Goal: Task Accomplishment & Management: Manage account settings

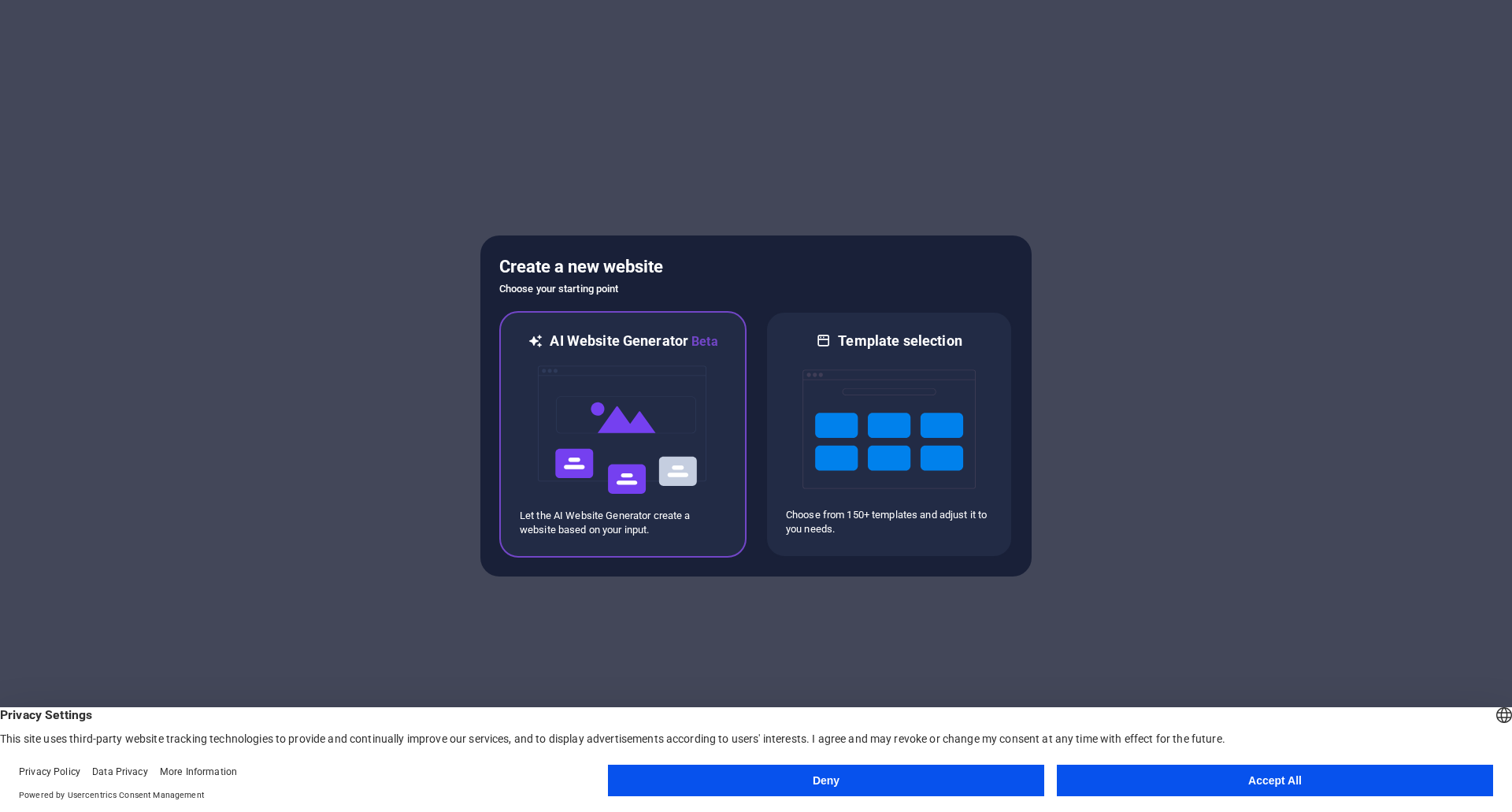
click at [579, 411] on img at bounding box center [623, 430] width 174 height 157
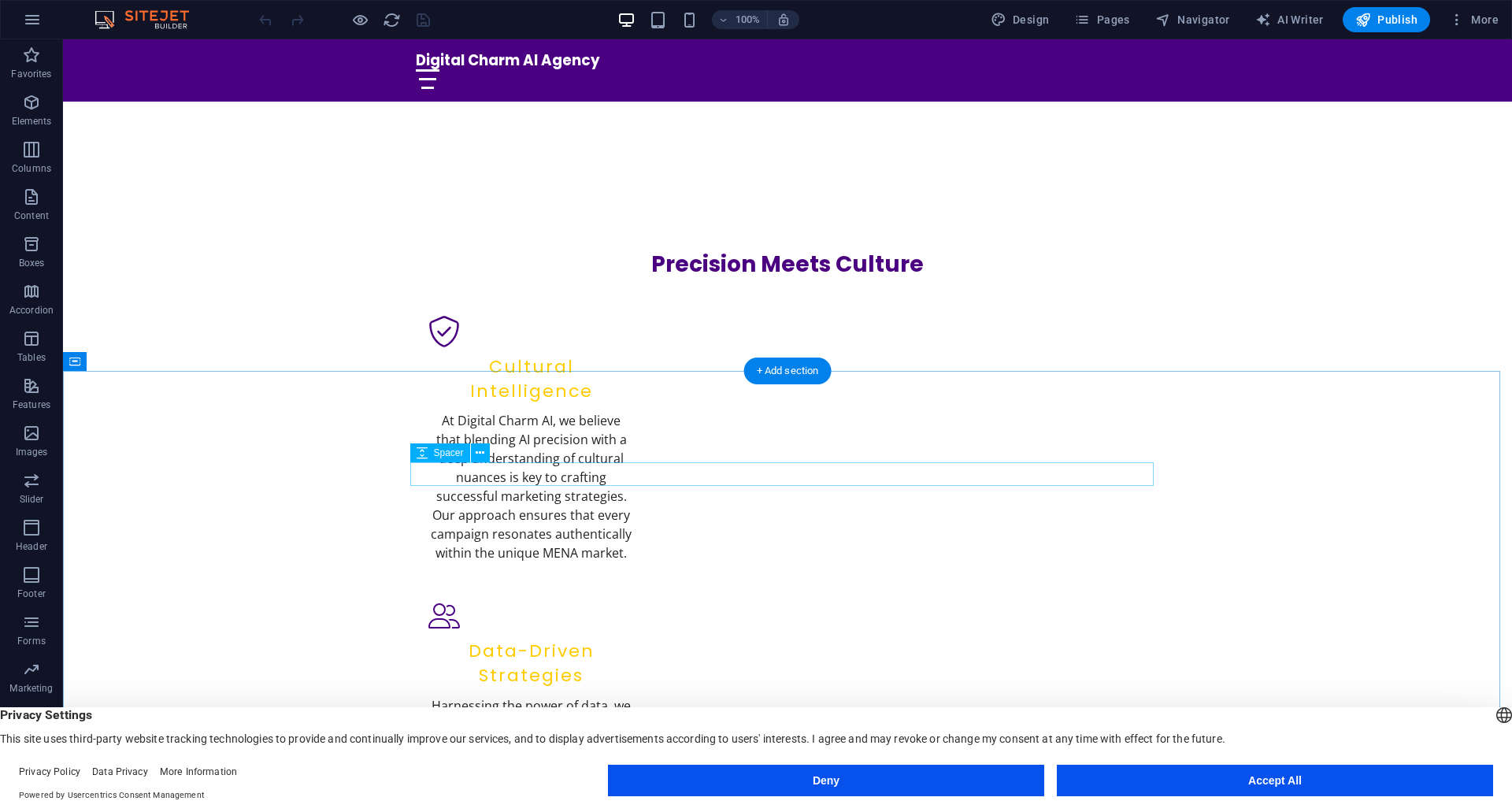
scroll to position [630, 0]
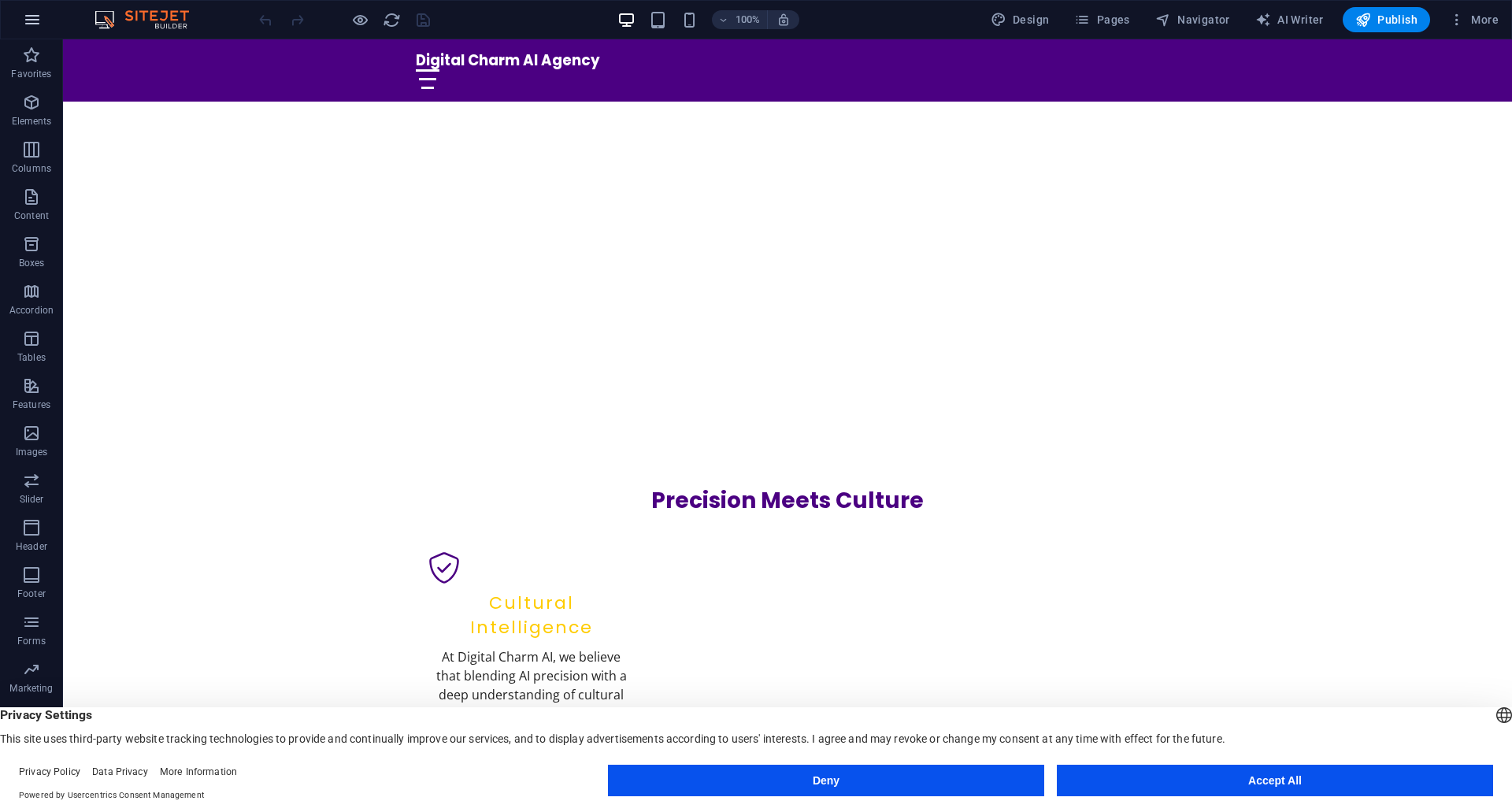
click at [33, 21] on icon "button" at bounding box center [32, 20] width 19 height 19
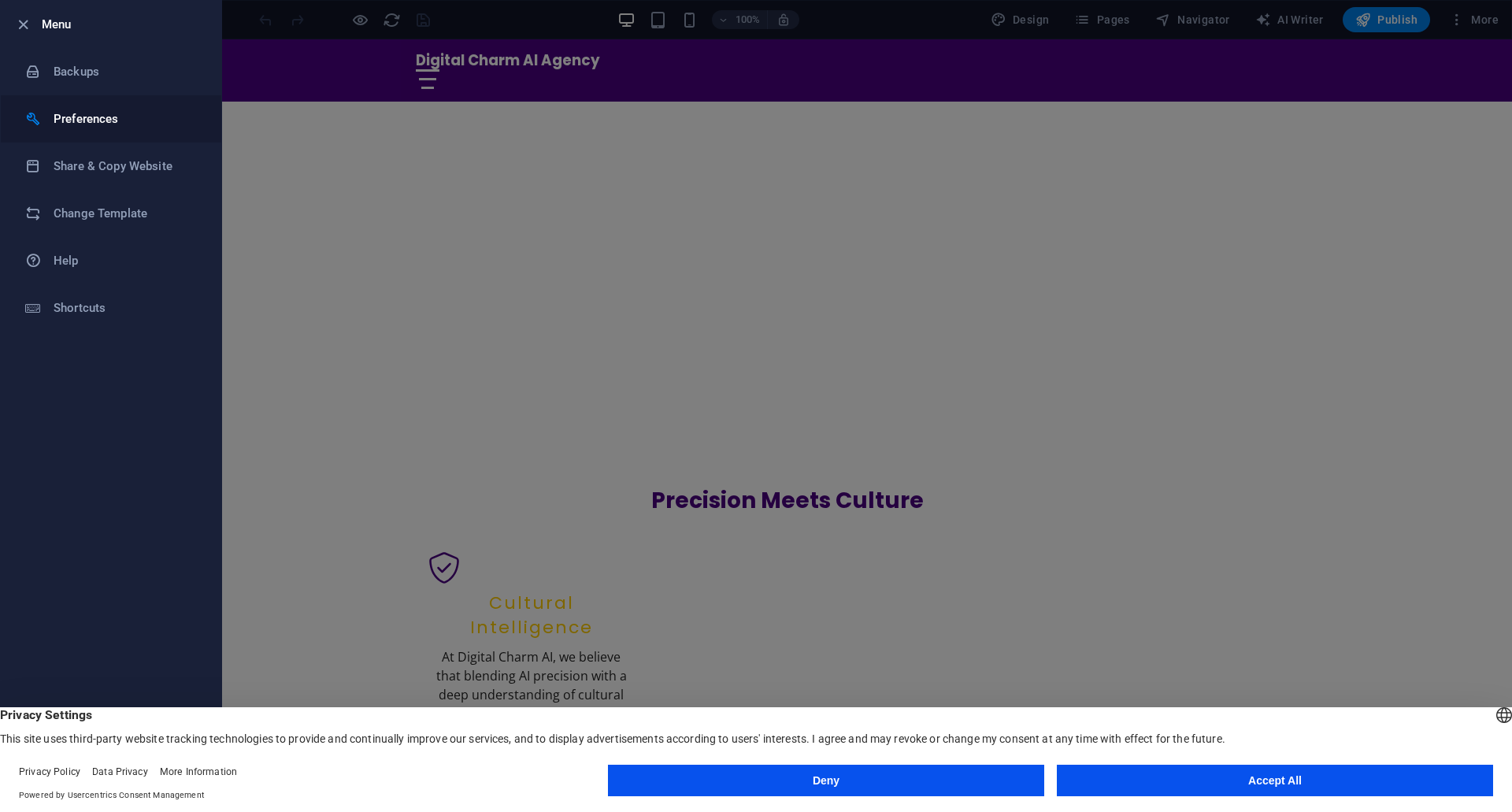
click at [98, 119] on h6 "Preferences" at bounding box center [126, 119] width 146 height 19
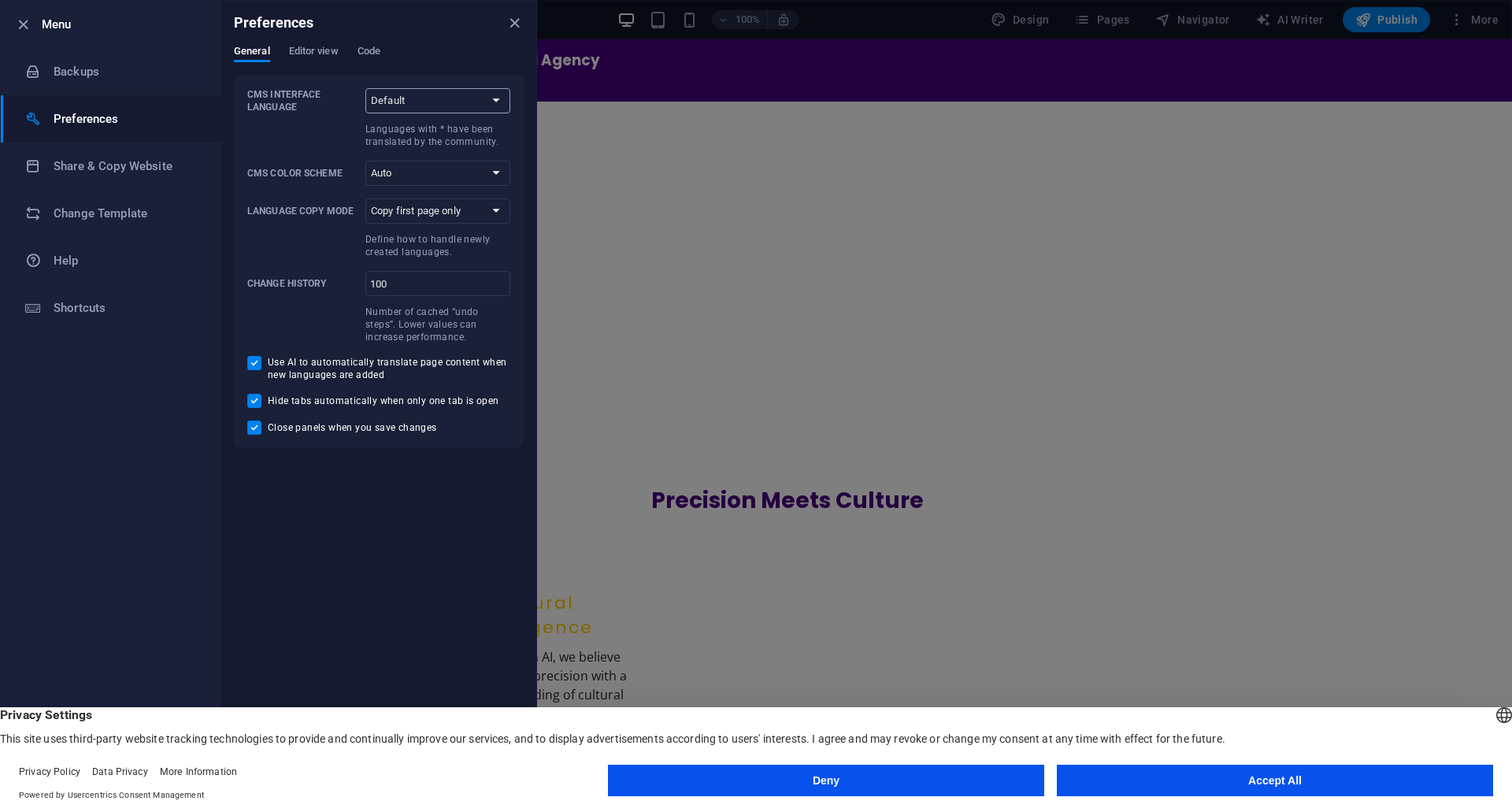
click at [427, 100] on select "Default Deutsch English Español Suomi* Français Magyar Italiano Nederlands Pols…" at bounding box center [438, 101] width 145 height 26
click at [444, 41] on div "Preferences" at bounding box center [379, 23] width 315 height 44
click at [376, 55] on span "Code" at bounding box center [369, 53] width 23 height 22
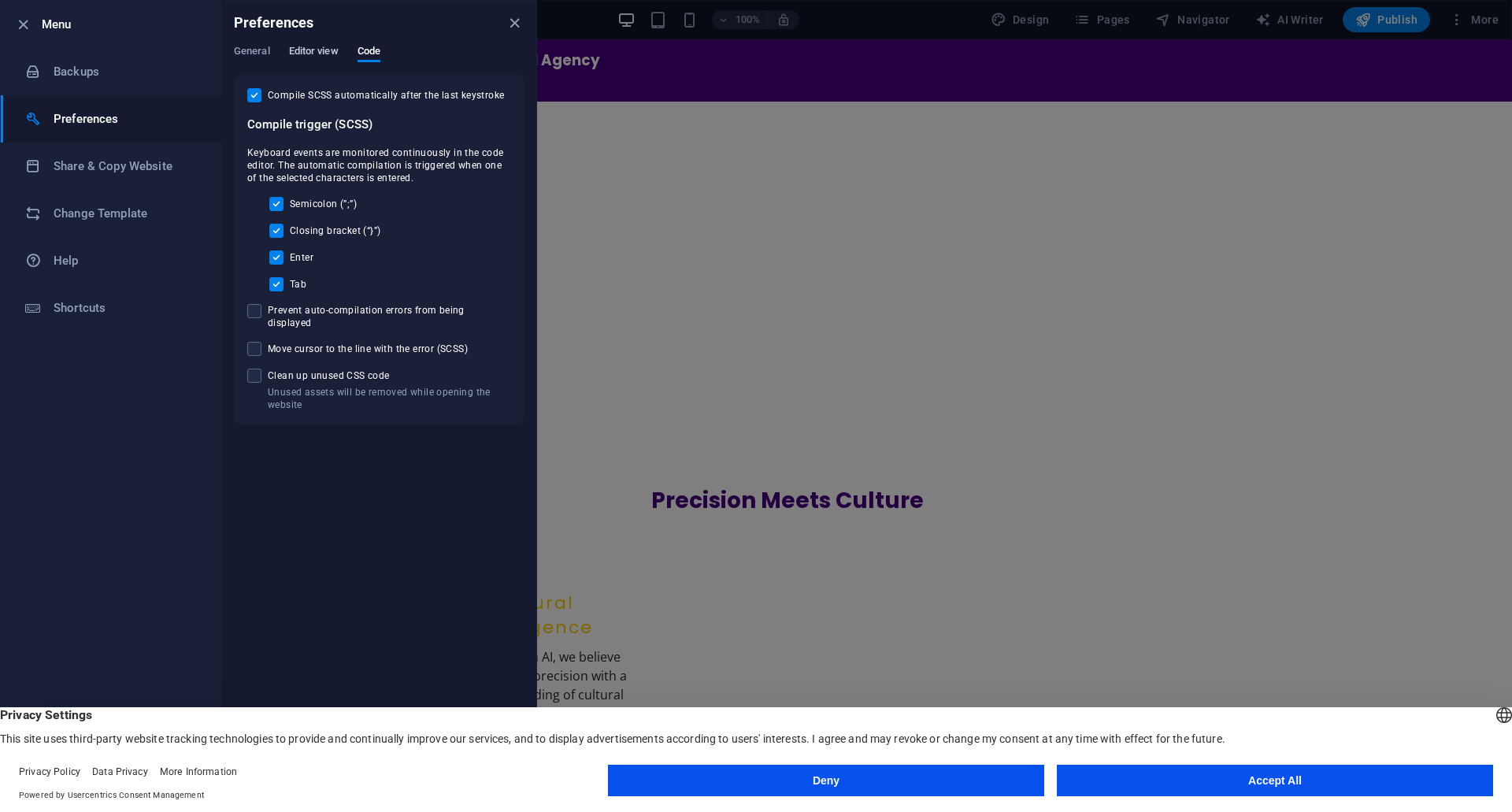
click at [333, 57] on span "Editor view" at bounding box center [314, 53] width 49 height 22
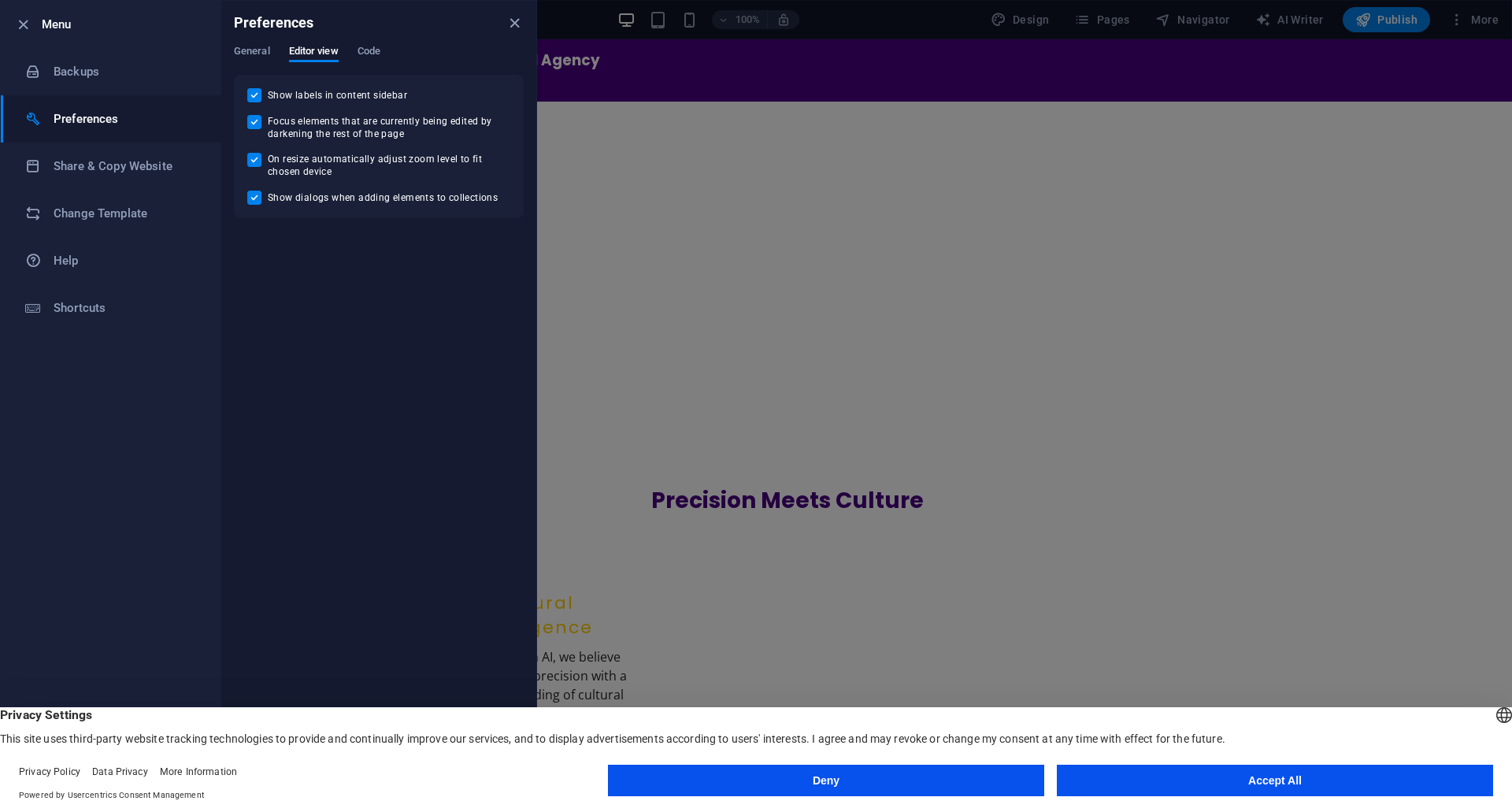
click at [384, 46] on div "General Editor view Code" at bounding box center [379, 60] width 289 height 30
click at [373, 50] on span "Code" at bounding box center [369, 53] width 23 height 22
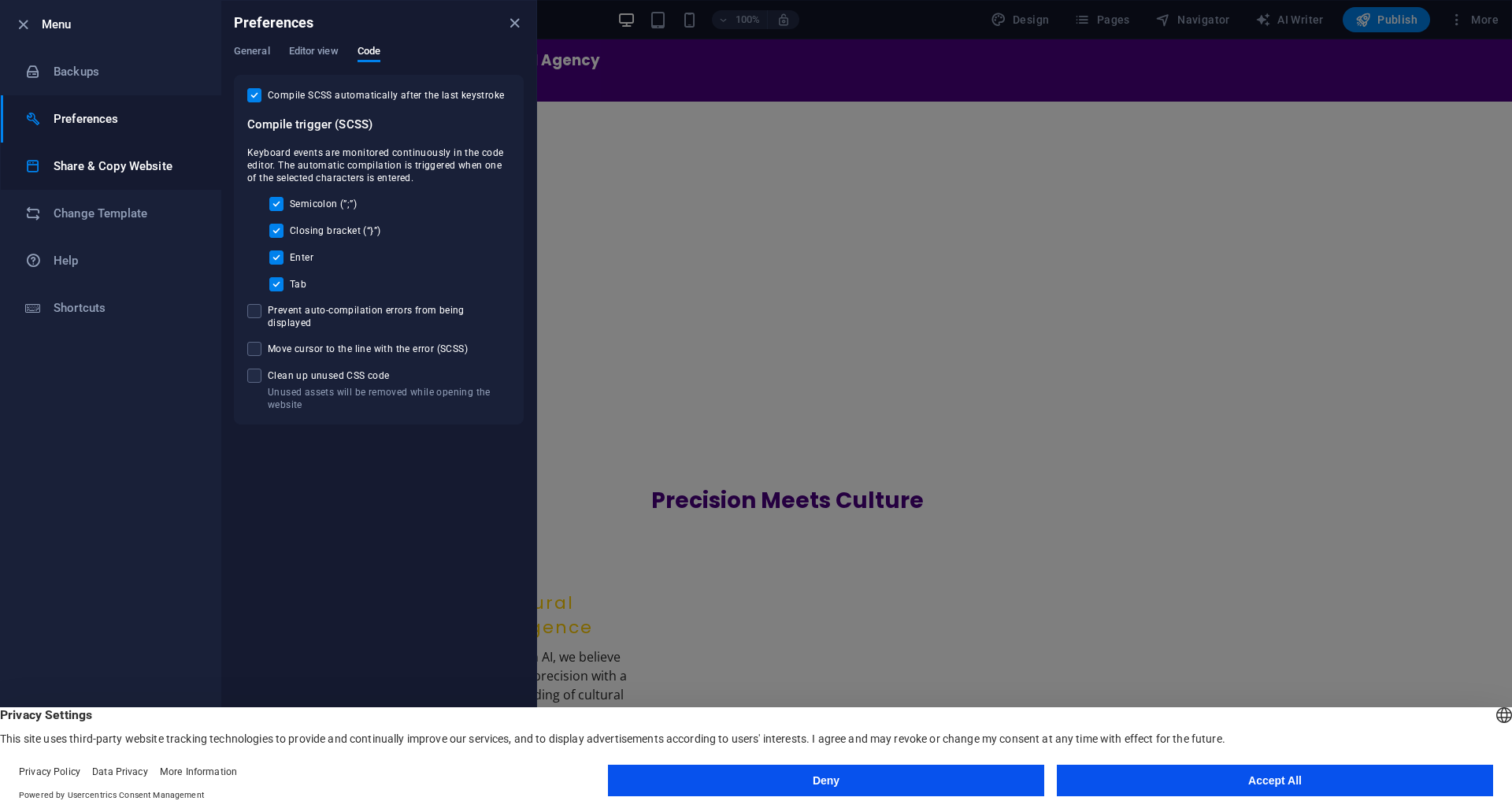
click at [128, 171] on h6 "Share & Copy Website" at bounding box center [126, 166] width 146 height 19
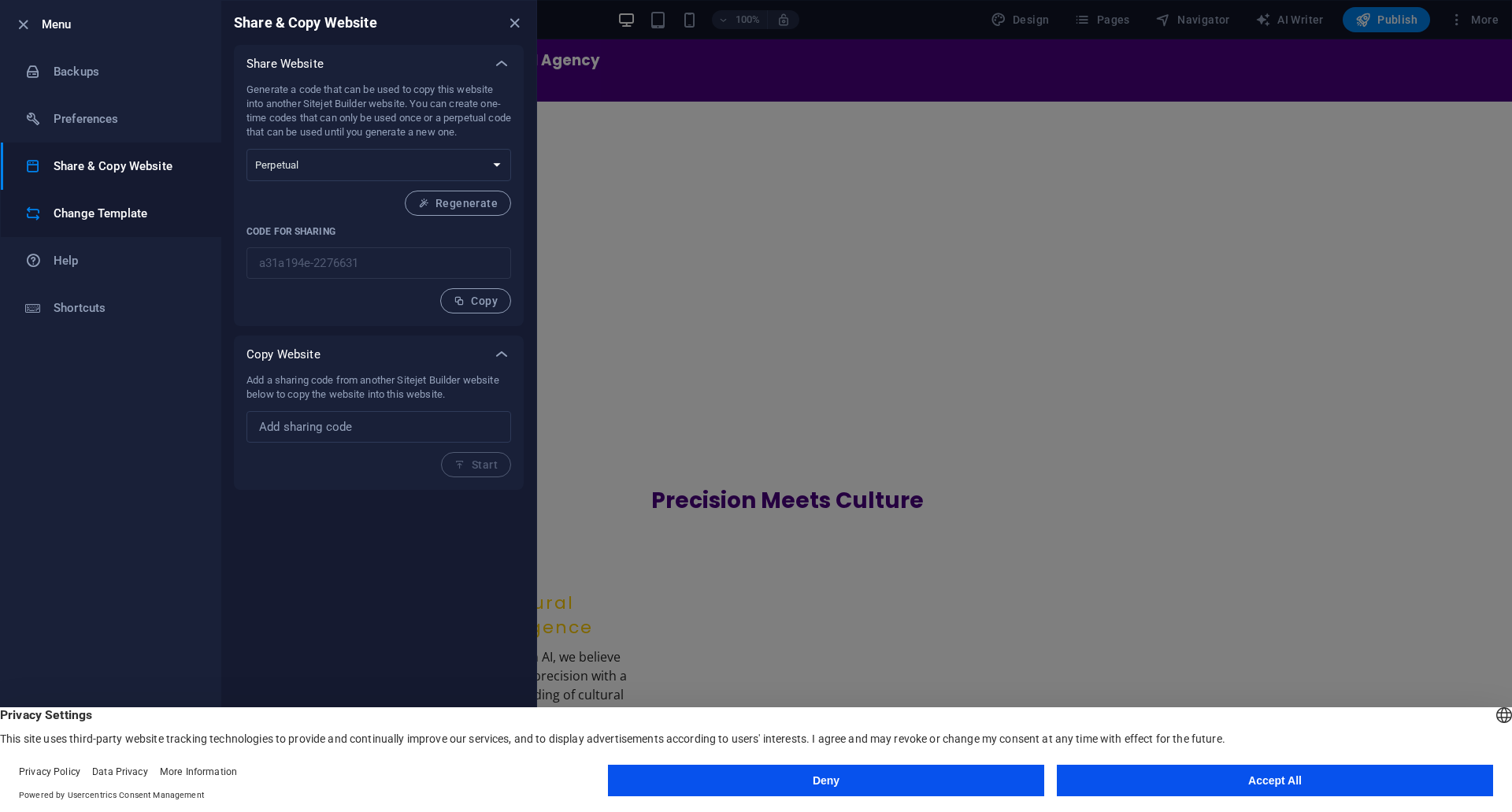
click at [141, 214] on h6 "Change Template" at bounding box center [126, 214] width 146 height 19
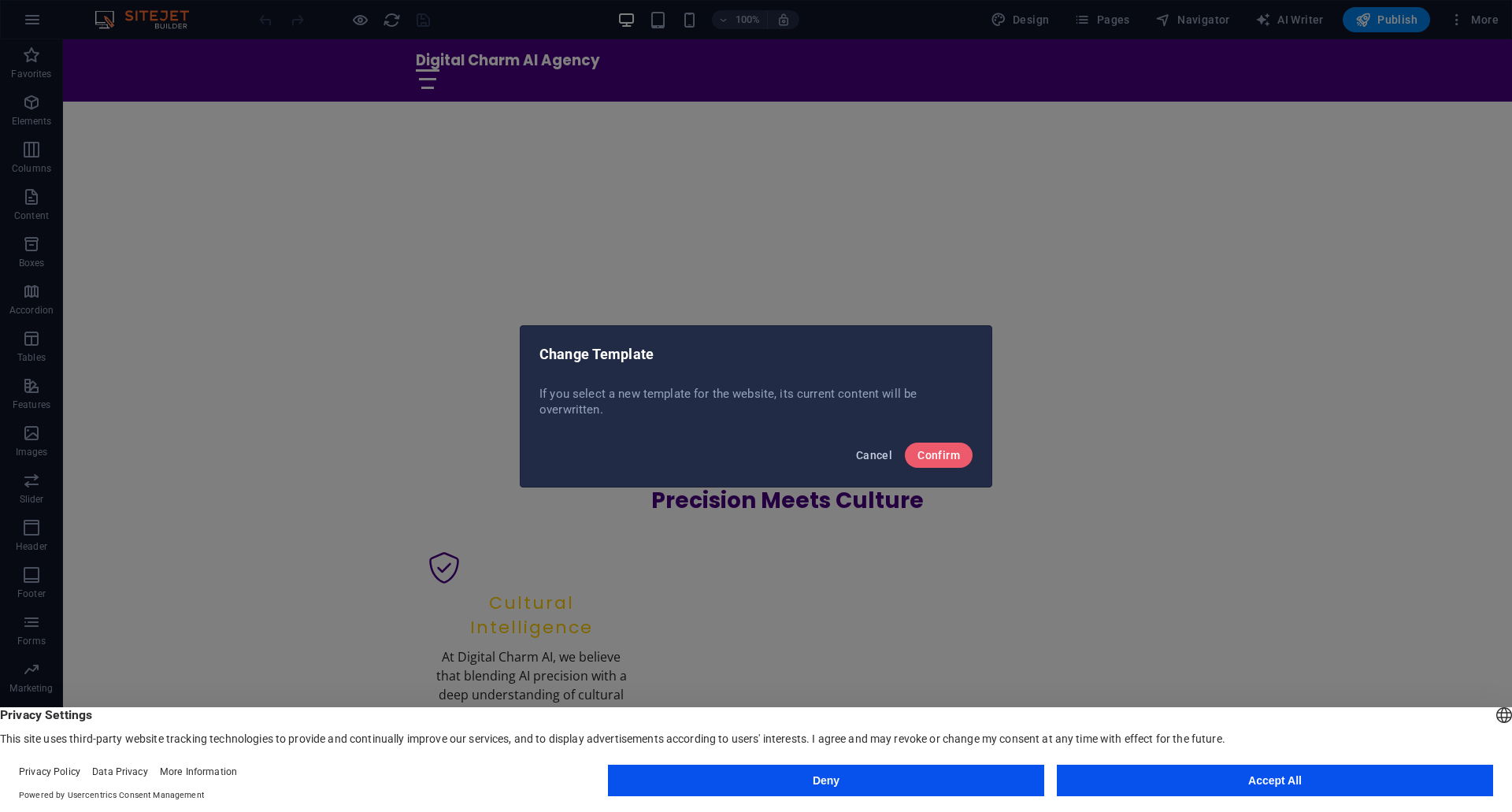
click at [872, 457] on span "Cancel" at bounding box center [874, 455] width 37 height 13
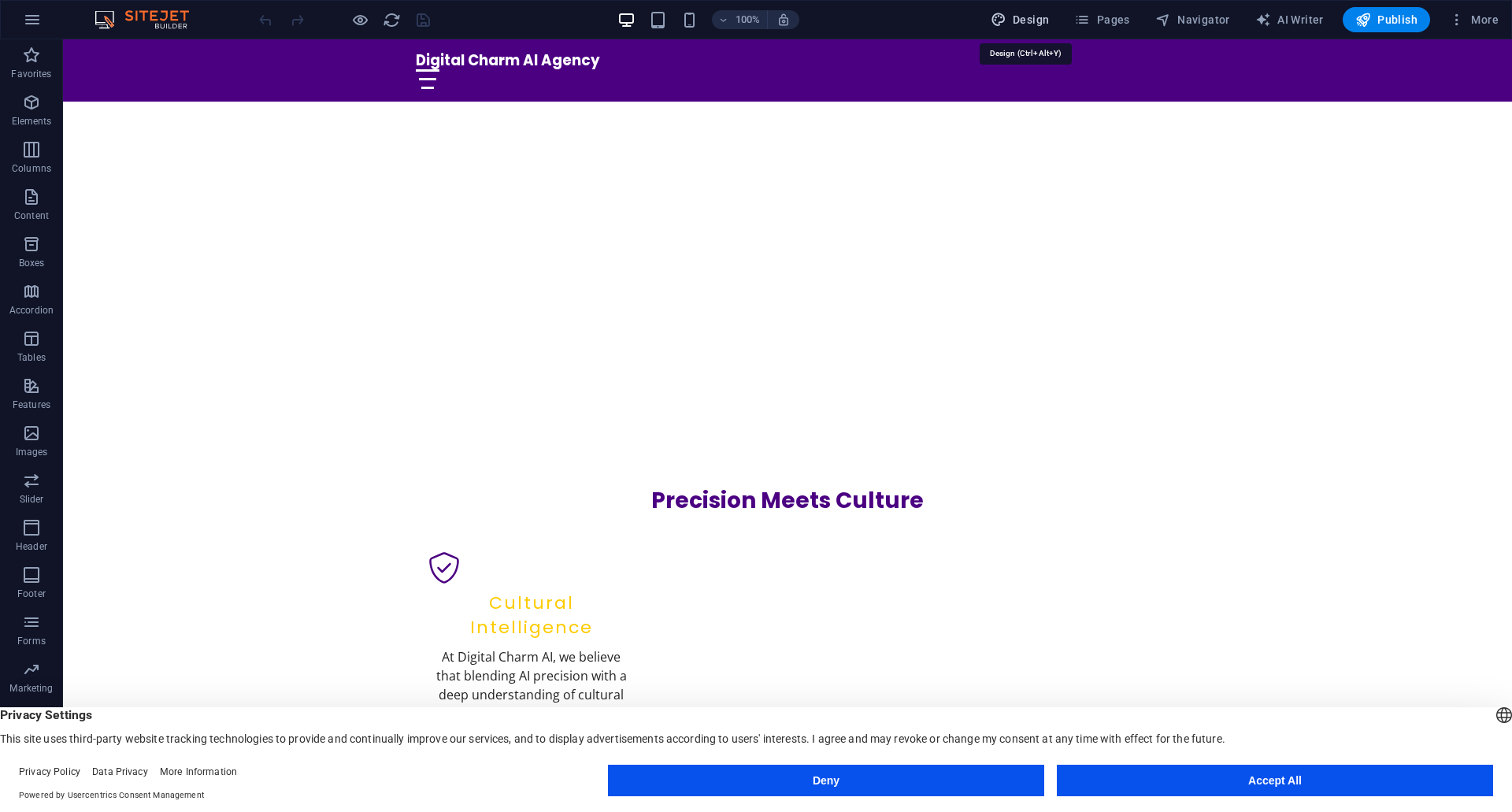
click at [1015, 20] on span "Design" at bounding box center [1020, 20] width 59 height 16
select select "px"
select select "200"
select select "px"
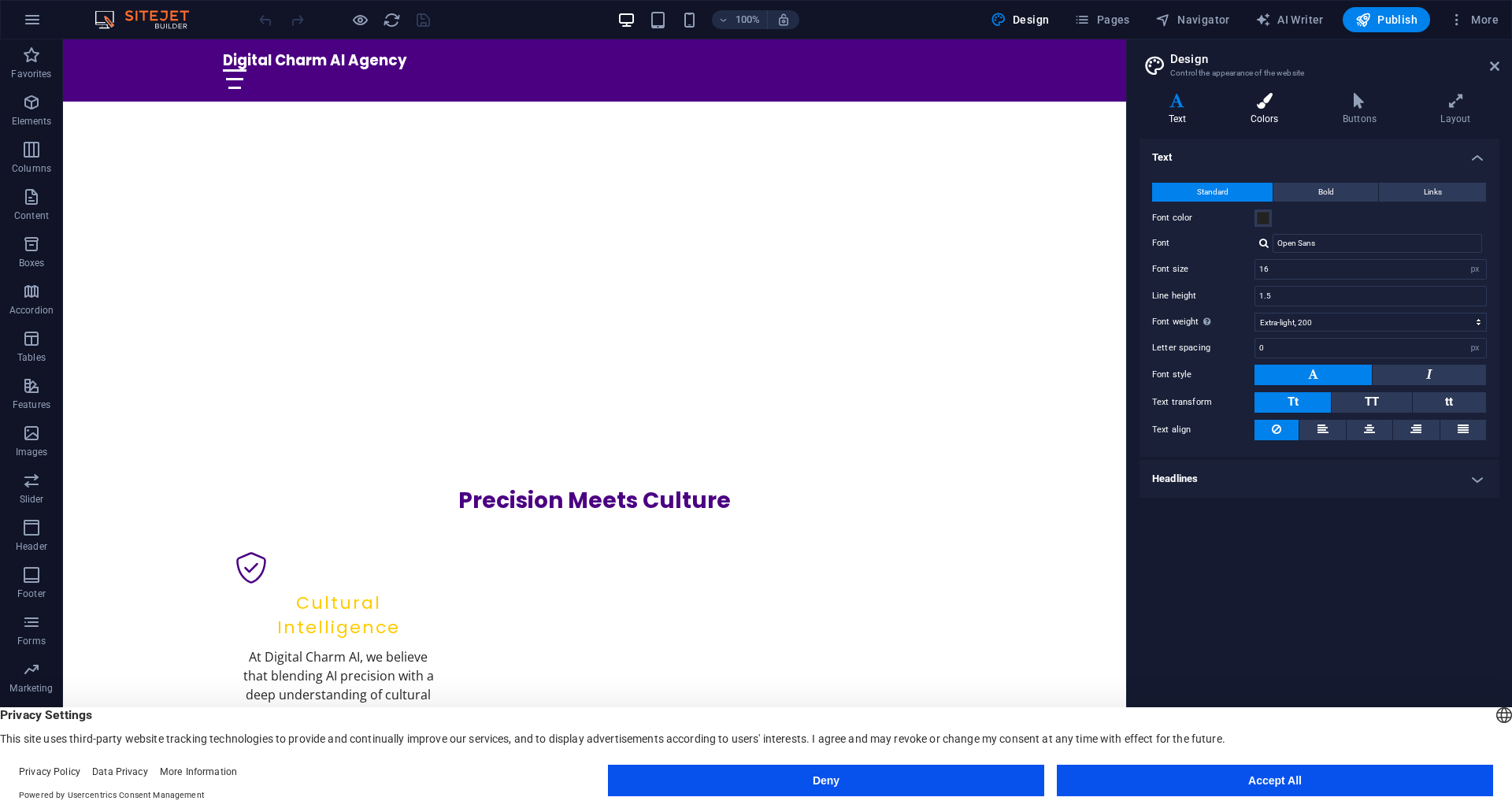
scroll to position [472, 0]
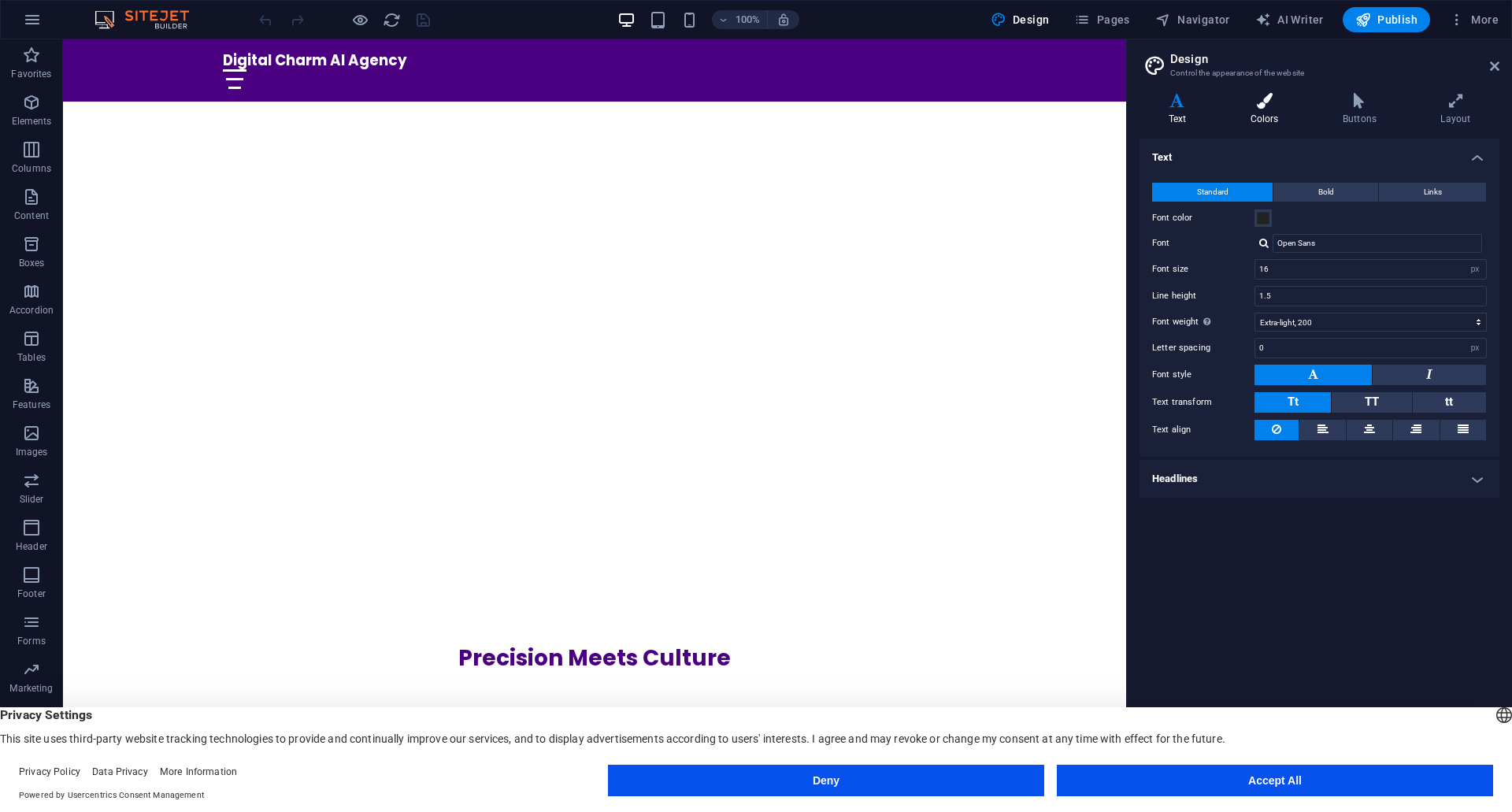
click at [1259, 111] on h4 "Colors" at bounding box center [1268, 109] width 92 height 33
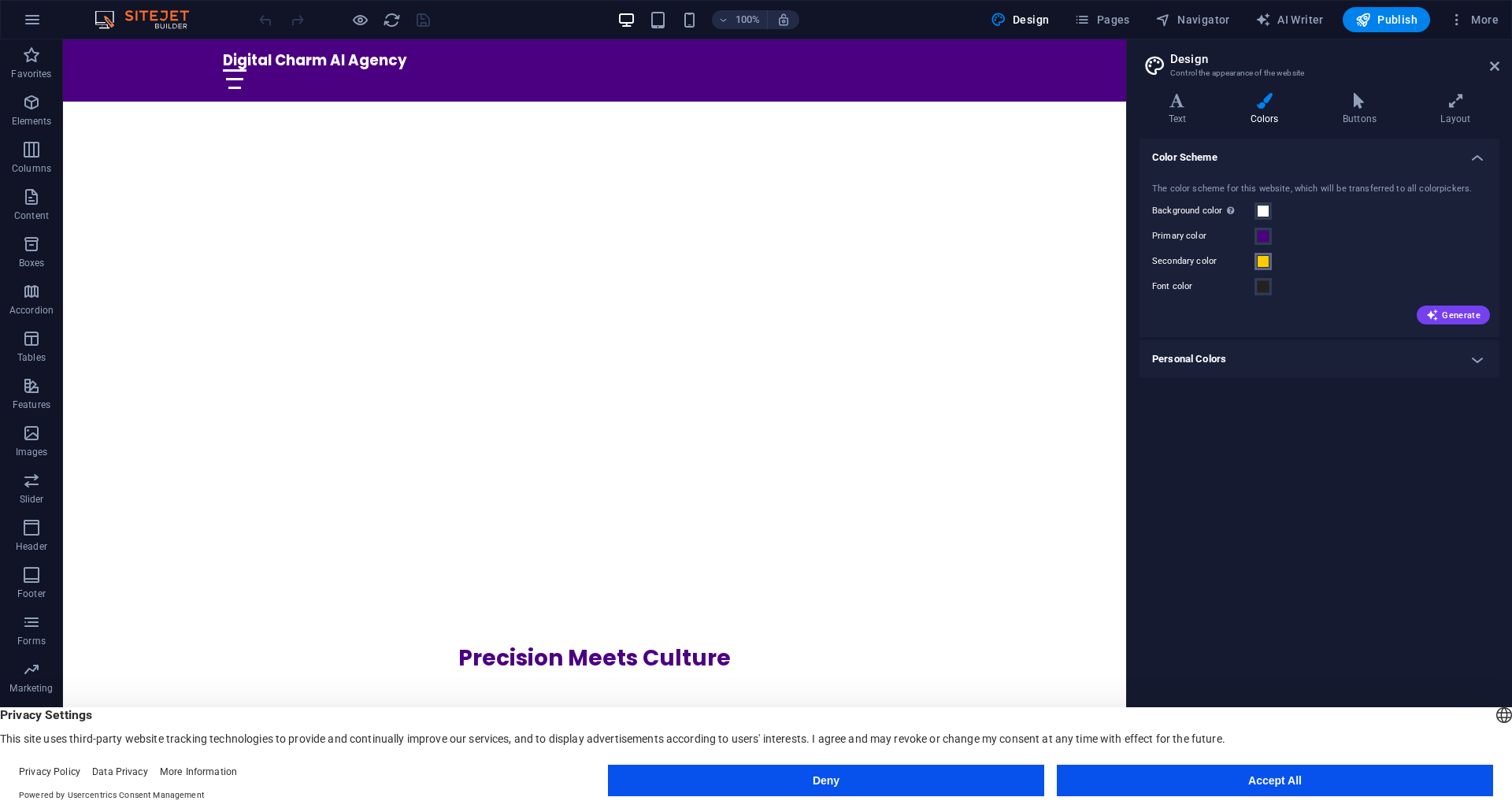
click at [1263, 266] on span at bounding box center [1263, 261] width 13 height 13
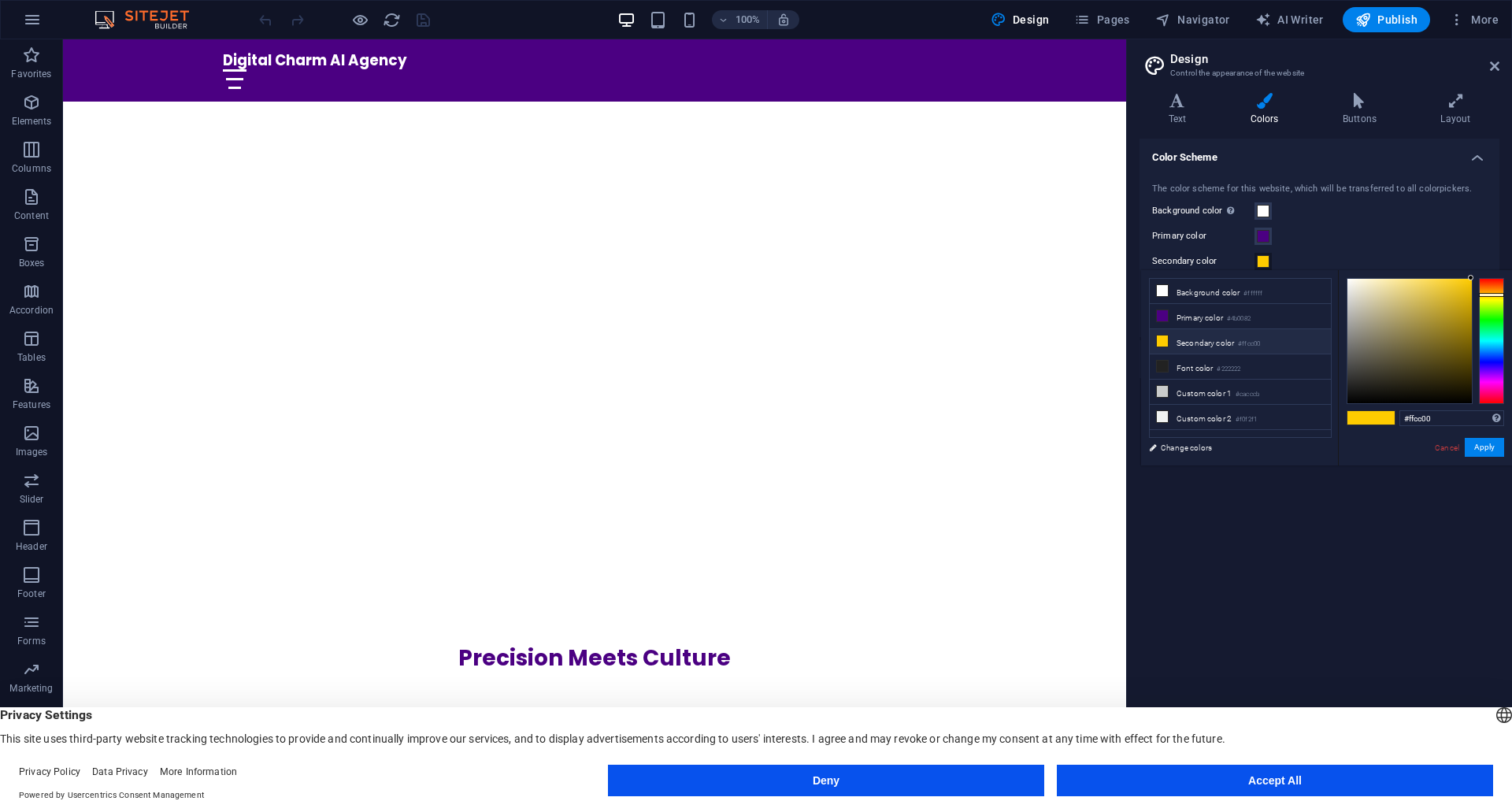
click at [1166, 341] on icon at bounding box center [1162, 340] width 11 height 11
click at [1162, 310] on icon at bounding box center [1162, 315] width 11 height 11
type input "#4b0082"
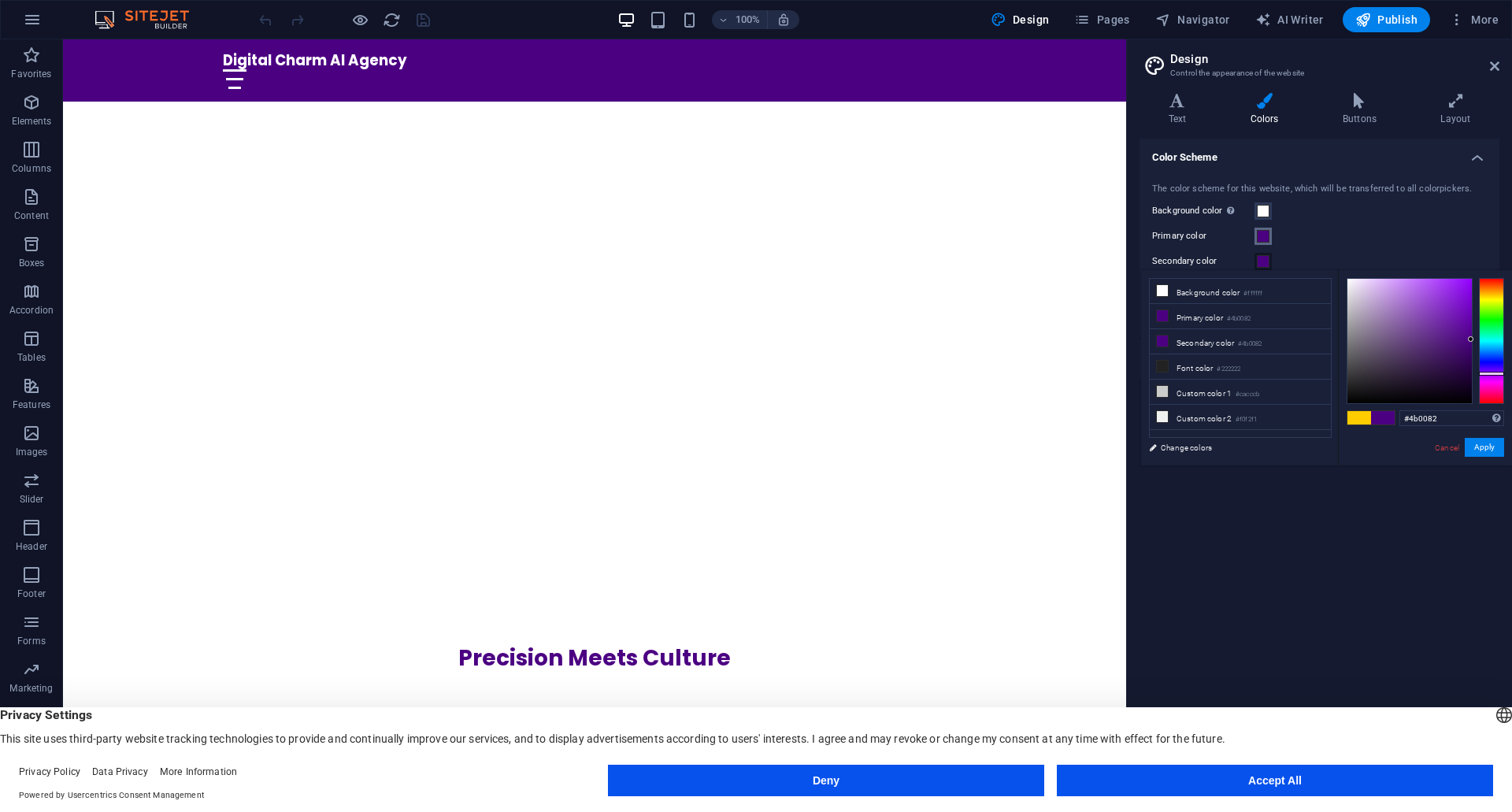
click at [1266, 235] on span at bounding box center [1263, 236] width 13 height 13
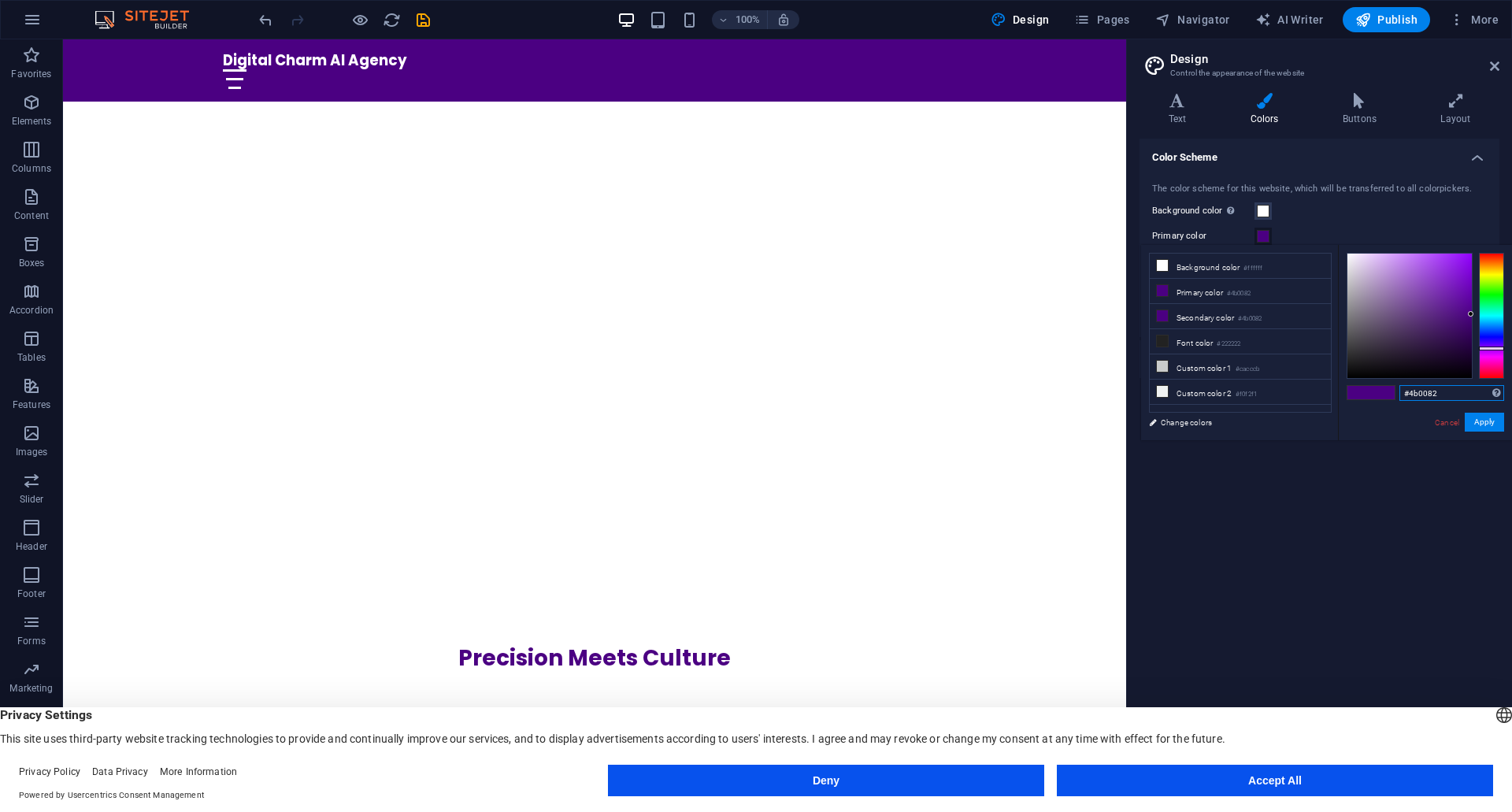
click at [1420, 393] on input "#4b0082" at bounding box center [1452, 392] width 105 height 16
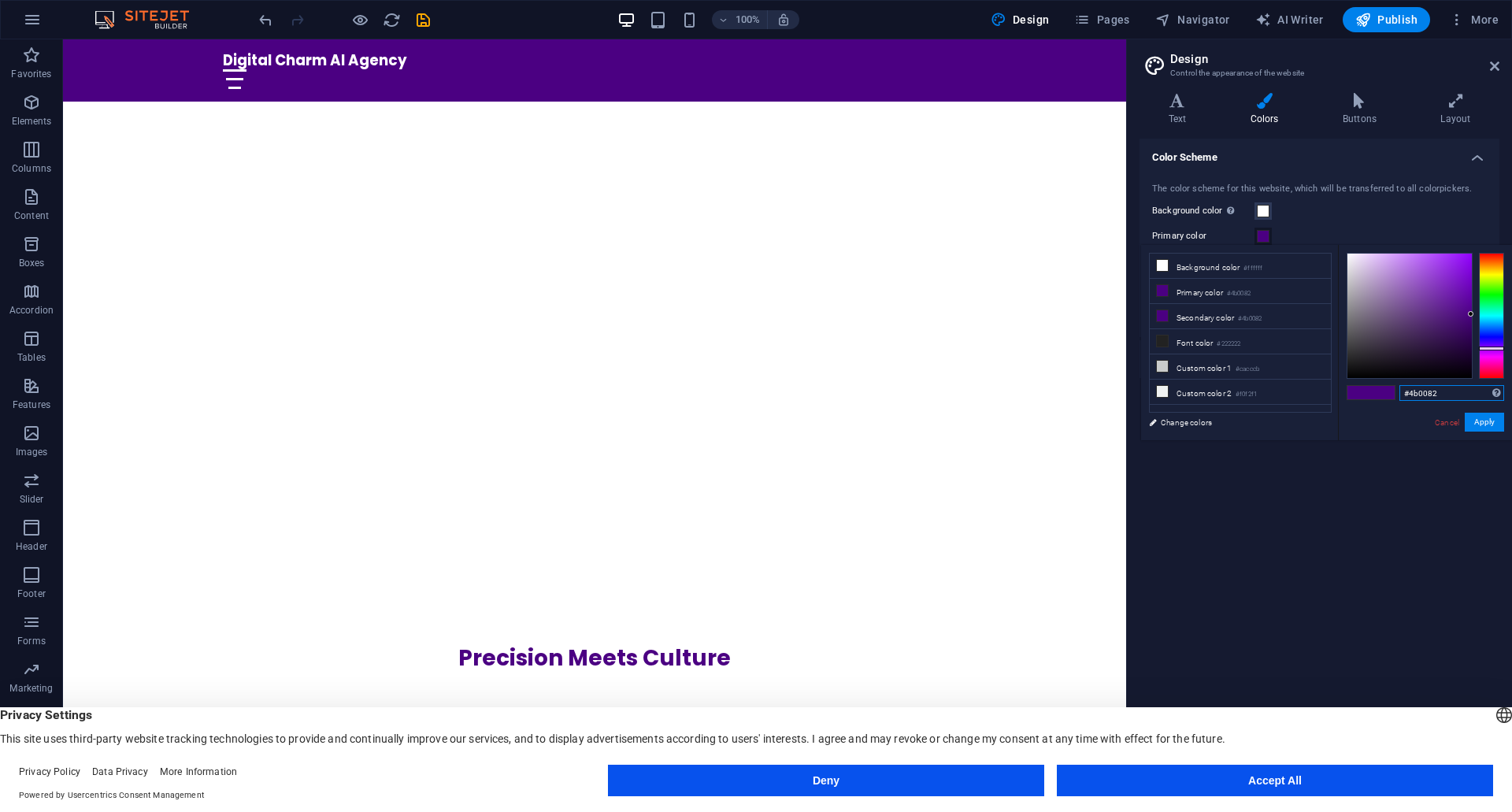
paste input "11c78"
type input "#411c78"
click at [1486, 419] on button "Apply" at bounding box center [1485, 422] width 39 height 19
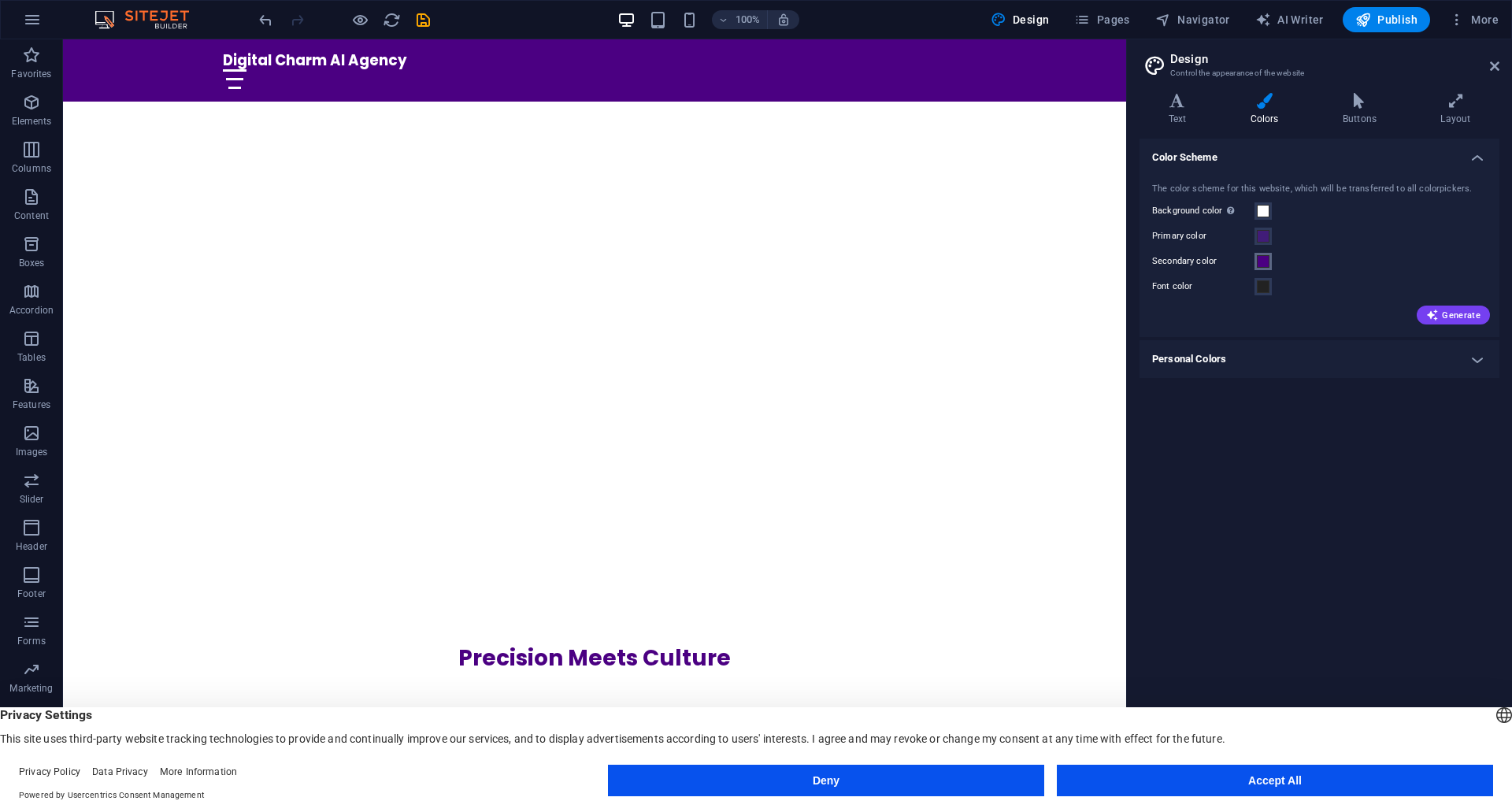
click at [1269, 255] on span at bounding box center [1263, 261] width 13 height 13
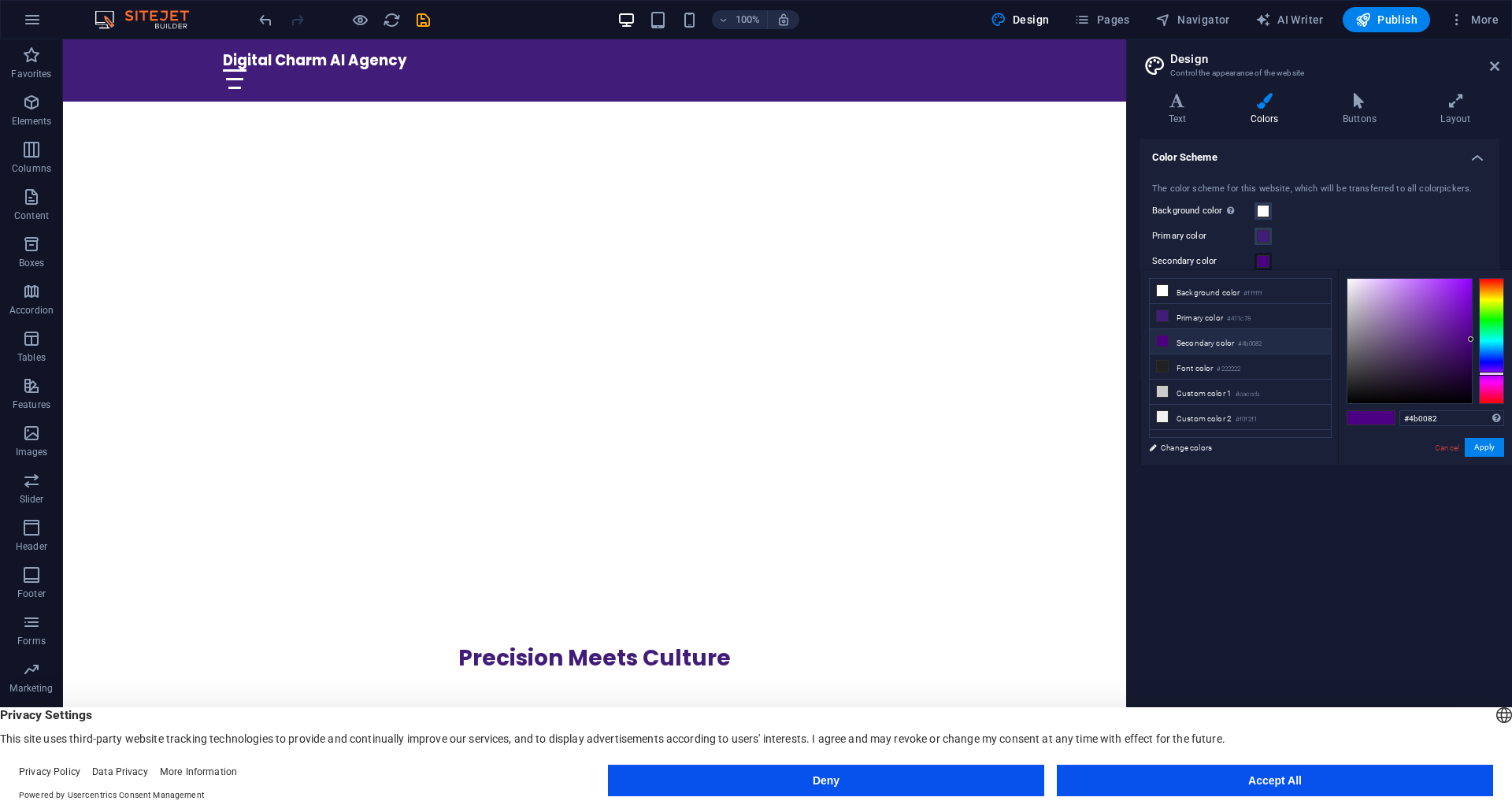
click at [1246, 339] on small "#4b0082" at bounding box center [1250, 344] width 24 height 11
drag, startPoint x: 1412, startPoint y: 415, endPoint x: 1462, endPoint y: 421, distance: 50.4
click at [1462, 421] on input "#4b0082" at bounding box center [1452, 418] width 105 height 16
drag, startPoint x: 1410, startPoint y: 420, endPoint x: 1434, endPoint y: 421, distance: 24.0
click at [1434, 421] on input "#4ed" at bounding box center [1452, 418] width 105 height 16
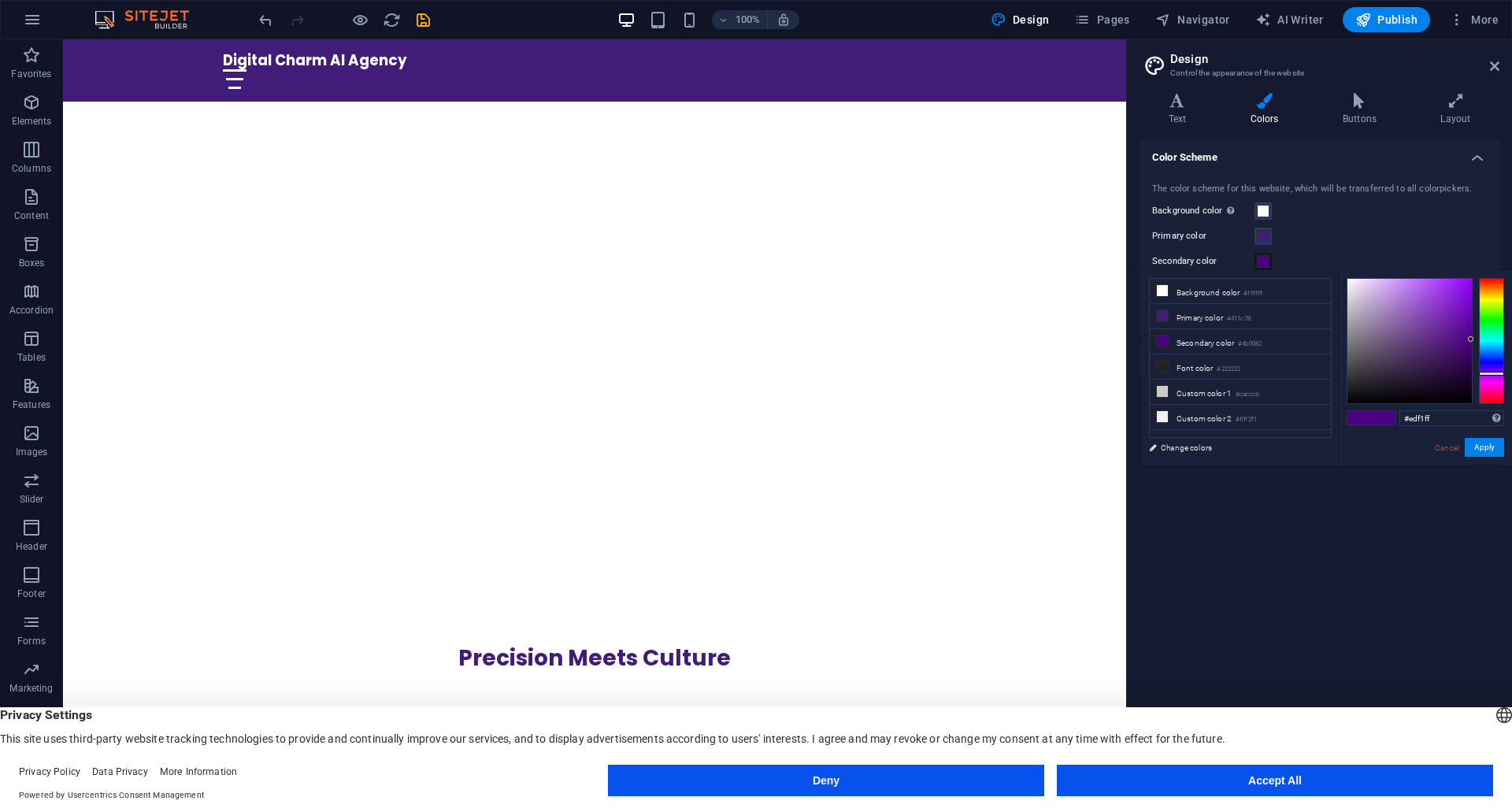
click at [1383, 459] on div "#edf1ff Supported formats #0852ed rgb(8, 82, 237) rgba(8, 82, 237, 90%) hsv(221…" at bounding box center [1425, 482] width 174 height 424
drag, startPoint x: 1361, startPoint y: 282, endPoint x: 1419, endPoint y: 323, distance: 71.0
click at [1419, 323] on div at bounding box center [1410, 340] width 124 height 124
drag, startPoint x: 1419, startPoint y: 323, endPoint x: 1434, endPoint y: 294, distance: 32.6
click at [1434, 294] on div at bounding box center [1433, 293] width 5 height 5
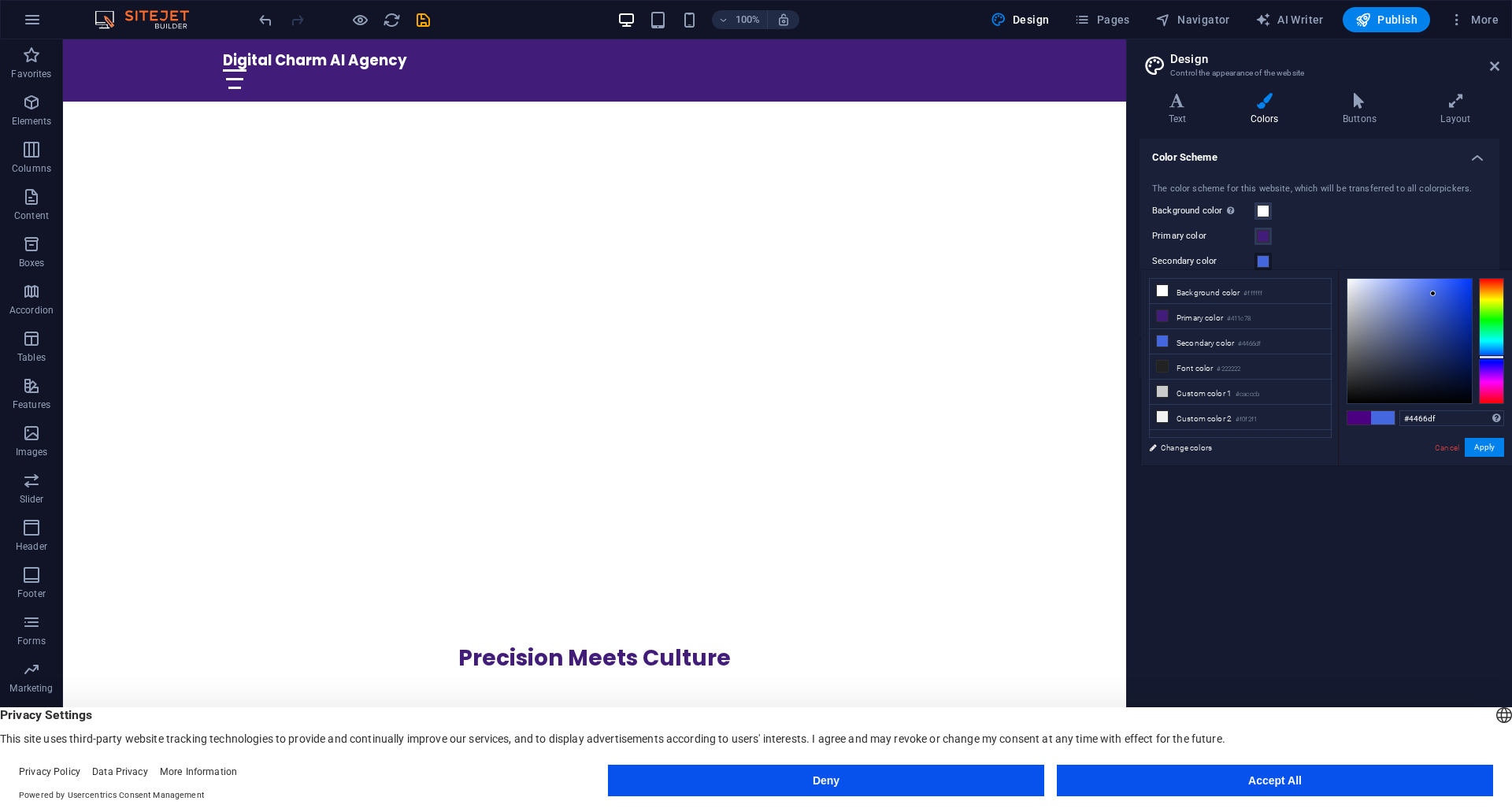
click at [1425, 303] on div at bounding box center [1410, 340] width 124 height 124
click at [1424, 306] on div at bounding box center [1425, 303] width 5 height 5
drag, startPoint x: 1424, startPoint y: 306, endPoint x: 1435, endPoint y: 319, distance: 17.0
click at [1435, 319] on div at bounding box center [1435, 318] width 5 height 5
click at [1447, 326] on div at bounding box center [1410, 340] width 124 height 124
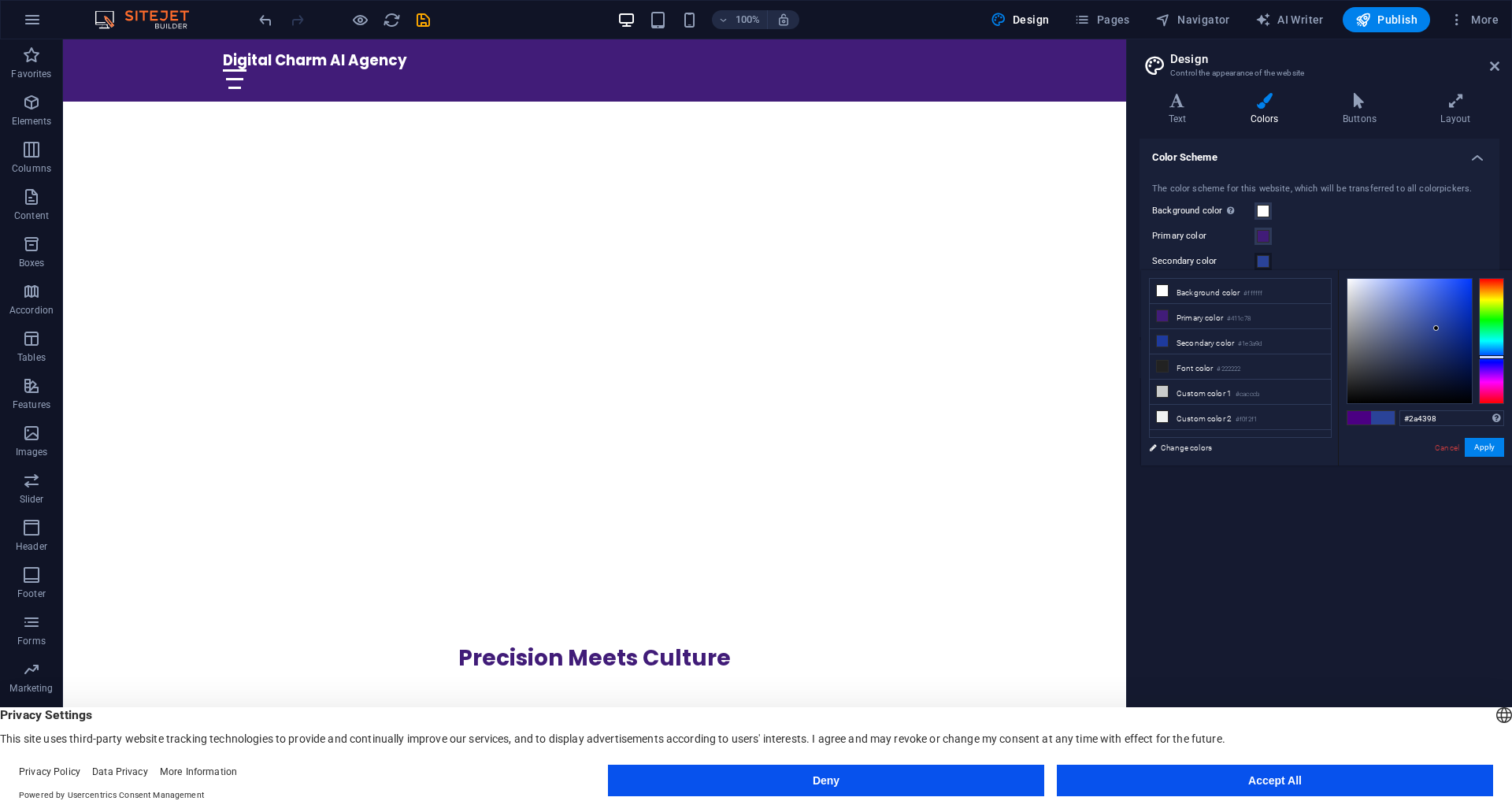
click at [1435, 329] on div at bounding box center [1410, 340] width 124 height 124
drag, startPoint x: 1411, startPoint y: 422, endPoint x: 1456, endPoint y: 424, distance: 45.0
click at [1456, 424] on input "#2b4398" at bounding box center [1452, 418] width 105 height 16
click at [1485, 447] on button "Apply" at bounding box center [1485, 447] width 39 height 19
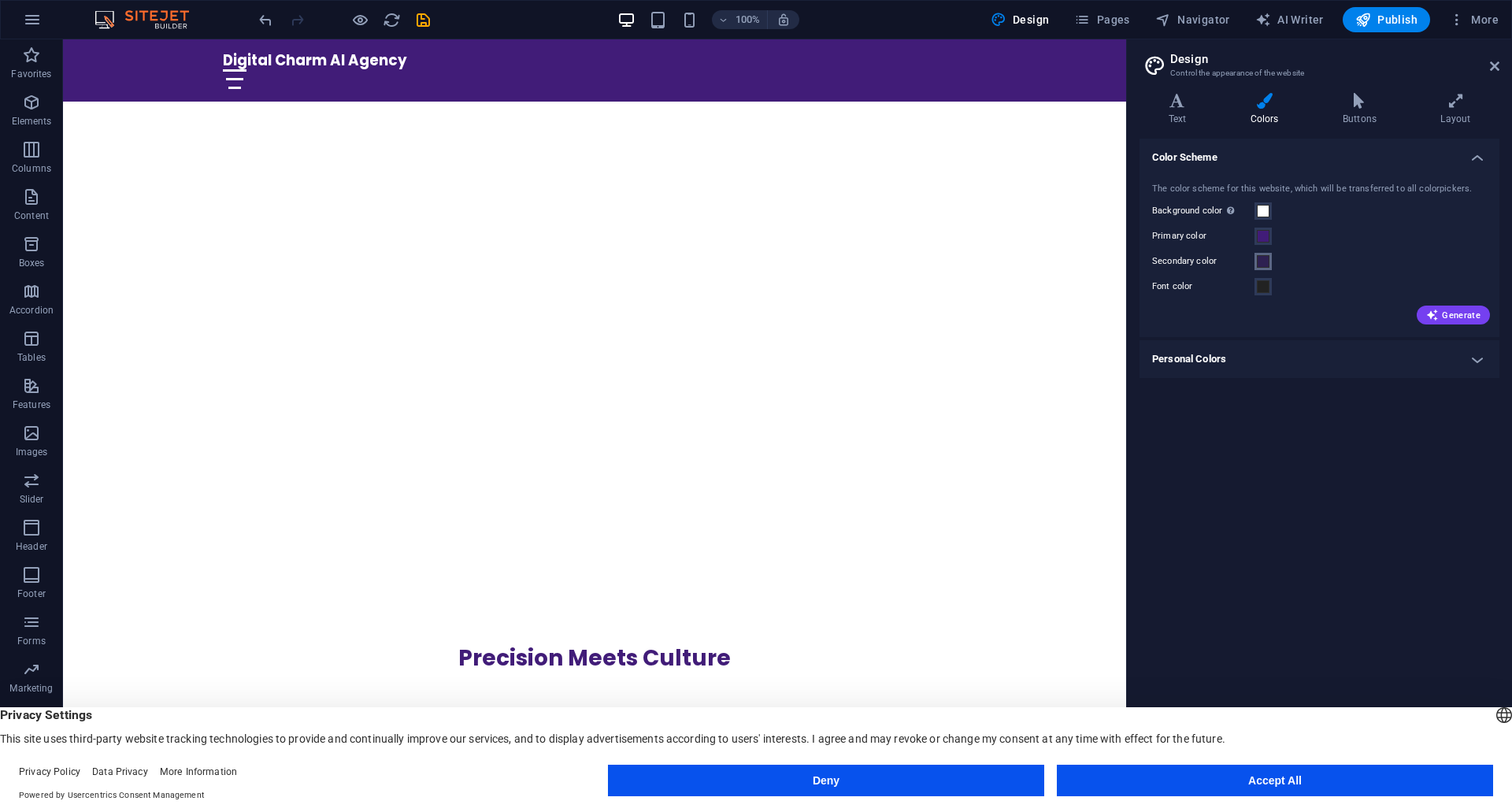
click at [1268, 262] on span at bounding box center [1263, 261] width 13 height 13
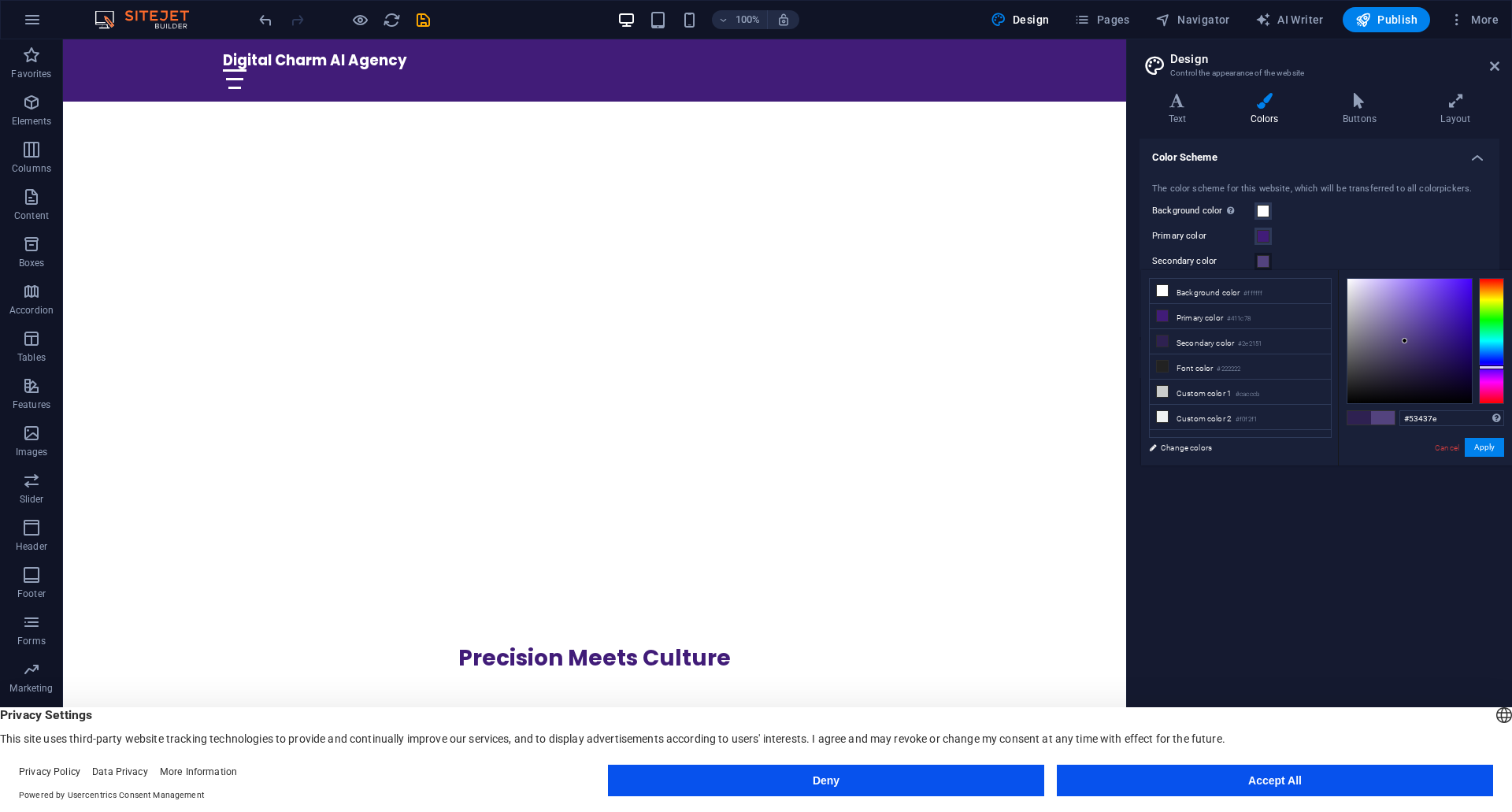
click at [1405, 341] on div at bounding box center [1410, 340] width 124 height 124
drag, startPoint x: 1412, startPoint y: 339, endPoint x: 1429, endPoint y: 323, distance: 23.3
click at [1429, 323] on div at bounding box center [1410, 340] width 124 height 124
drag, startPoint x: 1488, startPoint y: 367, endPoint x: 1489, endPoint y: 353, distance: 14.0
click at [1489, 353] on div at bounding box center [1492, 354] width 26 height 4
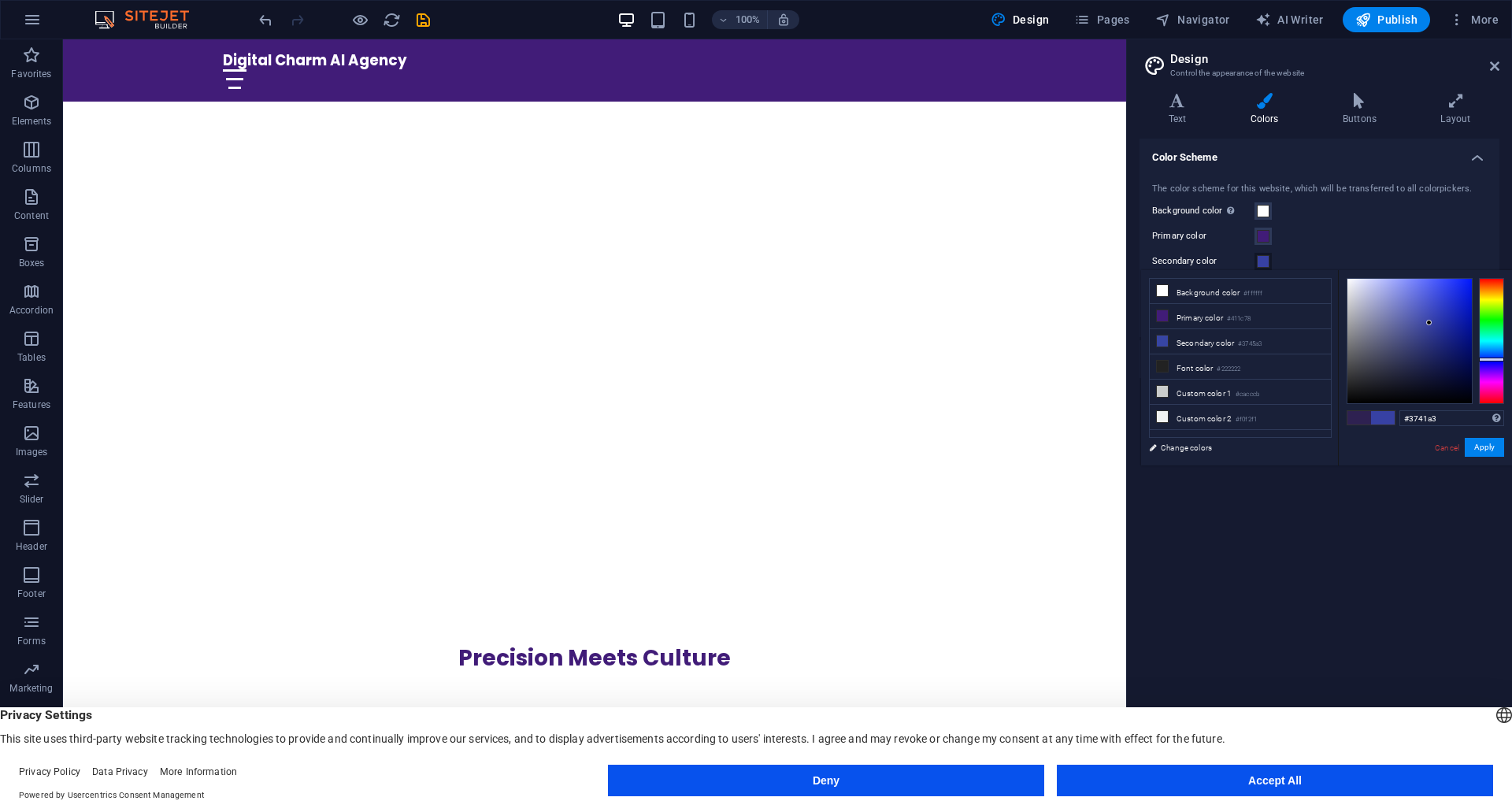
click at [1500, 359] on div at bounding box center [1492, 359] width 26 height 4
click at [1435, 345] on div at bounding box center [1410, 340] width 124 height 124
click at [1437, 328] on div at bounding box center [1410, 340] width 124 height 124
drag, startPoint x: 1437, startPoint y: 328, endPoint x: 1429, endPoint y: 321, distance: 10.6
click at [1429, 321] on div at bounding box center [1429, 321] width 5 height 5
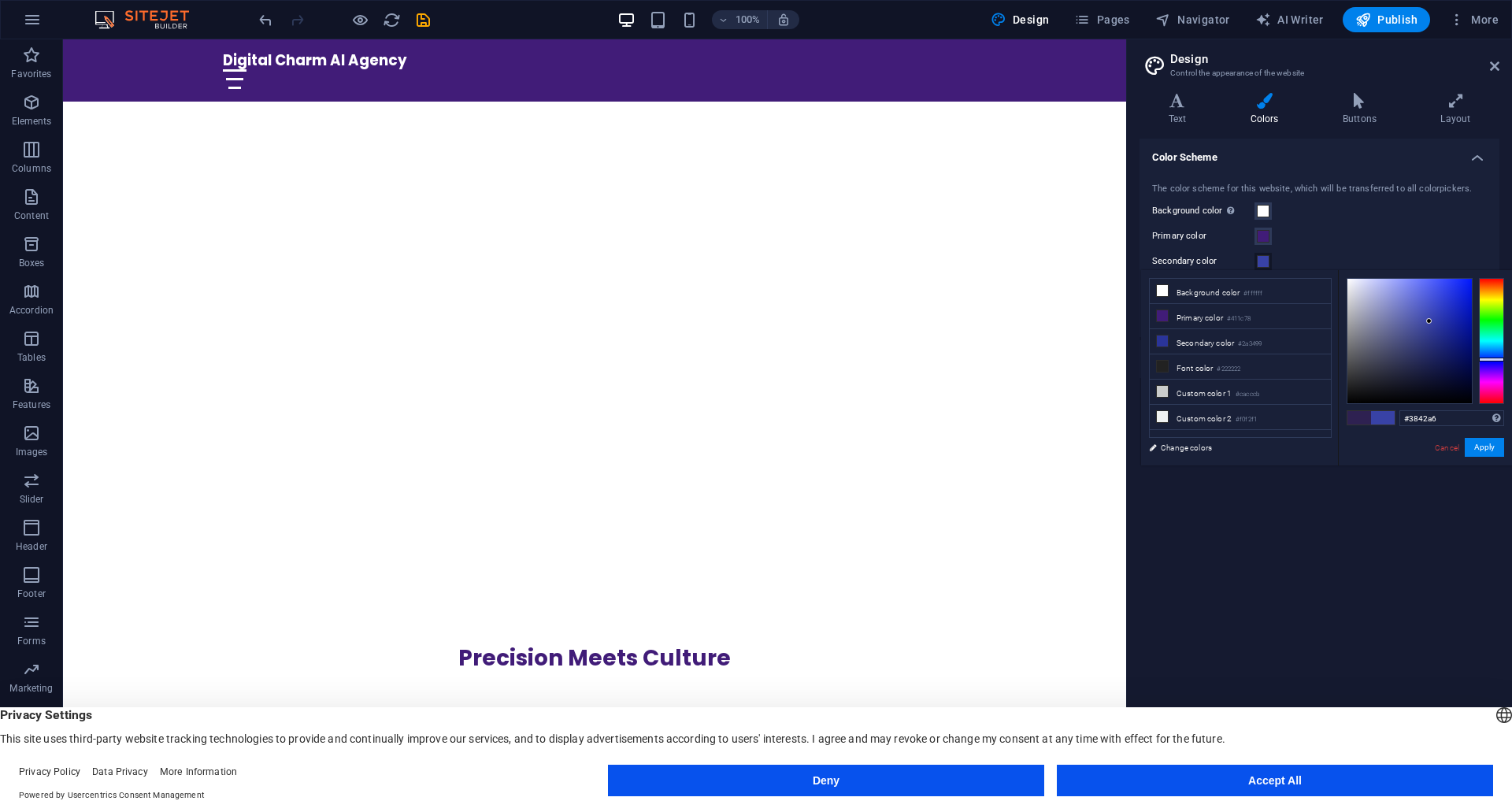
type input "#111754"
click at [1446, 362] on div at bounding box center [1410, 340] width 124 height 124
click at [1485, 456] on button "Apply" at bounding box center [1485, 447] width 39 height 19
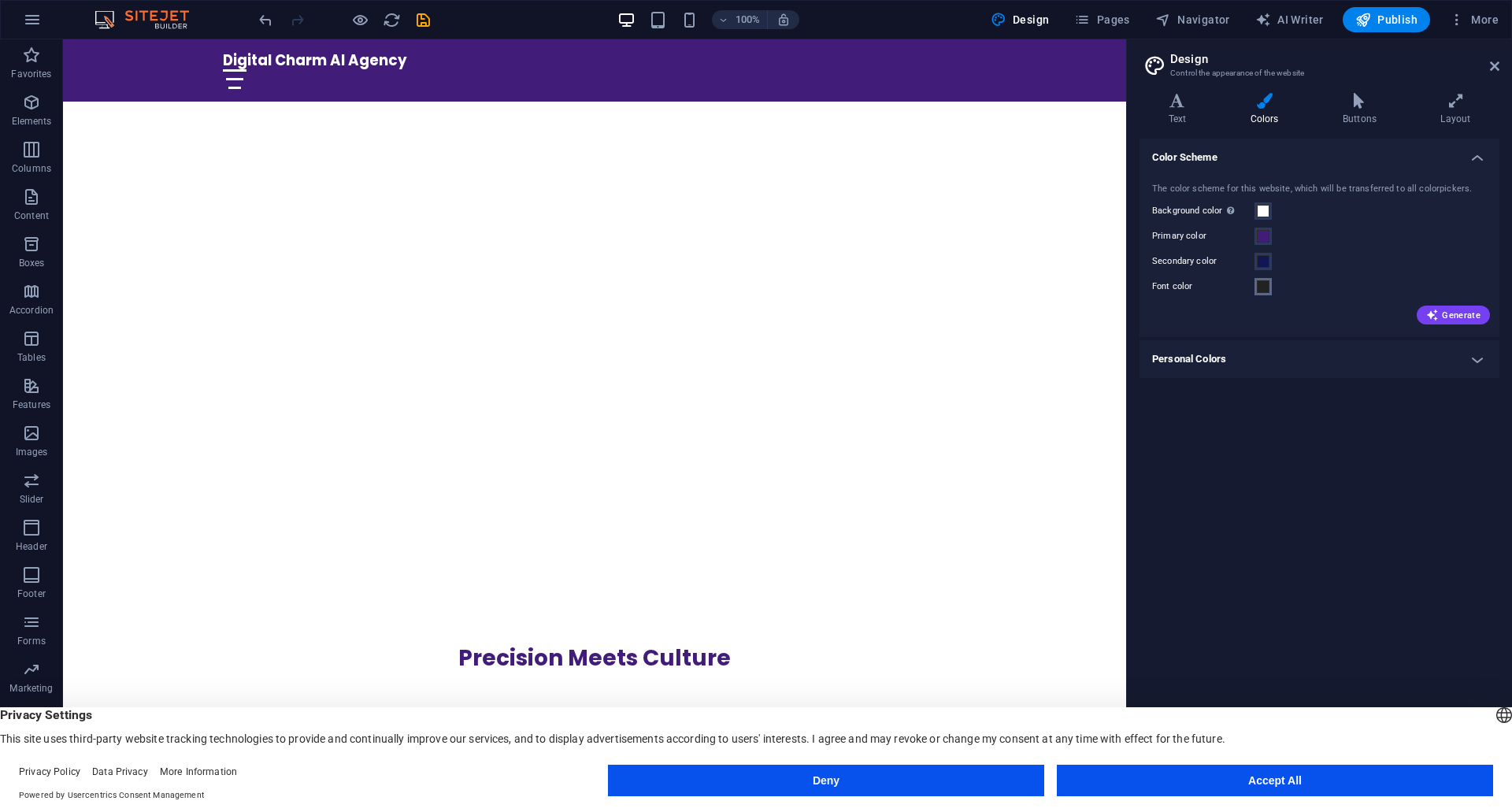
click at [1266, 291] on span at bounding box center [1263, 286] width 13 height 13
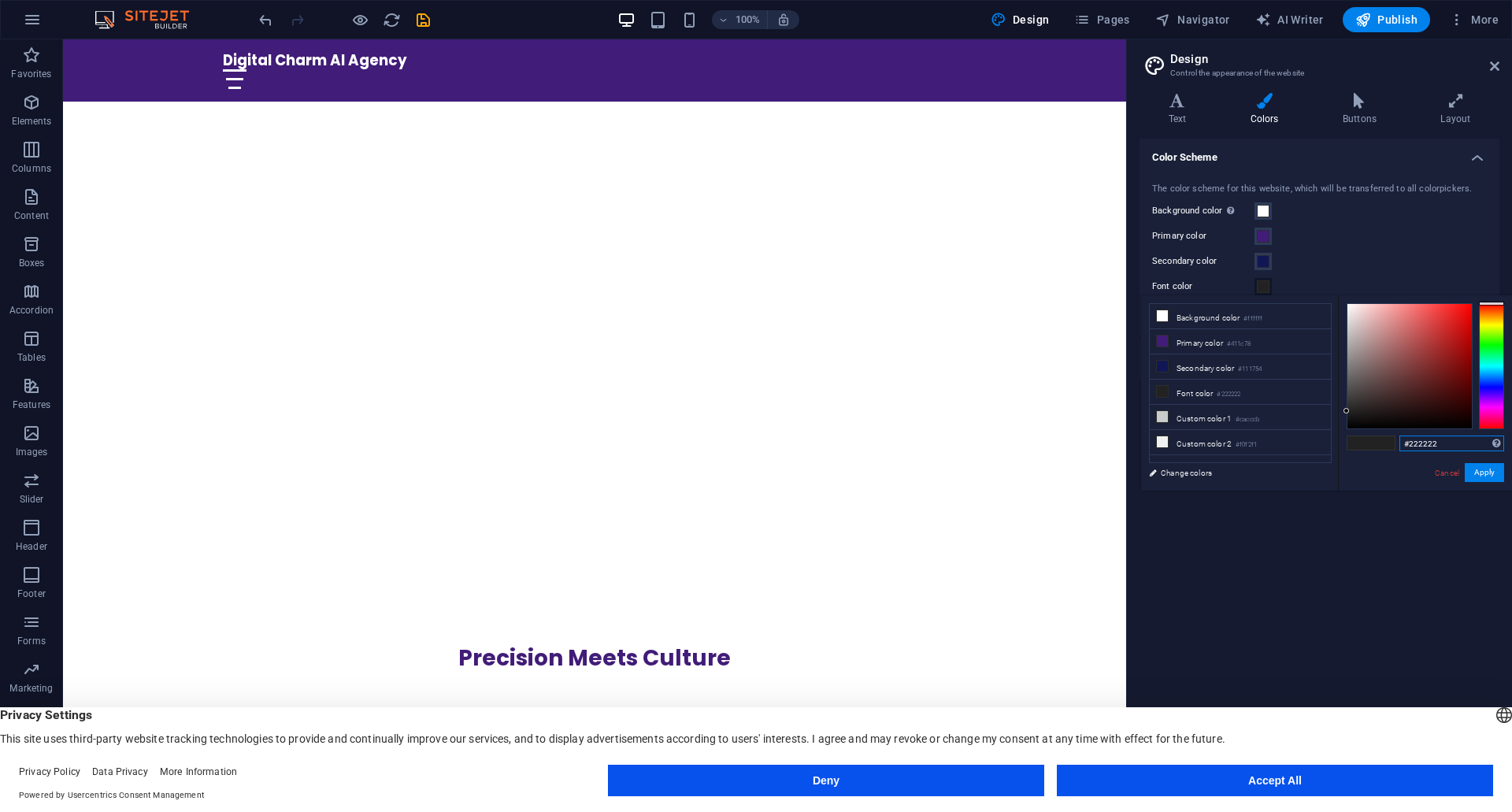
drag, startPoint x: 1409, startPoint y: 443, endPoint x: 1446, endPoint y: 443, distance: 37.0
click at [1446, 443] on input "#222222" at bounding box center [1452, 443] width 105 height 16
type input "#212121"
click at [1476, 474] on button "Apply" at bounding box center [1485, 472] width 39 height 19
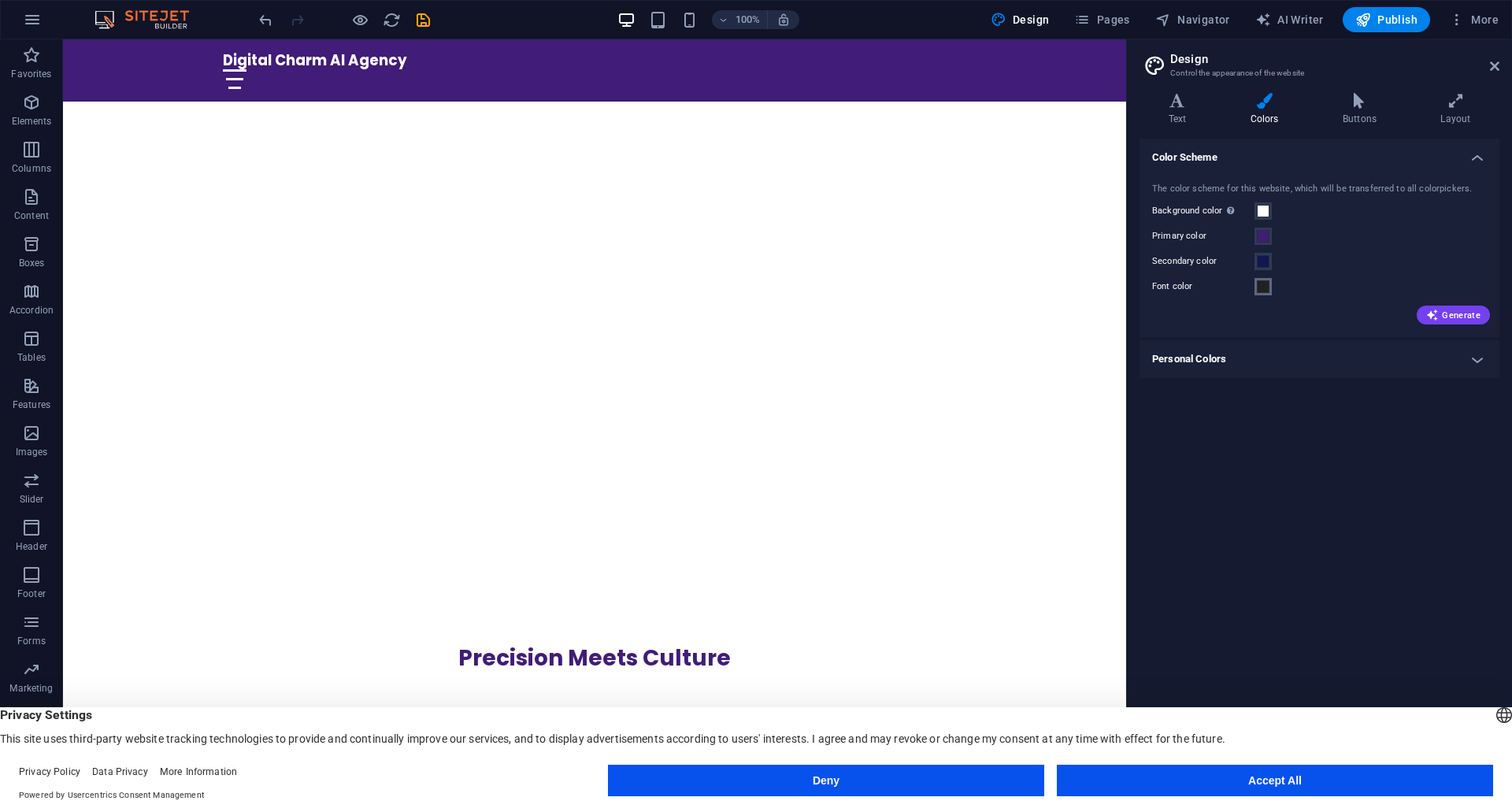
click at [1265, 286] on span at bounding box center [1263, 286] width 13 height 13
click at [1208, 361] on h4 "Personal Colors" at bounding box center [1320, 359] width 360 height 37
click at [1172, 281] on label "Font color" at bounding box center [1203, 287] width 102 height 19
click at [1255, 281] on button "Font color" at bounding box center [1263, 287] width 17 height 17
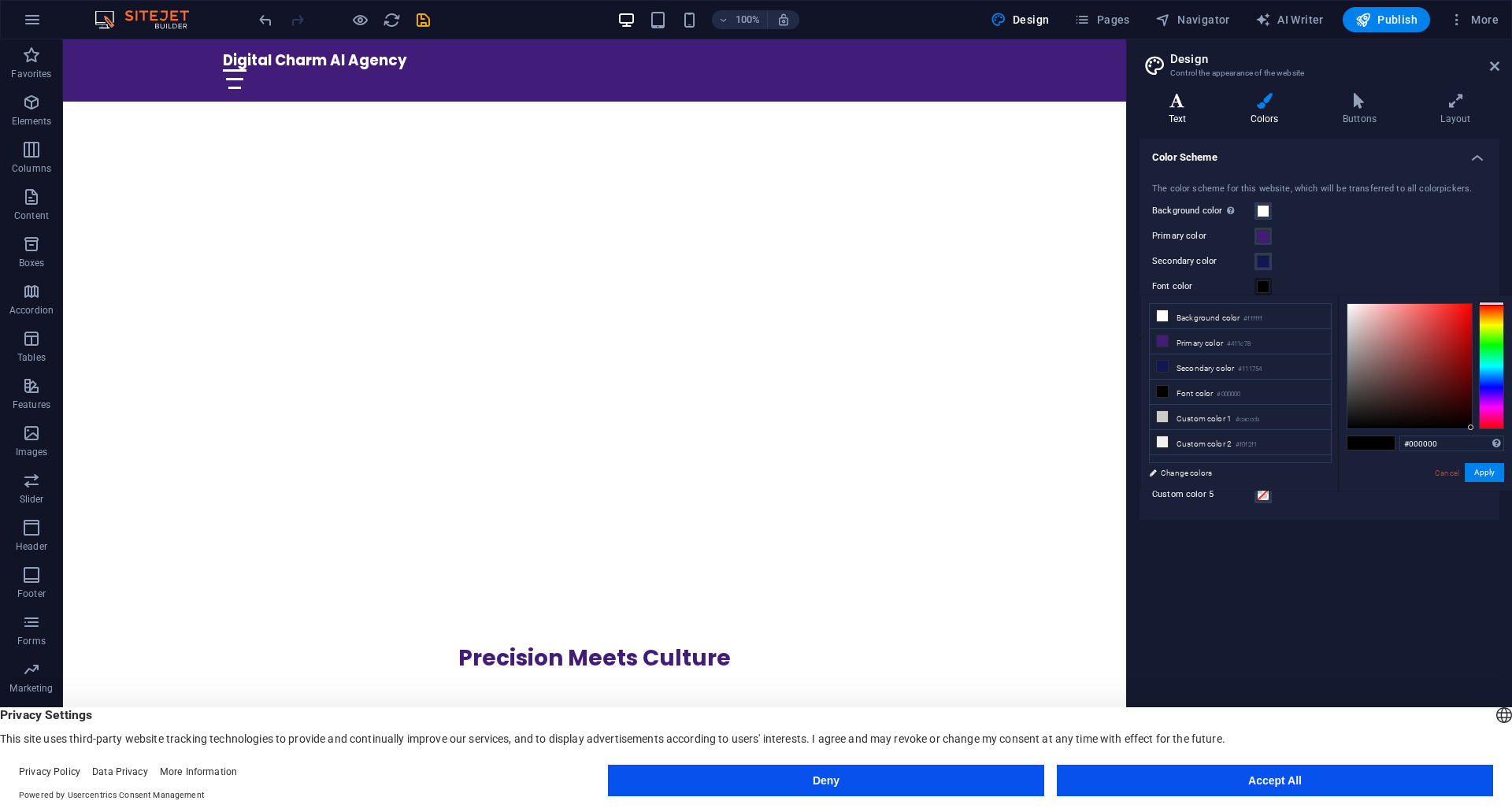
click at [1184, 105] on icon at bounding box center [1177, 100] width 76 height 16
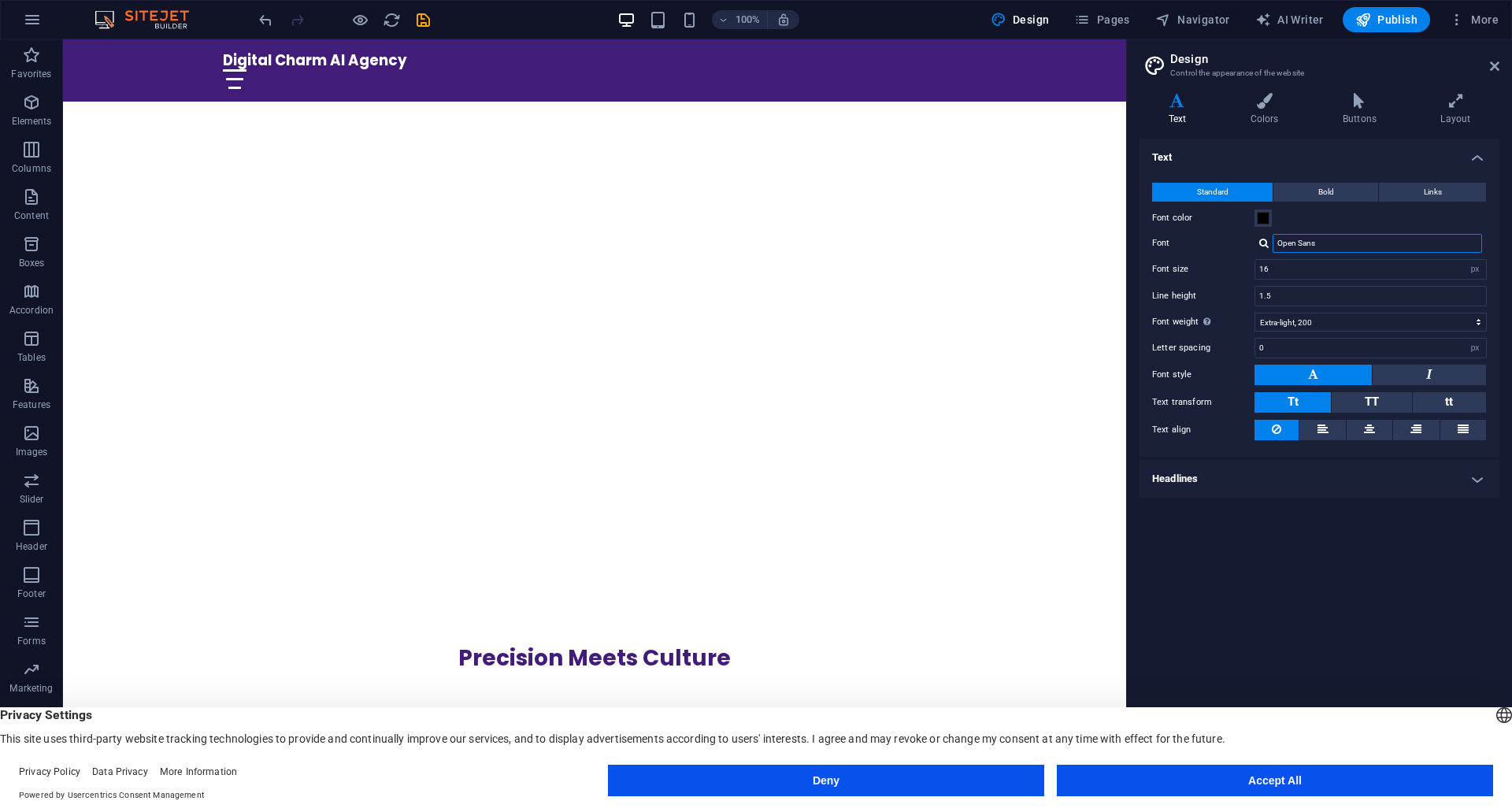
click at [1330, 243] on input "Open Sans" at bounding box center [1377, 243] width 209 height 19
paste input "Poppi"
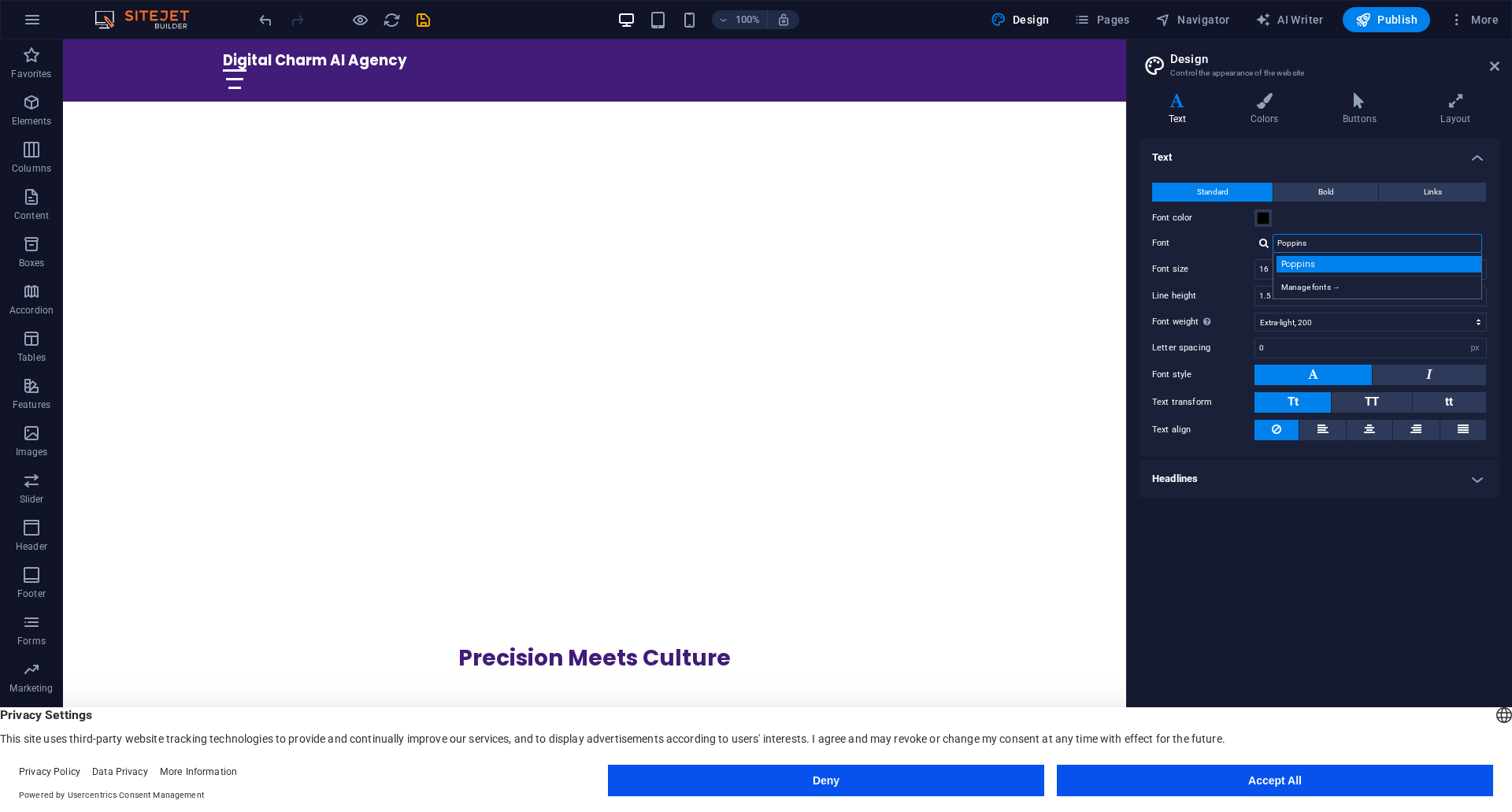
type input "Poppins"
click at [1324, 262] on div "Poppins" at bounding box center [1381, 264] width 208 height 16
click at [1247, 486] on h4 "Headlines" at bounding box center [1320, 478] width 360 height 37
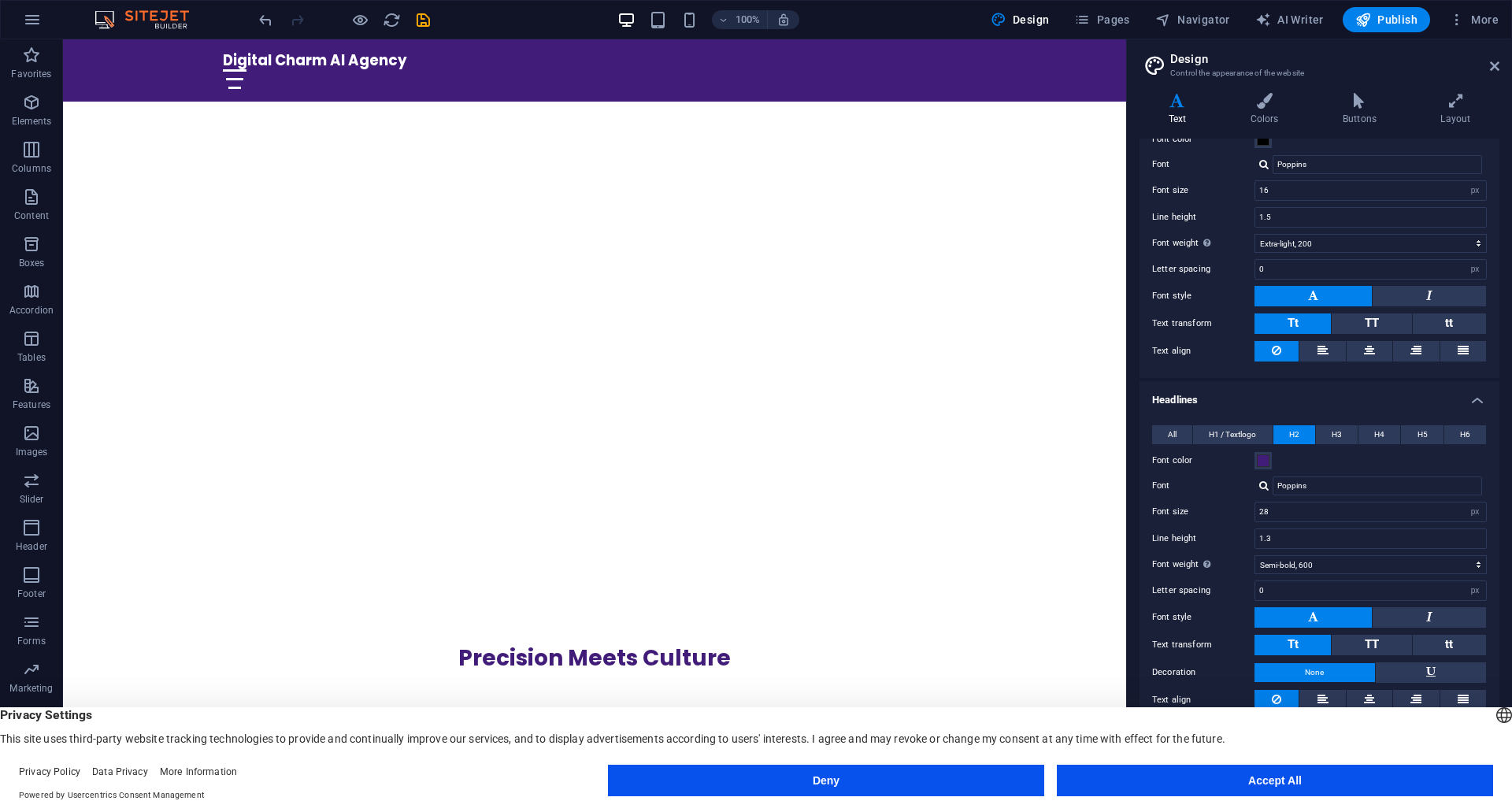
scroll to position [121, 0]
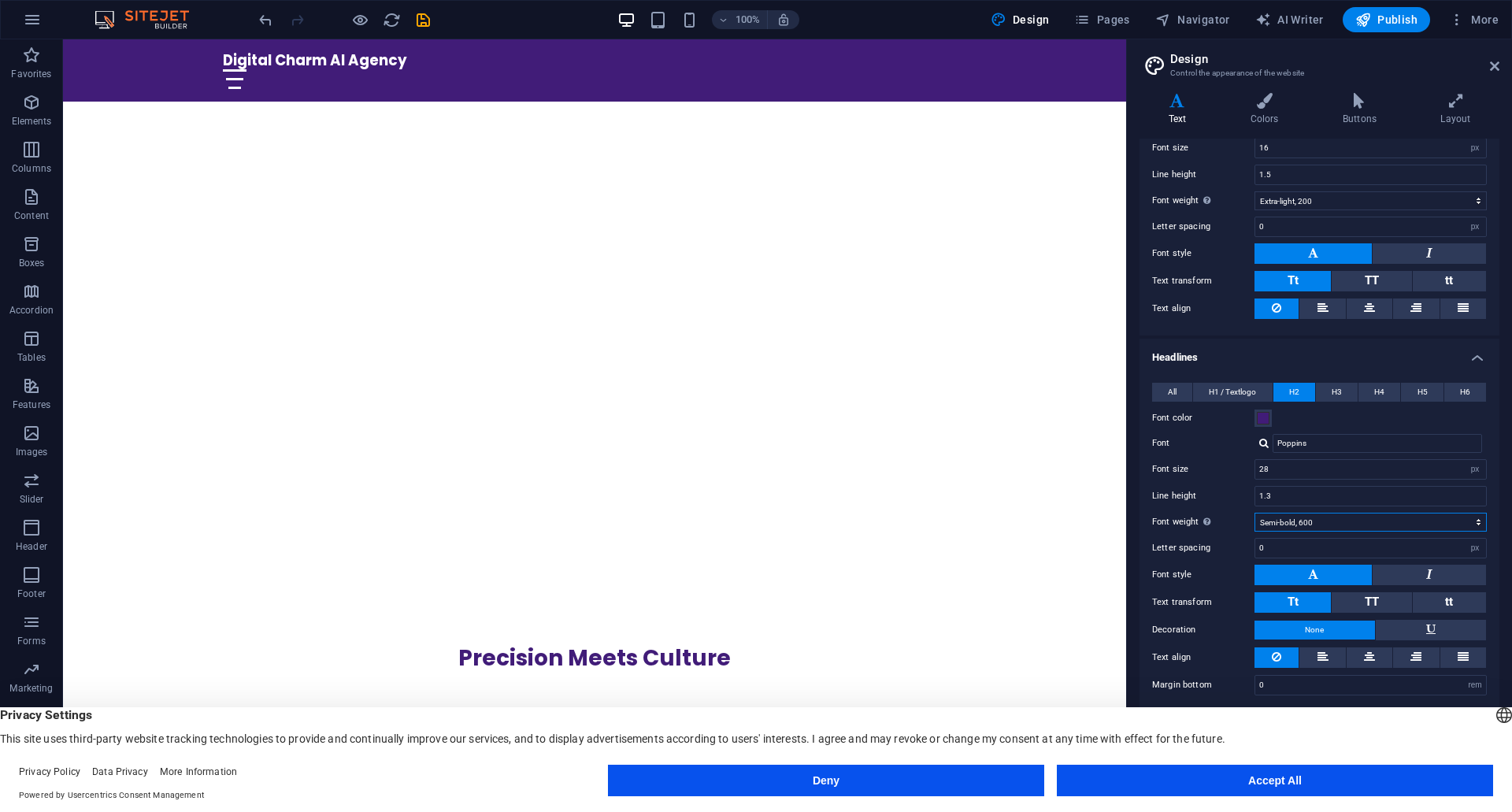
click at [1279, 524] on select "Thin, 100 Extra-light, 200 Light, 300 Regular, 400 Medium, 500 Semi-bold, 600 B…" at bounding box center [1371, 522] width 232 height 19
select select "700"
click at [1255, 512] on select "Thin, 100 Extra-light, 200 Light, 300 Regular, 400 Medium, 500 Semi-bold, 600 B…" at bounding box center [1371, 522] width 232 height 19
click at [1374, 599] on span "TT" at bounding box center [1372, 601] width 14 height 14
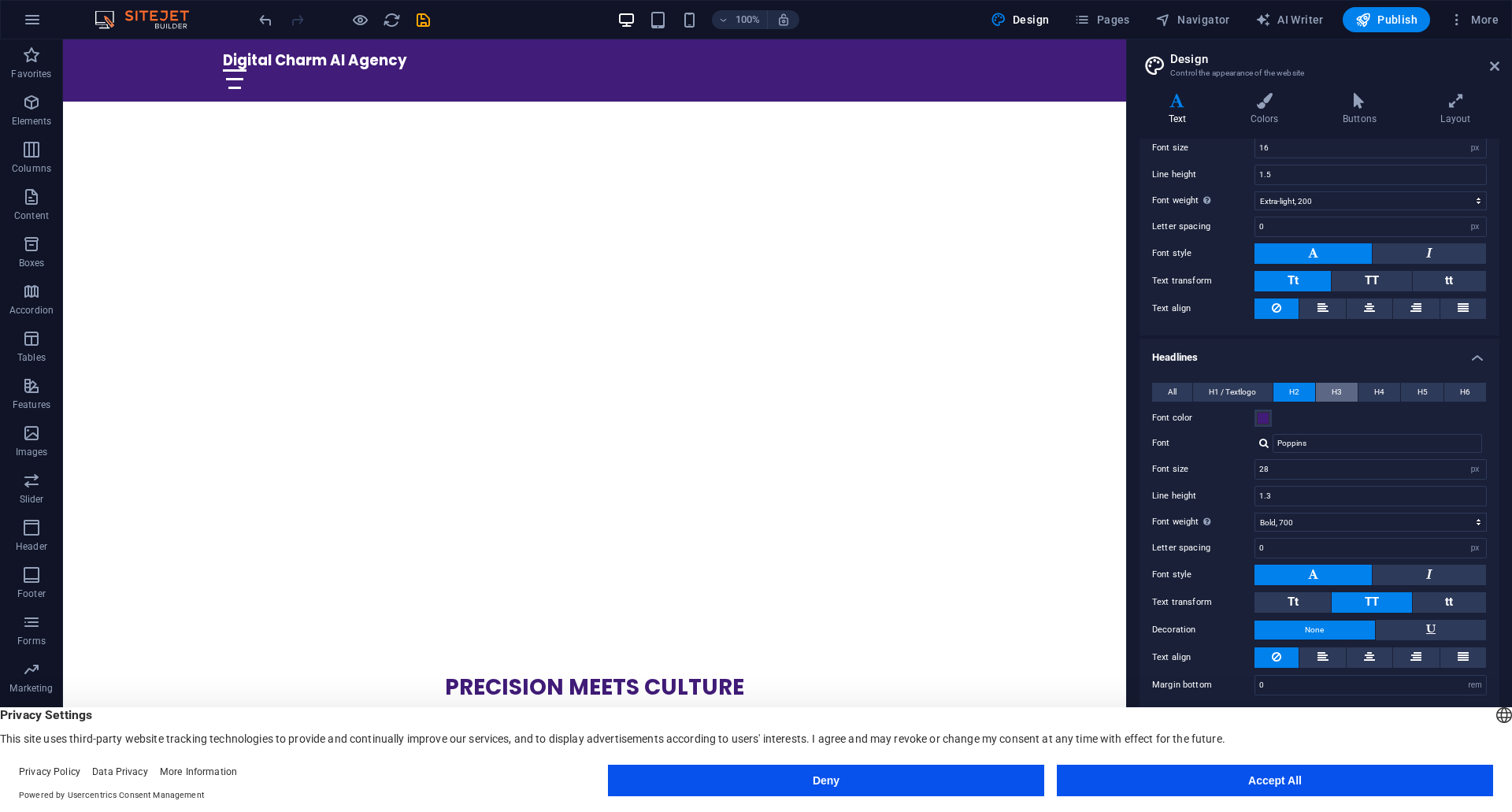
click at [1337, 394] on span "H3" at bounding box center [1337, 392] width 10 height 19
click at [1371, 607] on span "TT" at bounding box center [1372, 601] width 14 height 14
click at [1355, 521] on select "Thin, 100 Extra-light, 200 Light, 300 Regular, 400 Medium, 500 Semi-bold, 600 B…" at bounding box center [1371, 522] width 232 height 19
select select "600"
click at [1255, 512] on select "Thin, 100 Extra-light, 200 Light, 300 Regular, 400 Medium, 500 Semi-bold, 600 B…" at bounding box center [1371, 522] width 232 height 19
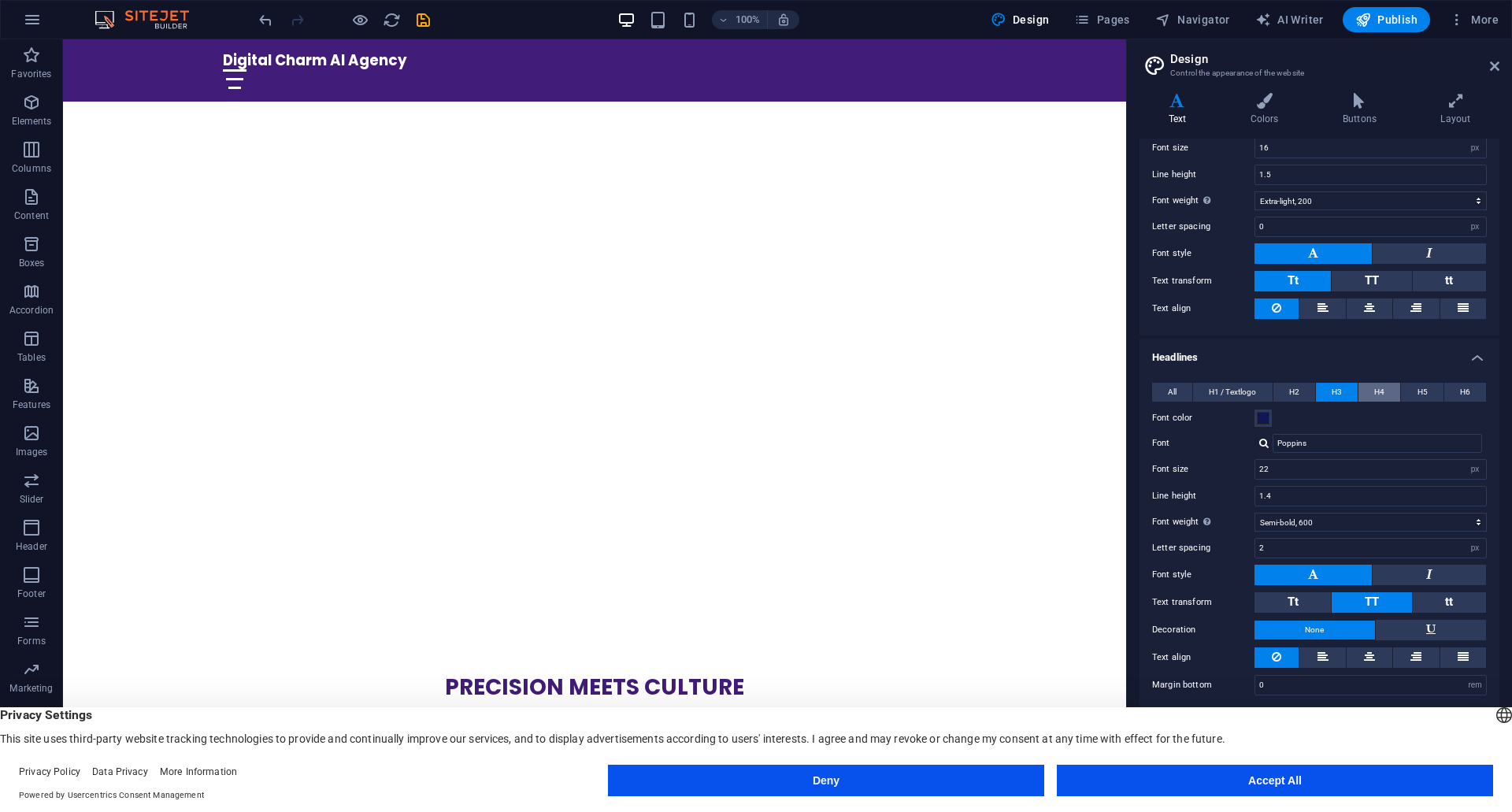
click at [1377, 392] on span "H4" at bounding box center [1379, 392] width 10 height 19
click at [1196, 392] on button "H1 / Textlogo" at bounding box center [1233, 392] width 79 height 19
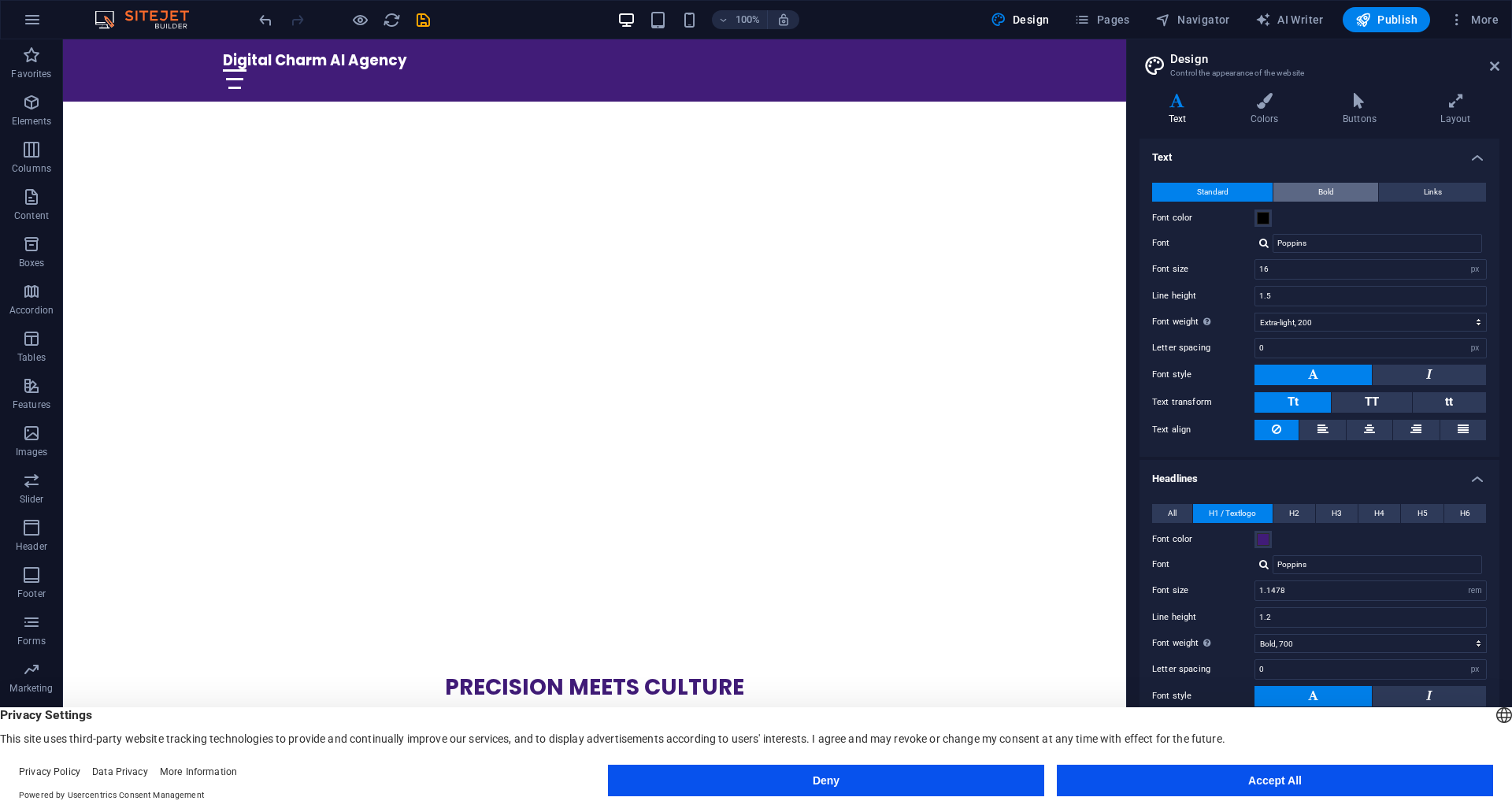
click at [1319, 186] on span "Bold" at bounding box center [1326, 192] width 16 height 19
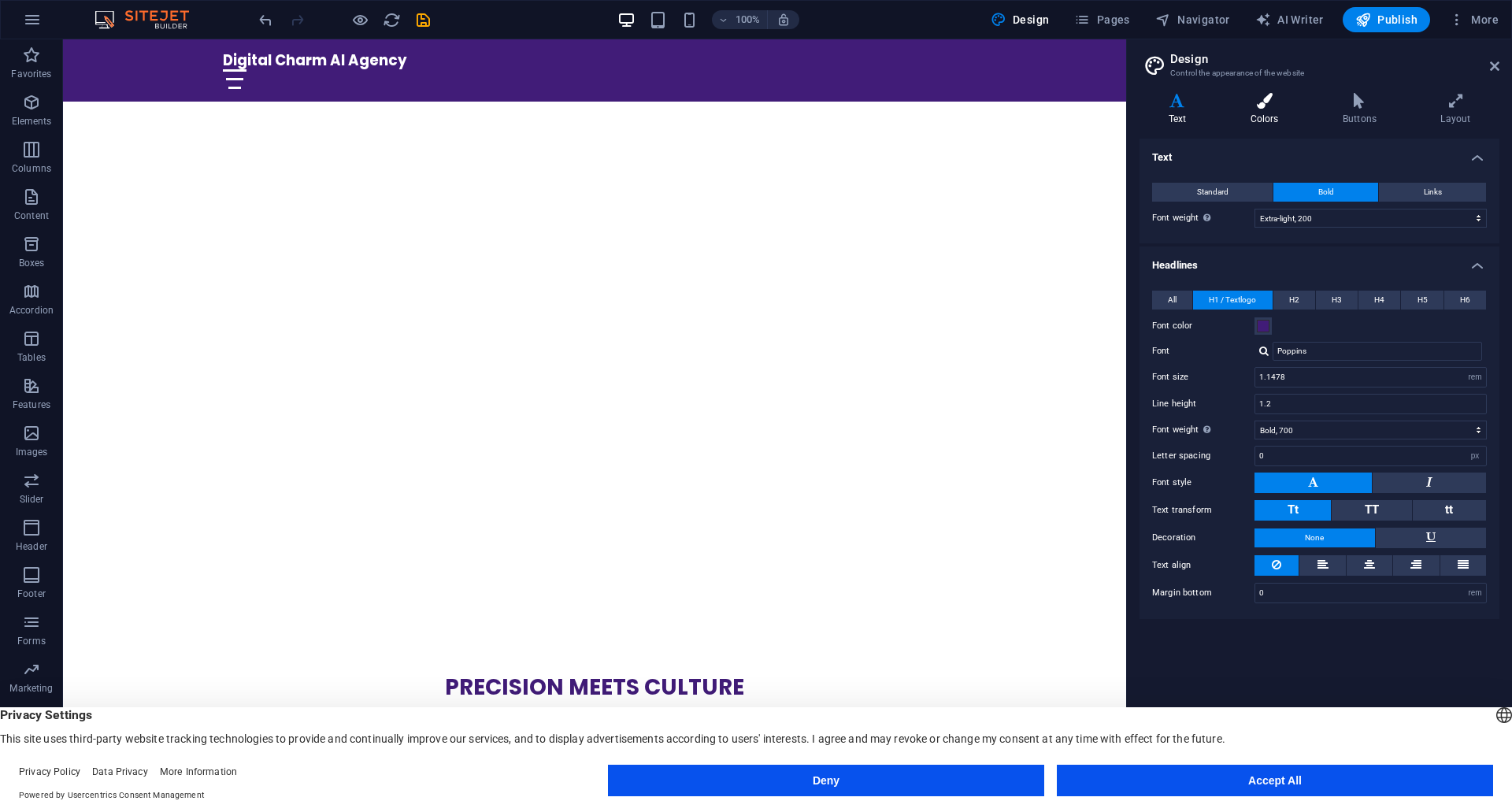
click at [1262, 118] on h4 "Colors" at bounding box center [1268, 109] width 92 height 33
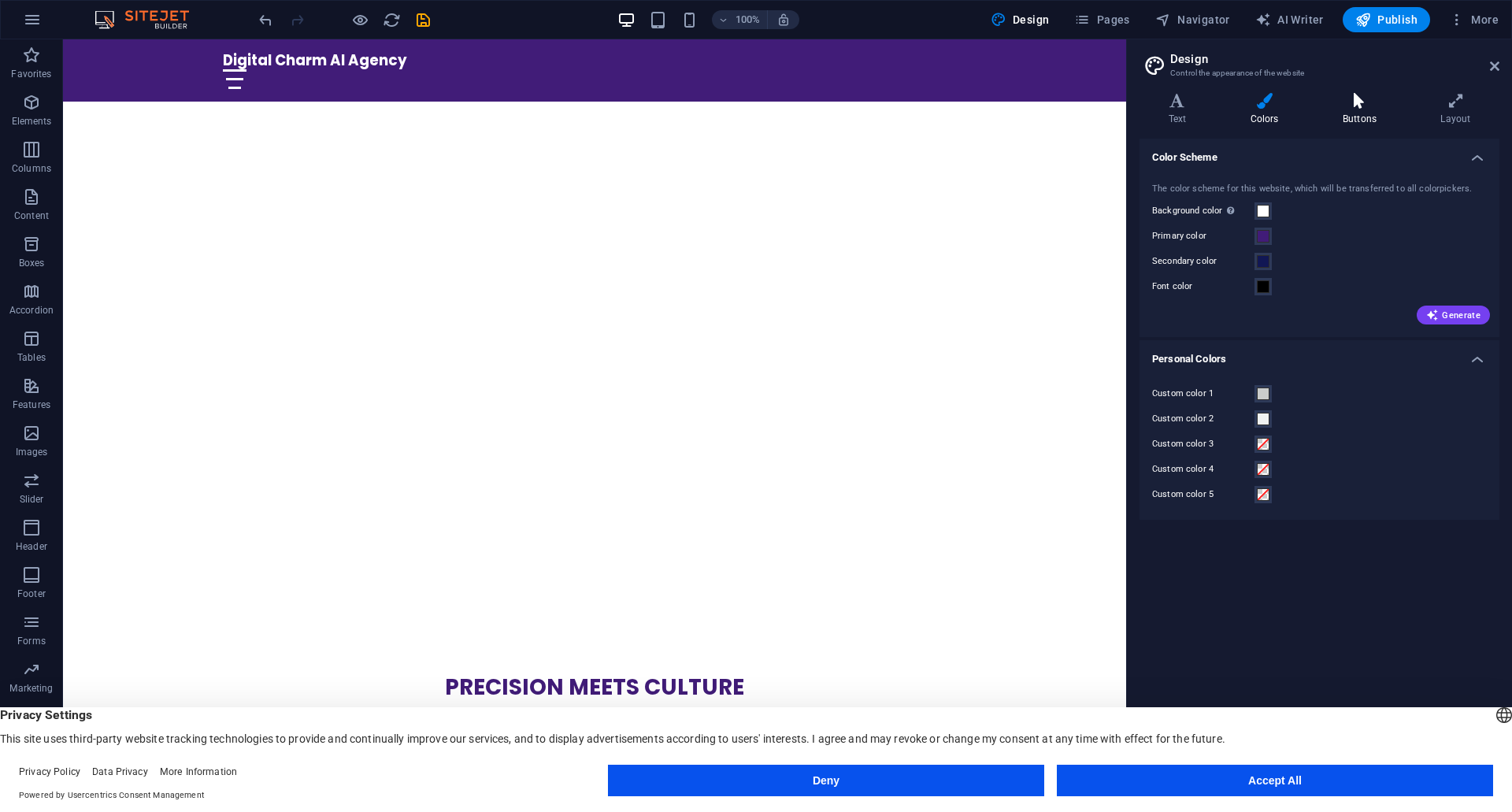
click at [1342, 119] on h4 "Buttons" at bounding box center [1362, 109] width 98 height 33
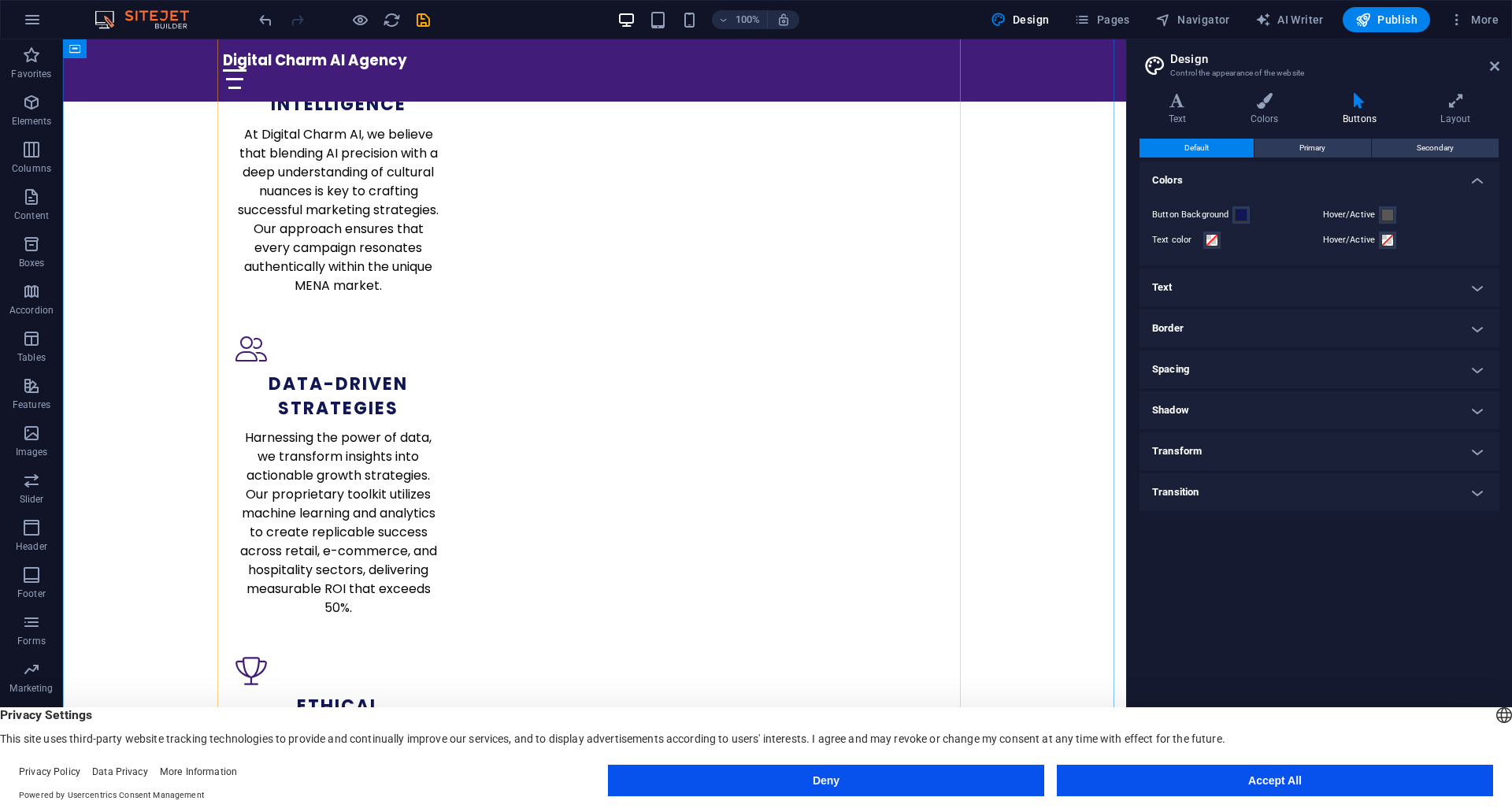
scroll to position [1417, 0]
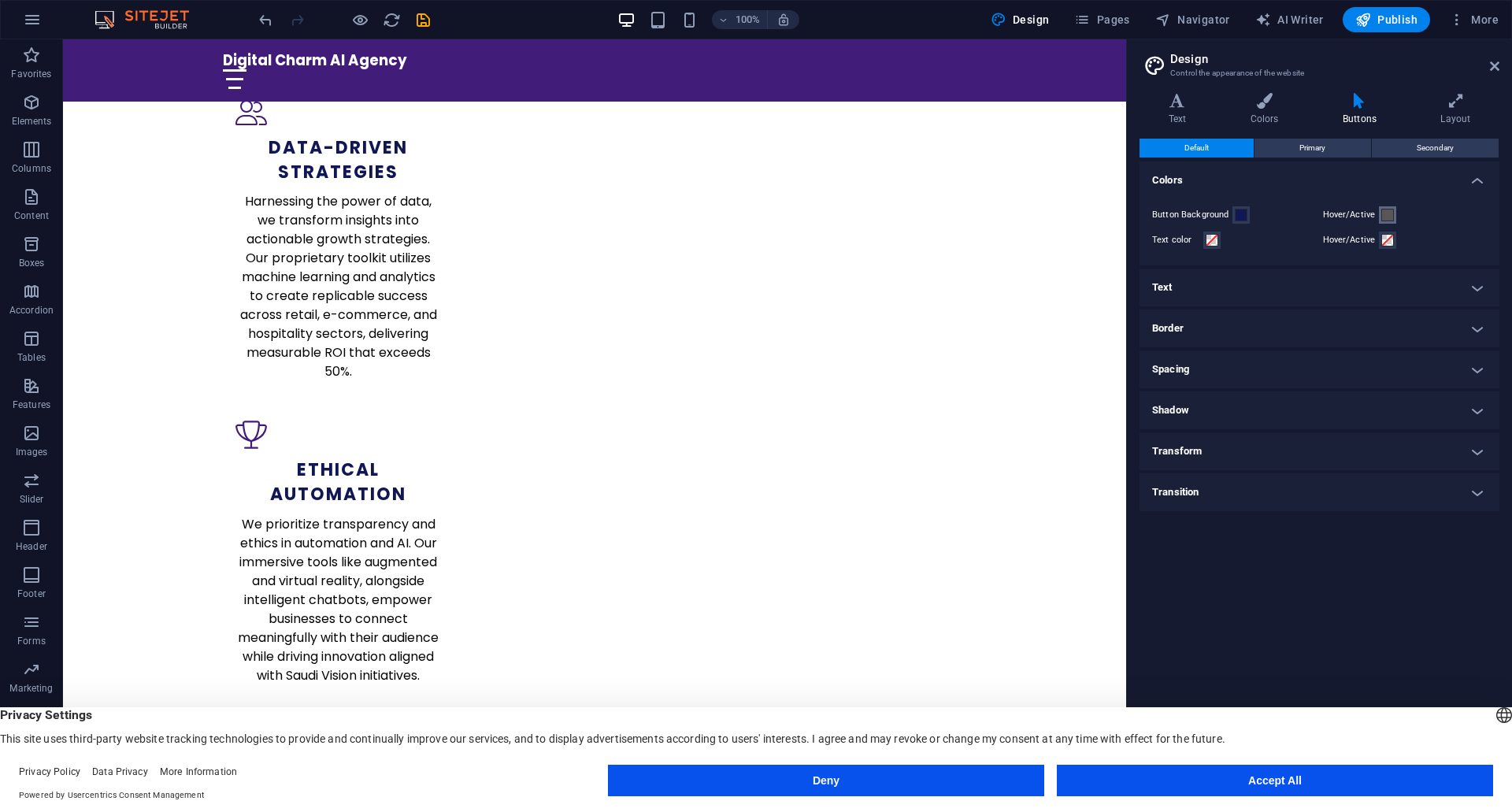
click at [1392, 214] on span at bounding box center [1388, 214] width 13 height 13
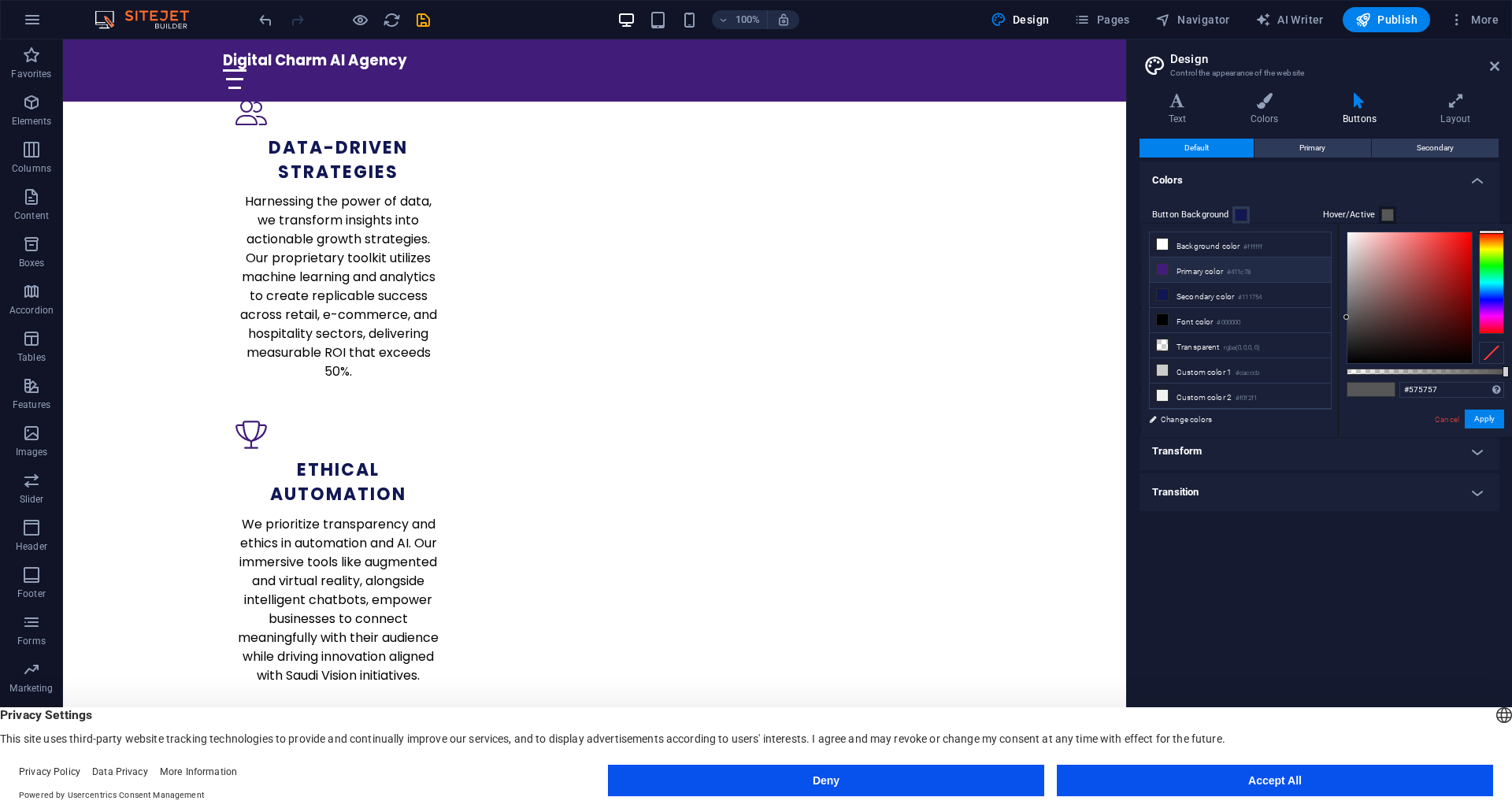
click at [1247, 268] on small "#411c78" at bounding box center [1239, 272] width 24 height 11
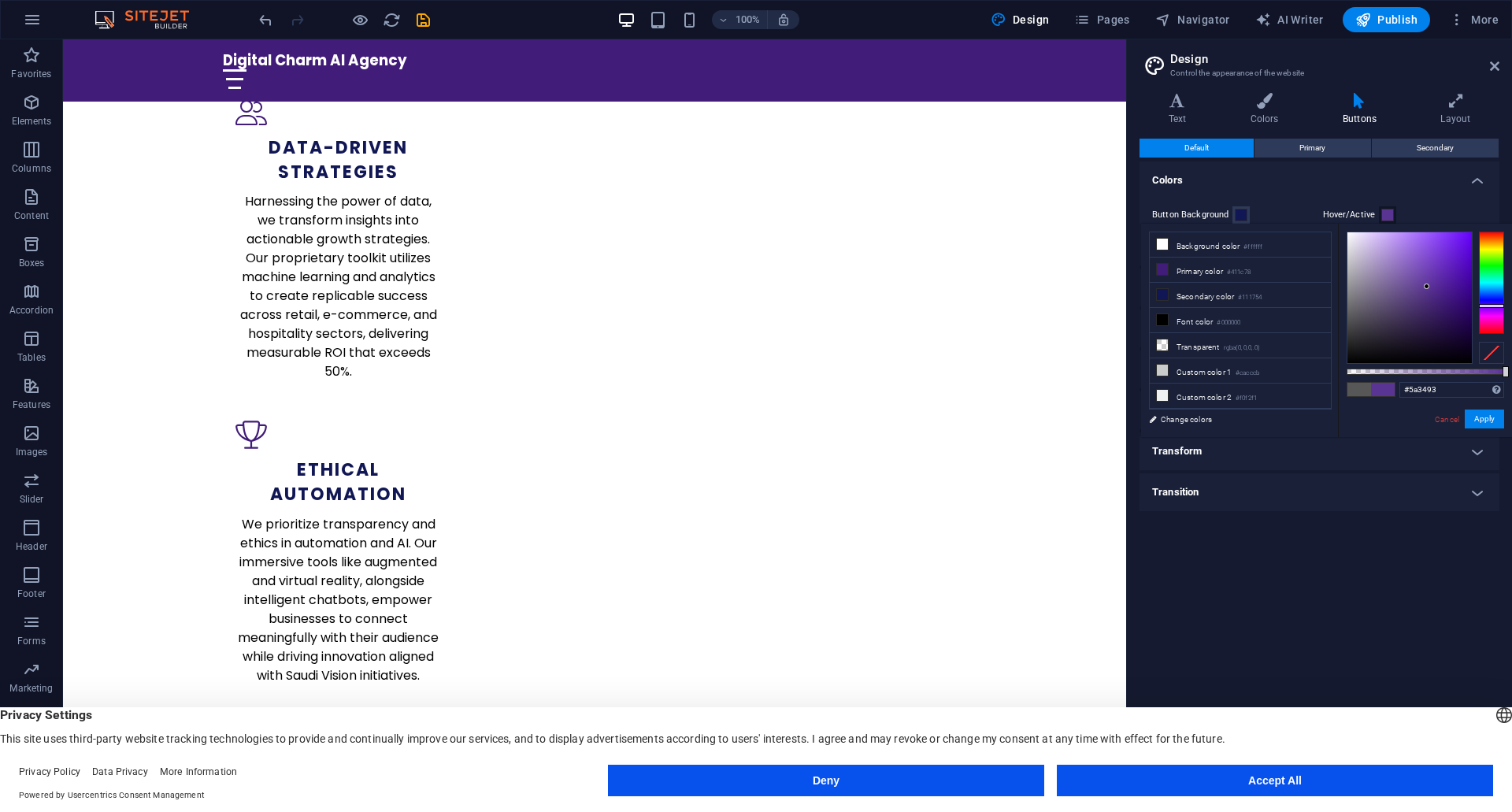
click at [1427, 287] on div at bounding box center [1410, 298] width 124 height 131
click at [1418, 284] on div at bounding box center [1410, 298] width 124 height 131
type input "#71529f"
click at [1407, 280] on div at bounding box center [1410, 298] width 124 height 131
click at [1417, 169] on h4 "Colors" at bounding box center [1320, 175] width 360 height 28
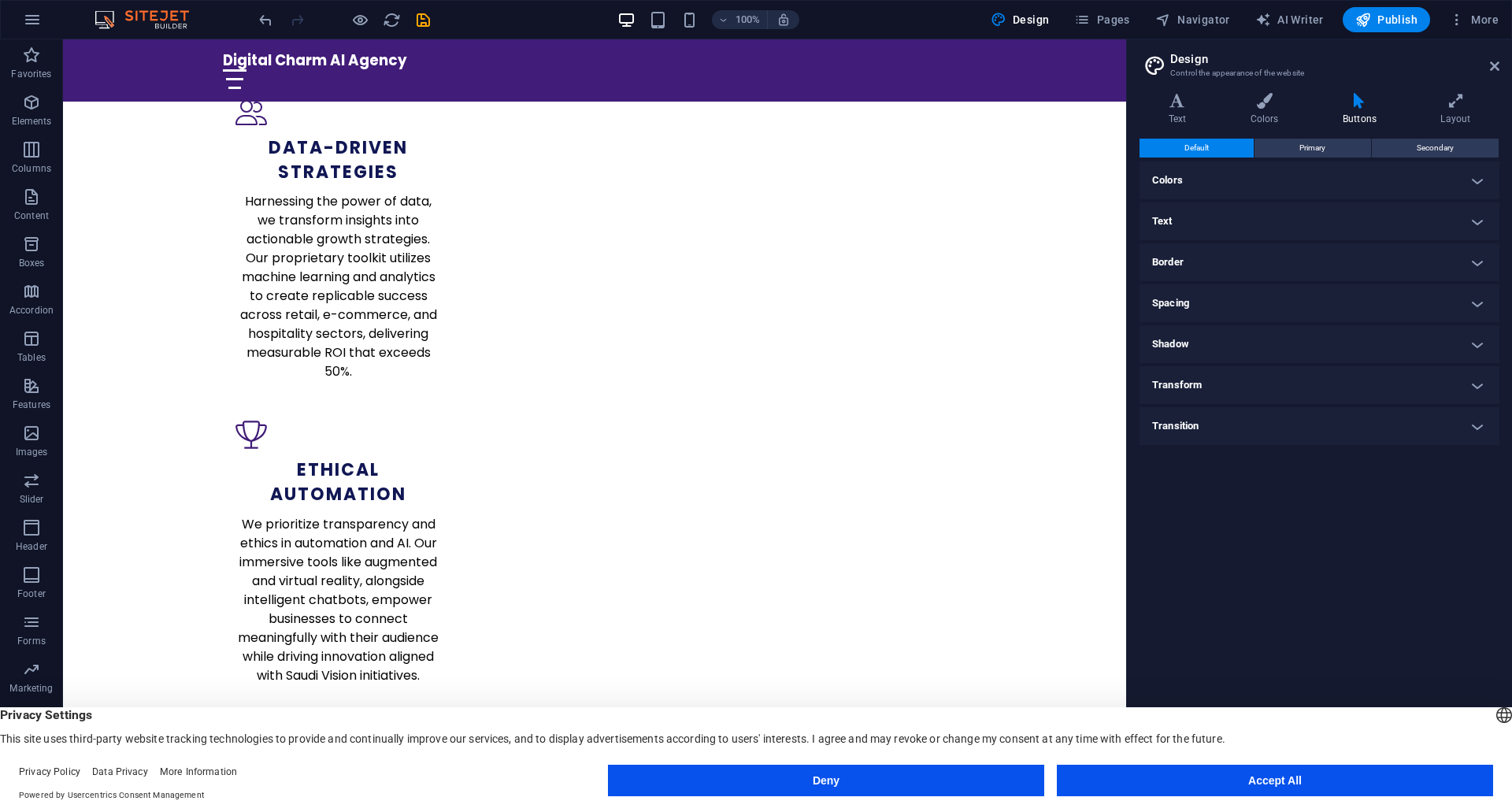
click at [1319, 178] on h4 "Colors" at bounding box center [1320, 180] width 360 height 37
click at [1206, 293] on h4 "Text" at bounding box center [1320, 287] width 360 height 37
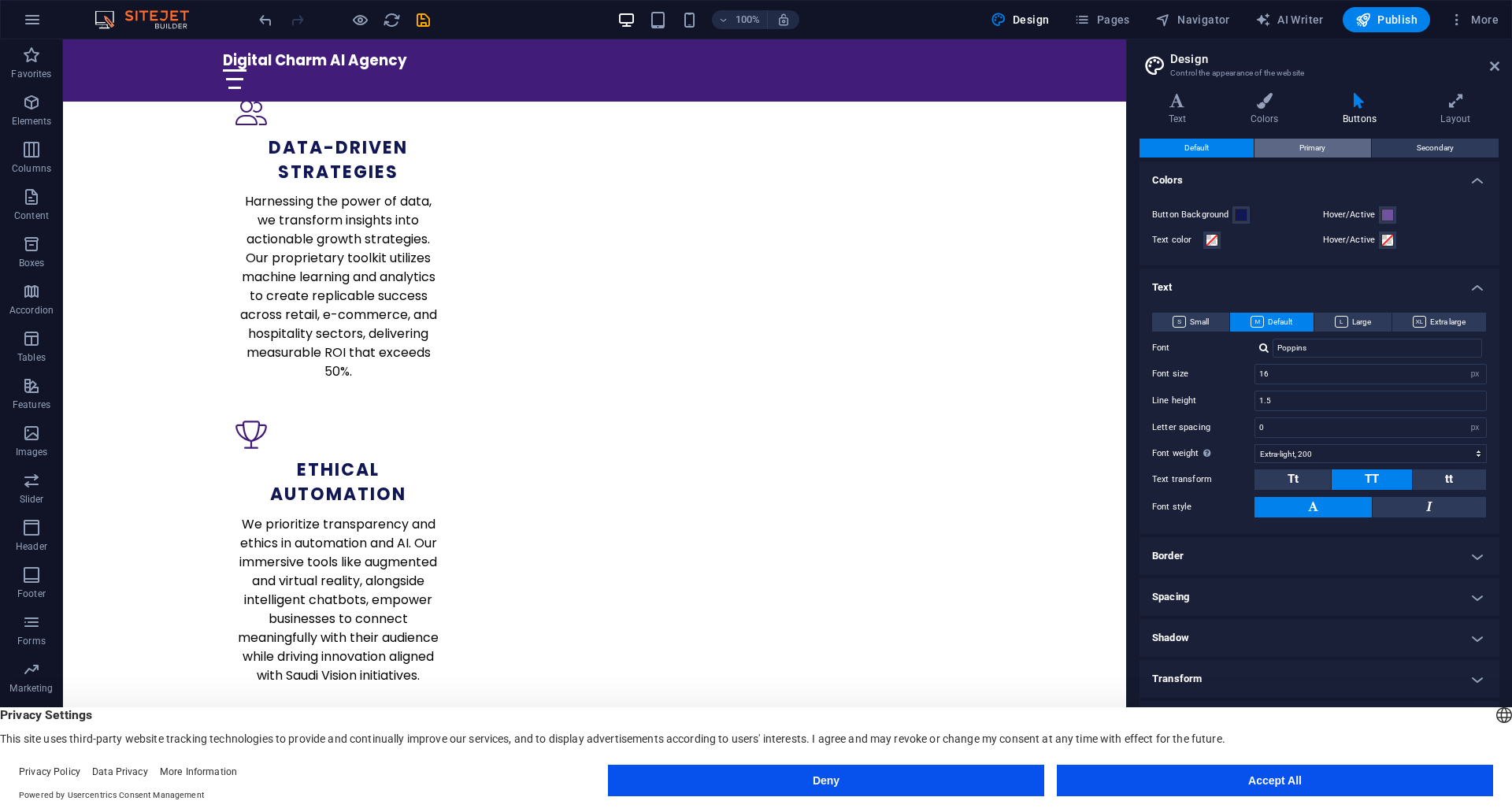
click at [1309, 153] on span "Primary" at bounding box center [1312, 148] width 26 height 19
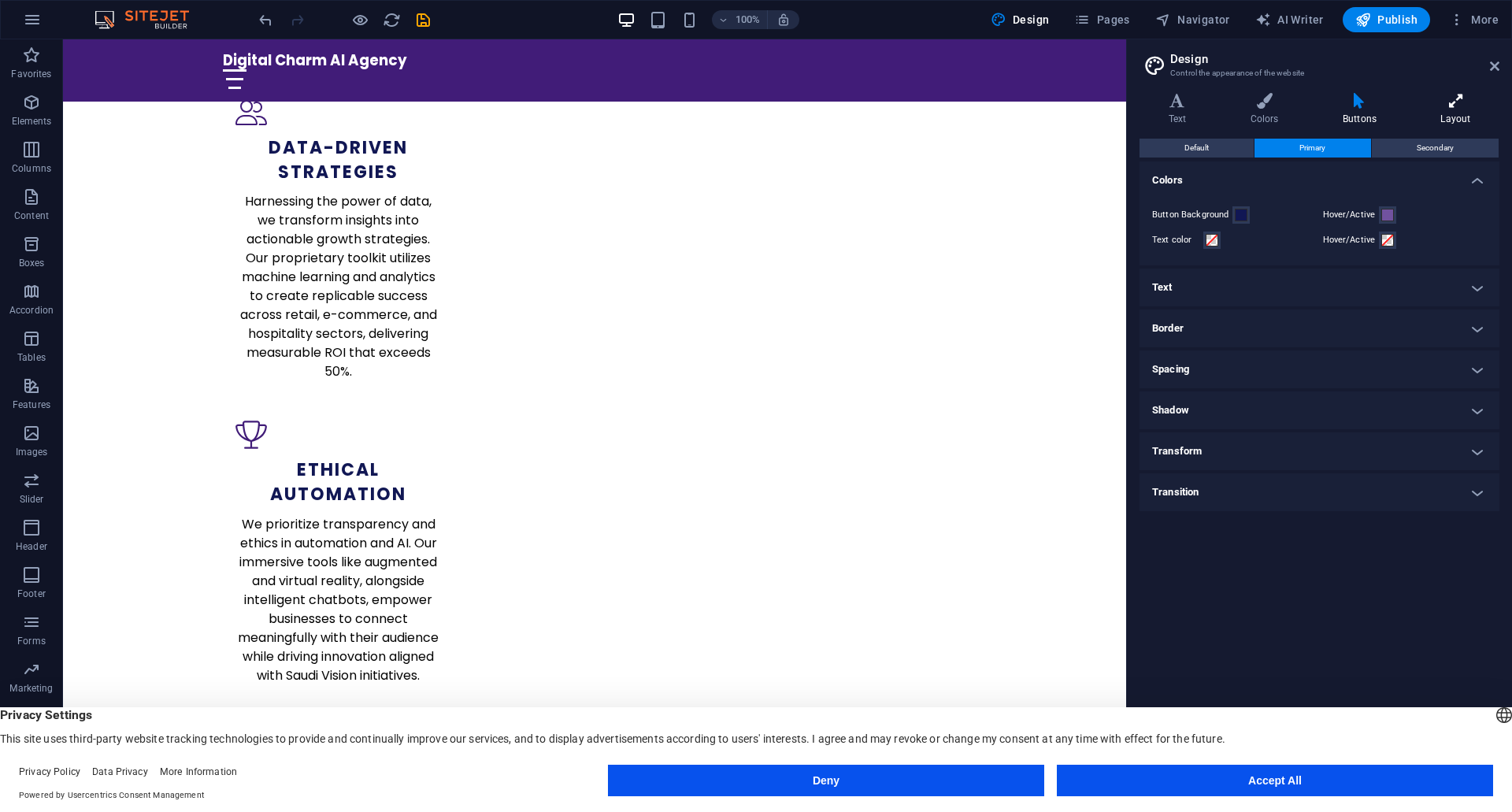
click at [1429, 119] on h4 "Layout" at bounding box center [1456, 109] width 88 height 33
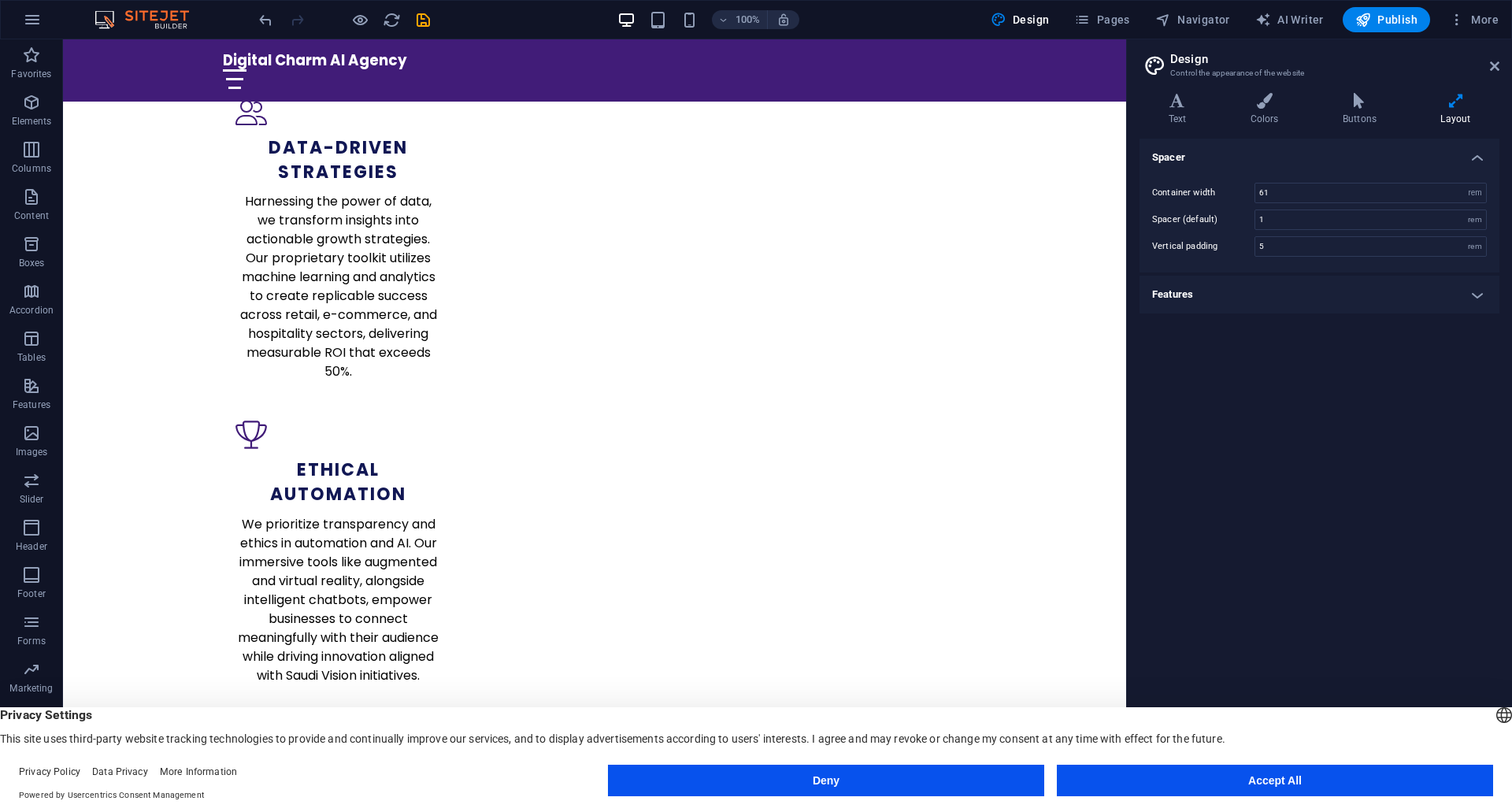
click at [1320, 295] on h4 "Features" at bounding box center [1320, 294] width 360 height 37
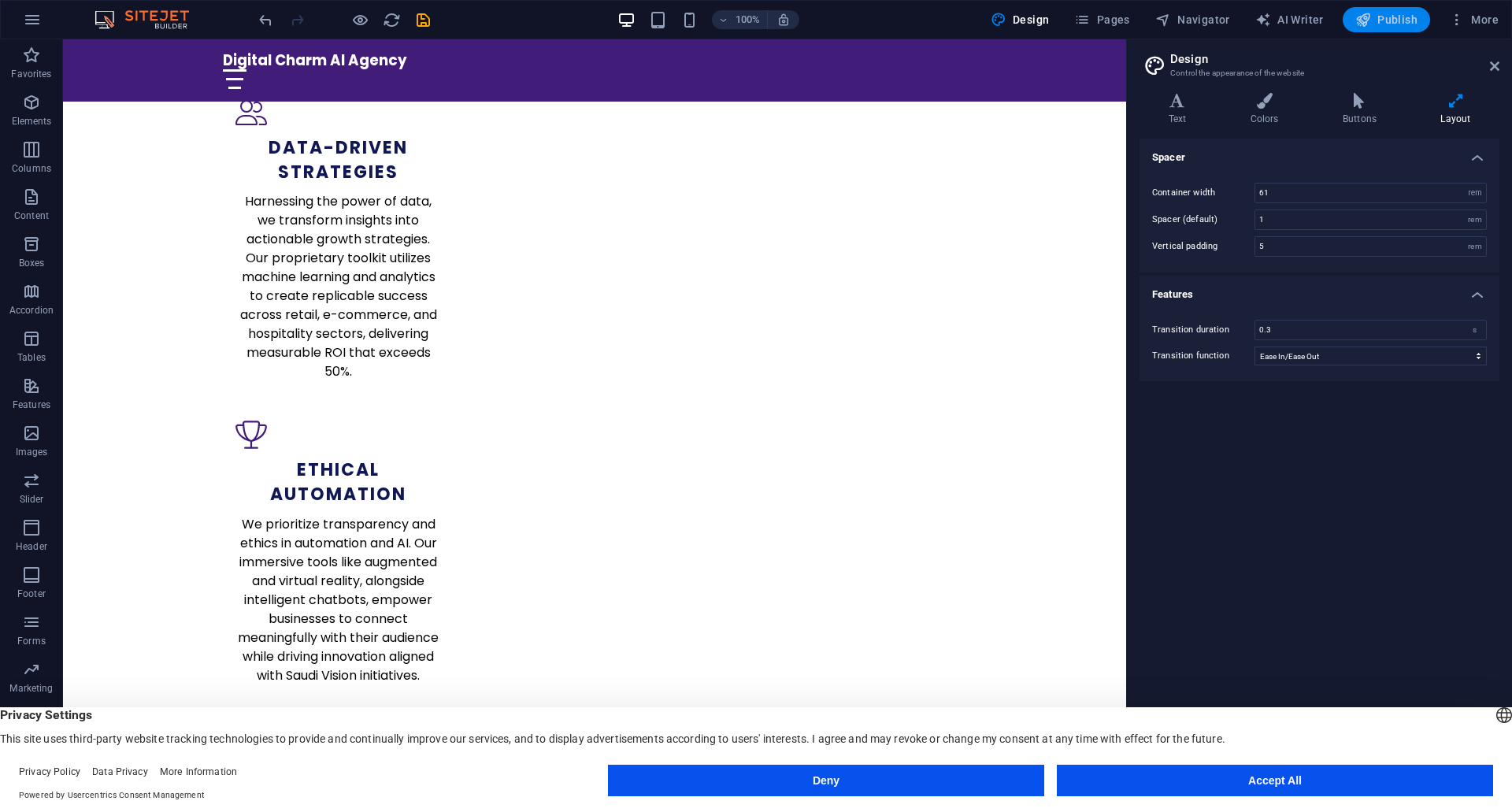
click at [1394, 26] on span "Publish" at bounding box center [1386, 20] width 62 height 16
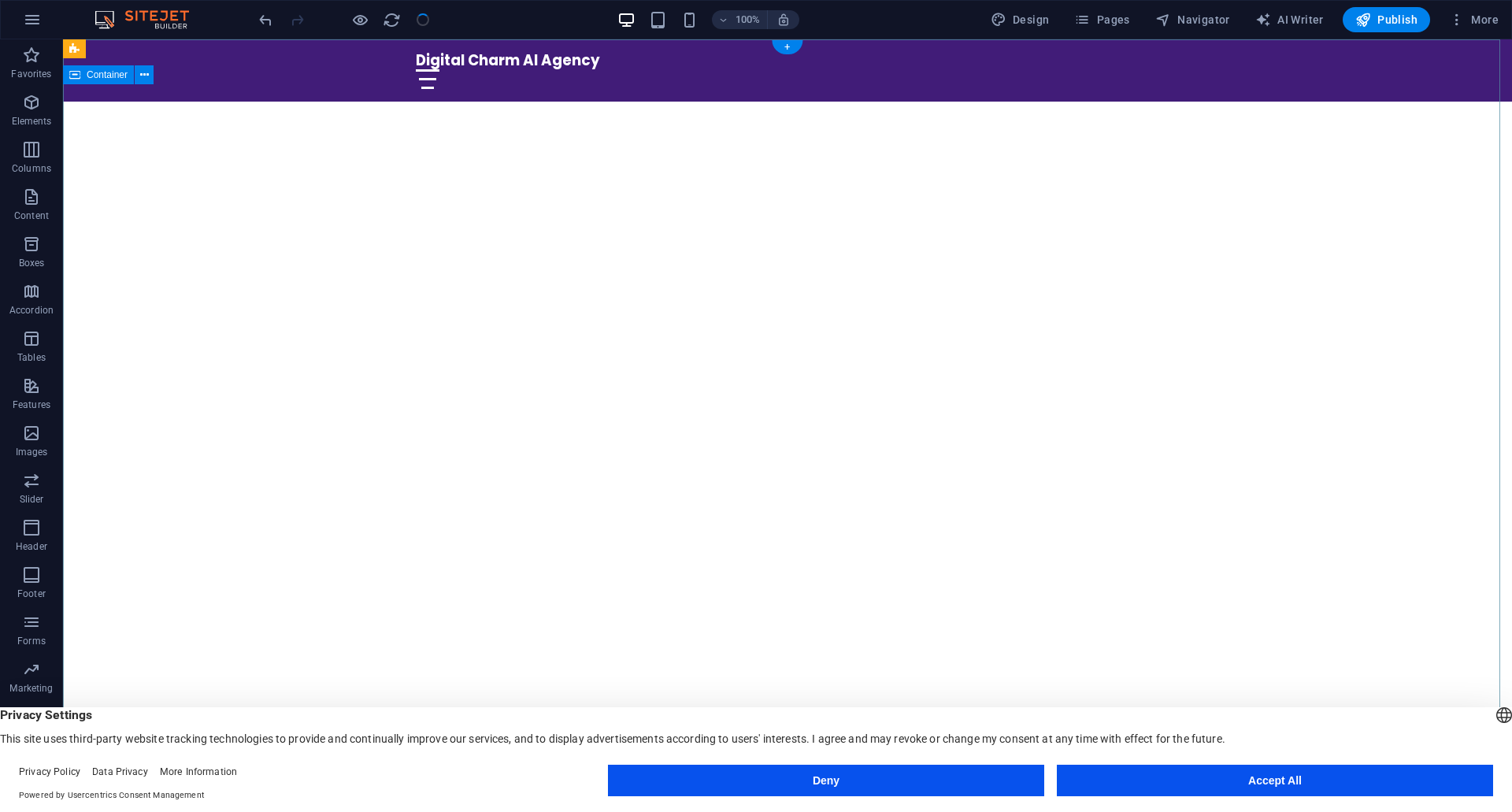
scroll to position [0, 0]
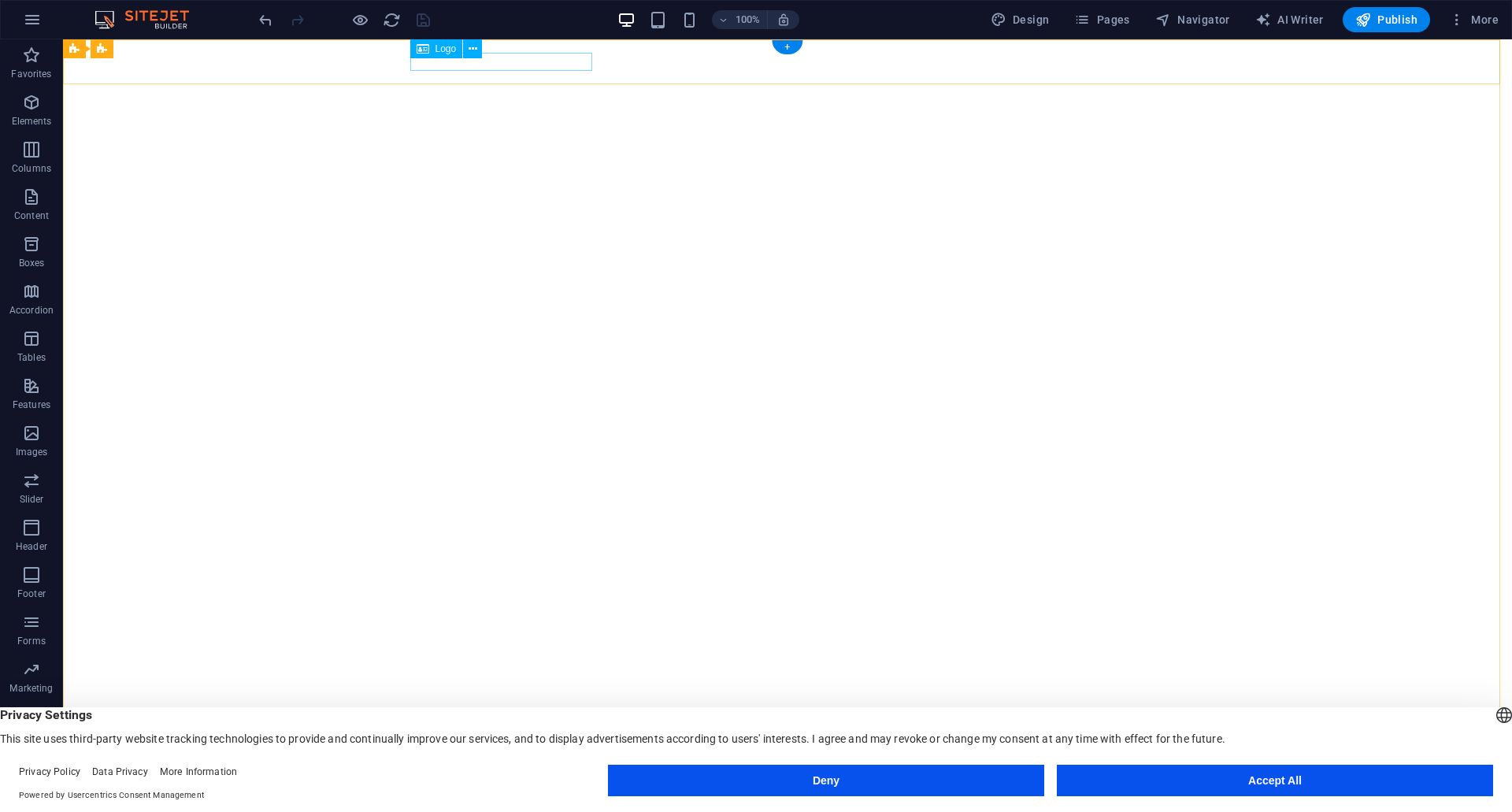
click at [474, 799] on div "Digital Charm AI Agency" at bounding box center [787, 808] width 743 height 17
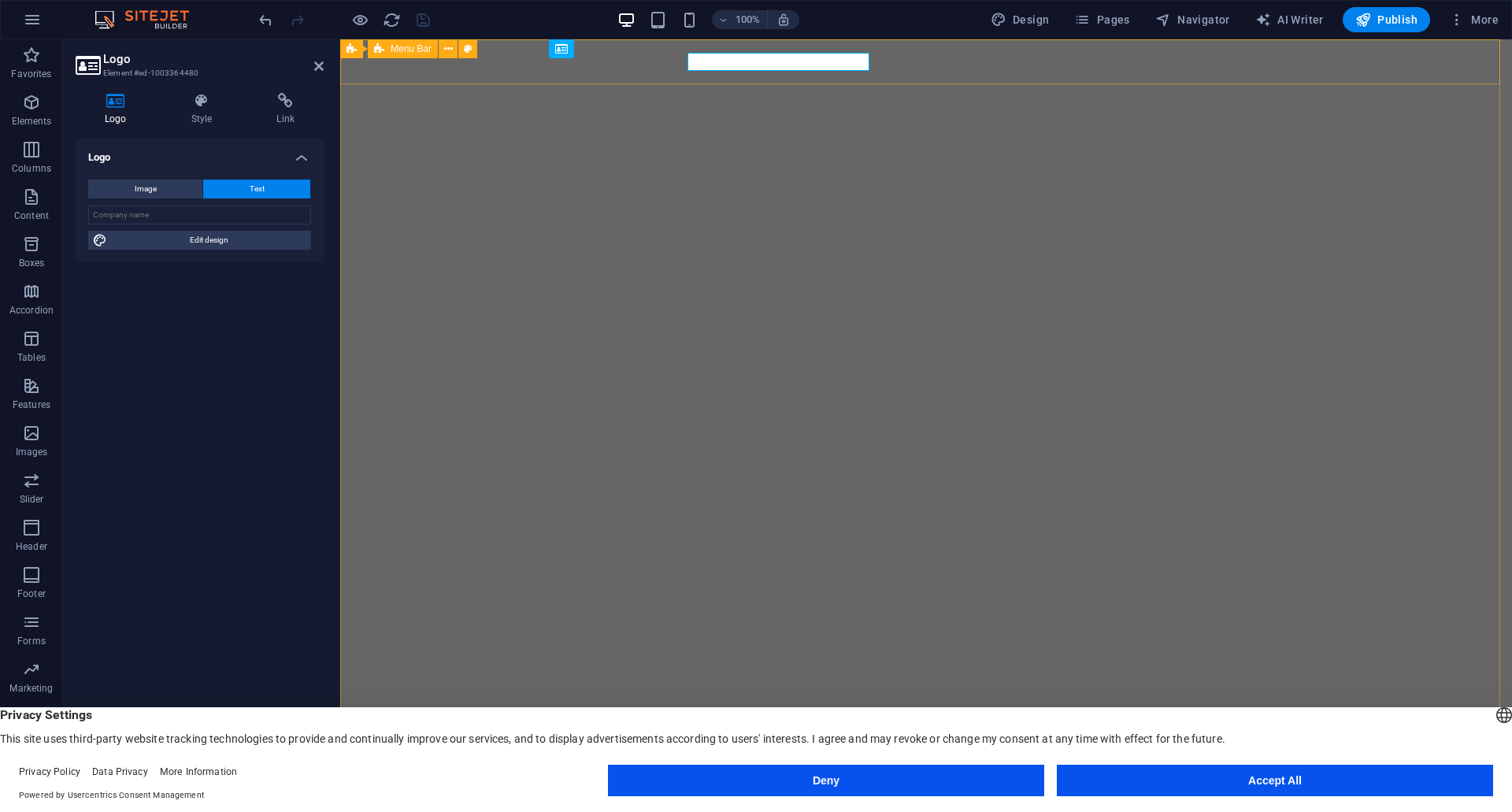
click at [474, 786] on div "Digital Charm AI Agency Home Values Services Get Started FAQ" at bounding box center [926, 817] width 1172 height 62
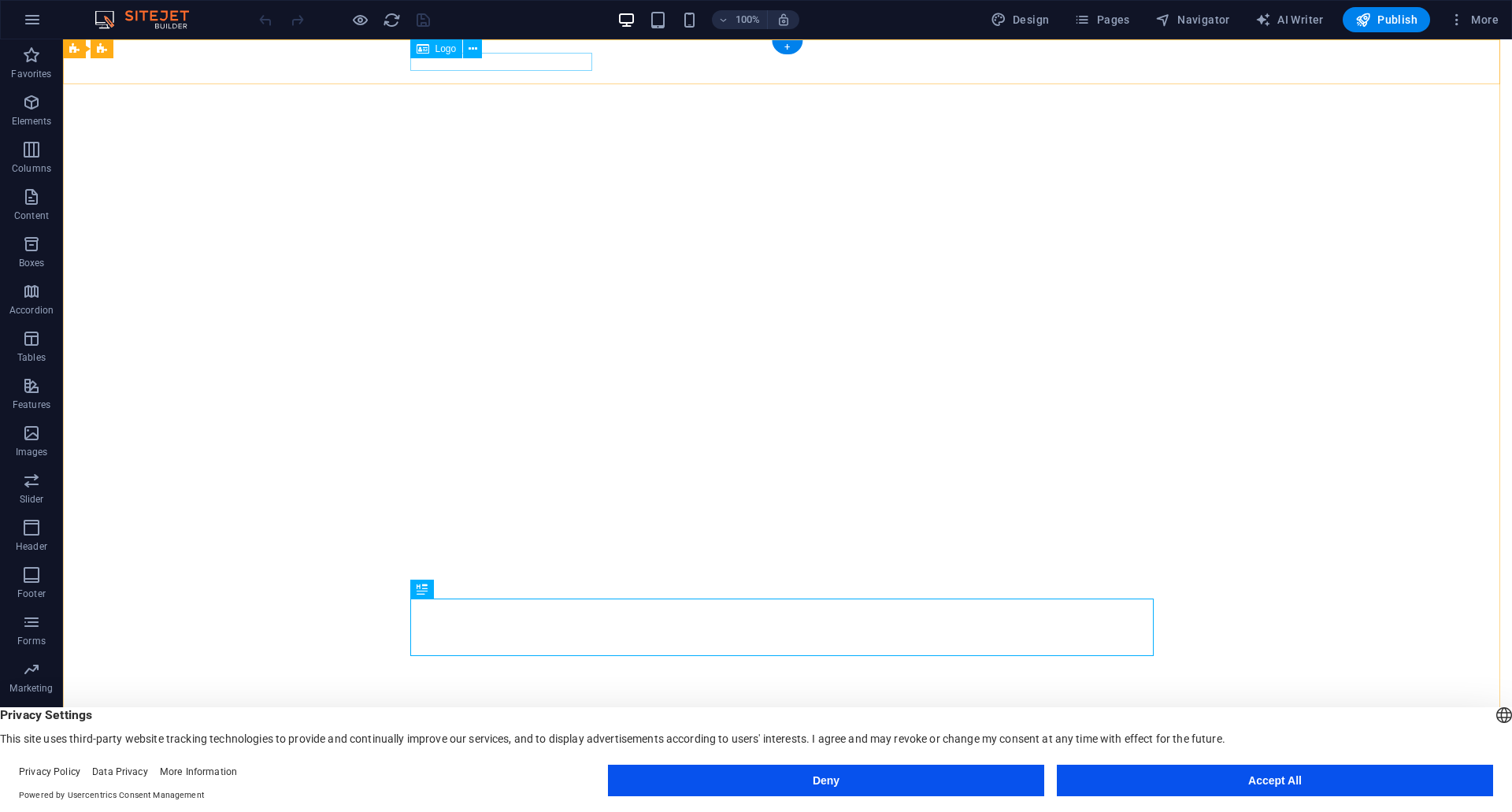
click at [515, 799] on div "Digital Charm AI Agency" at bounding box center [787, 808] width 743 height 17
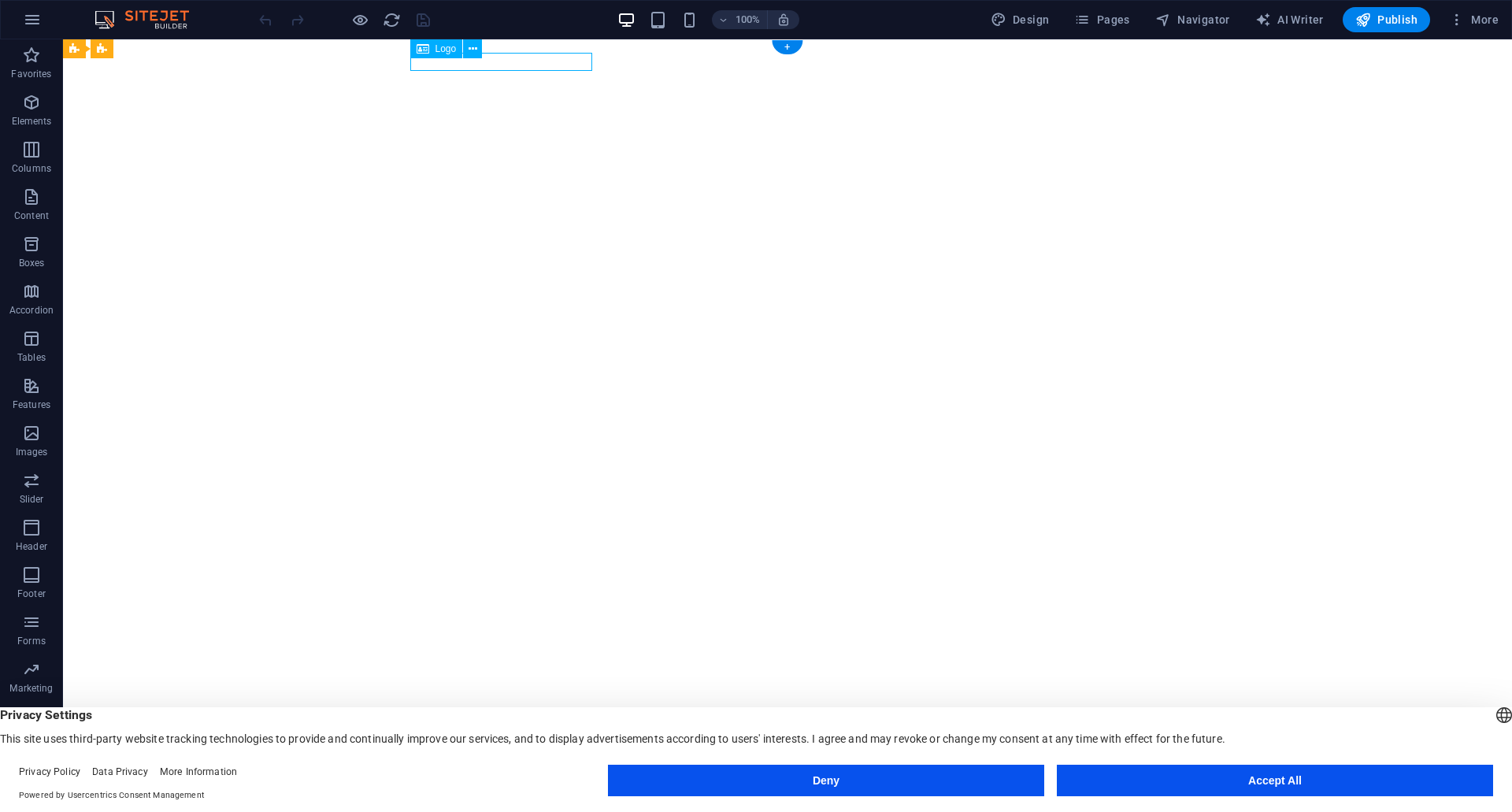
click at [515, 799] on div "Digital Charm AI Agency" at bounding box center [787, 808] width 743 height 17
click at [238, 786] on div "Digital Charm AI Agency Home Values Services Get Started FAQ" at bounding box center [788, 817] width 1449 height 62
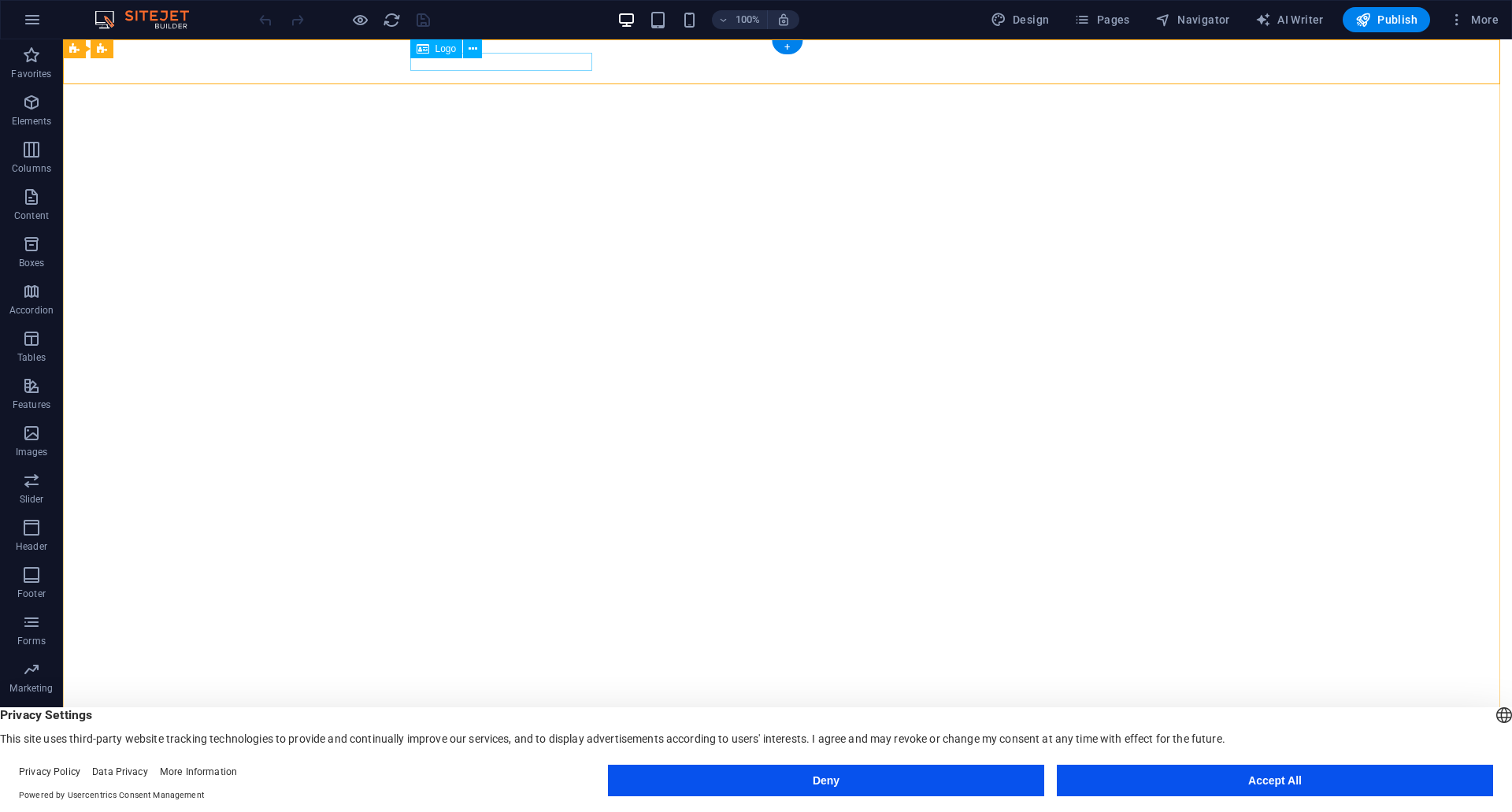
click at [523, 799] on div "Digital Charm AI Agency" at bounding box center [787, 808] width 743 height 17
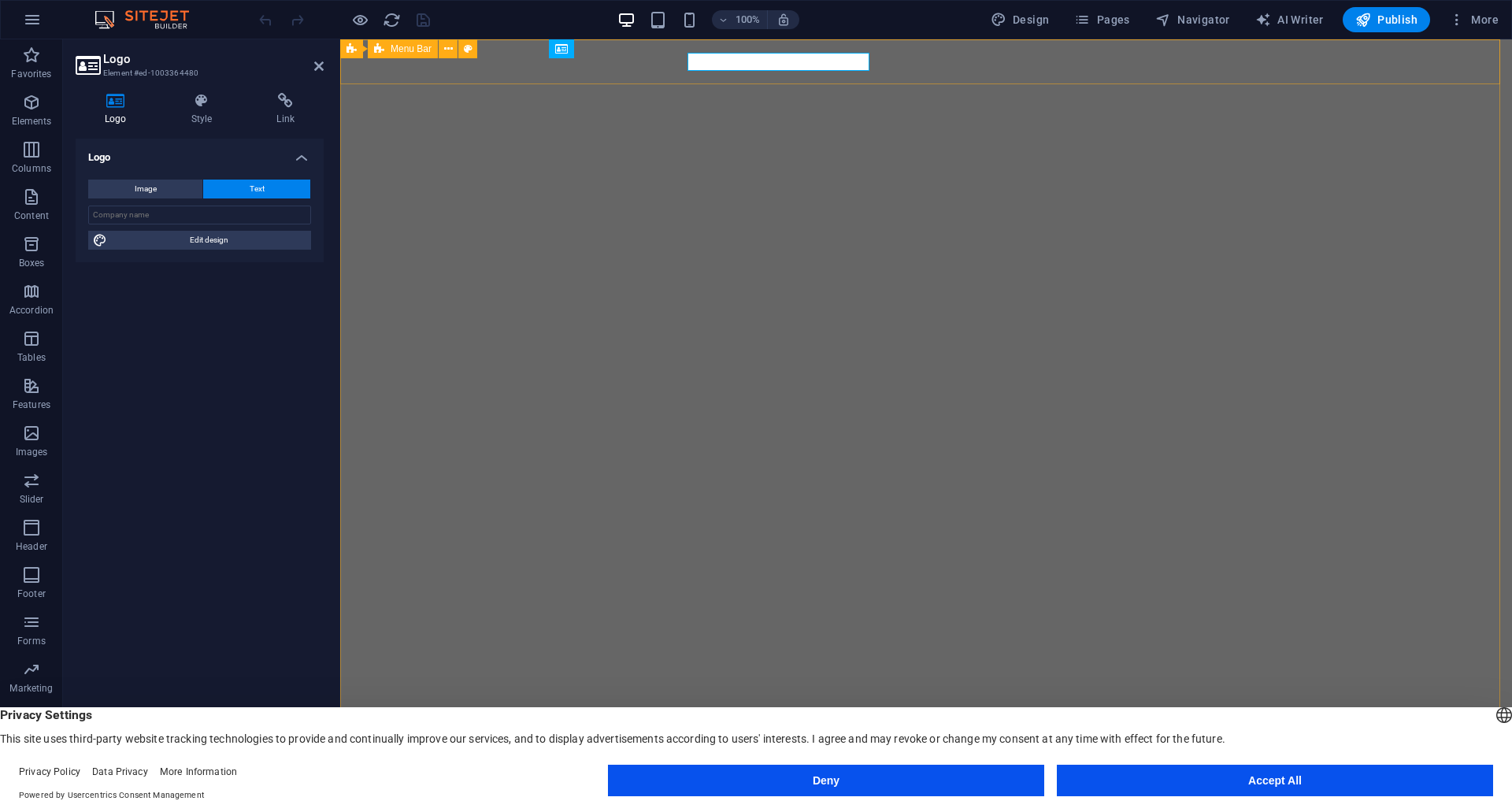
click at [523, 786] on div "Digital Charm AI Agency Home Values Services Get Started FAQ" at bounding box center [926, 817] width 1172 height 62
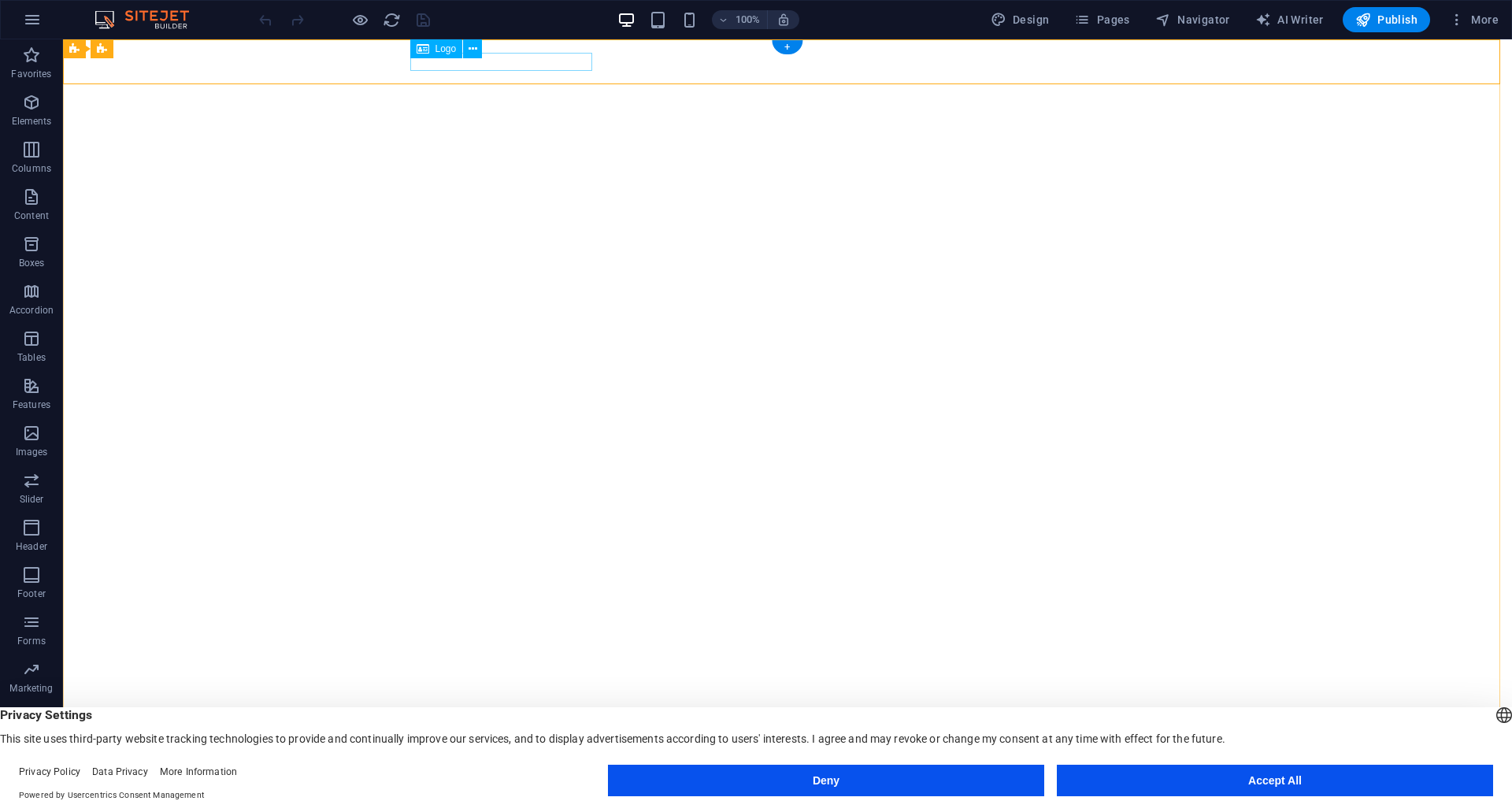
click at [565, 799] on div "Digital Charm AI Agency" at bounding box center [787, 808] width 743 height 17
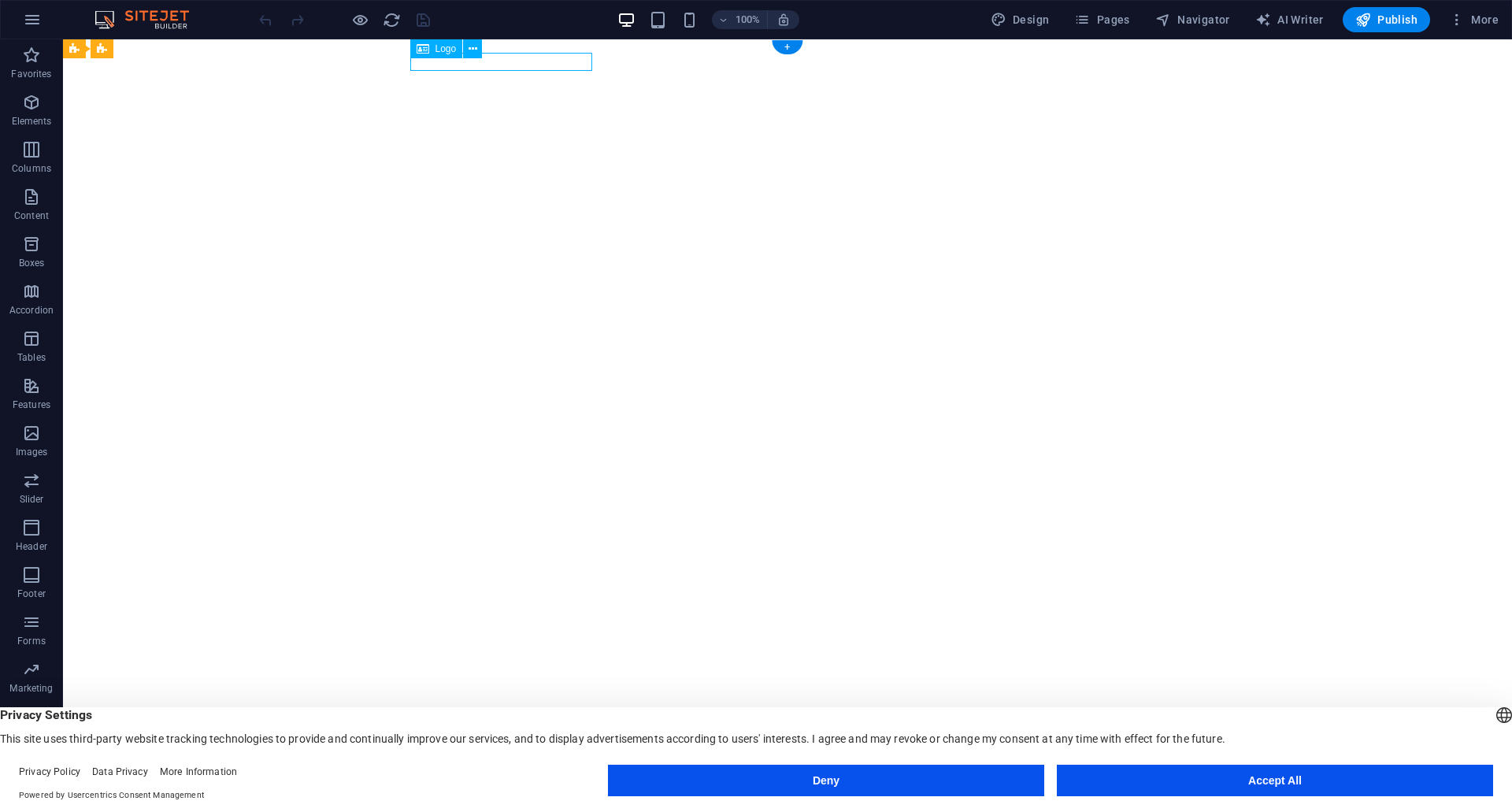
click at [565, 799] on div "Digital Charm AI Agency" at bounding box center [787, 808] width 743 height 17
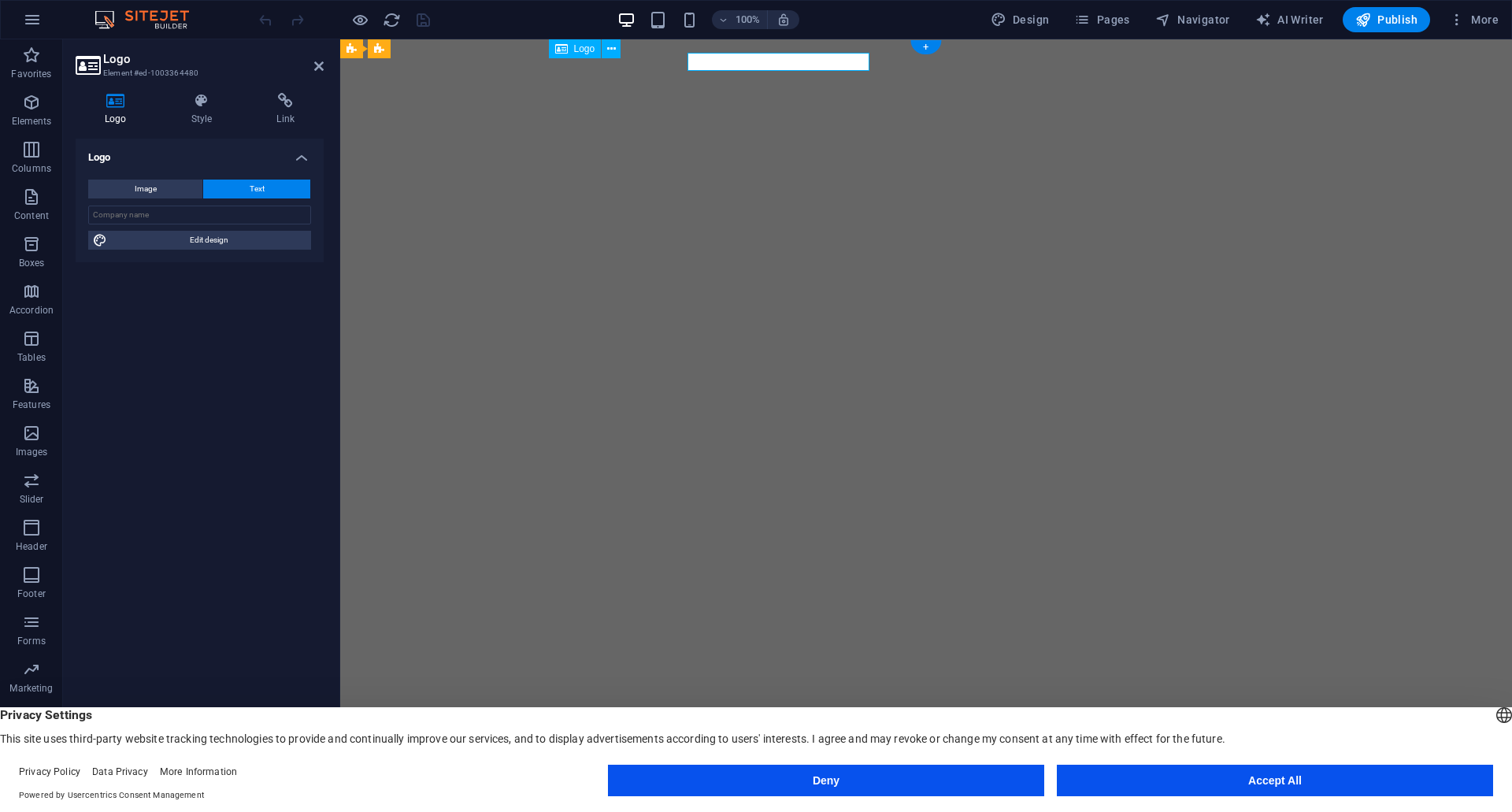
click at [565, 799] on div "Digital Charm AI Agency" at bounding box center [925, 808] width 743 height 17
click at [581, 49] on span "Logo" at bounding box center [584, 49] width 21 height 9
click at [605, 51] on button at bounding box center [611, 49] width 19 height 19
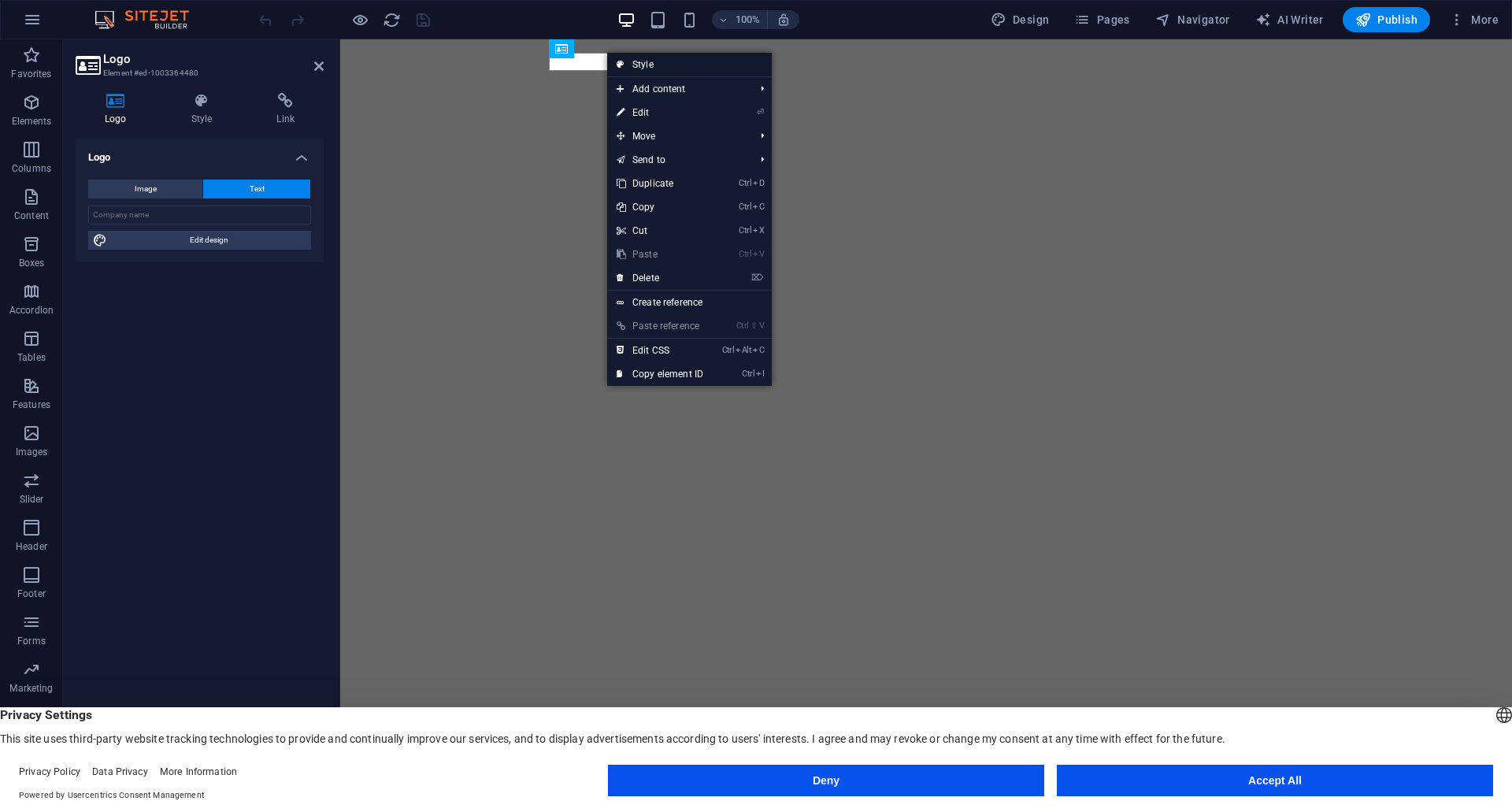
drag, startPoint x: 360, startPoint y: 28, endPoint x: 700, endPoint y: 68, distance: 342.3
click at [700, 68] on link "Style" at bounding box center [689, 65] width 164 height 24
select select "rem"
select select "preset-menu-v2-home-hero-logo-nav-h1-slogan-menu"
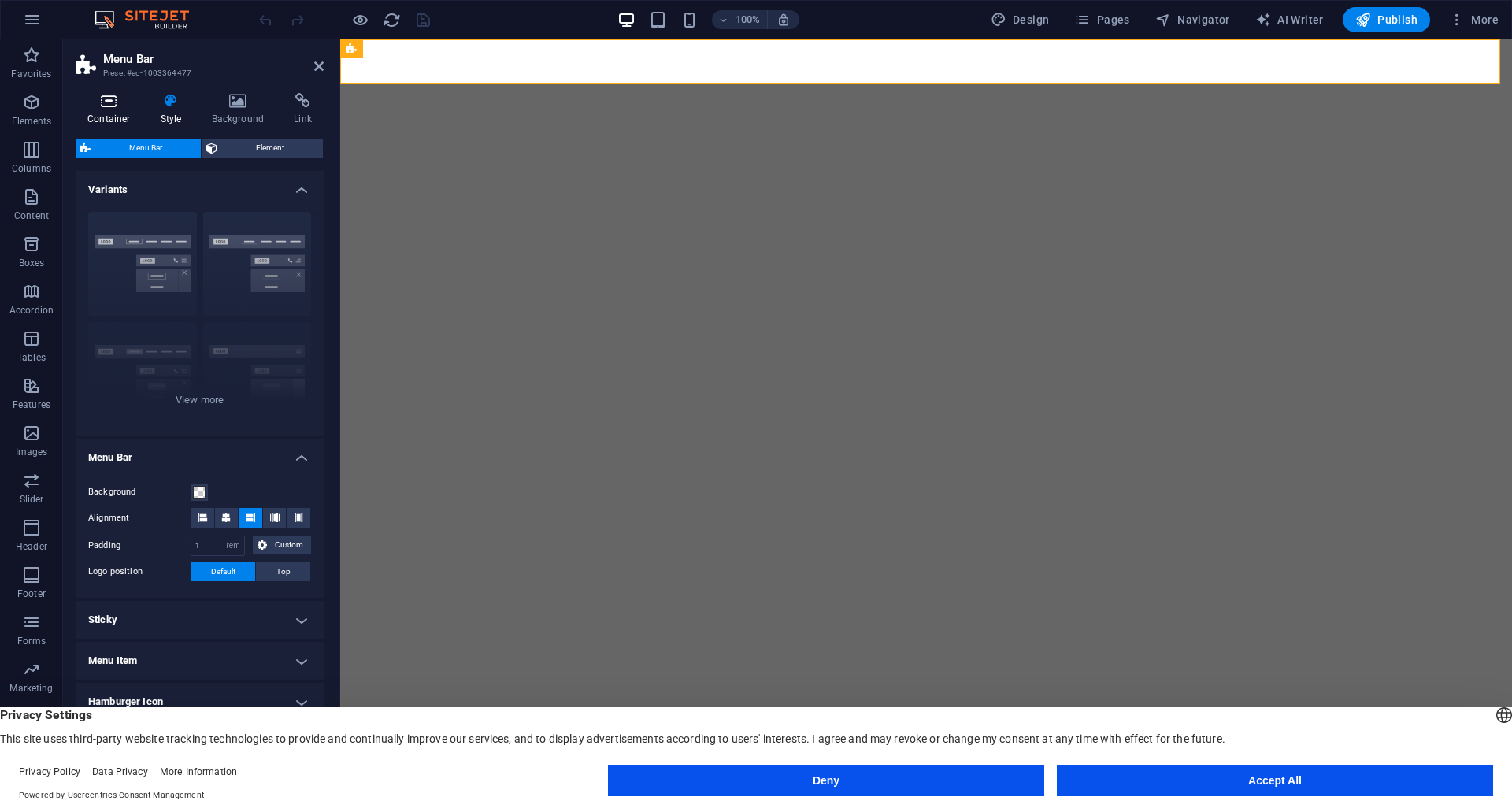
click at [121, 105] on icon at bounding box center [109, 100] width 67 height 16
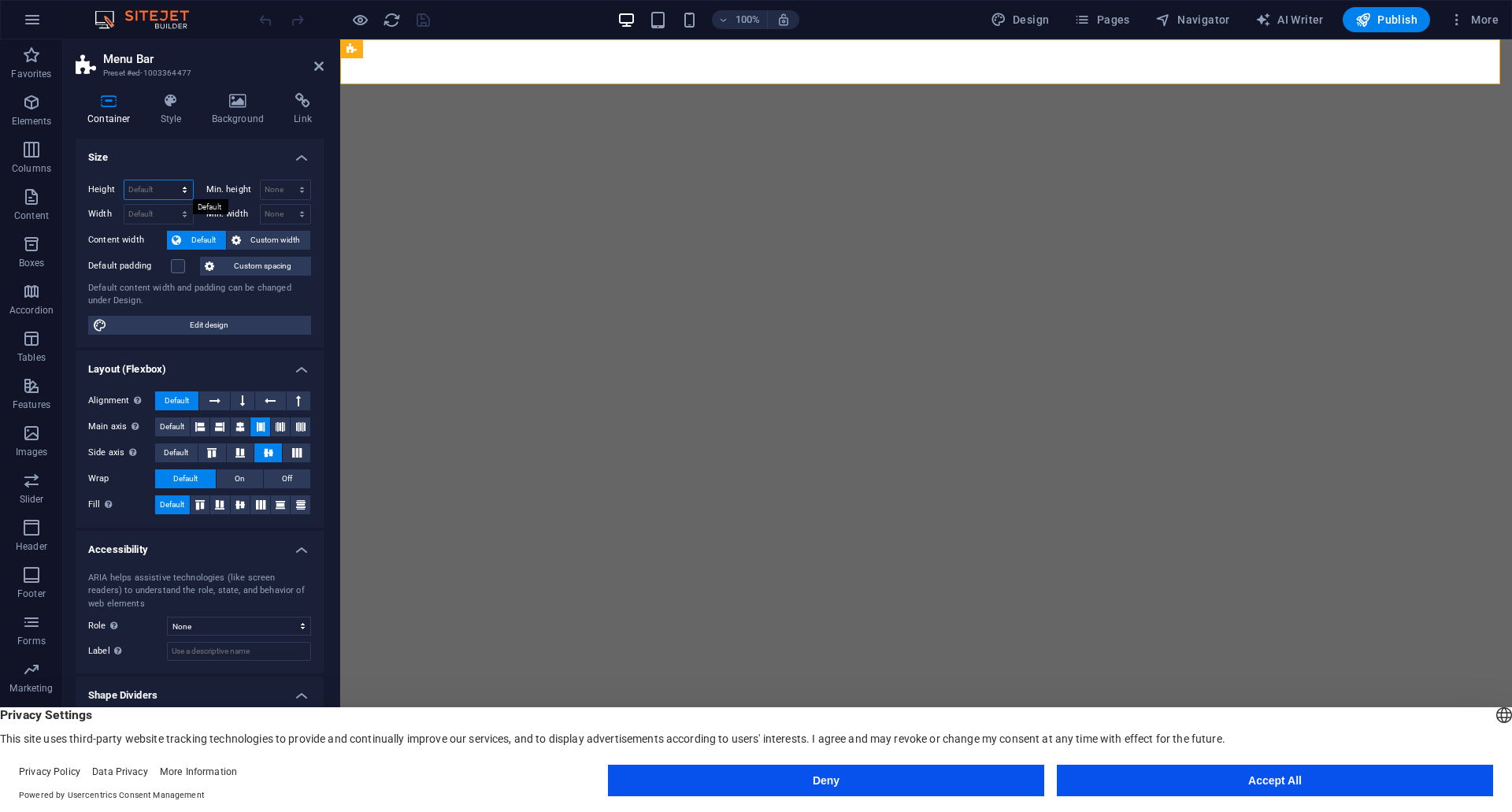
click at [151, 185] on select "Default px rem % vh vw" at bounding box center [158, 190] width 68 height 19
select select "px"
click at [170, 180] on select "Default px rem % vh vw" at bounding box center [158, 190] width 68 height 19
type input "57"
click at [163, 214] on select "Default px rem % em vh vw" at bounding box center [158, 214] width 68 height 19
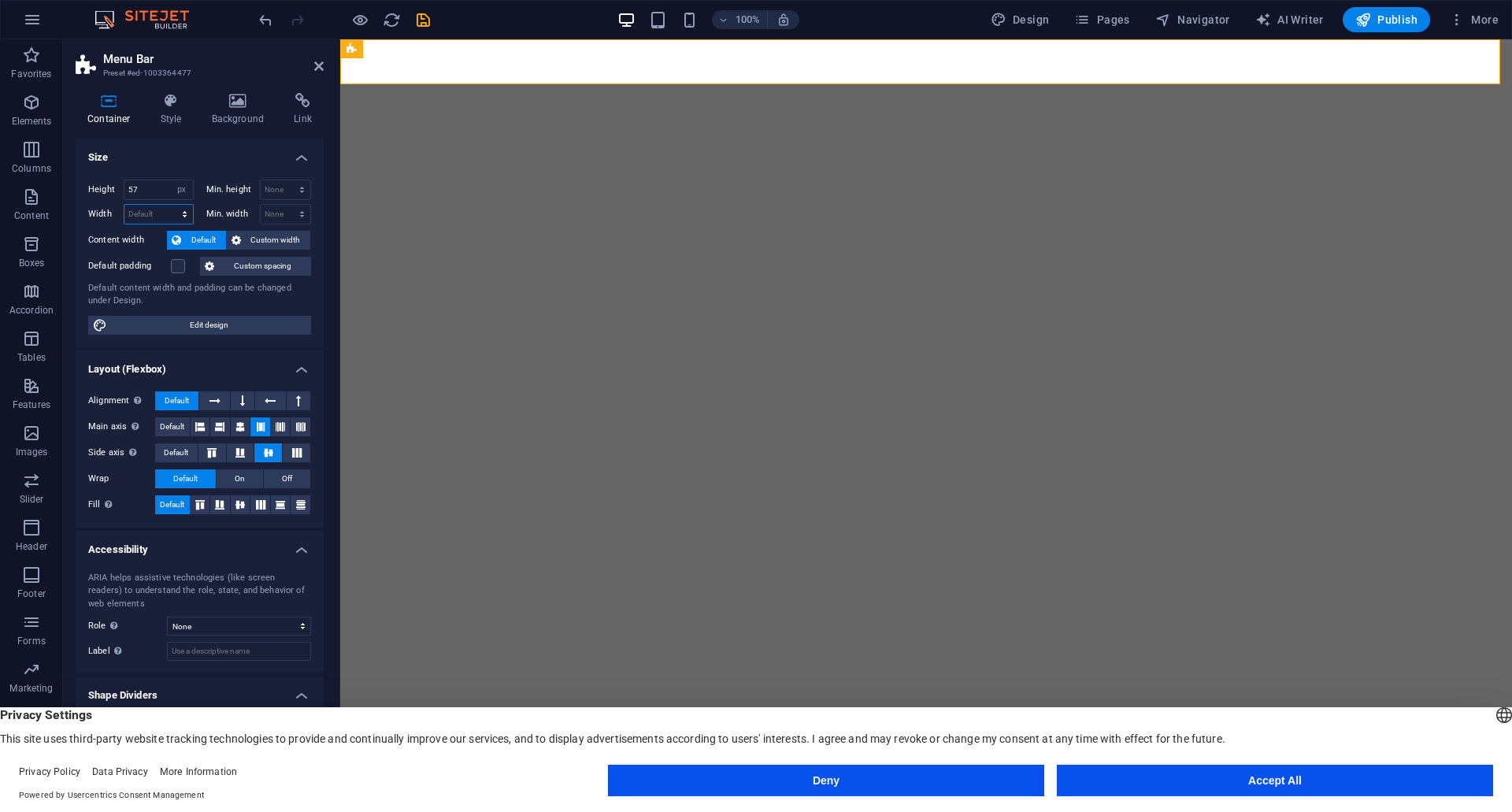
select select "px"
click at [170, 205] on select "Default px rem % em vh vw" at bounding box center [158, 214] width 68 height 19
type input "1473"
click at [287, 186] on select "None px rem % vh vw" at bounding box center [285, 190] width 50 height 19
select select "px"
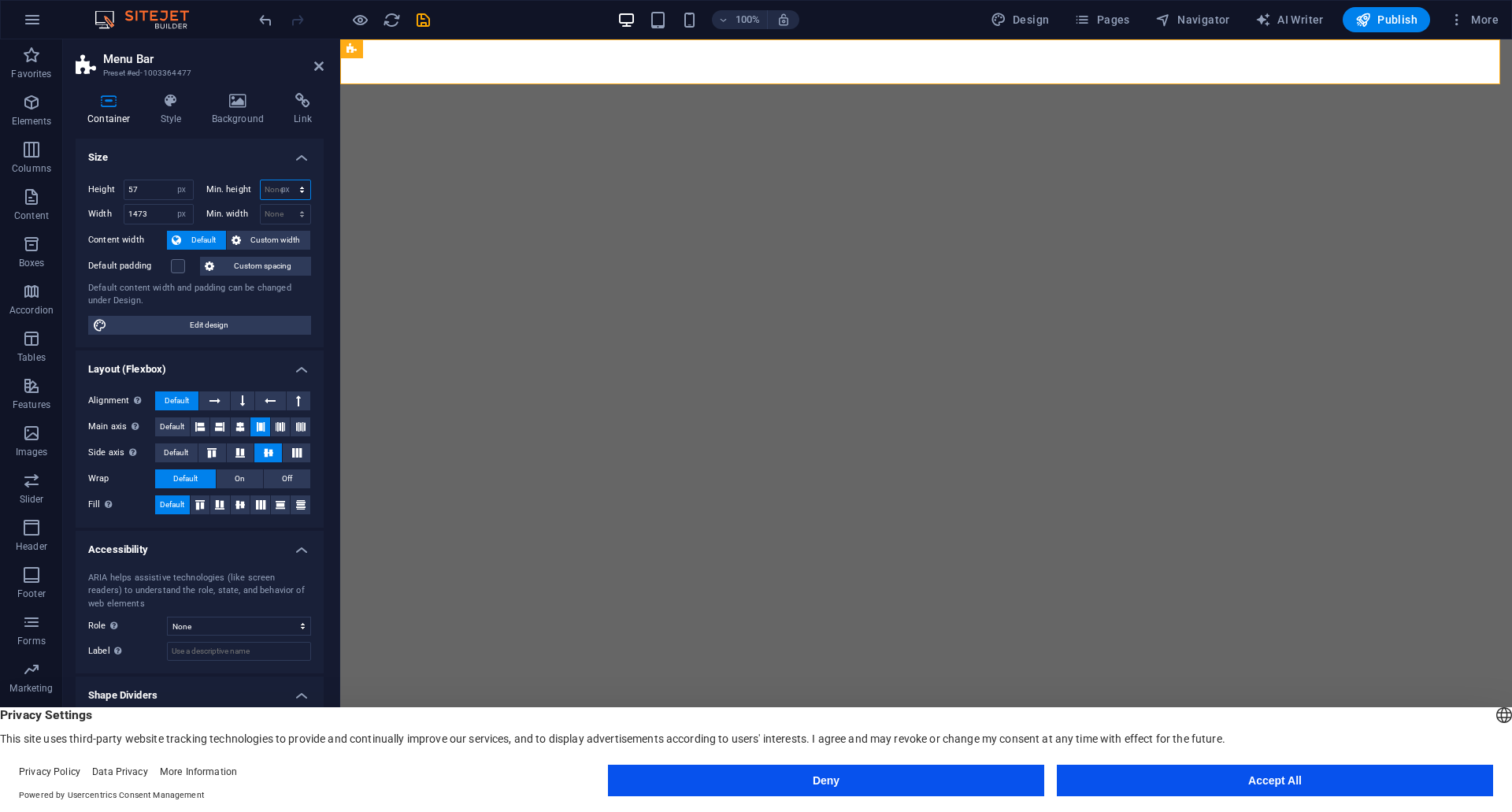
click at [289, 180] on select "None px rem % vh vw" at bounding box center [285, 190] width 50 height 19
type input "0"
click at [293, 224] on div "None px rem % vh vw" at bounding box center [285, 214] width 52 height 20
click at [293, 220] on select "None px rem % vh vw" at bounding box center [285, 214] width 50 height 19
select select "px"
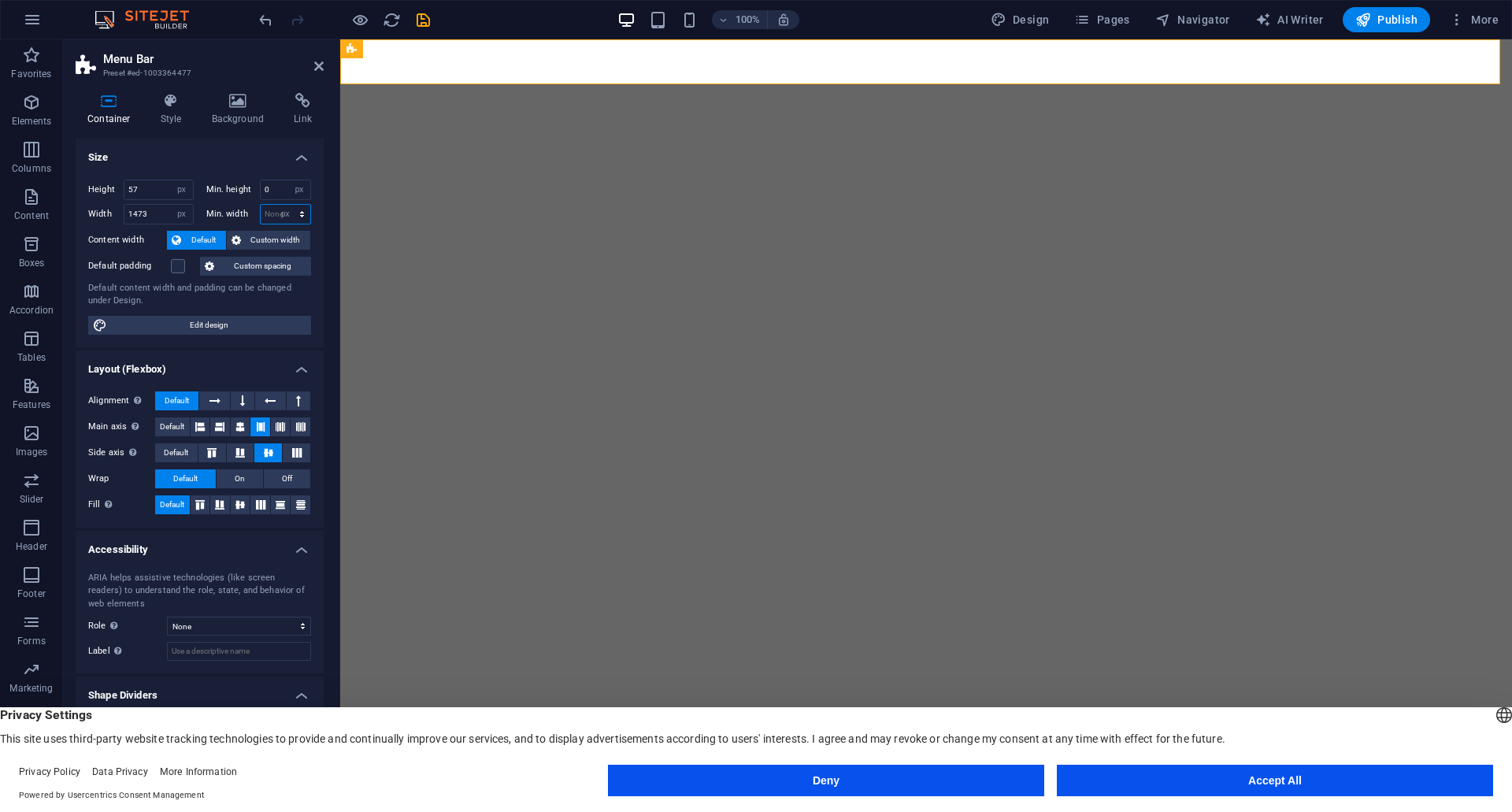
click at [289, 205] on select "None px rem % vh vw" at bounding box center [285, 214] width 50 height 19
type input "0"
click at [272, 189] on input "0" at bounding box center [285, 190] width 50 height 19
drag, startPoint x: 152, startPoint y: 192, endPoint x: 124, endPoint y: 192, distance: 28.0
click at [124, 192] on input "57" at bounding box center [158, 190] width 68 height 19
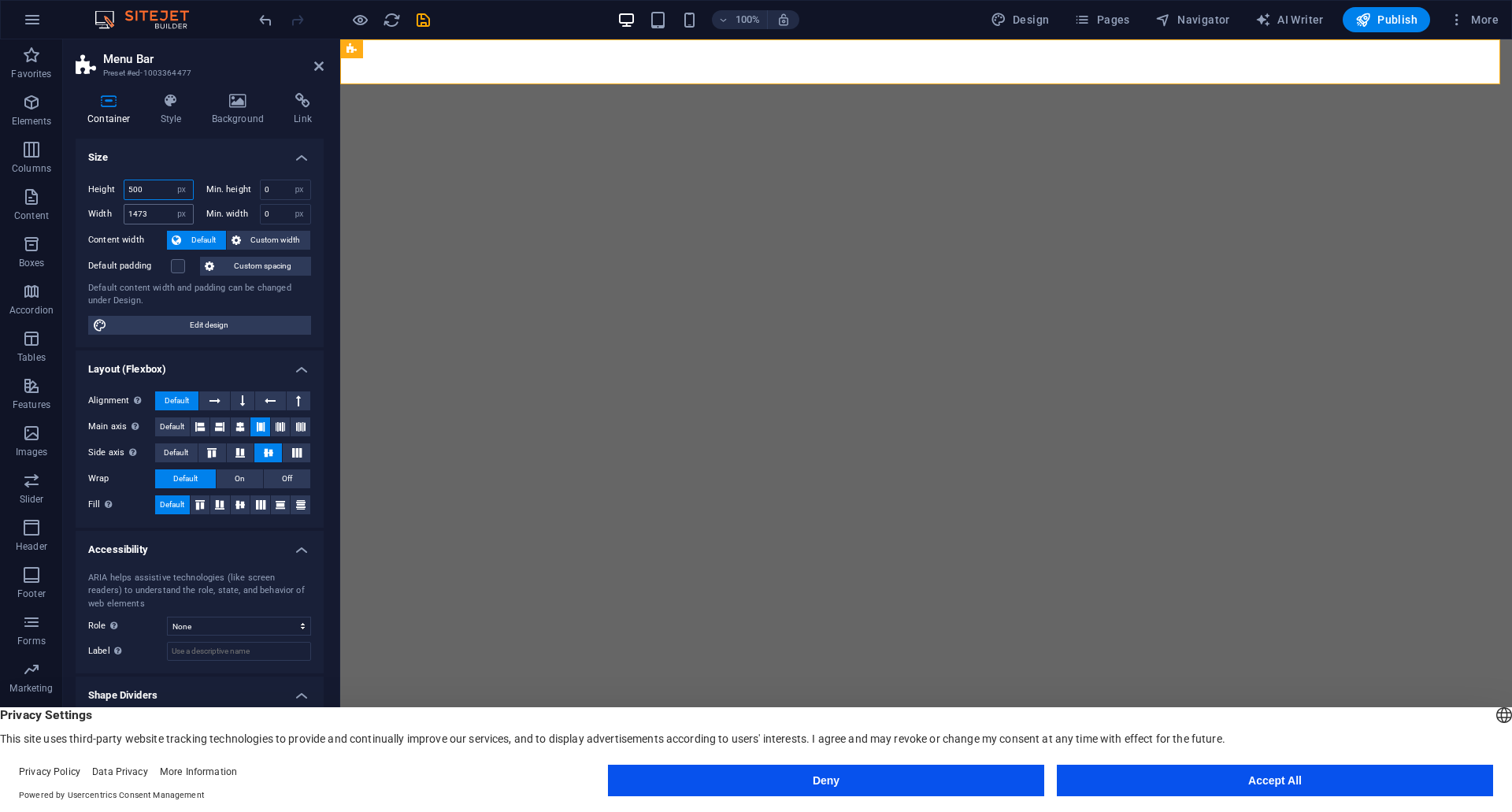
type input "500"
drag, startPoint x: 152, startPoint y: 218, endPoint x: 125, endPoint y: 216, distance: 27.1
click at [125, 216] on input "1473" at bounding box center [158, 214] width 68 height 19
type input "500"
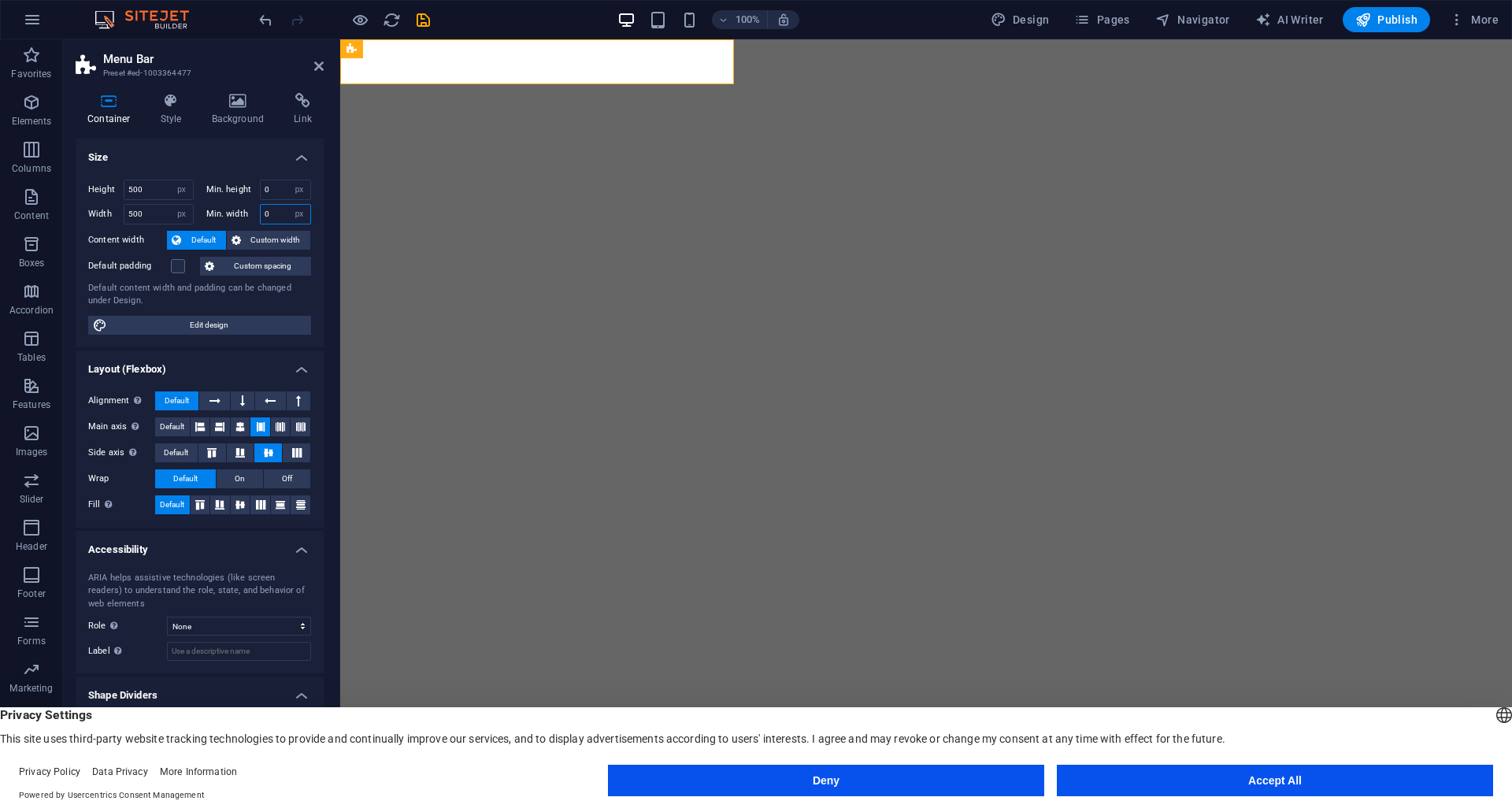
drag, startPoint x: 267, startPoint y: 217, endPoint x: 243, endPoint y: 217, distance: 24.0
click at [243, 217] on div "Min. width 0 None px rem % vh vw" at bounding box center [259, 214] width 106 height 20
type input "500"
drag, startPoint x: 276, startPoint y: 195, endPoint x: 226, endPoint y: 197, distance: 50.0
click at [226, 197] on div "Min. height 0 None px rem % vh vw" at bounding box center [259, 190] width 106 height 20
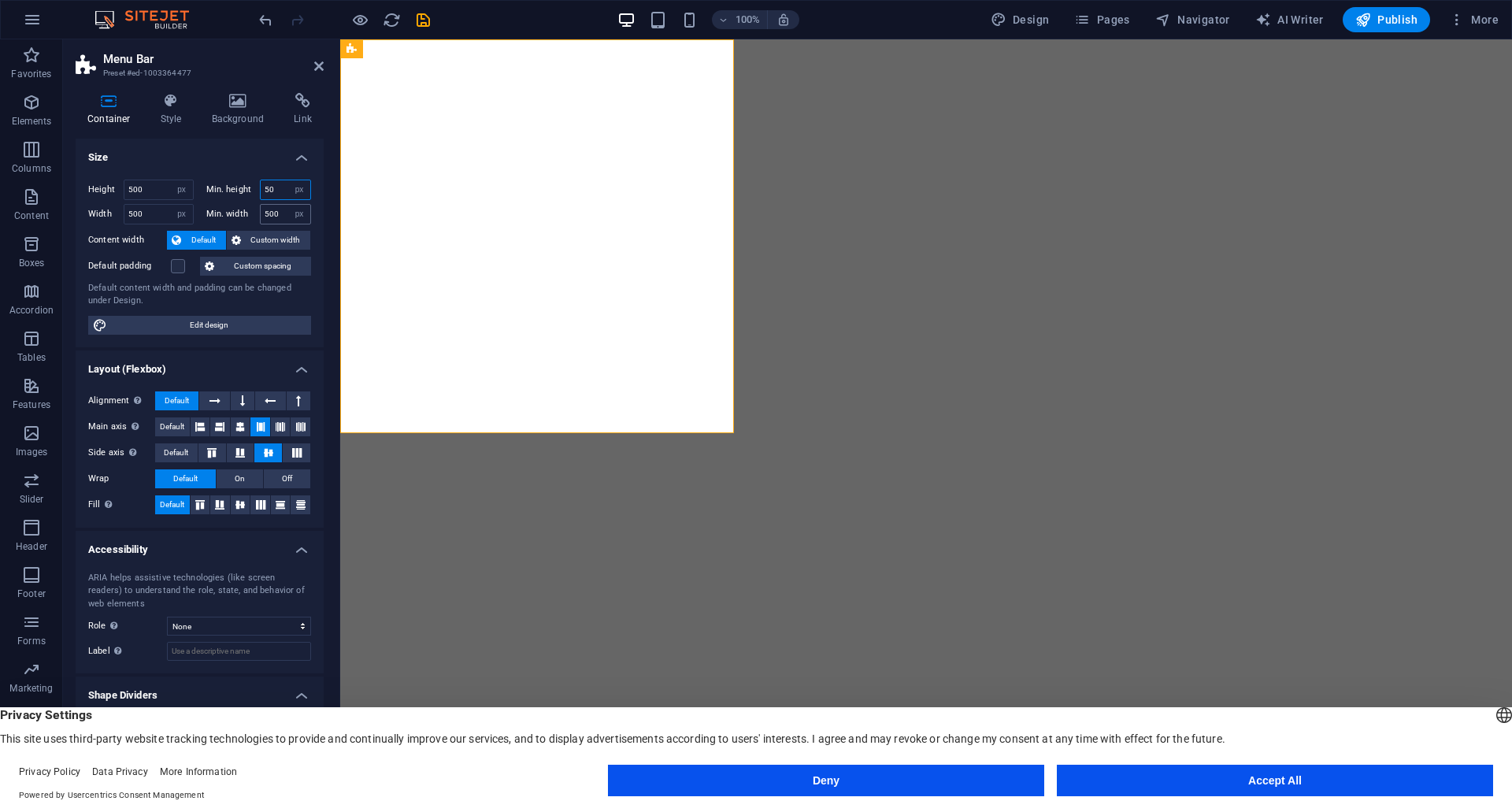
type input "50"
click at [274, 218] on input "500" at bounding box center [285, 214] width 50 height 19
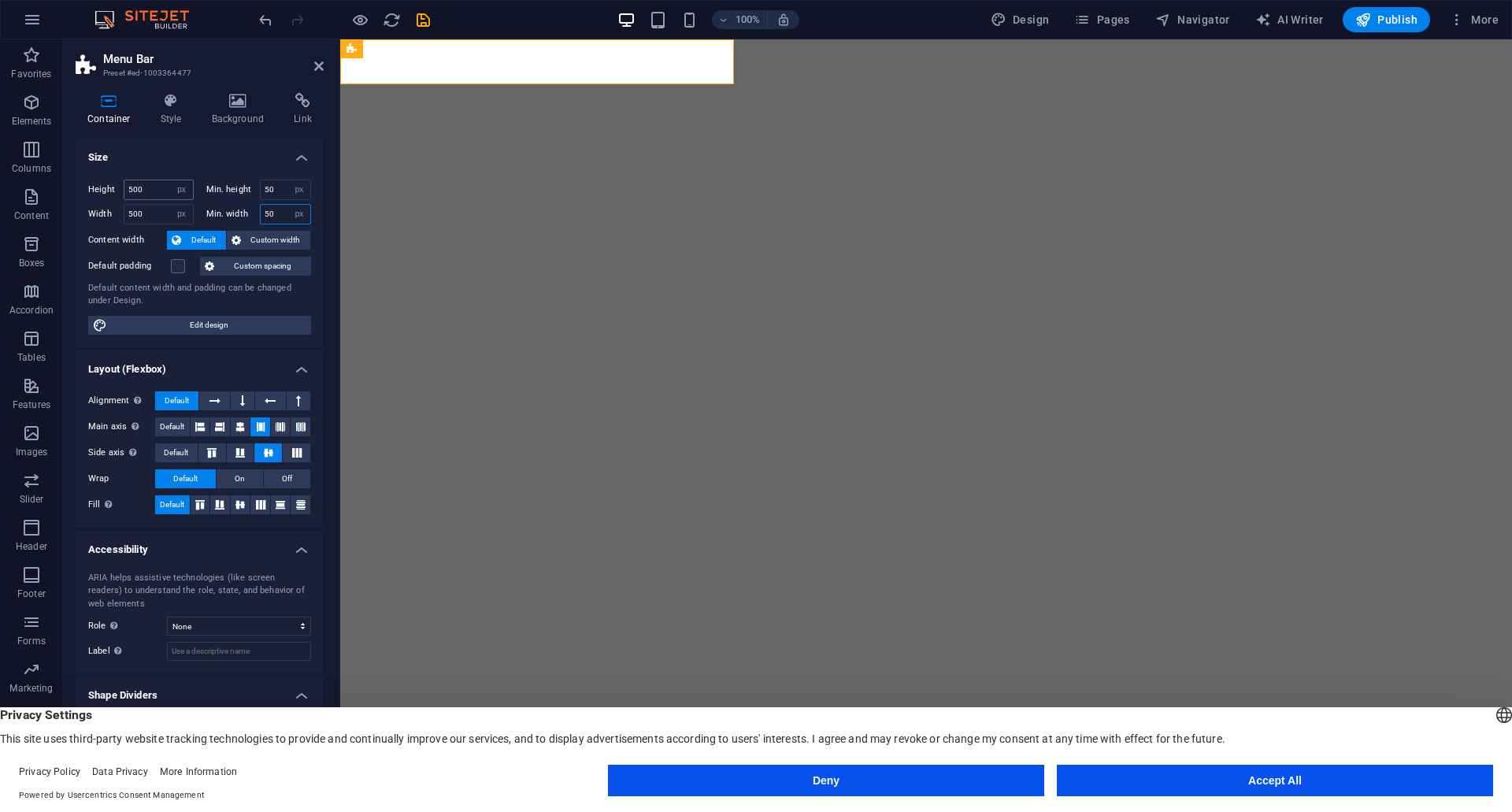
type input "50"
click at [157, 191] on input "500" at bounding box center [158, 190] width 68 height 19
type input "50"
click at [154, 210] on input "500" at bounding box center [158, 214] width 68 height 19
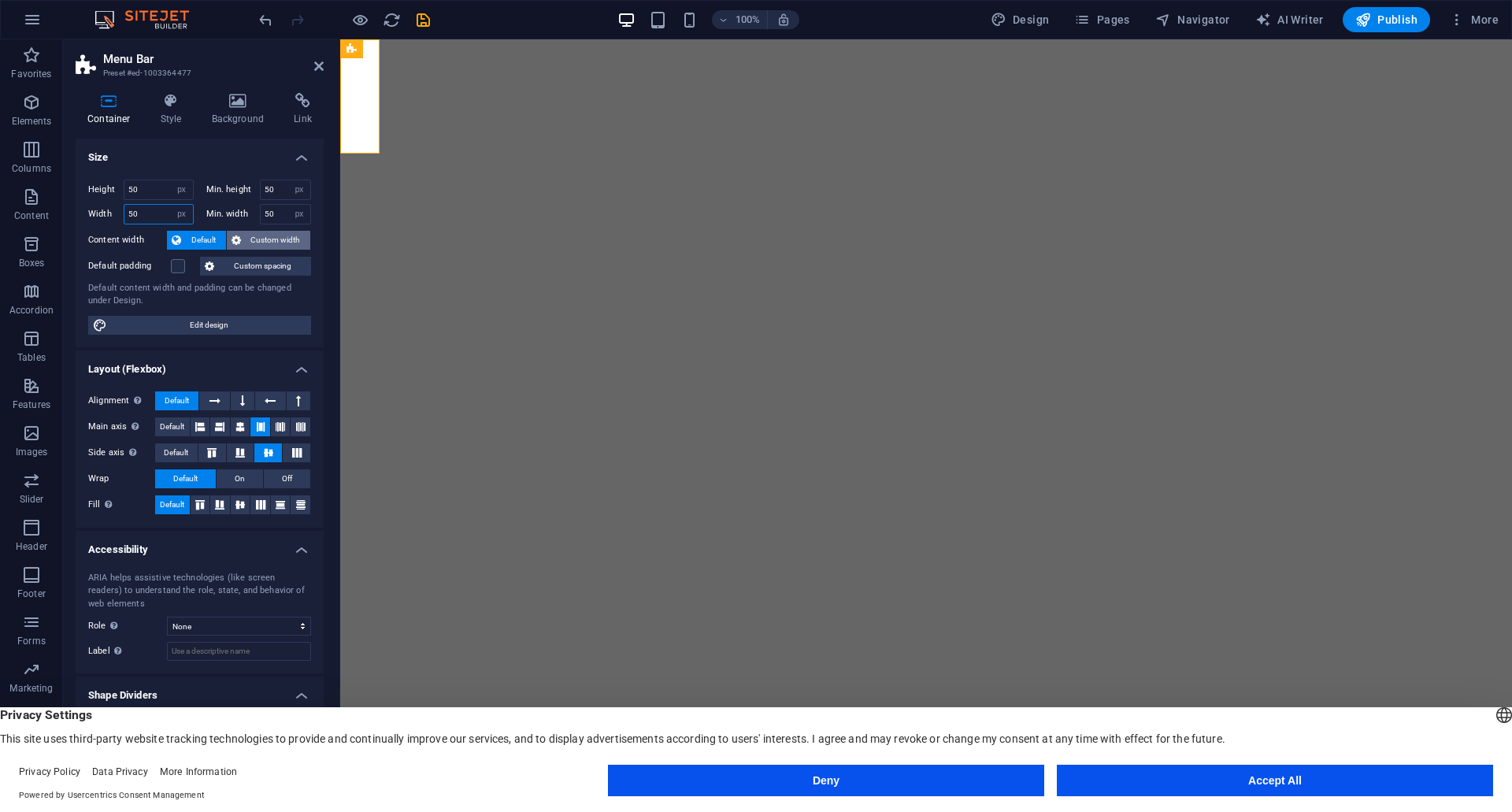
type input "50"
click at [265, 236] on span "Custom width" at bounding box center [276, 240] width 60 height 19
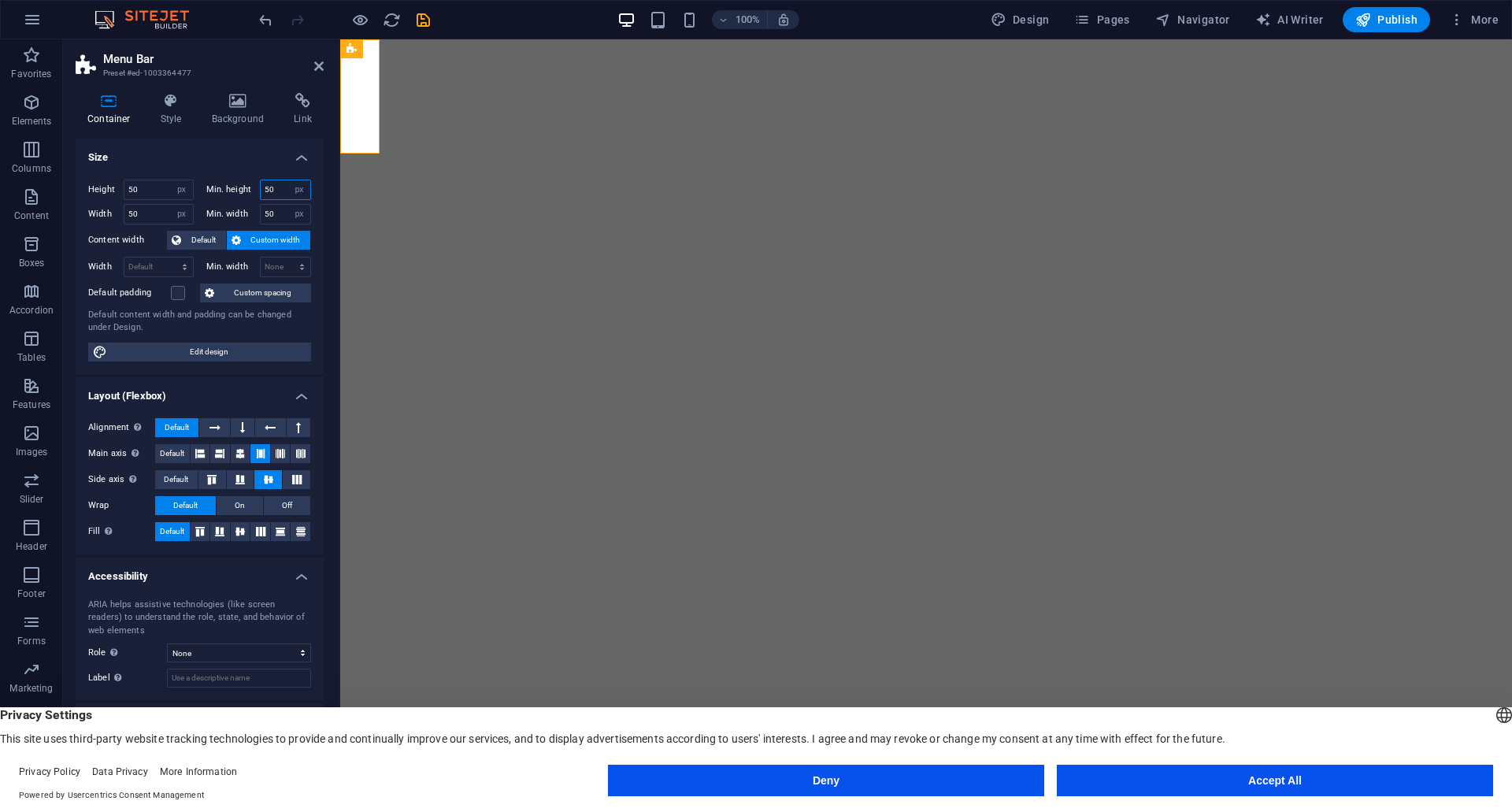
drag, startPoint x: 284, startPoint y: 190, endPoint x: 211, endPoint y: 201, distance: 73.8
click at [211, 201] on div "Min. height 50 None px rem % vh vw" at bounding box center [255, 192] width 112 height 25
drag, startPoint x: 284, startPoint y: 214, endPoint x: 205, endPoint y: 214, distance: 79.0
click at [207, 214] on div "Min. width 50 None px rem % vh vw" at bounding box center [259, 214] width 106 height 20
click at [161, 163] on h4 "Size" at bounding box center [199, 152] width 248 height 28
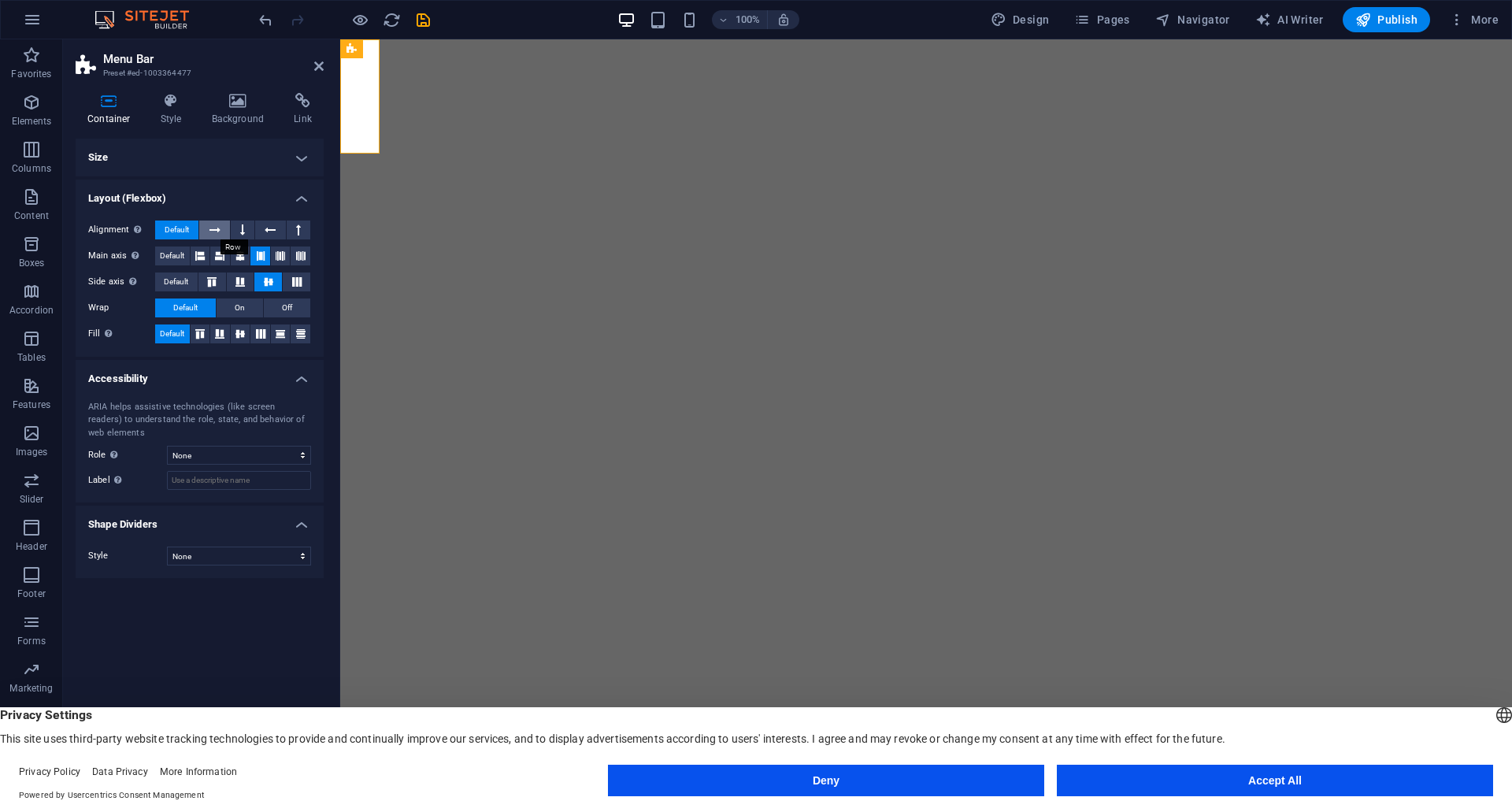
click at [210, 232] on icon at bounding box center [215, 230] width 11 height 19
click at [233, 338] on button at bounding box center [240, 334] width 20 height 19
click at [298, 154] on h4 "Size" at bounding box center [199, 157] width 248 height 37
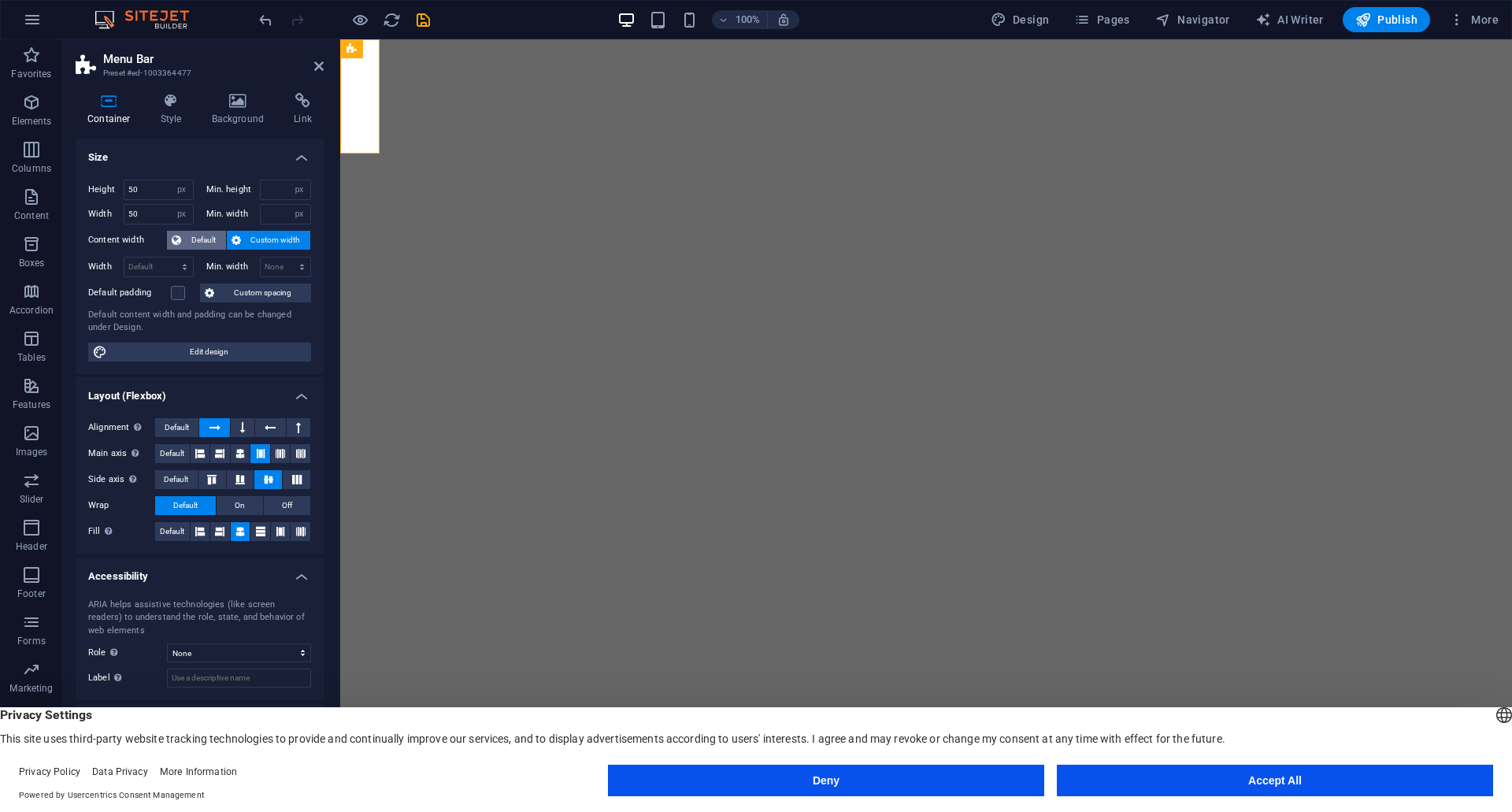
click at [209, 237] on span "Default" at bounding box center [203, 240] width 36 height 19
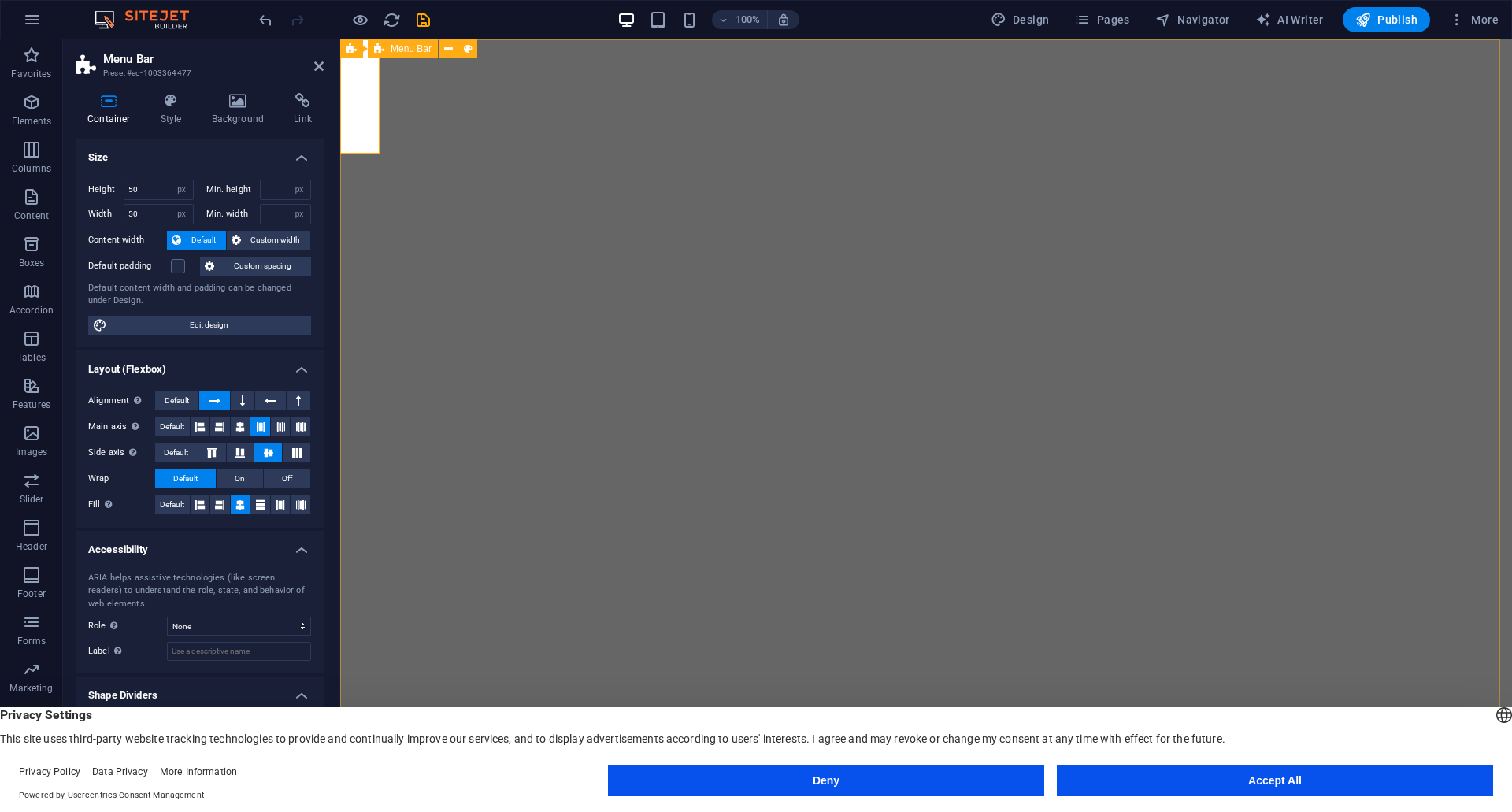
click at [375, 786] on div "Digital Charm AI Agency Home Values Services Get Started FAQ" at bounding box center [360, 806] width 39 height 39
click at [243, 114] on h4 "Background" at bounding box center [241, 109] width 83 height 33
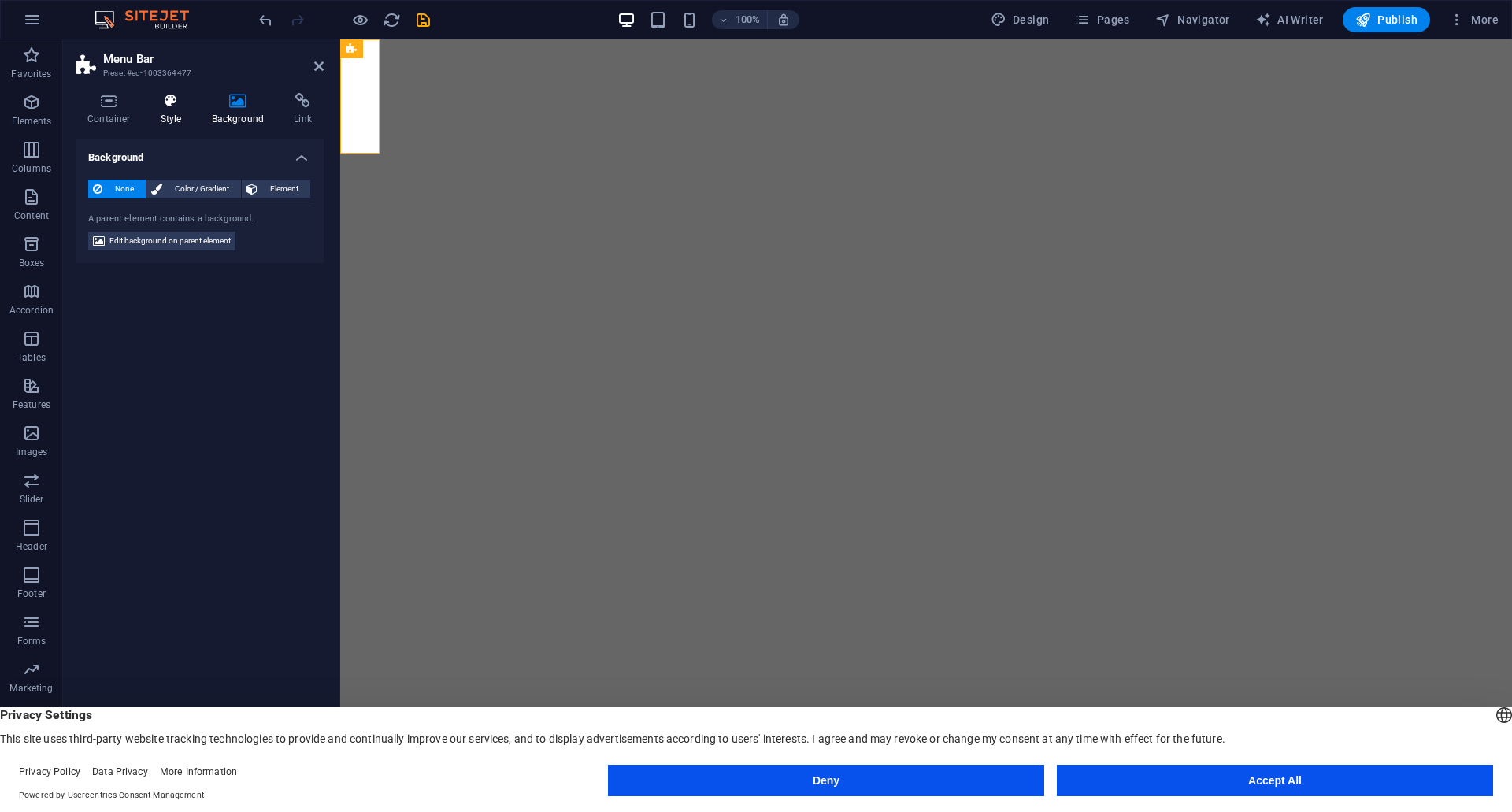
click at [194, 110] on h4 "Style" at bounding box center [175, 109] width 51 height 33
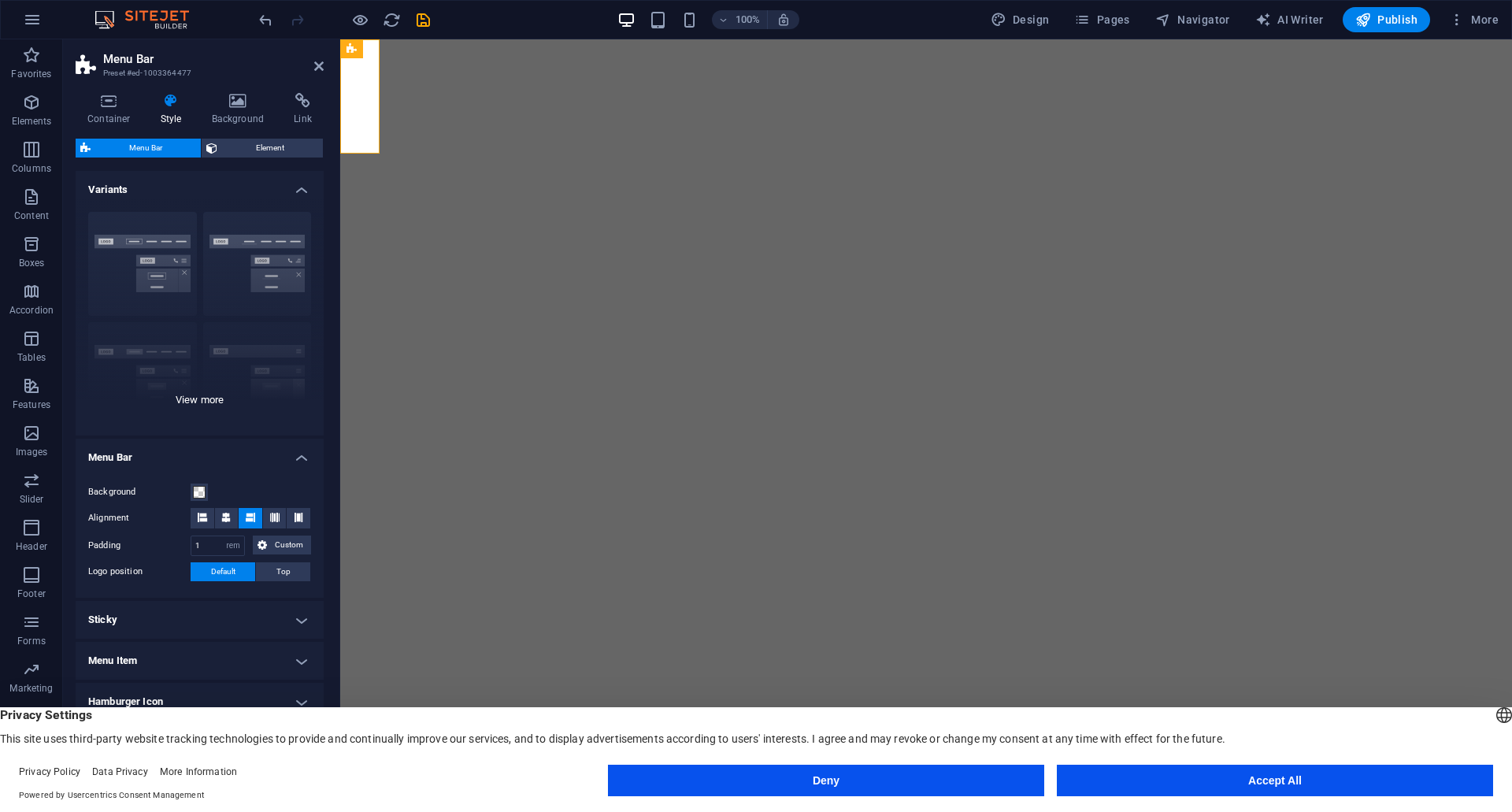
click at [237, 292] on div "Border Centered Default Fixed Loki Trigger Wide XXL" at bounding box center [199, 317] width 248 height 237
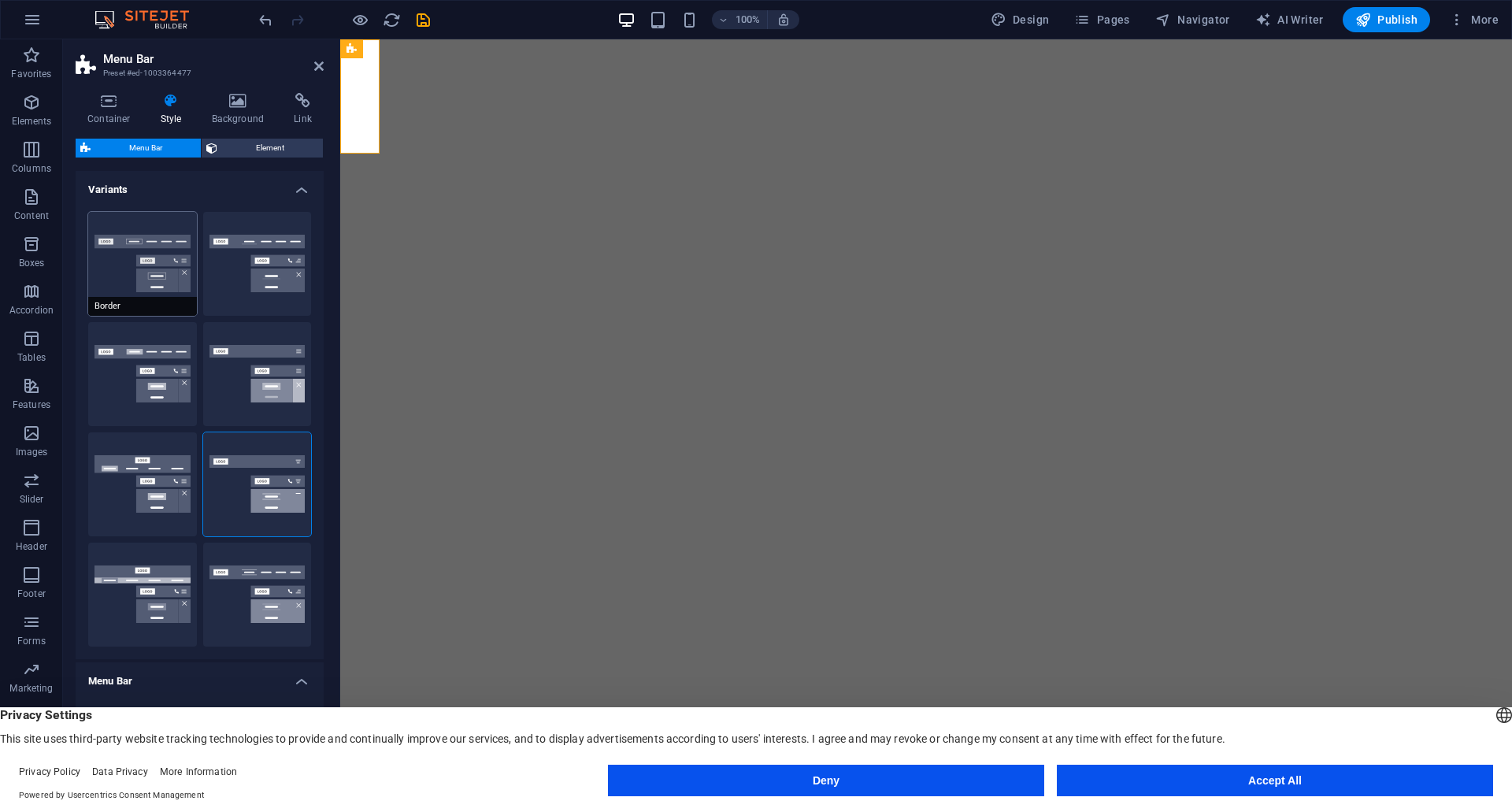
click at [174, 283] on button "Border" at bounding box center [143, 264] width 109 height 104
click at [170, 364] on button "Default" at bounding box center [143, 374] width 109 height 104
click at [255, 9] on div "100% Design Pages Navigator AI Writer Publish More" at bounding box center [756, 20] width 1510 height 37
click at [268, 25] on icon "undo" at bounding box center [266, 20] width 18 height 18
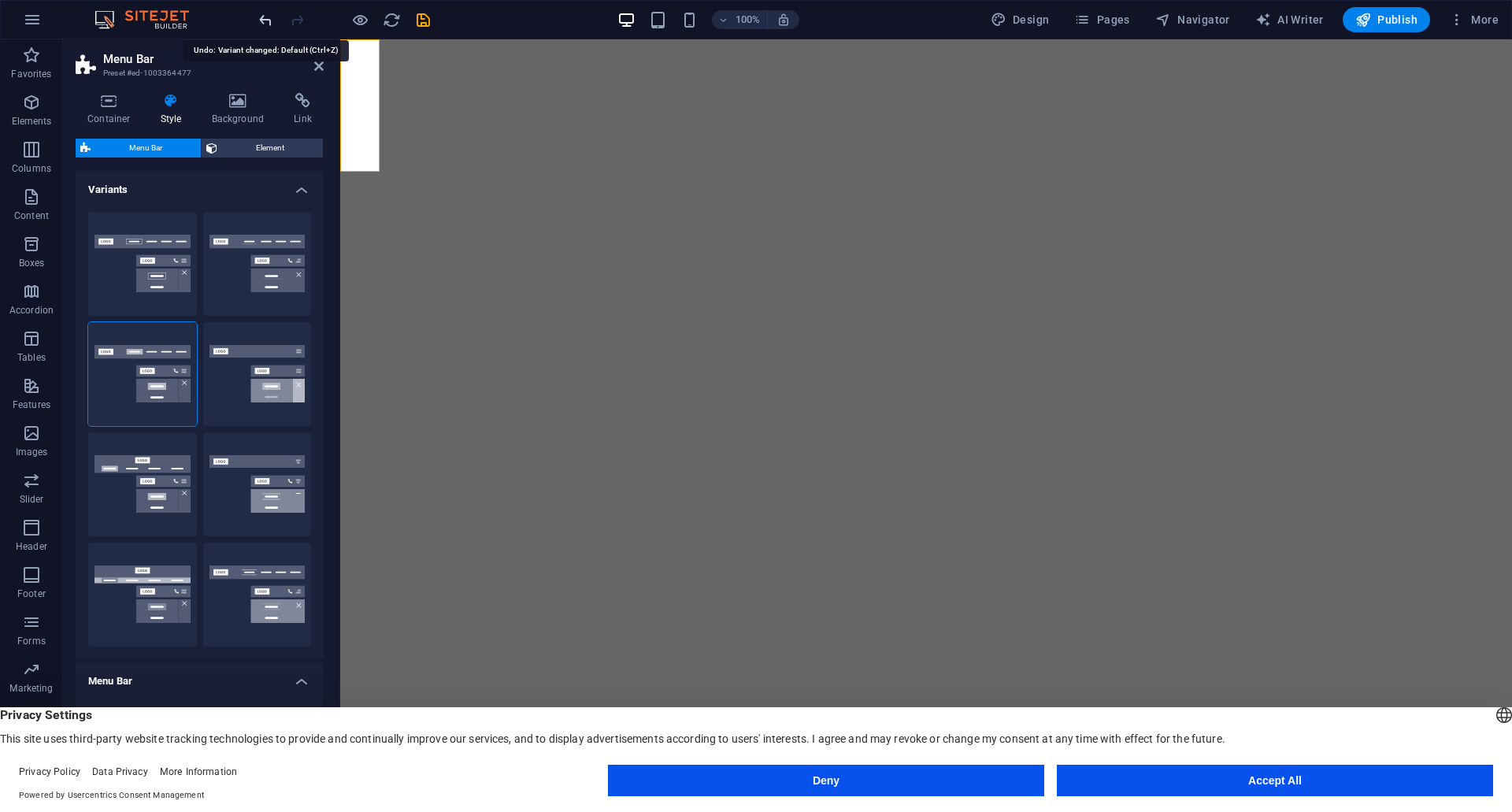
click at [268, 25] on icon "undo" at bounding box center [266, 20] width 18 height 18
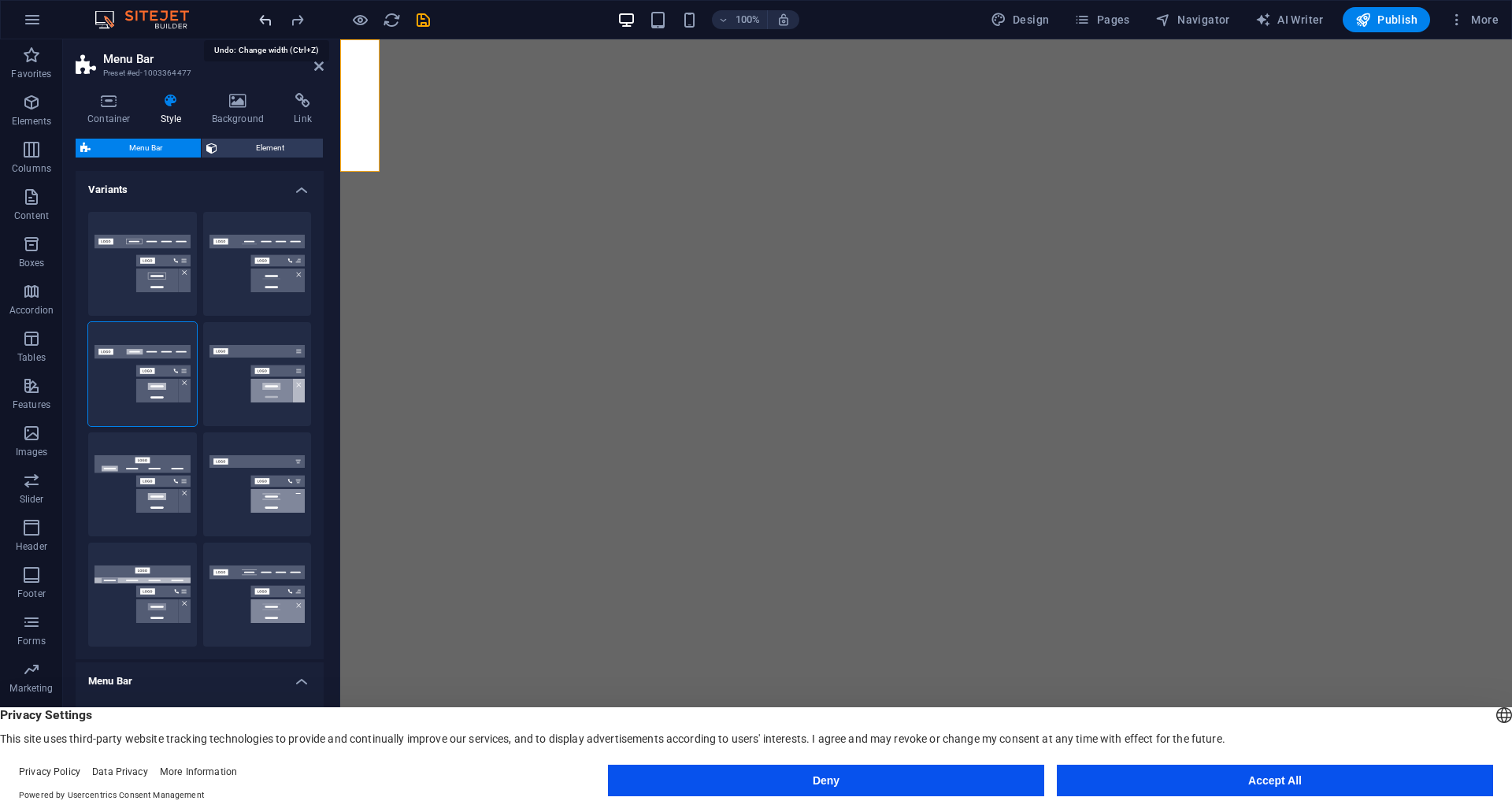
click at [268, 25] on icon "undo" at bounding box center [266, 20] width 18 height 18
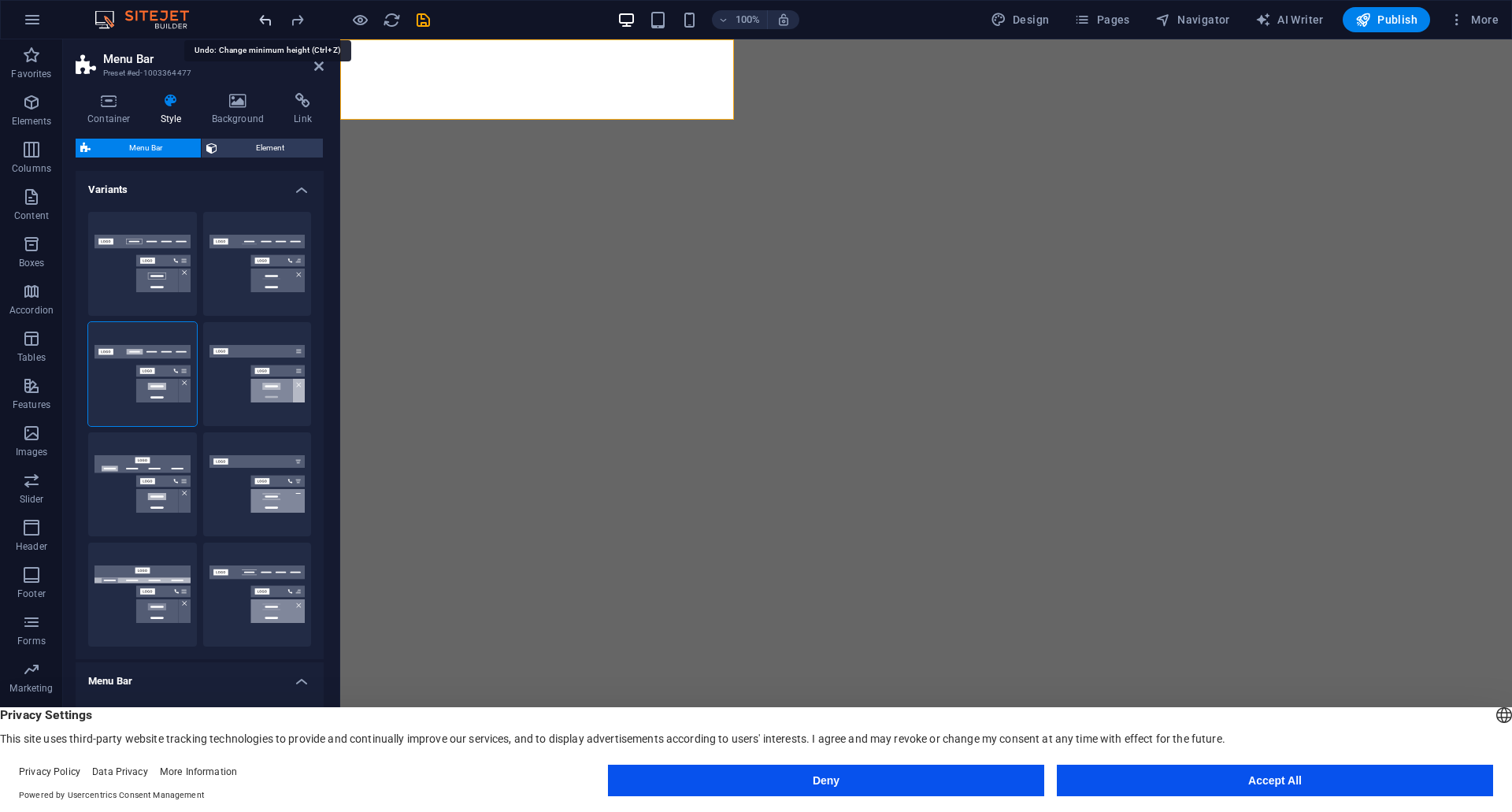
click at [268, 25] on icon "undo" at bounding box center [266, 20] width 18 height 18
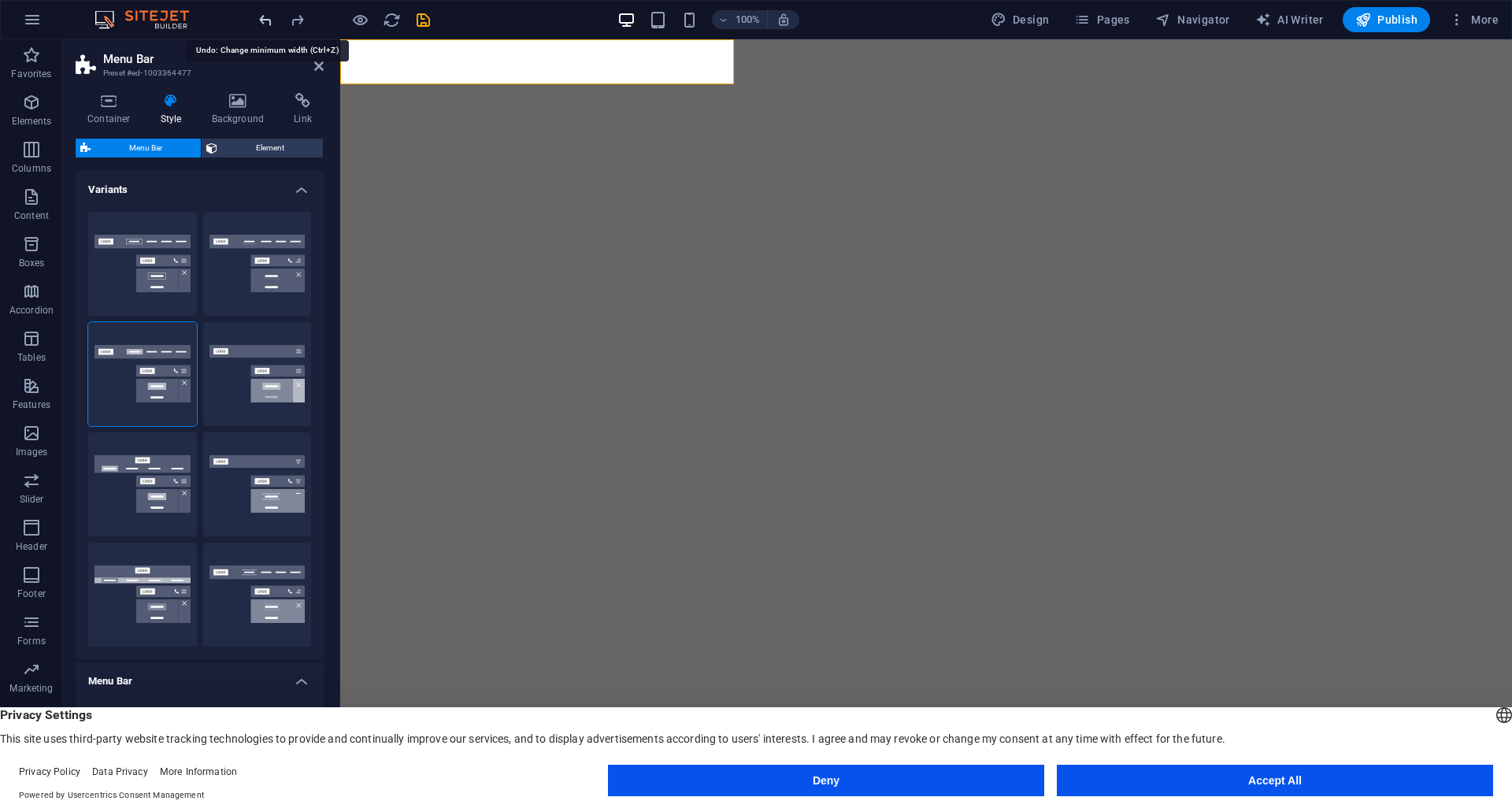
click at [268, 25] on icon "undo" at bounding box center [266, 20] width 18 height 18
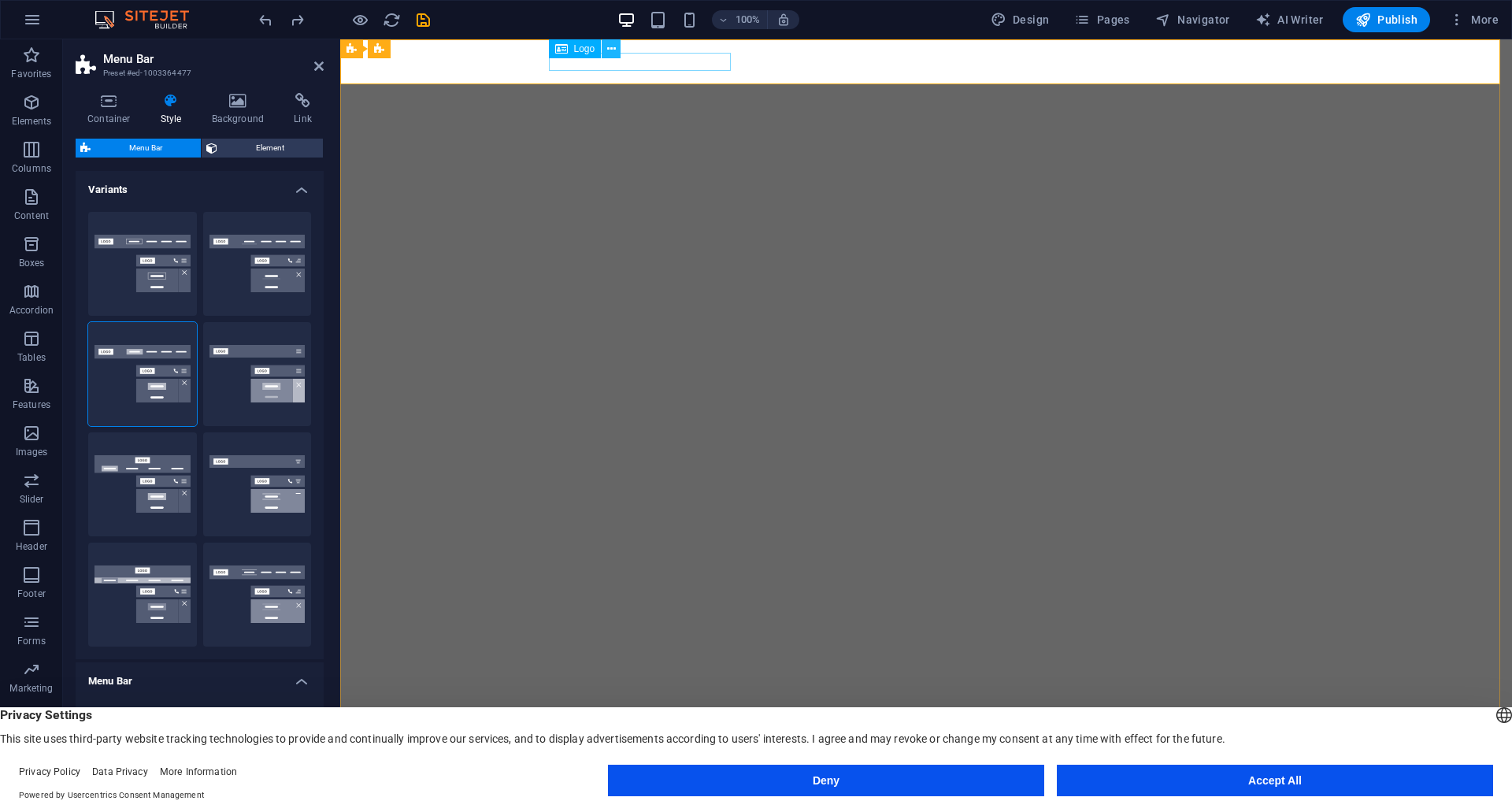
click at [610, 58] on button at bounding box center [611, 49] width 19 height 19
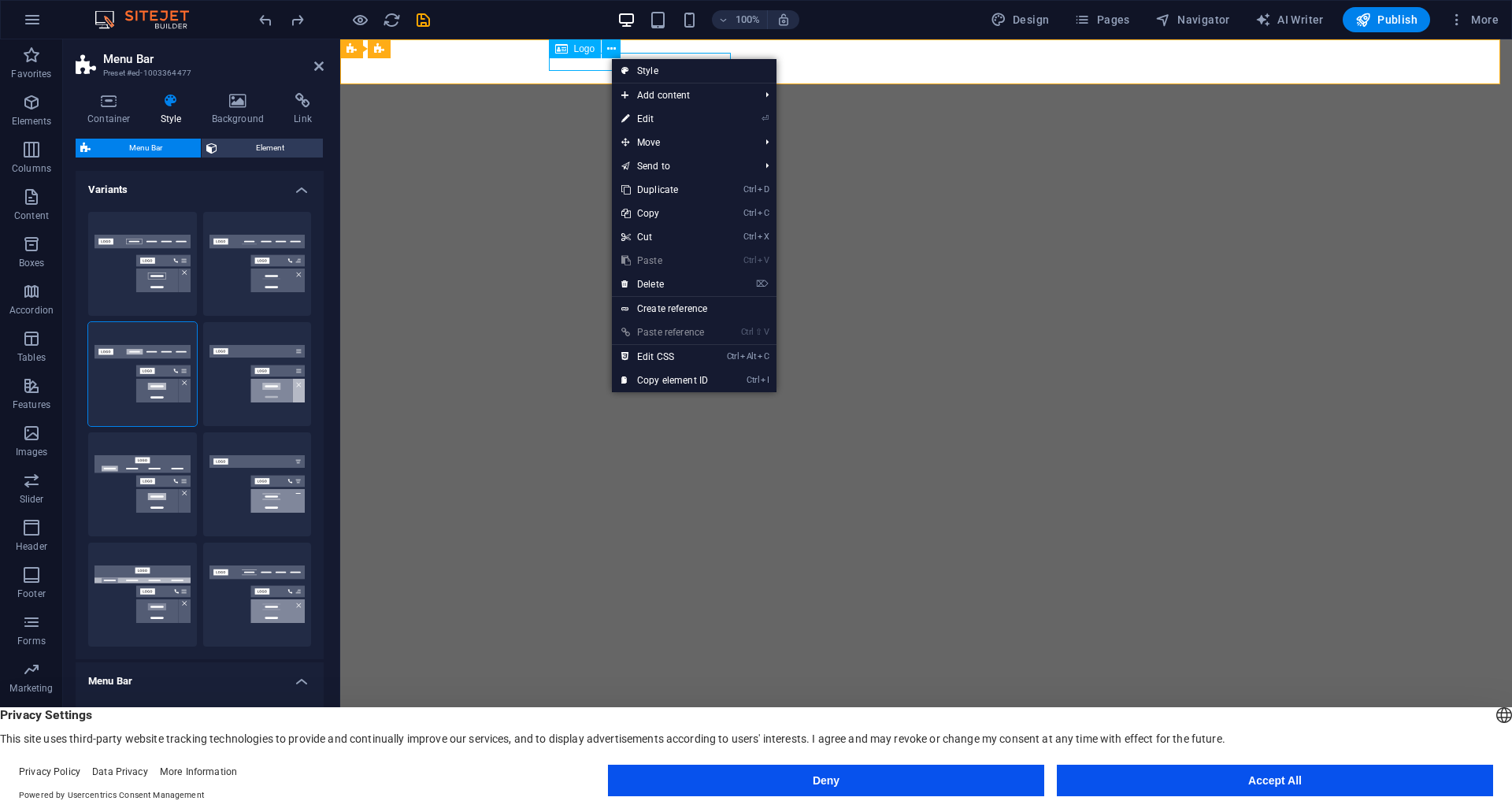
click at [587, 48] on span "Logo" at bounding box center [584, 49] width 21 height 9
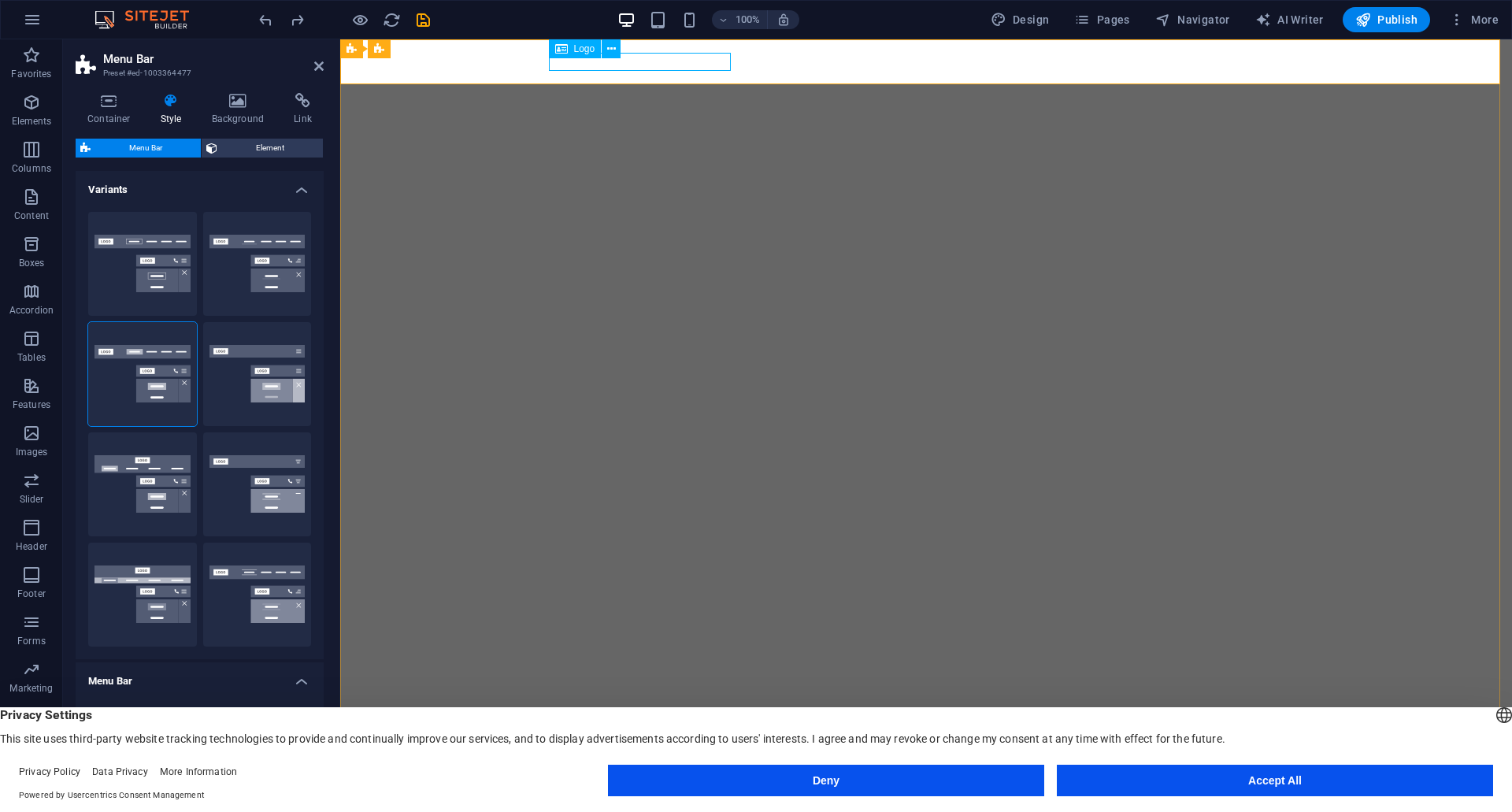
click at [586, 43] on div "Logo" at bounding box center [576, 49] width 53 height 19
click at [617, 49] on button at bounding box center [611, 49] width 19 height 19
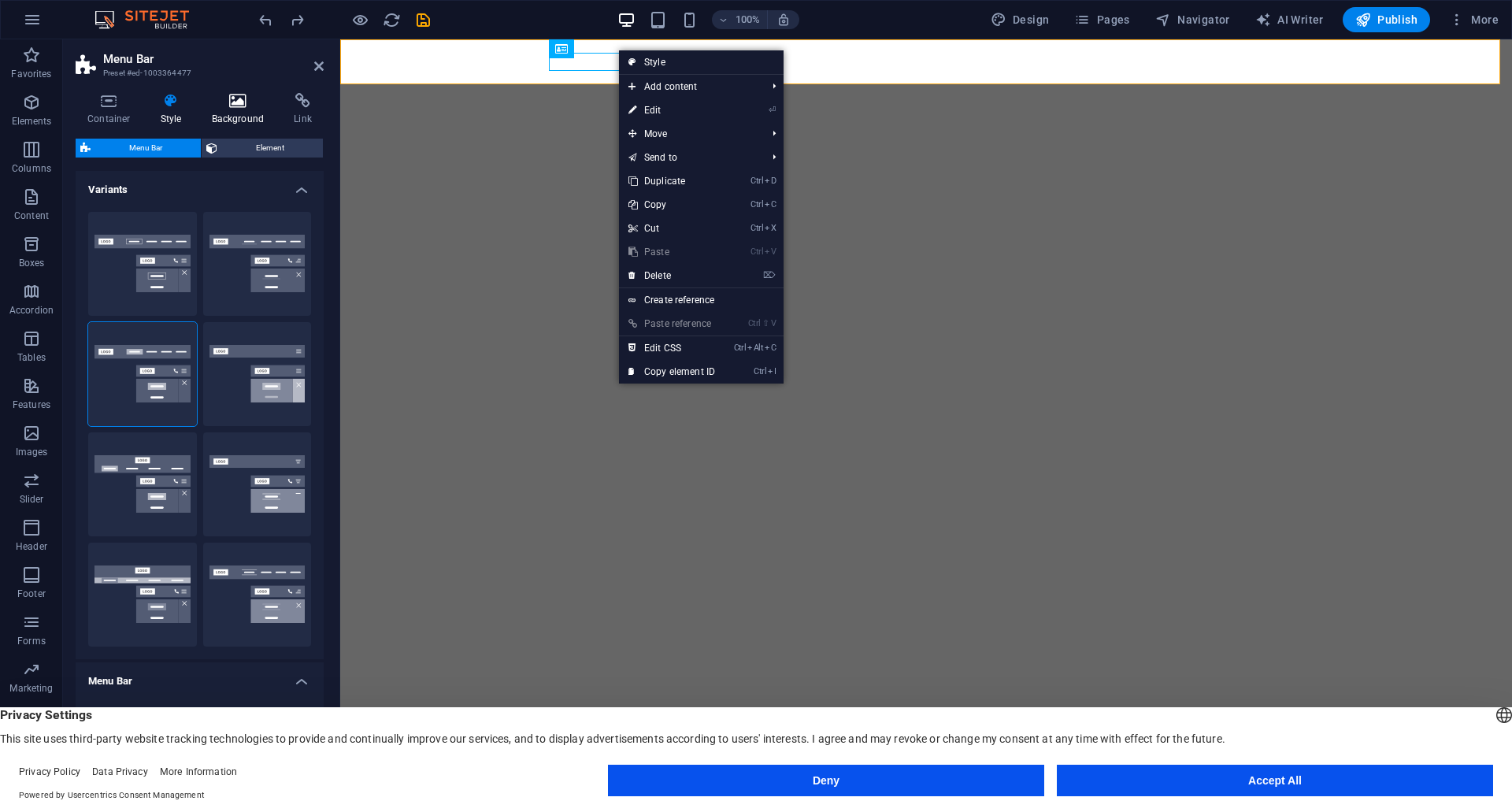
click at [252, 112] on h4 "Background" at bounding box center [241, 109] width 83 height 33
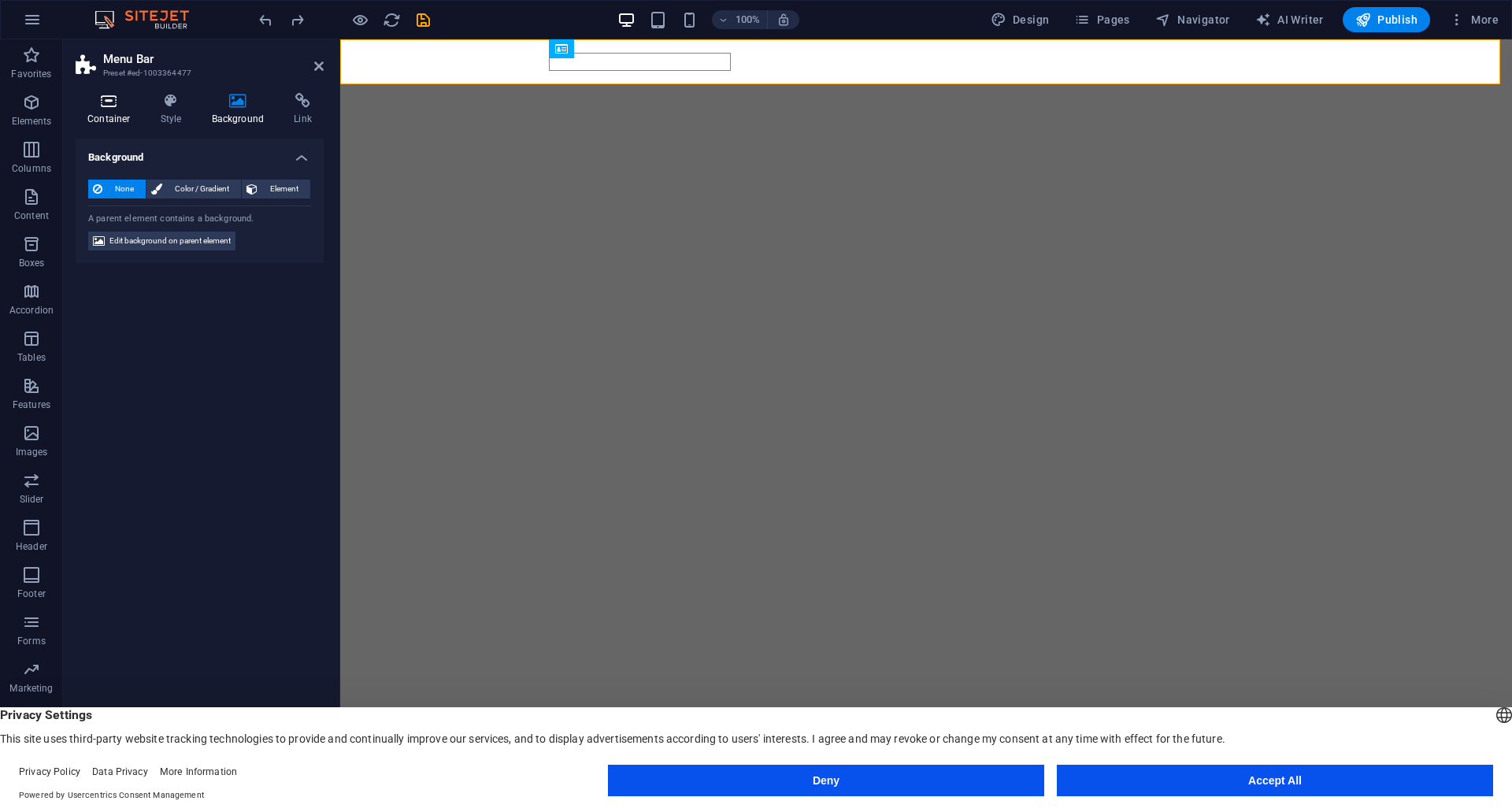
click at [135, 117] on h4 "Container" at bounding box center [112, 109] width 73 height 33
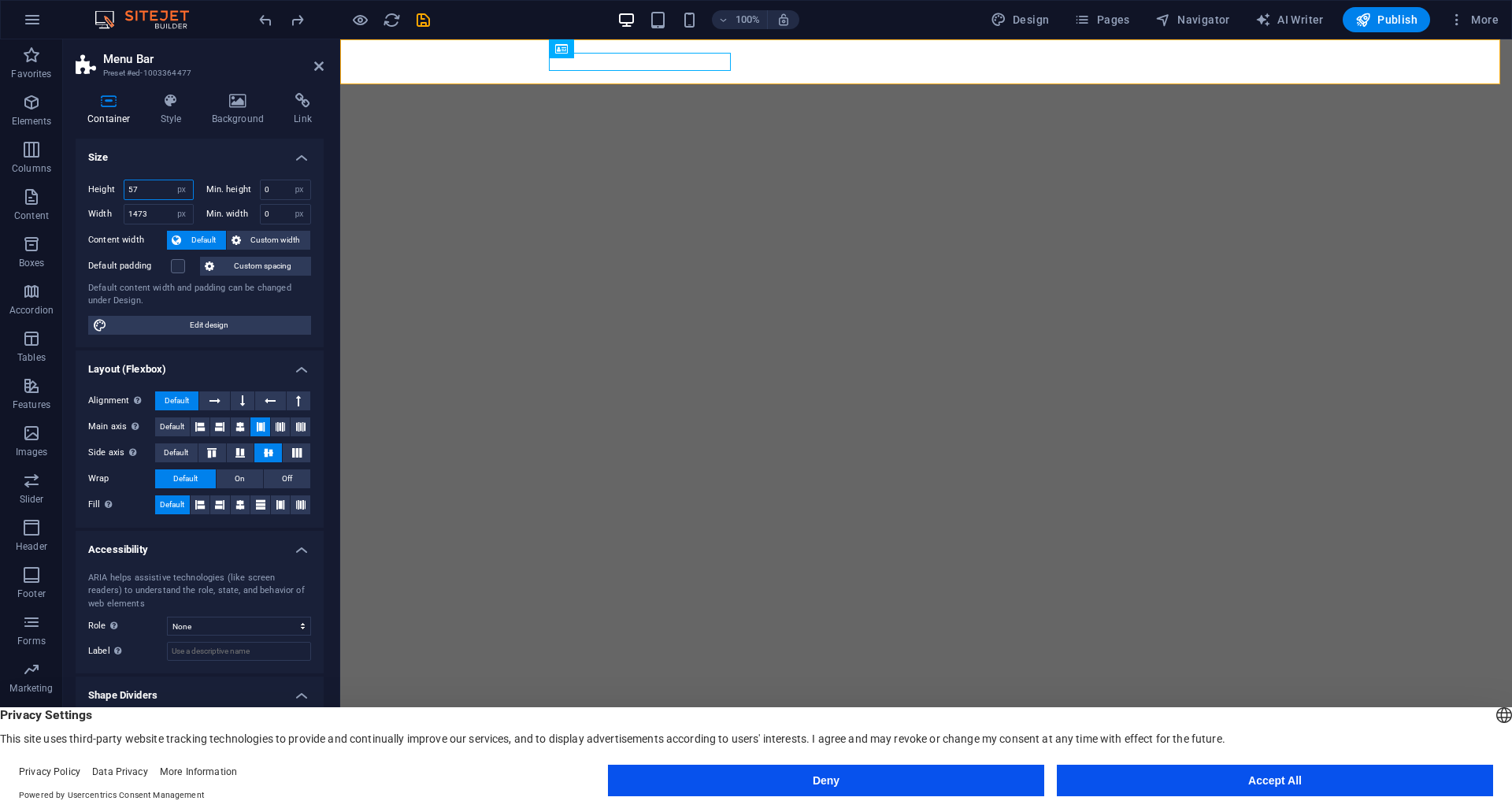
click at [155, 185] on input "57" at bounding box center [158, 190] width 68 height 19
click at [193, 109] on h4 "Style" at bounding box center [175, 109] width 51 height 33
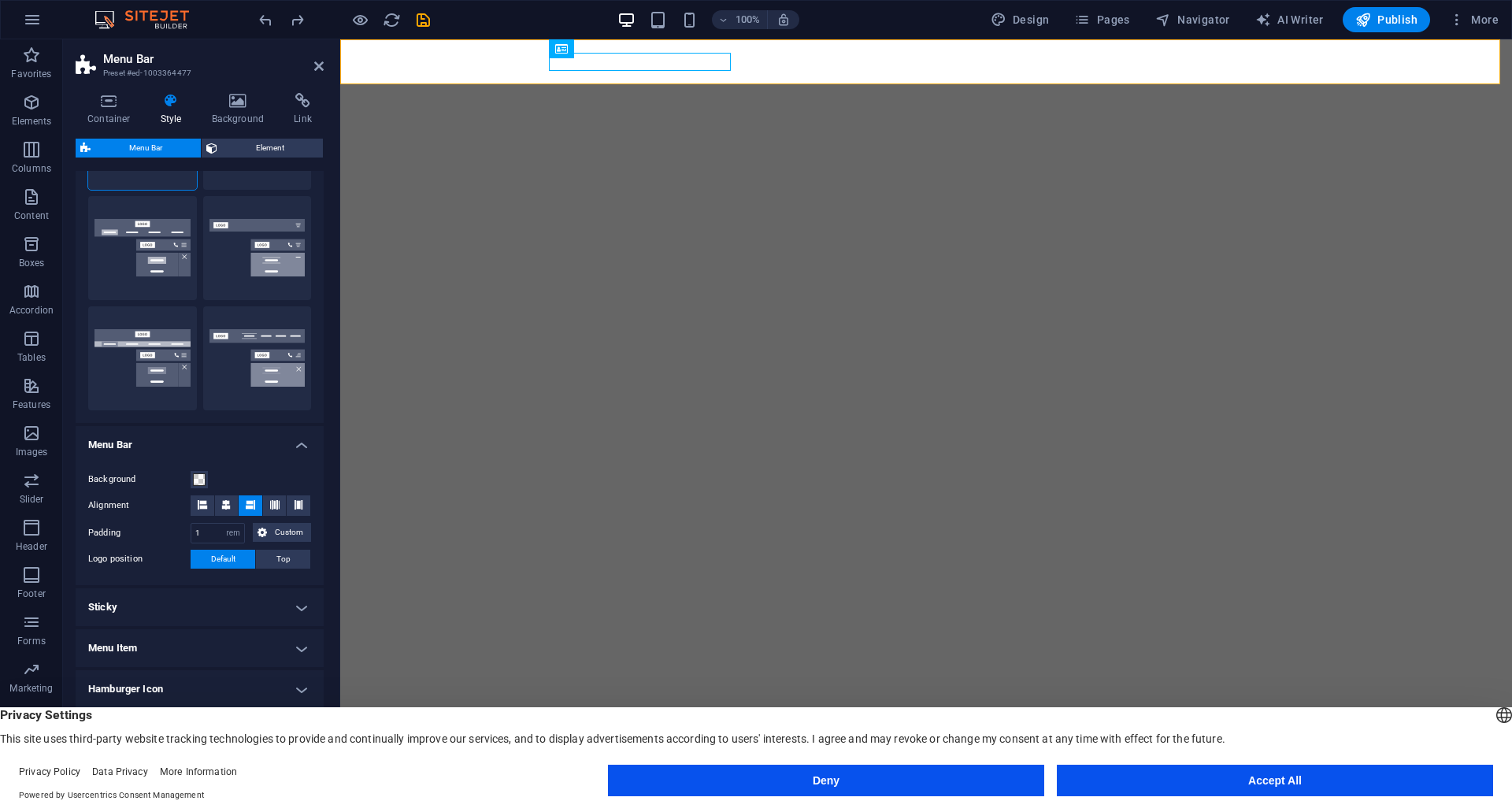
scroll to position [315, 0]
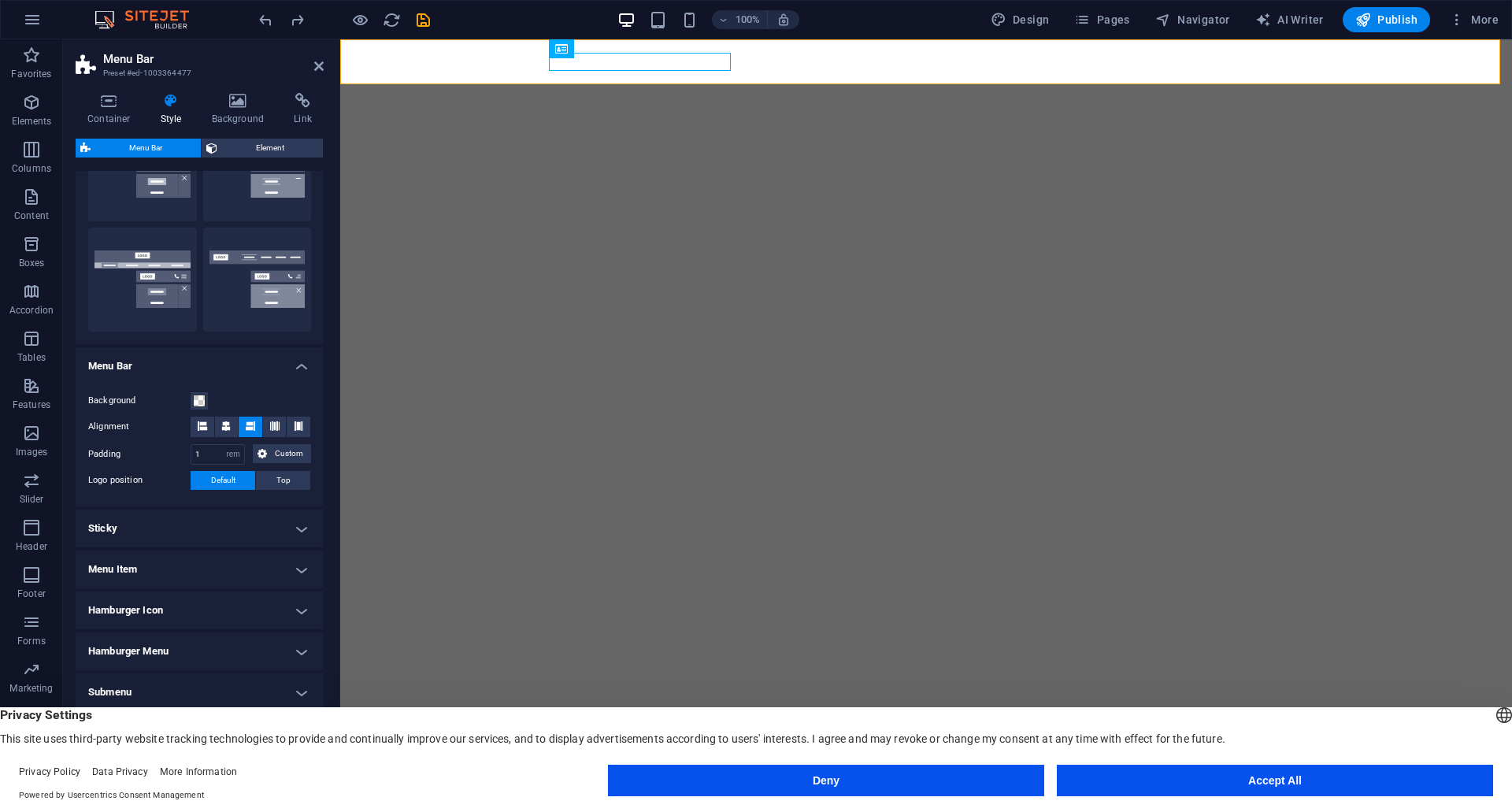
click at [223, 530] on h4 "Sticky" at bounding box center [199, 529] width 248 height 37
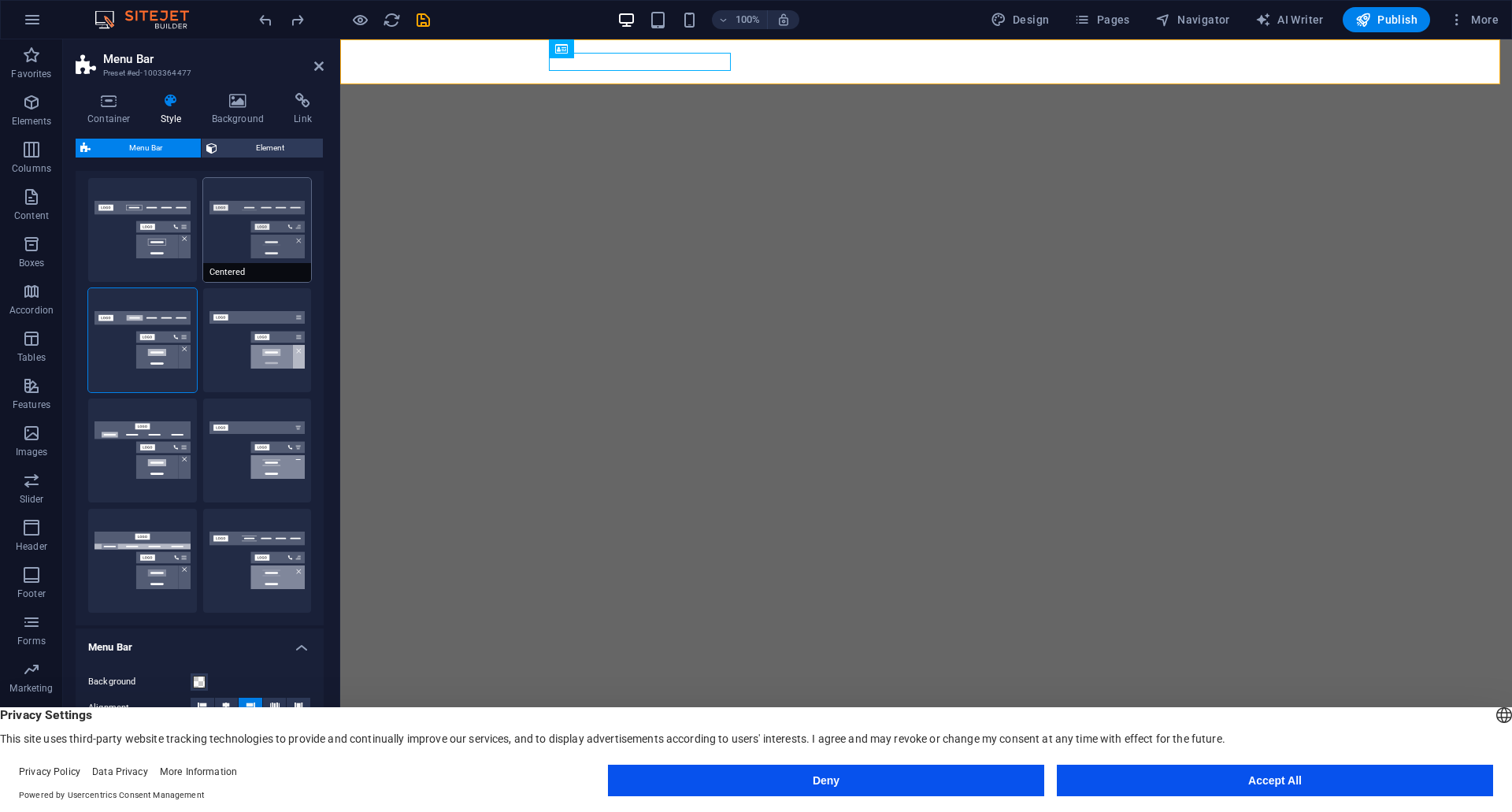
scroll to position [0, 0]
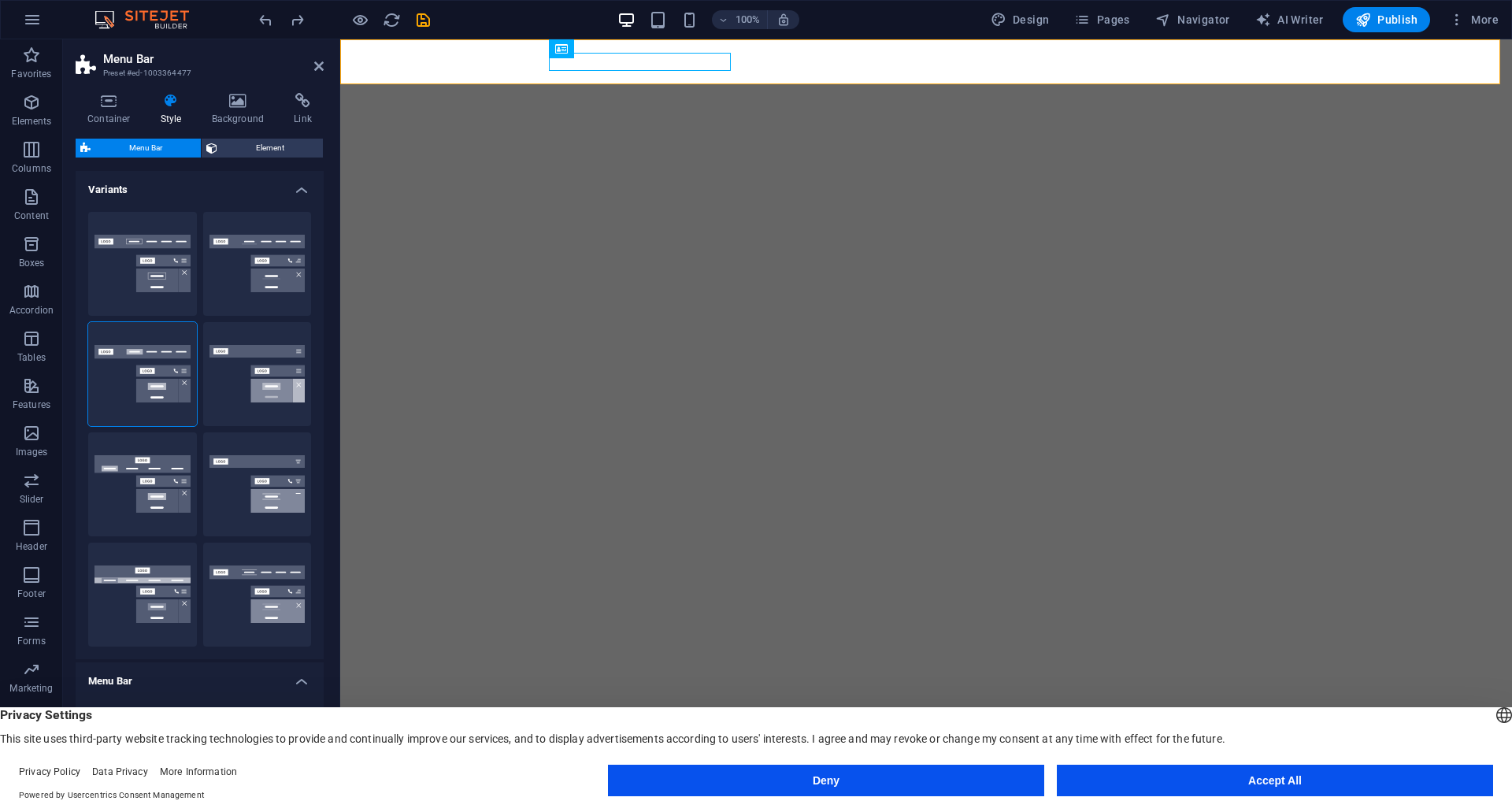
click at [270, 136] on div "Container Style Background Link Size Height 57 Default px rem % vh vw Min. heig…" at bounding box center [199, 433] width 248 height 681
click at [268, 146] on span "Element" at bounding box center [270, 148] width 96 height 19
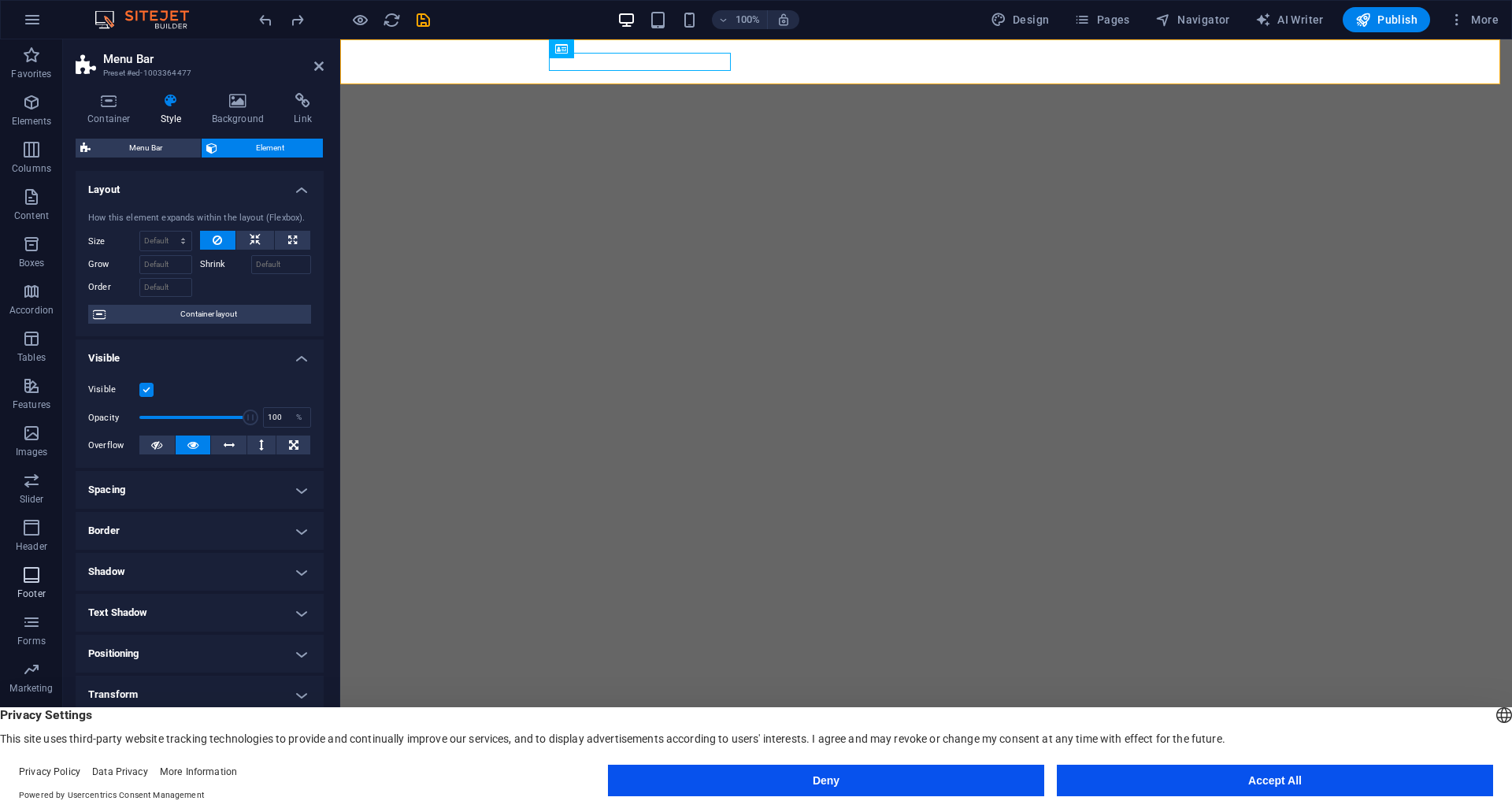
click at [36, 583] on icon "button" at bounding box center [32, 575] width 19 height 19
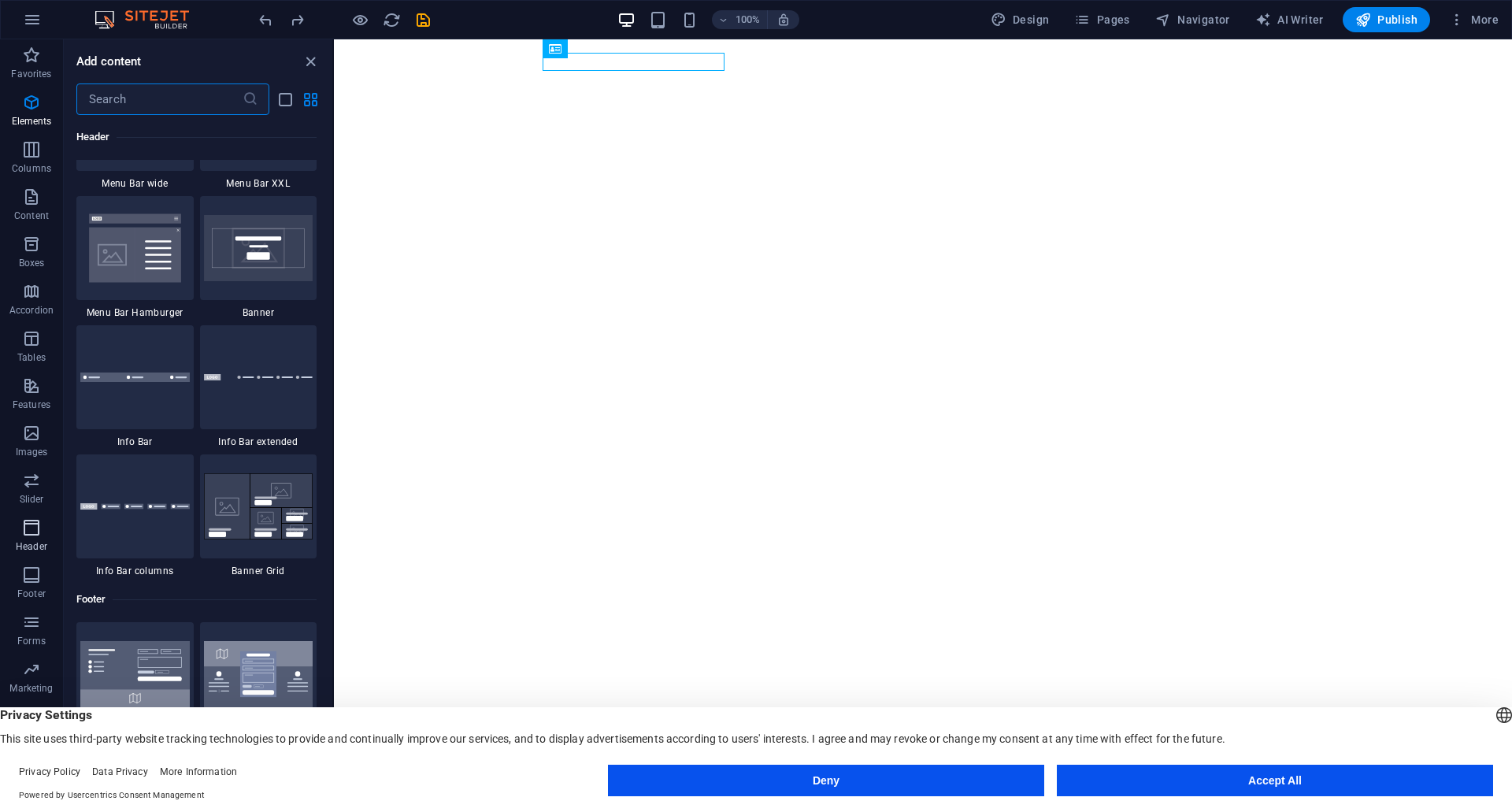
click at [36, 542] on p "Header" at bounding box center [32, 546] width 32 height 13
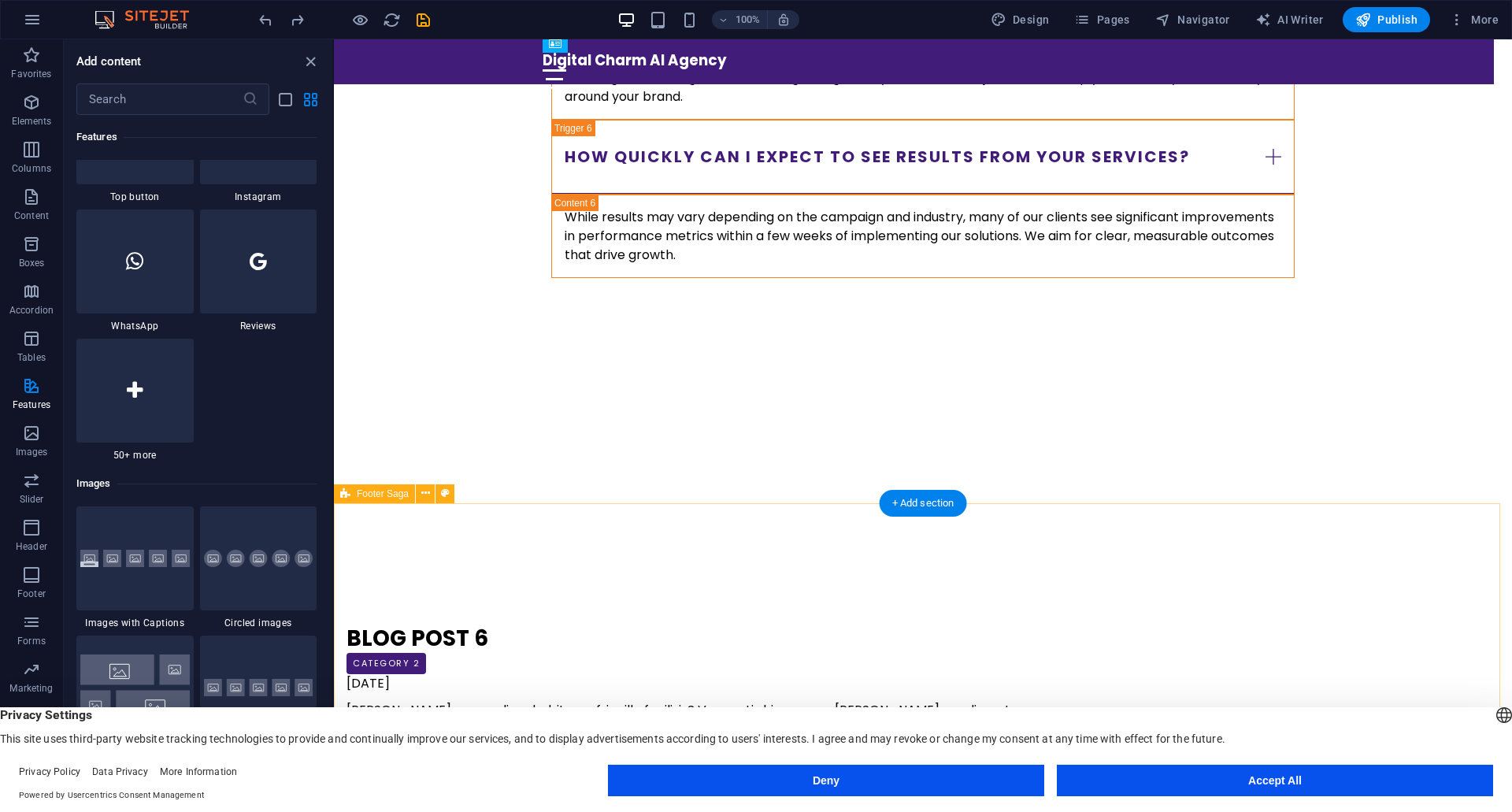
scroll to position [5761, 0]
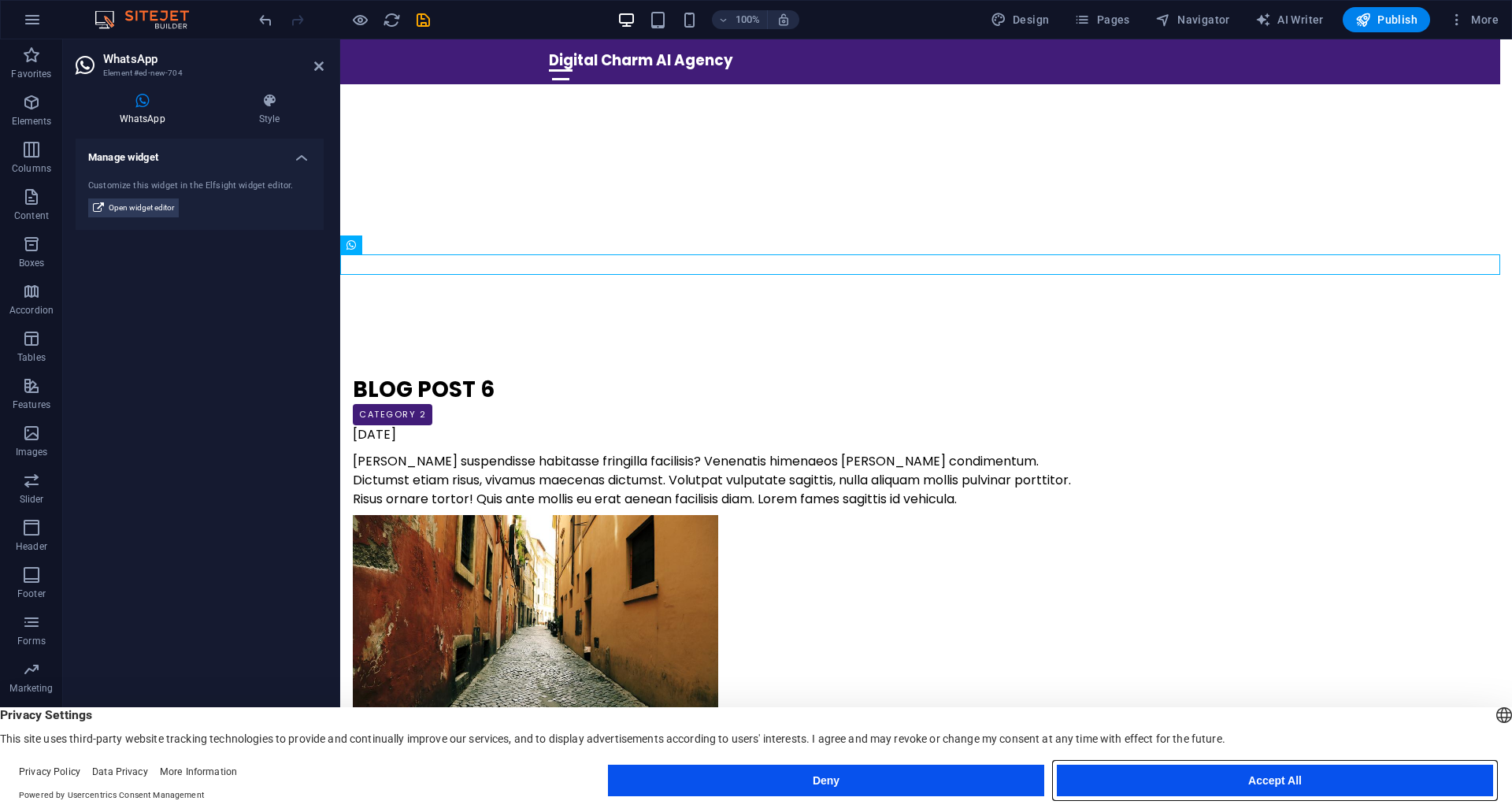
click at [1285, 773] on button "Accept All" at bounding box center [1274, 780] width 437 height 31
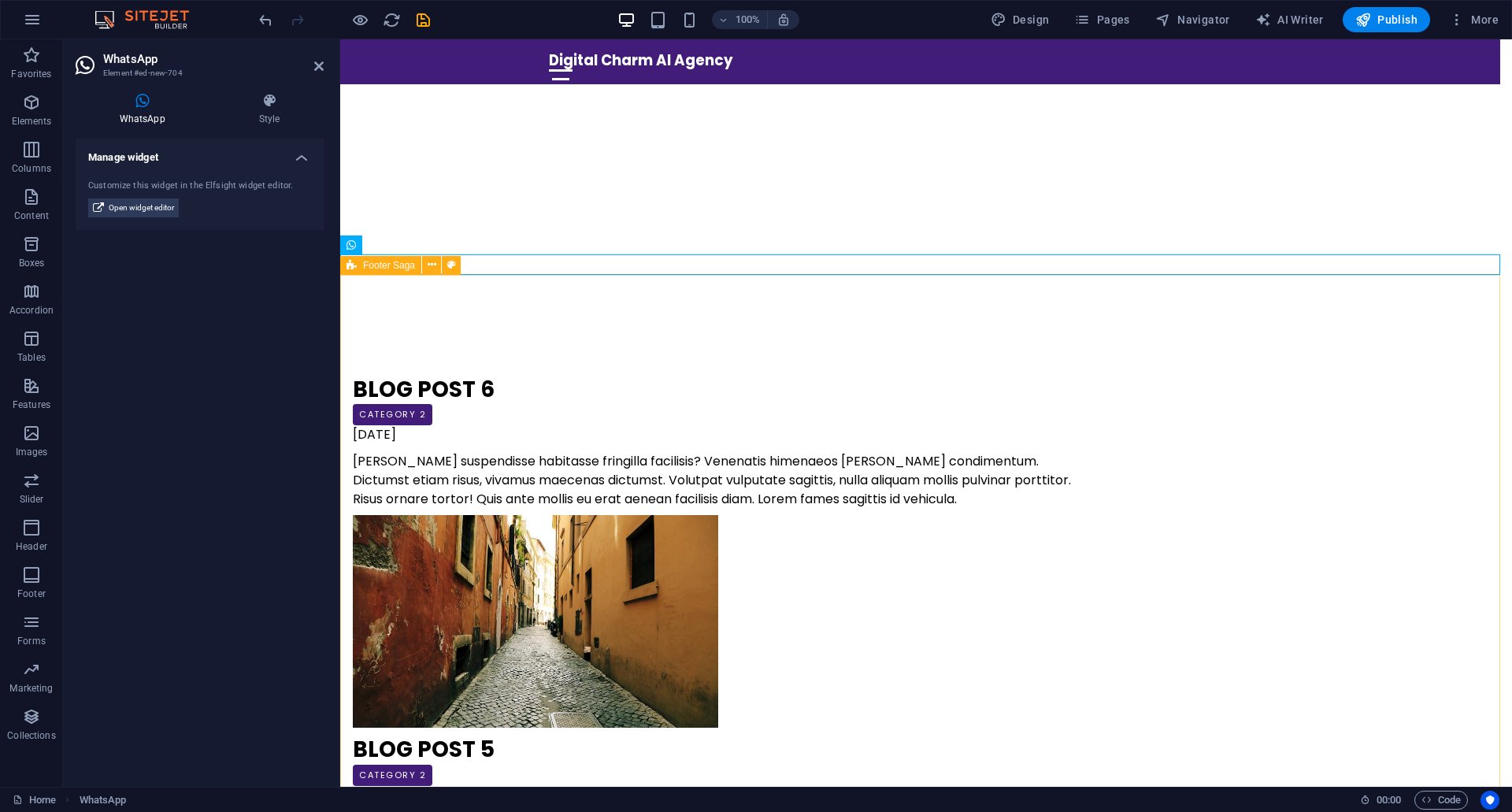
scroll to position [5781, 0]
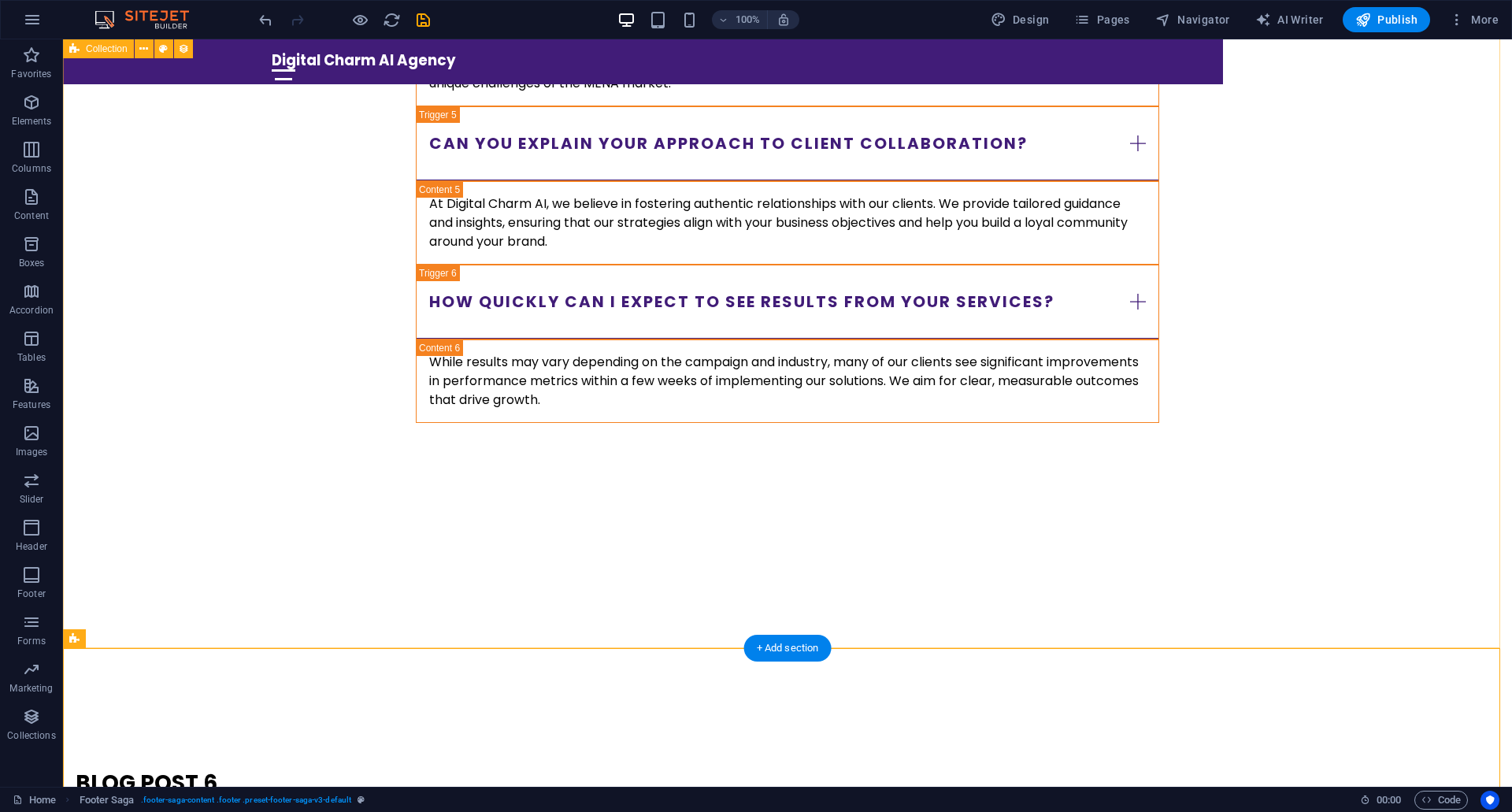
scroll to position [5603, 0]
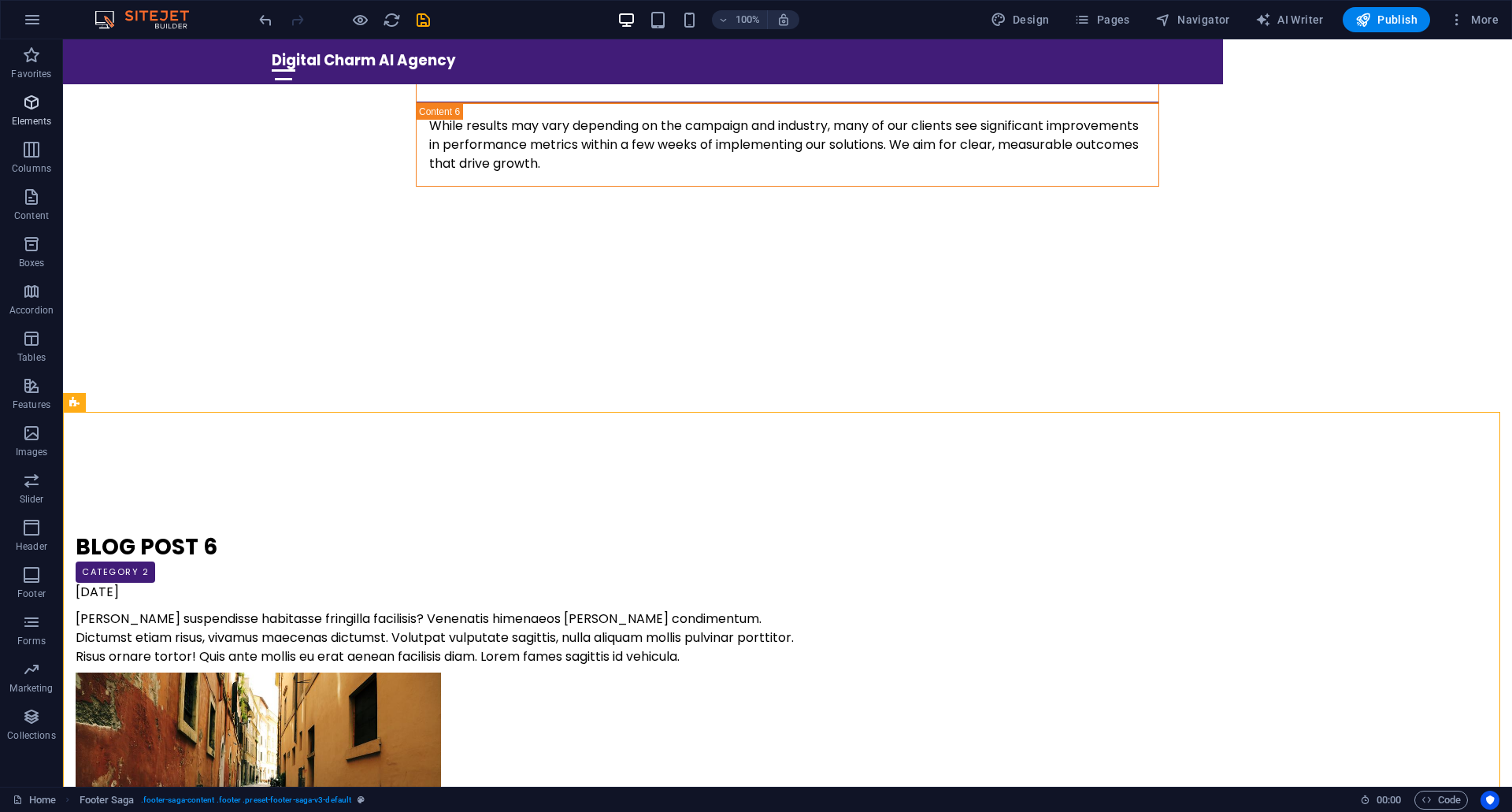
click at [44, 102] on span "Elements" at bounding box center [32, 112] width 63 height 37
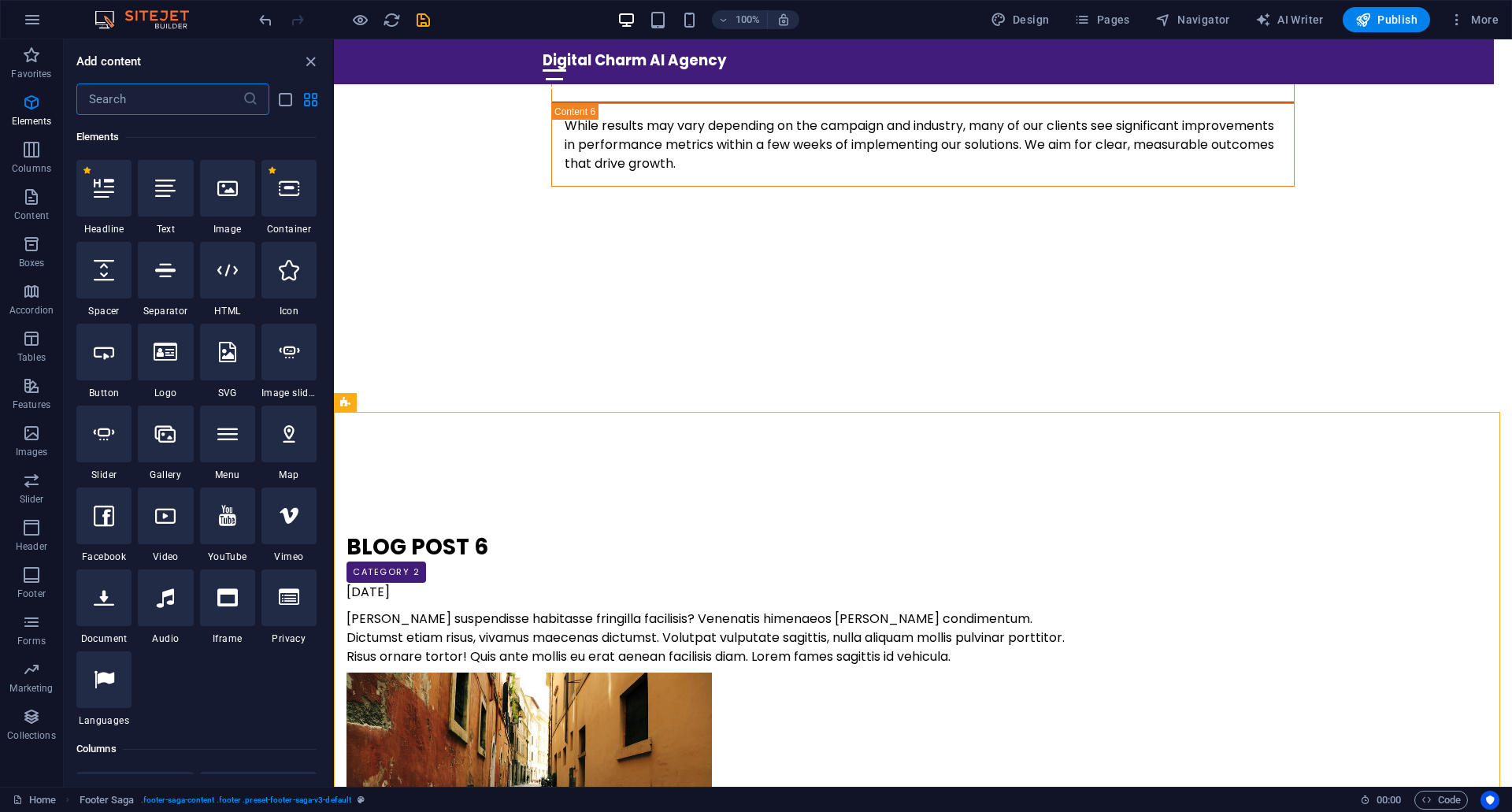
scroll to position [562, 0]
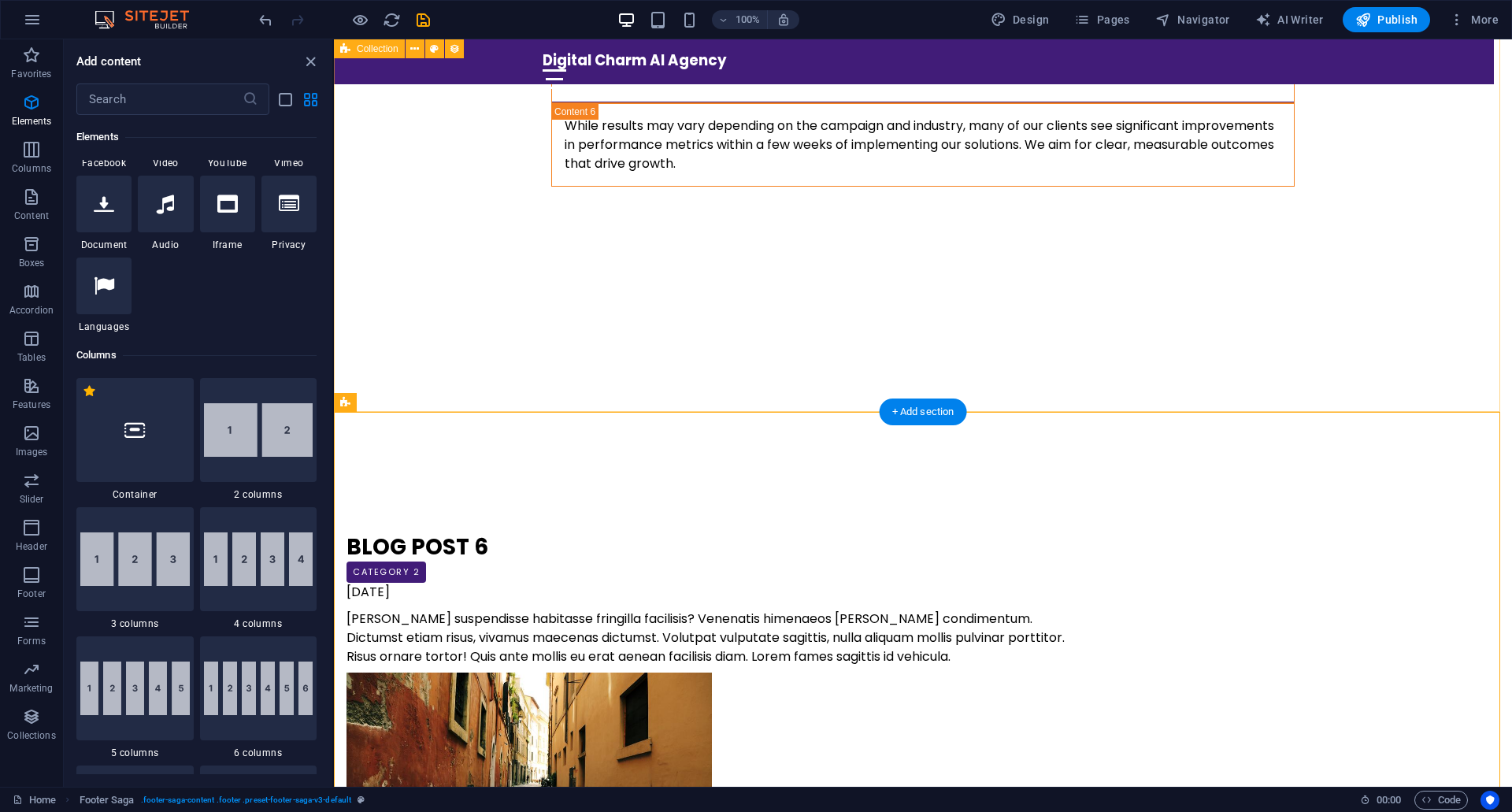
drag, startPoint x: 662, startPoint y: 195, endPoint x: 341, endPoint y: 266, distance: 328.8
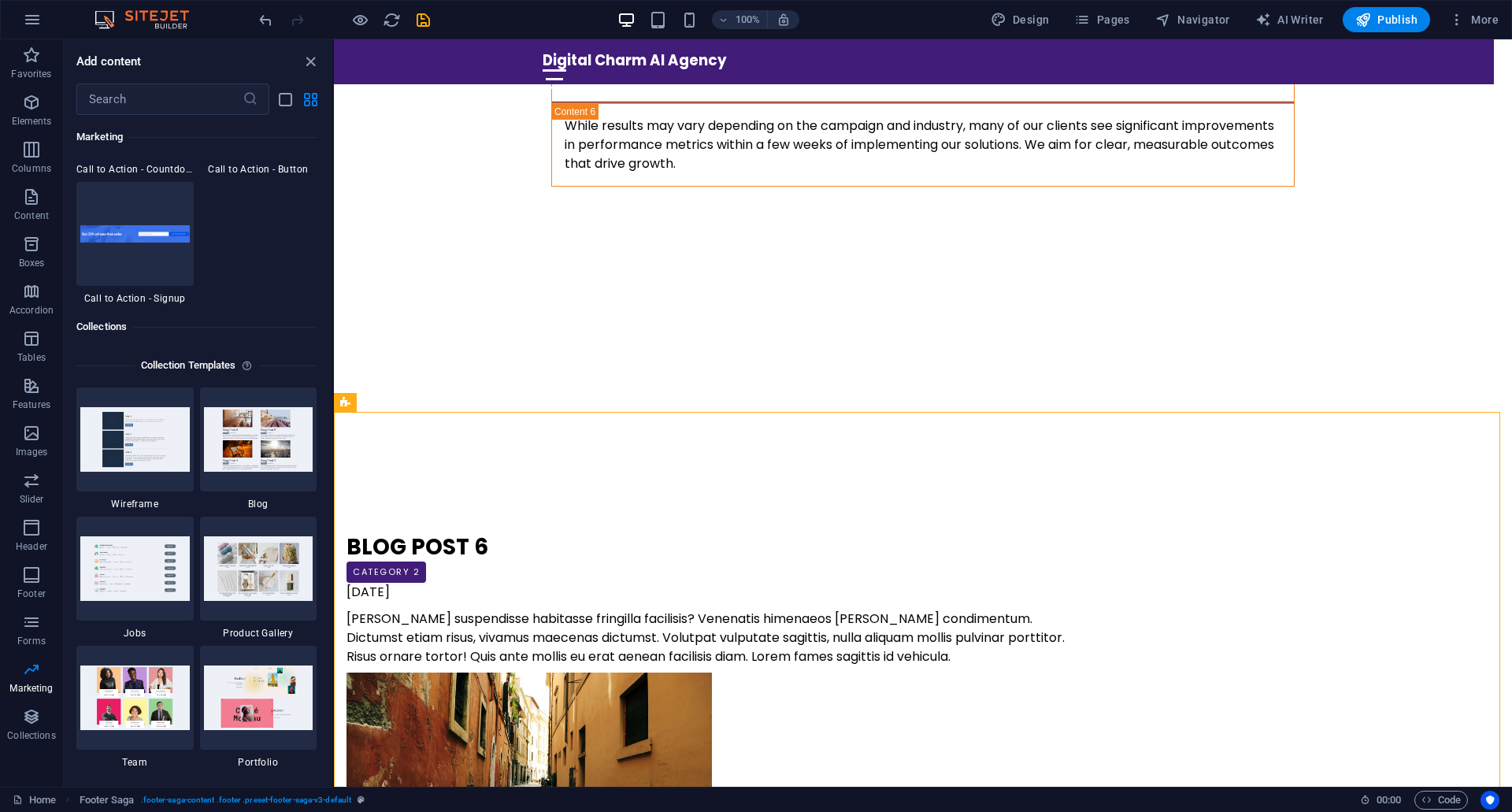
scroll to position [14145, 0]
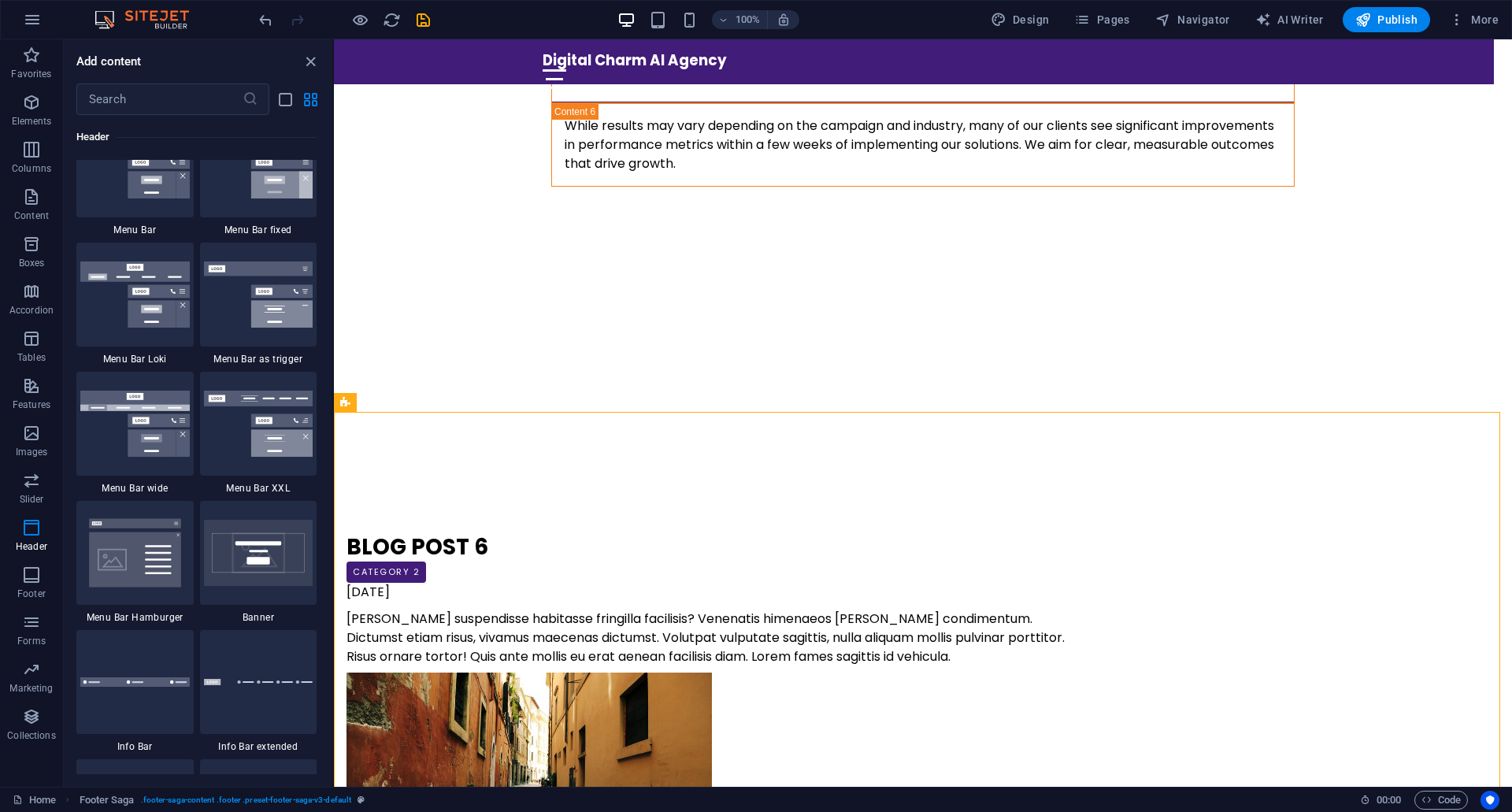
scroll to position [9264, 0]
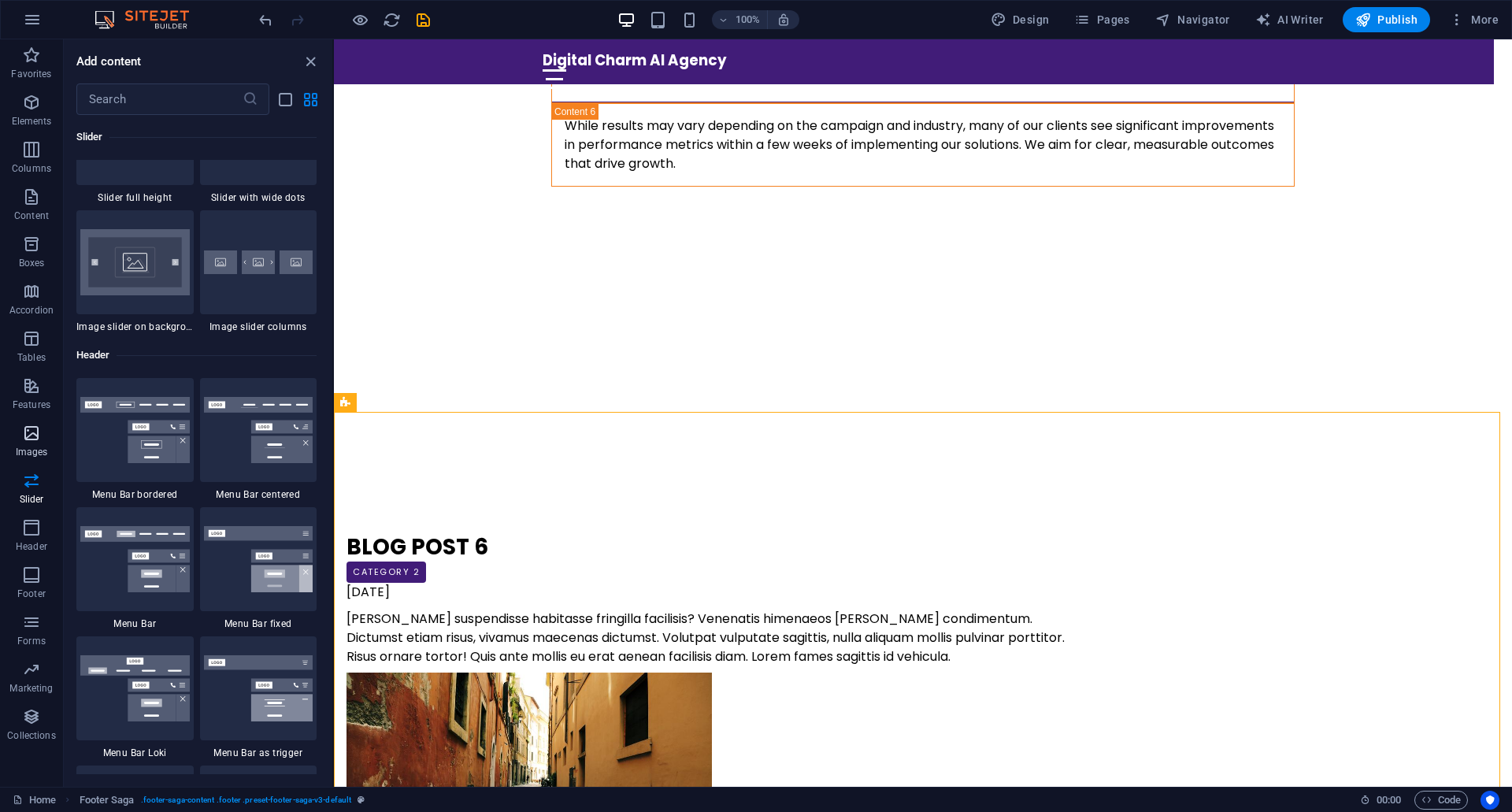
click at [30, 441] on icon "button" at bounding box center [32, 433] width 19 height 19
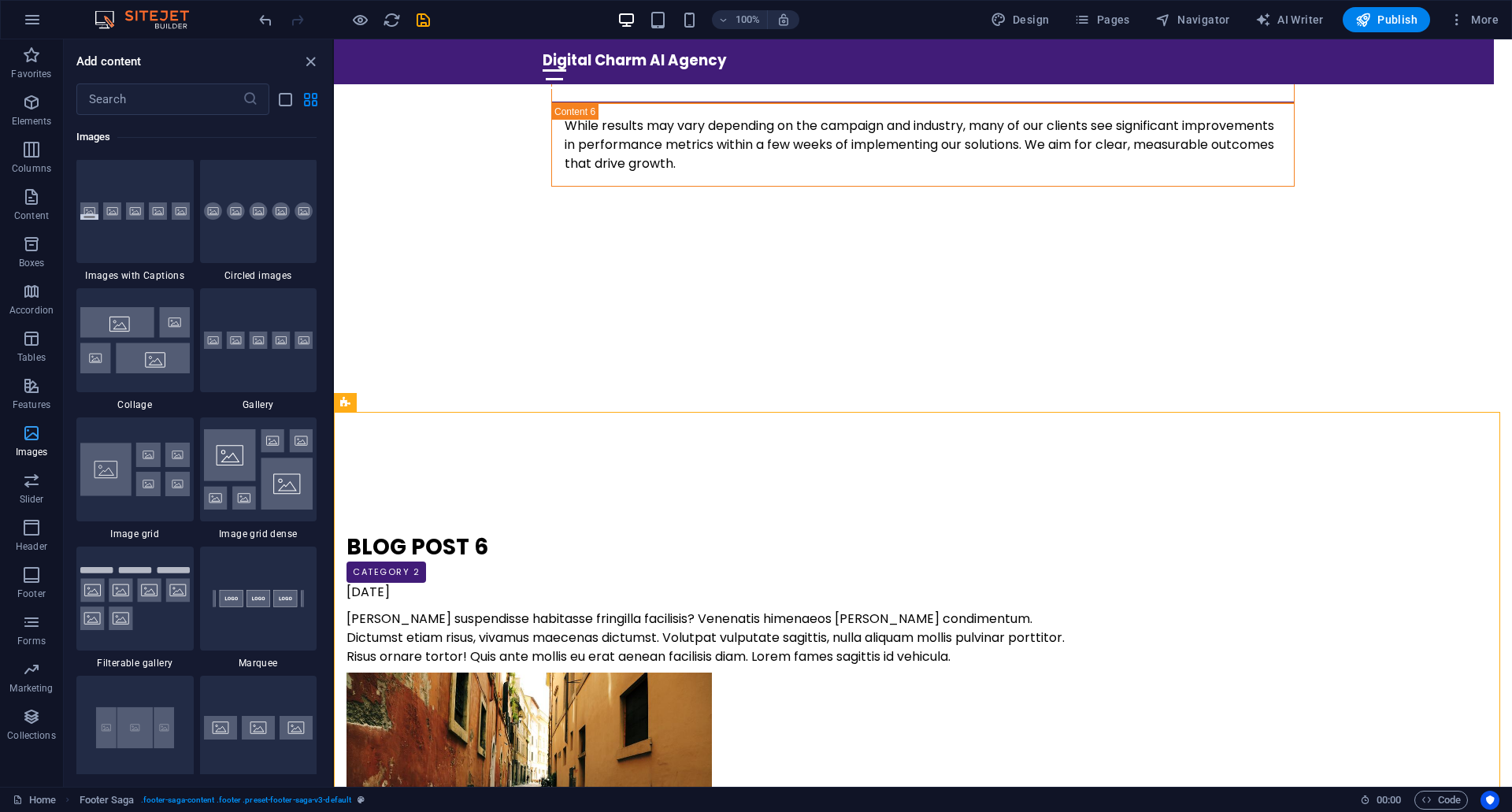
scroll to position [7984, 0]
click at [36, 384] on icon "button" at bounding box center [32, 386] width 19 height 19
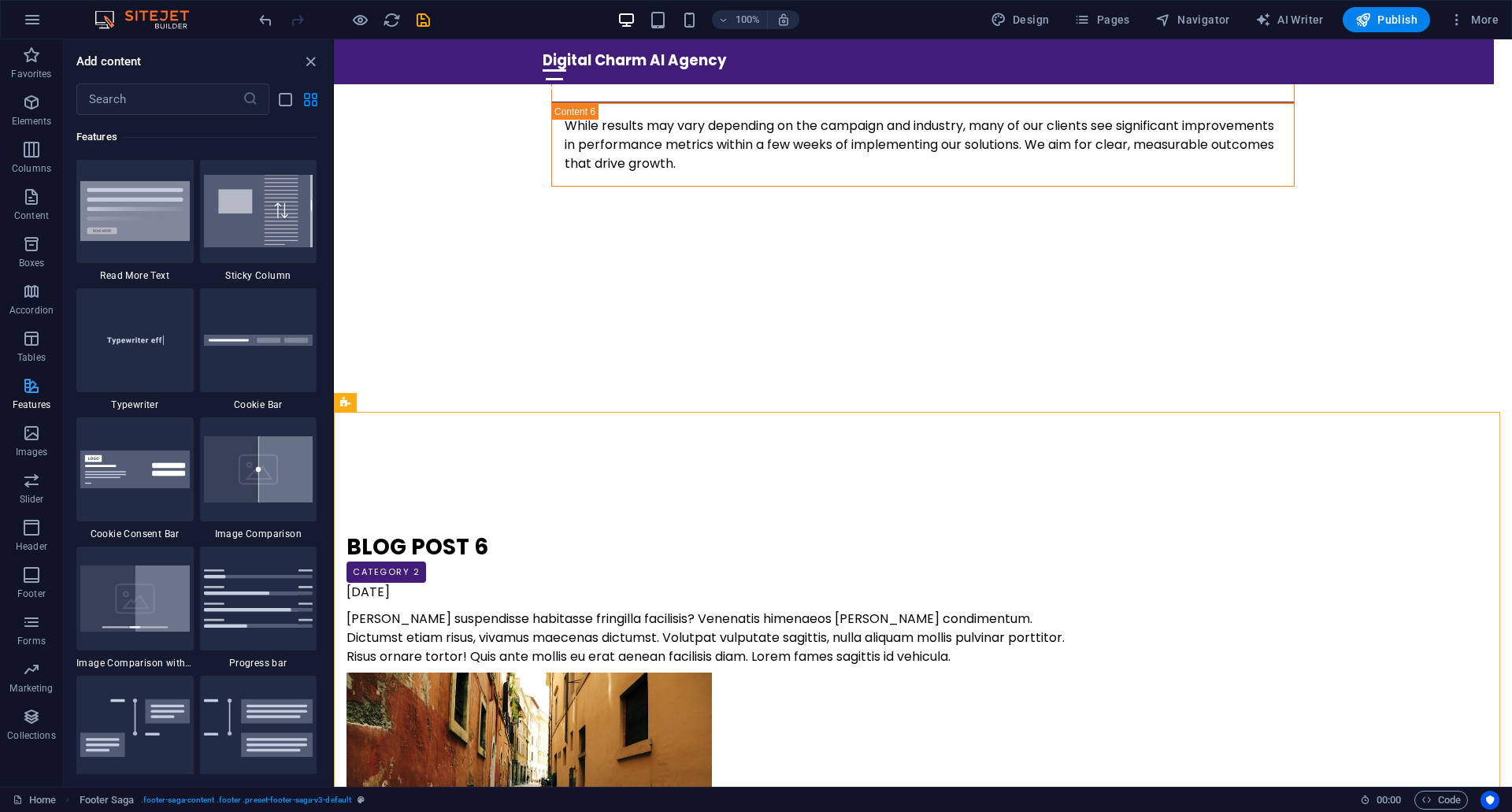
scroll to position [6138, 0]
click at [37, 678] on span "Marketing" at bounding box center [32, 678] width 63 height 37
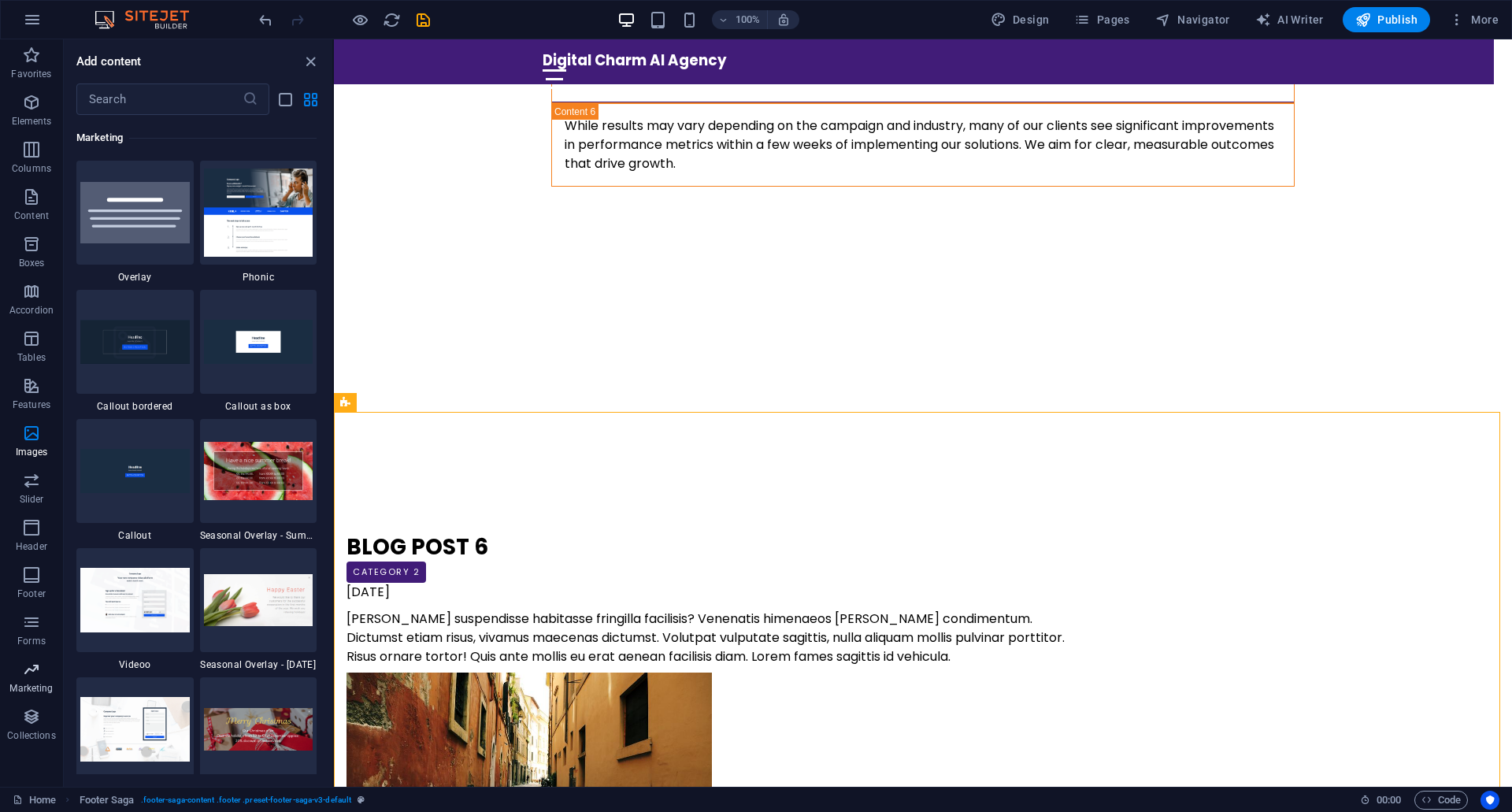
scroll to position [12826, 0]
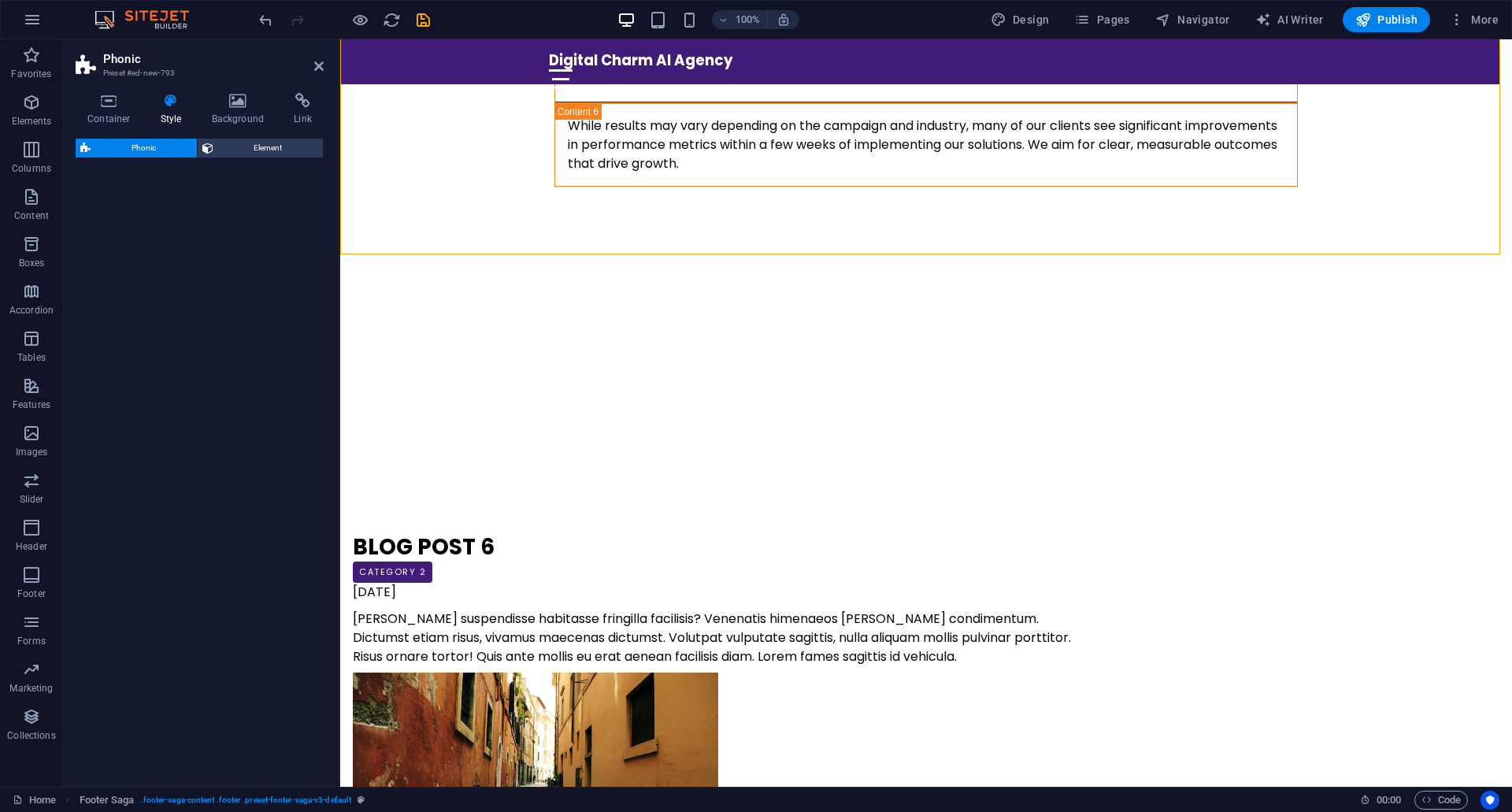
select select "%"
select select "rem"
select select "px"
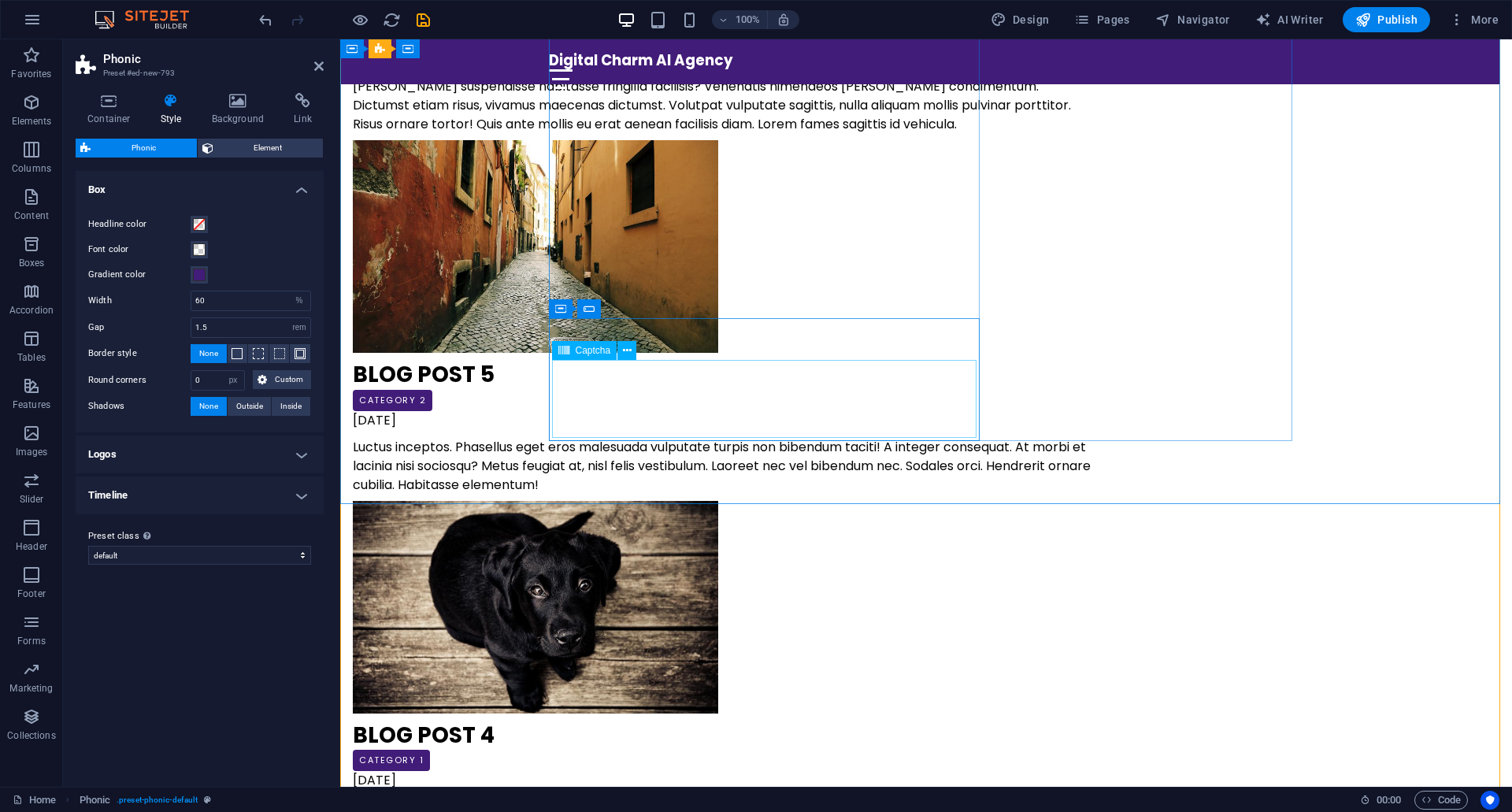
scroll to position [6293, 0]
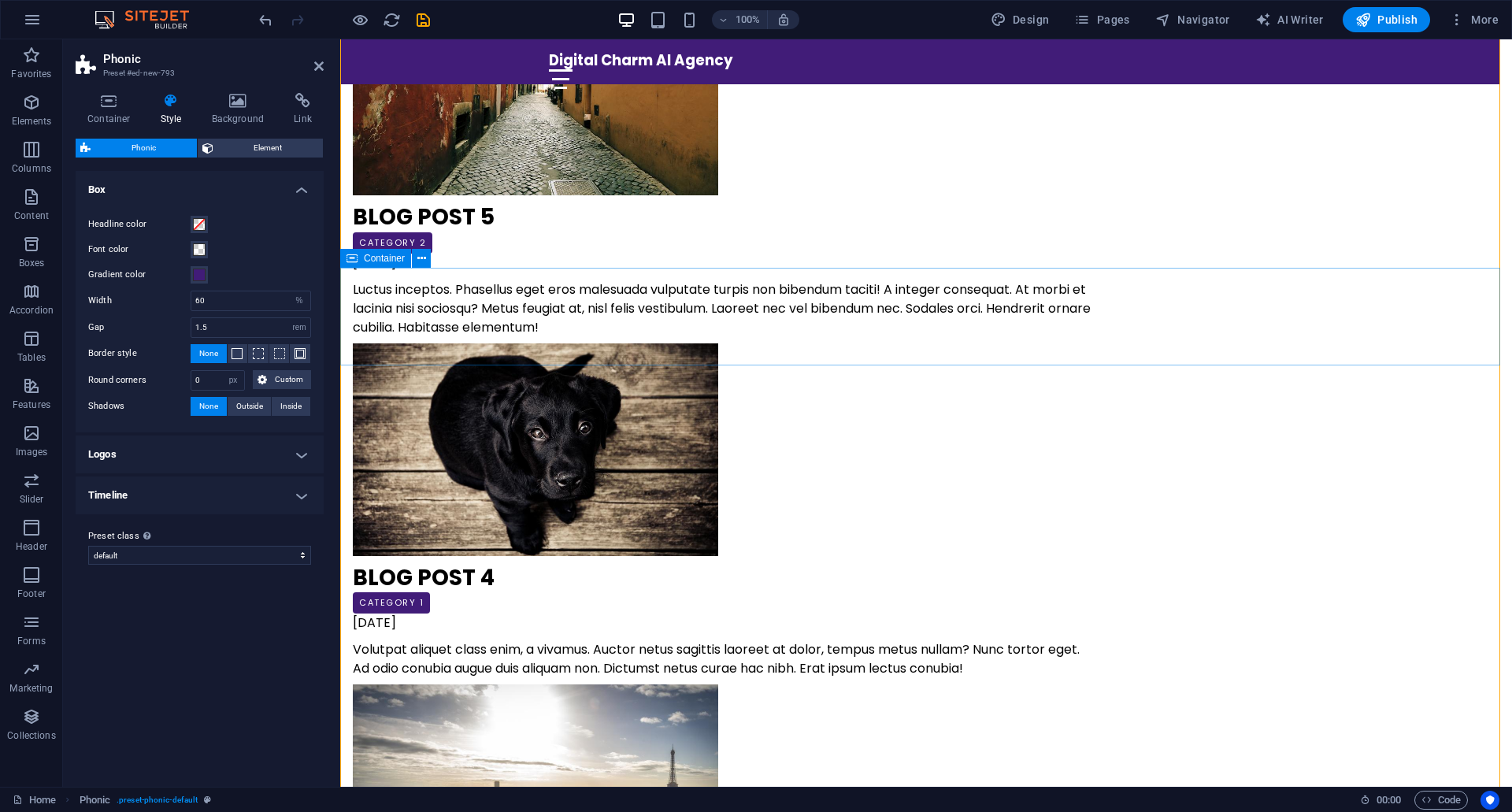
click at [421, 263] on icon at bounding box center [421, 258] width 9 height 16
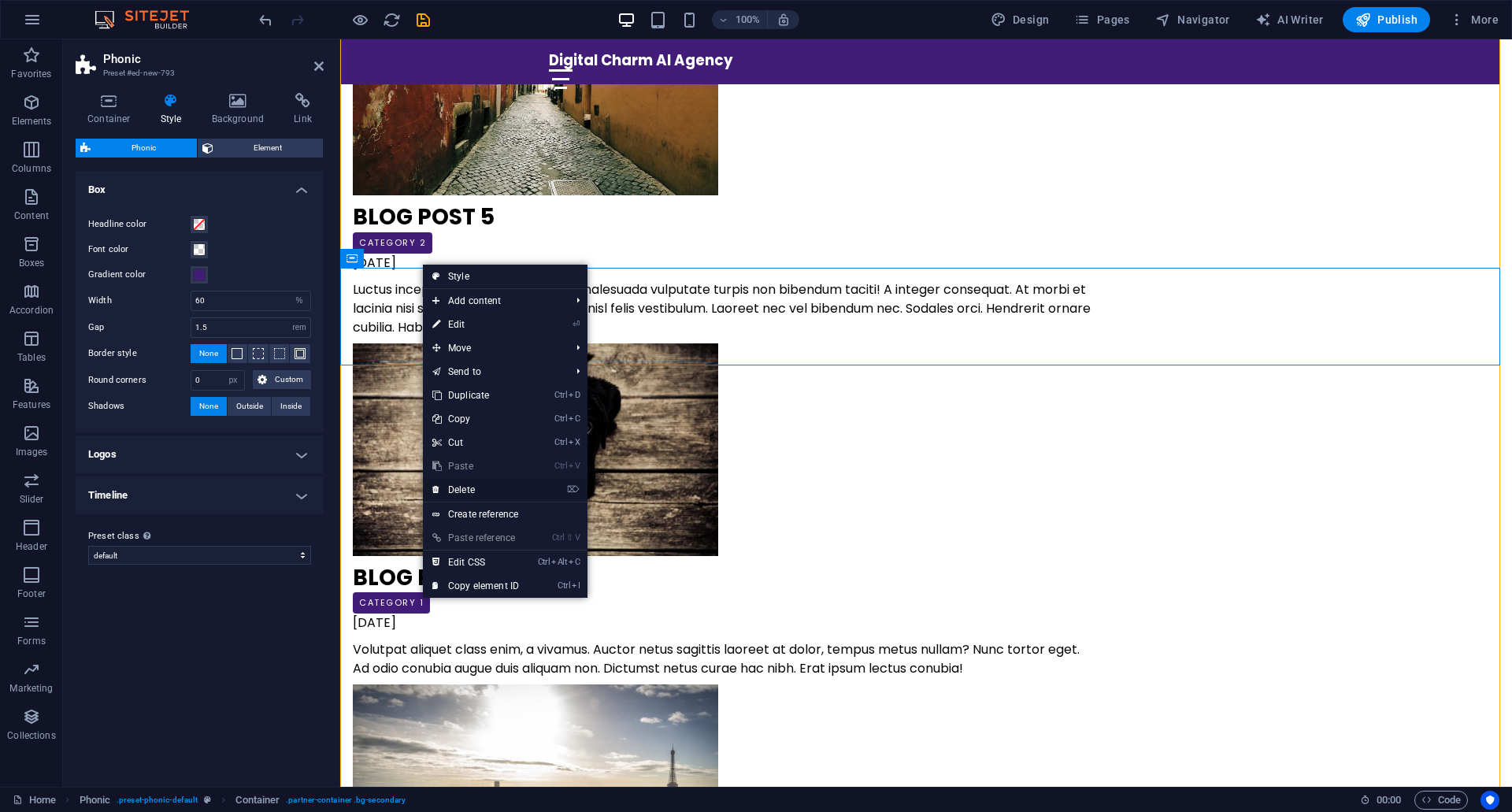
click at [491, 492] on link "⌦ Delete" at bounding box center [476, 490] width 106 height 24
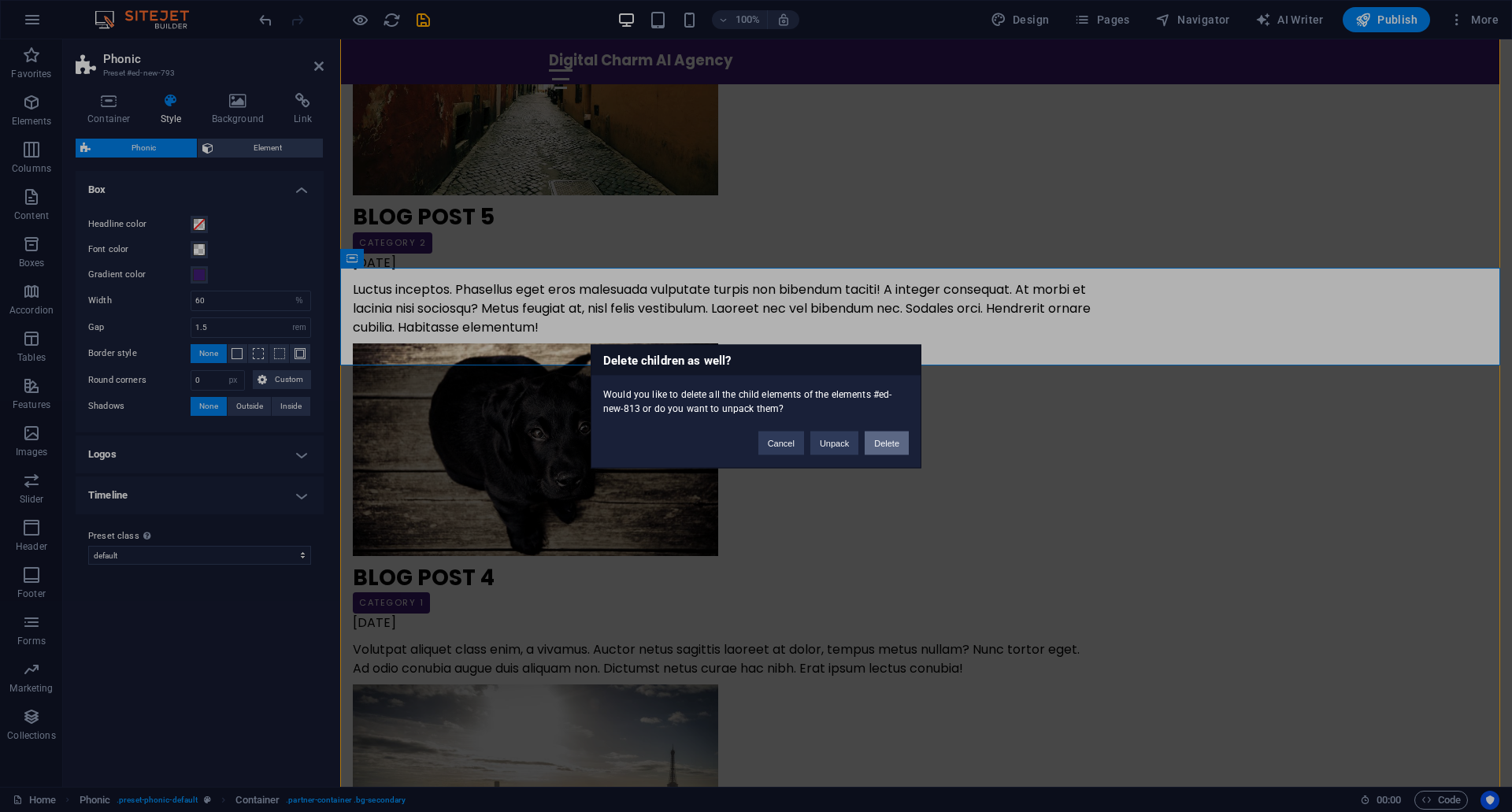
click at [899, 447] on button "Delete" at bounding box center [887, 443] width 44 height 24
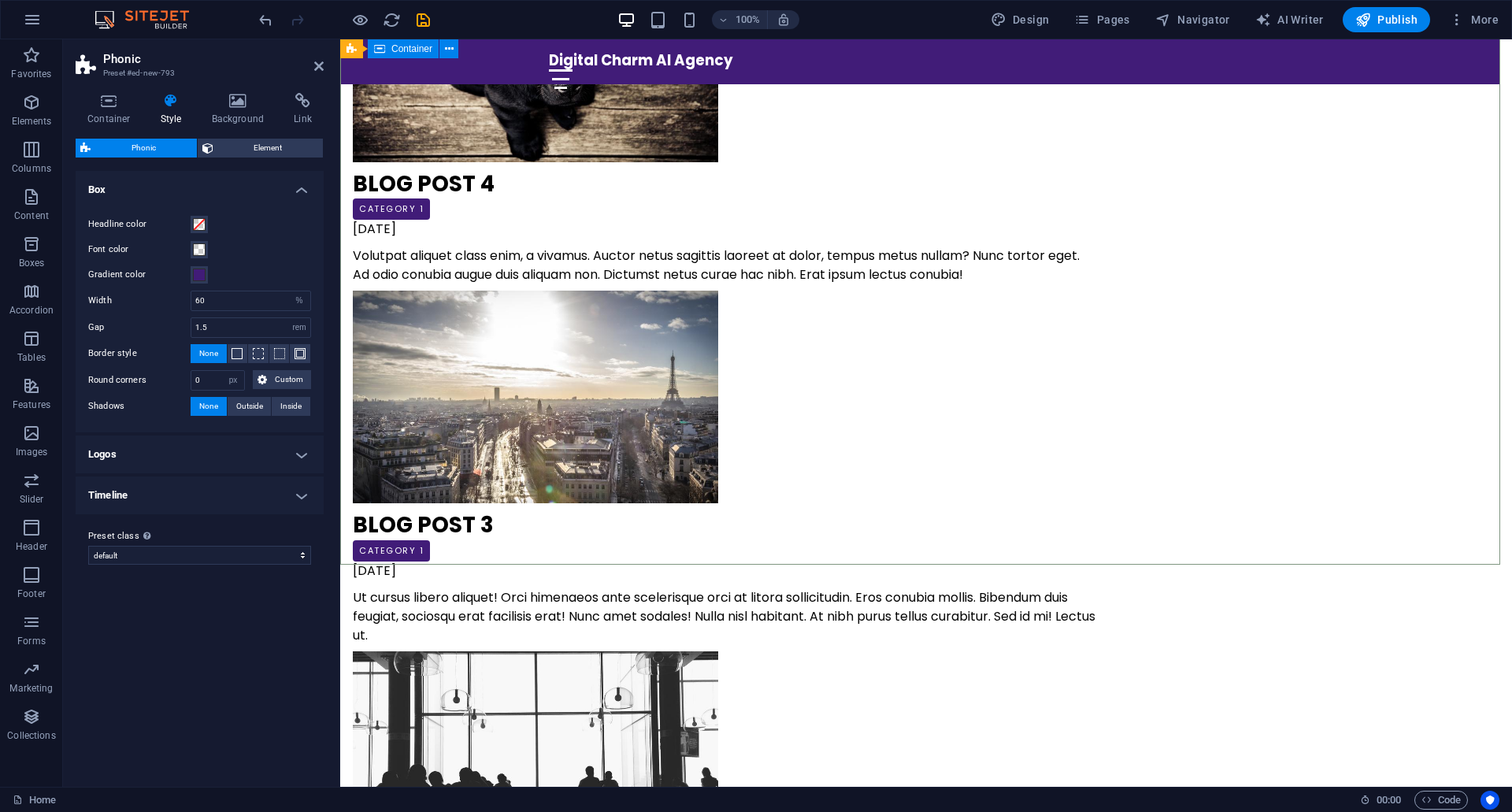
scroll to position [6844, 0]
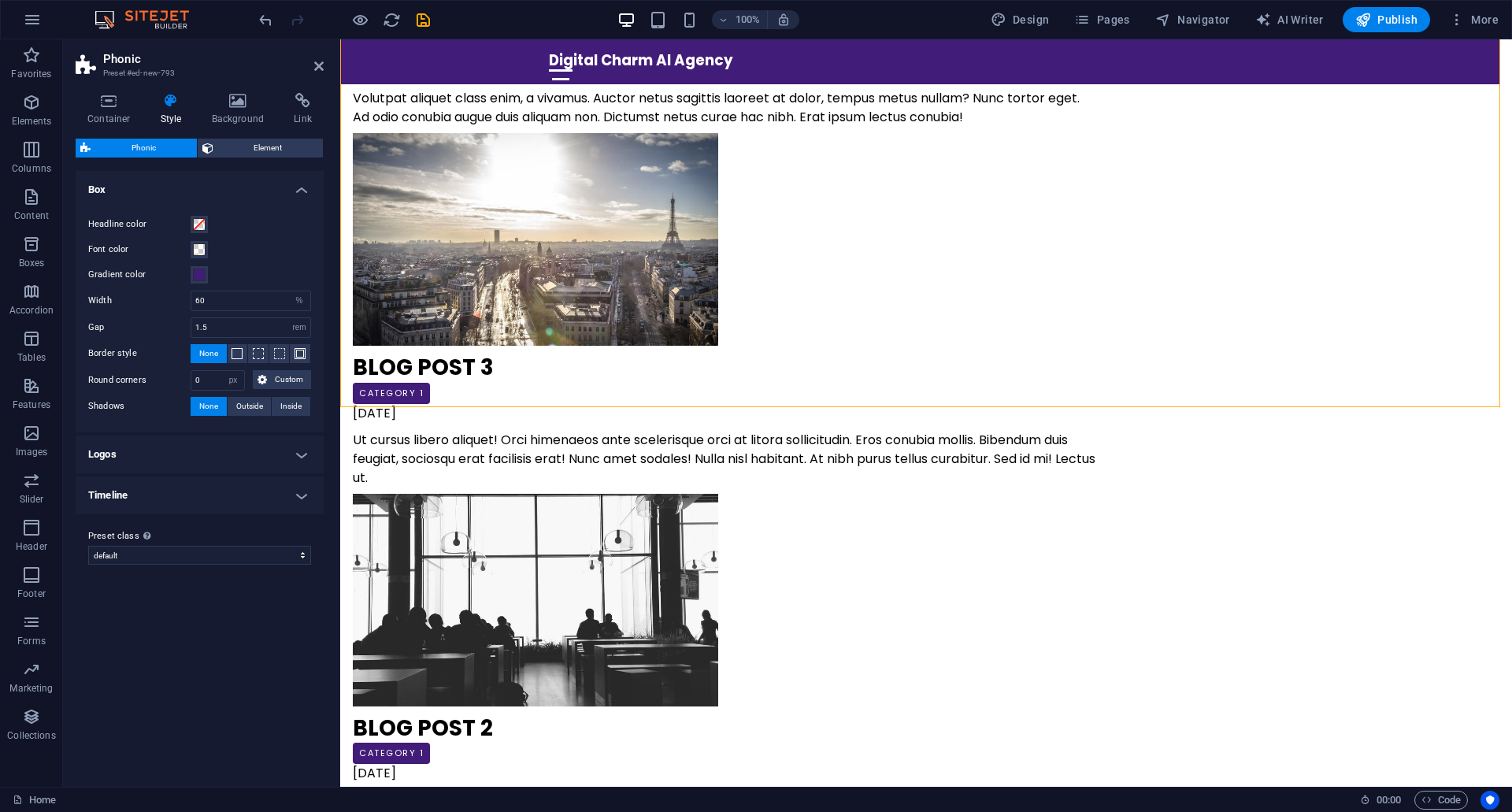
click at [231, 468] on h4 "Logos" at bounding box center [199, 455] width 248 height 37
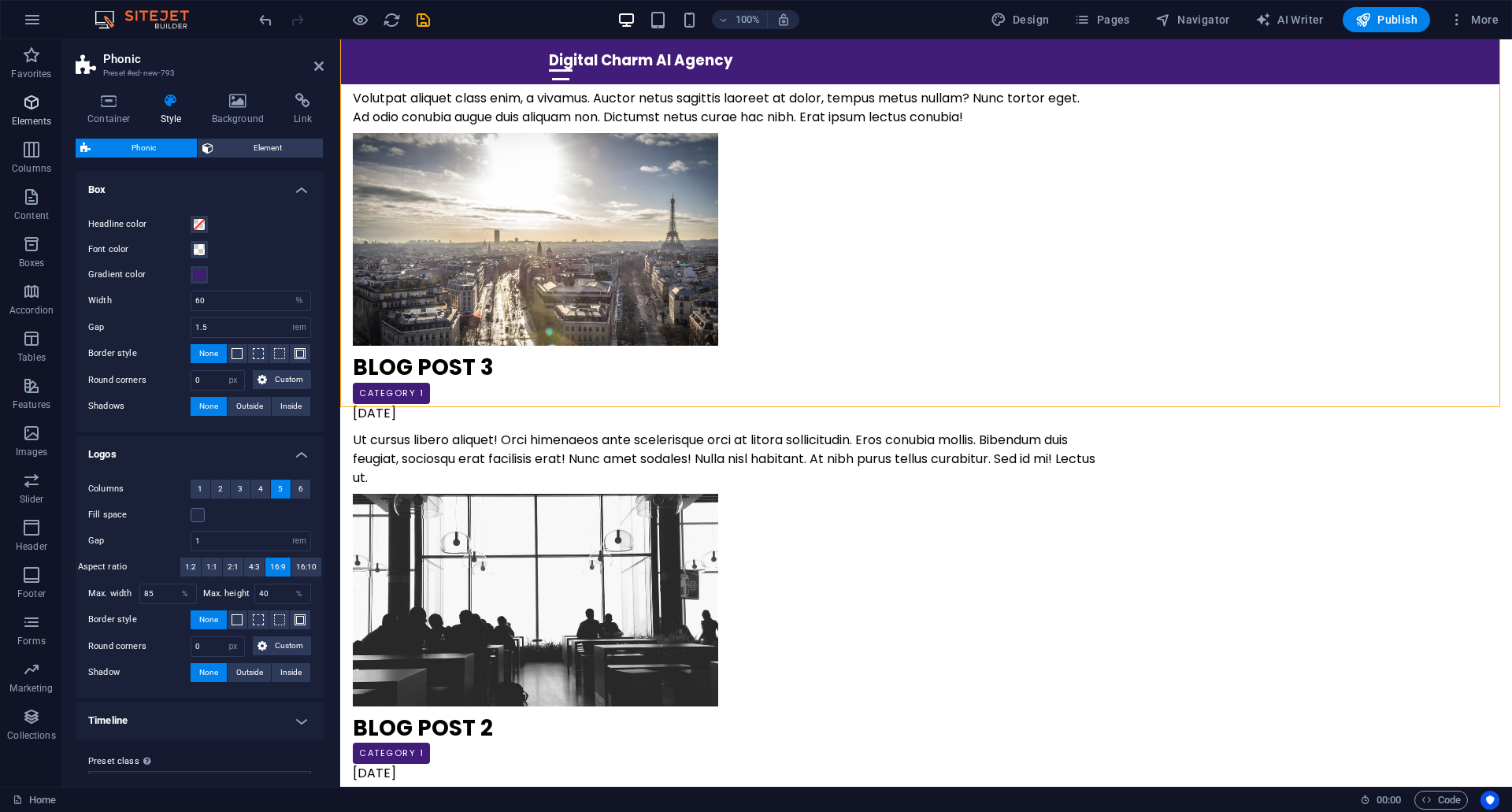
click at [37, 121] on p "Elements" at bounding box center [32, 121] width 40 height 13
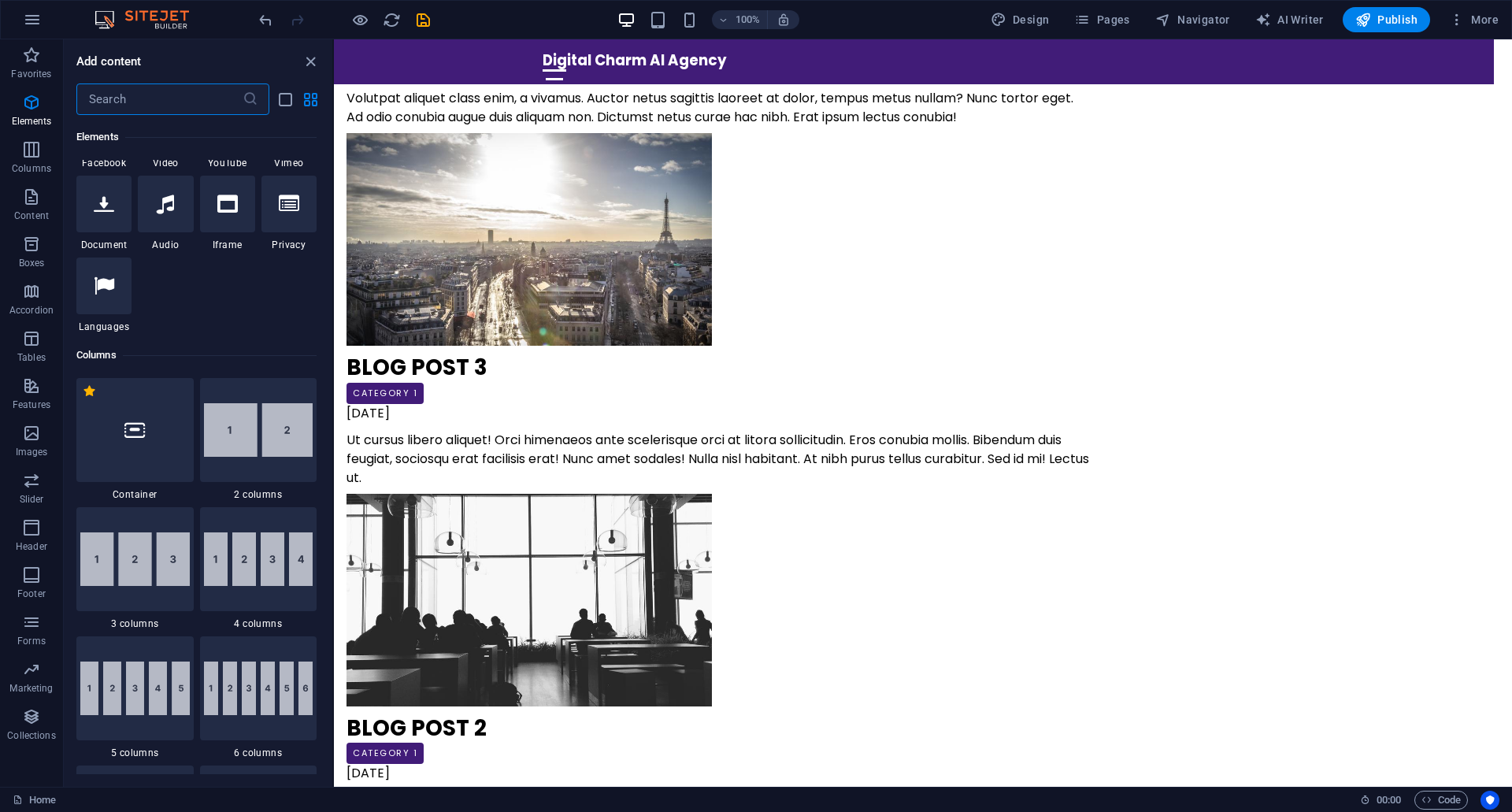
scroll to position [955, 0]
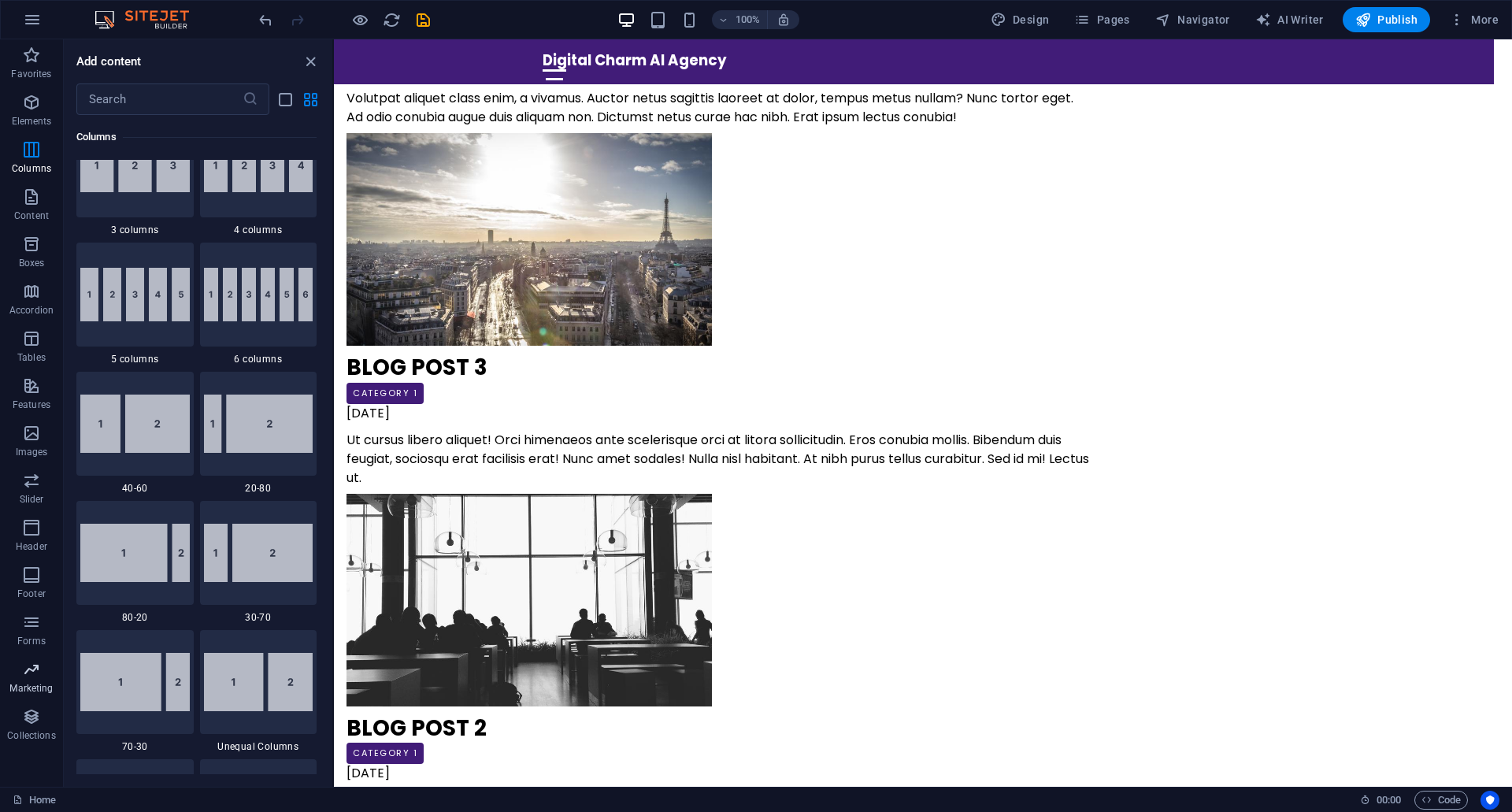
click at [42, 680] on span "Marketing" at bounding box center [32, 678] width 63 height 37
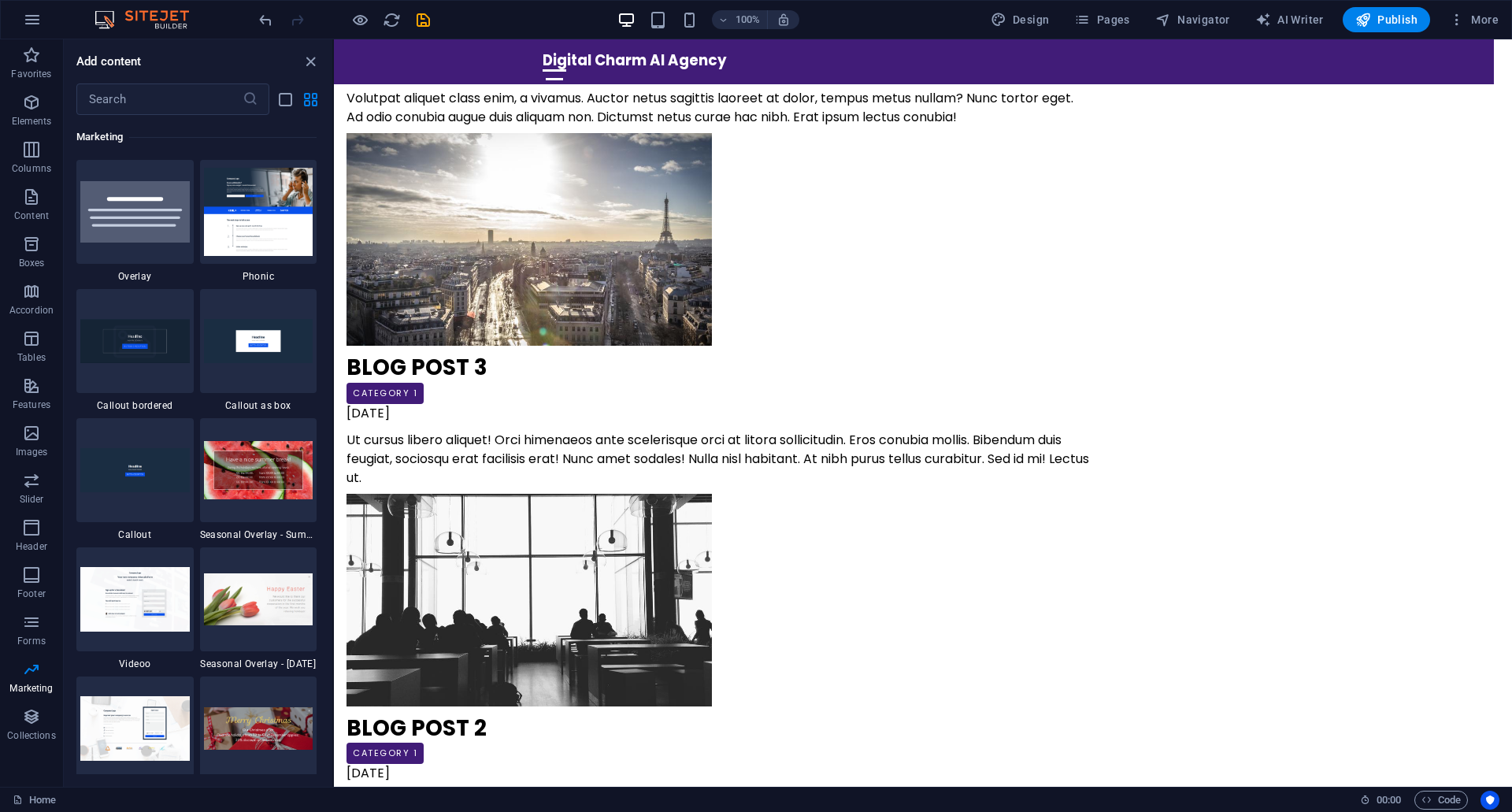
scroll to position [12904, 0]
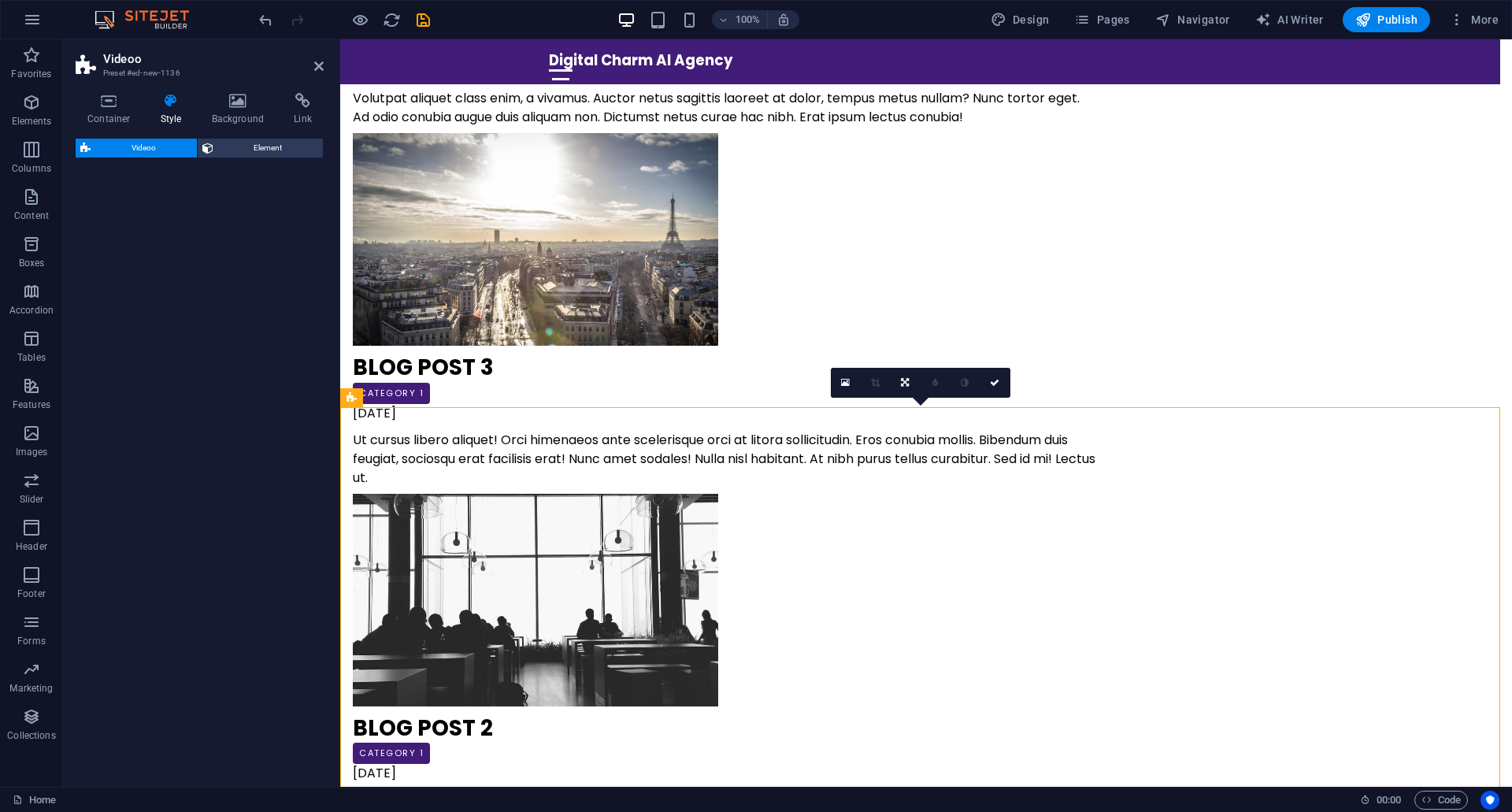
select select "%"
select select "rem"
select select "px"
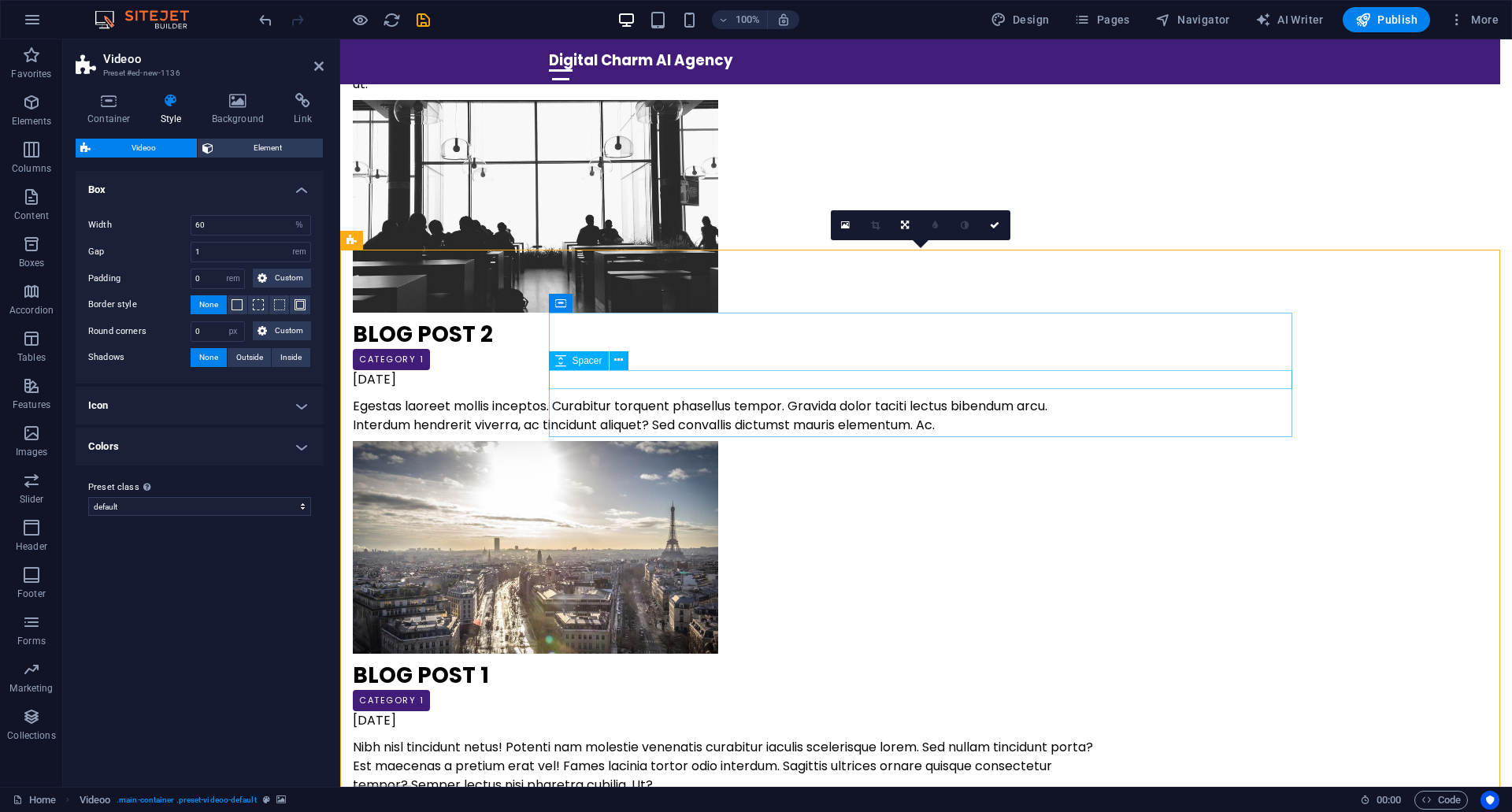
scroll to position [6922, 0]
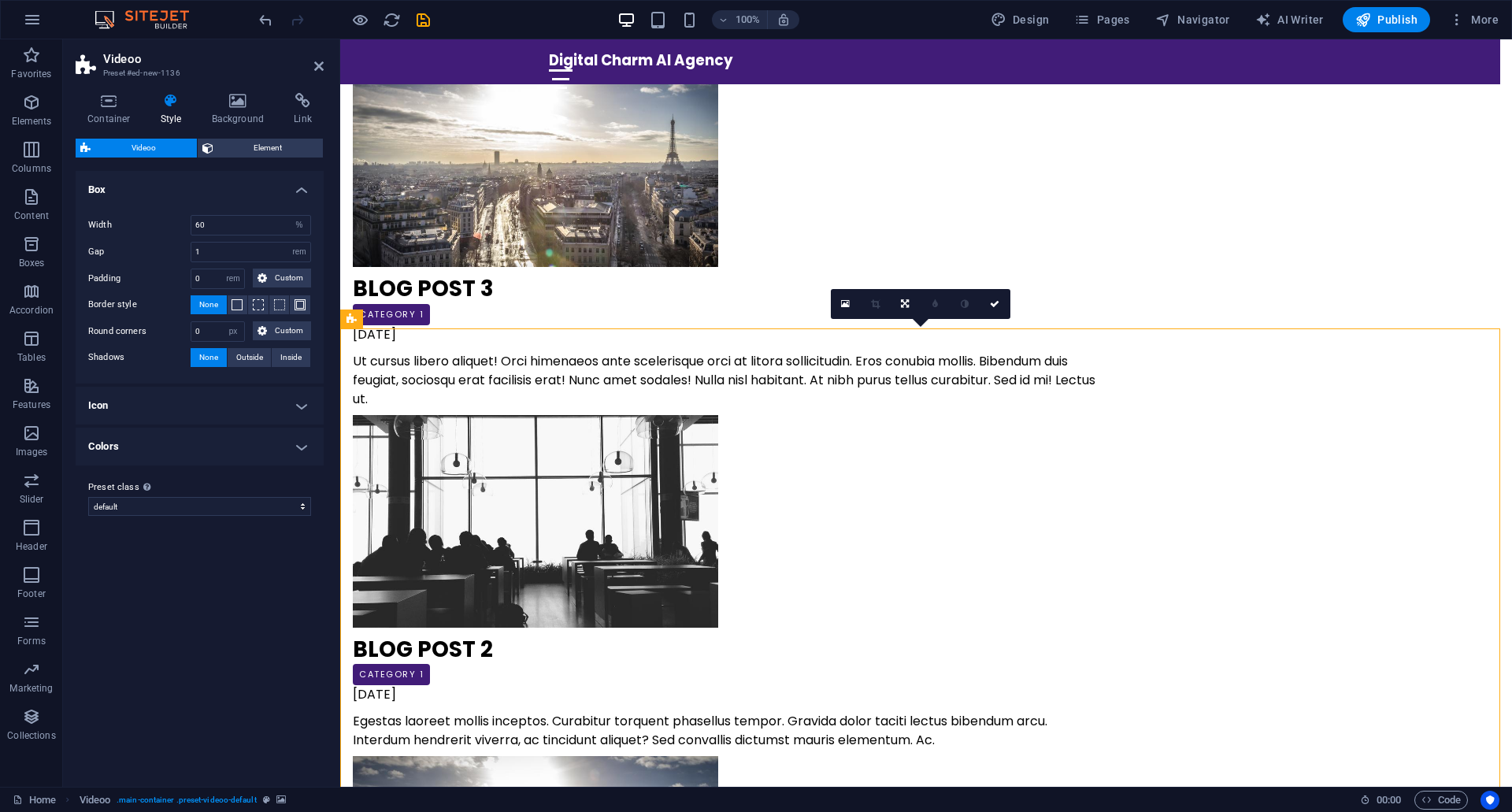
click at [409, 322] on icon at bounding box center [409, 318] width 9 height 16
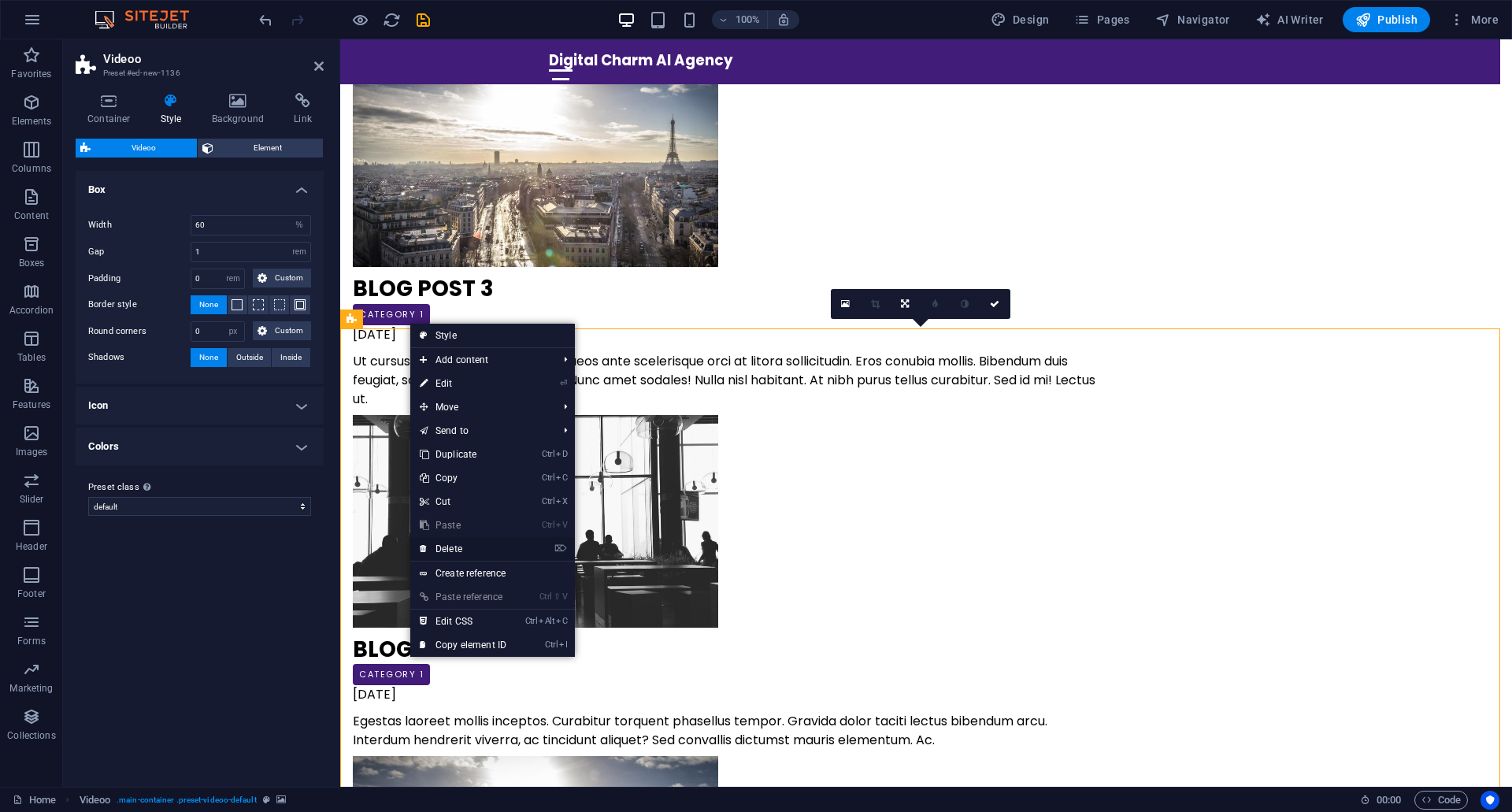
click at [478, 549] on link "⌦ Delete" at bounding box center [463, 549] width 106 height 24
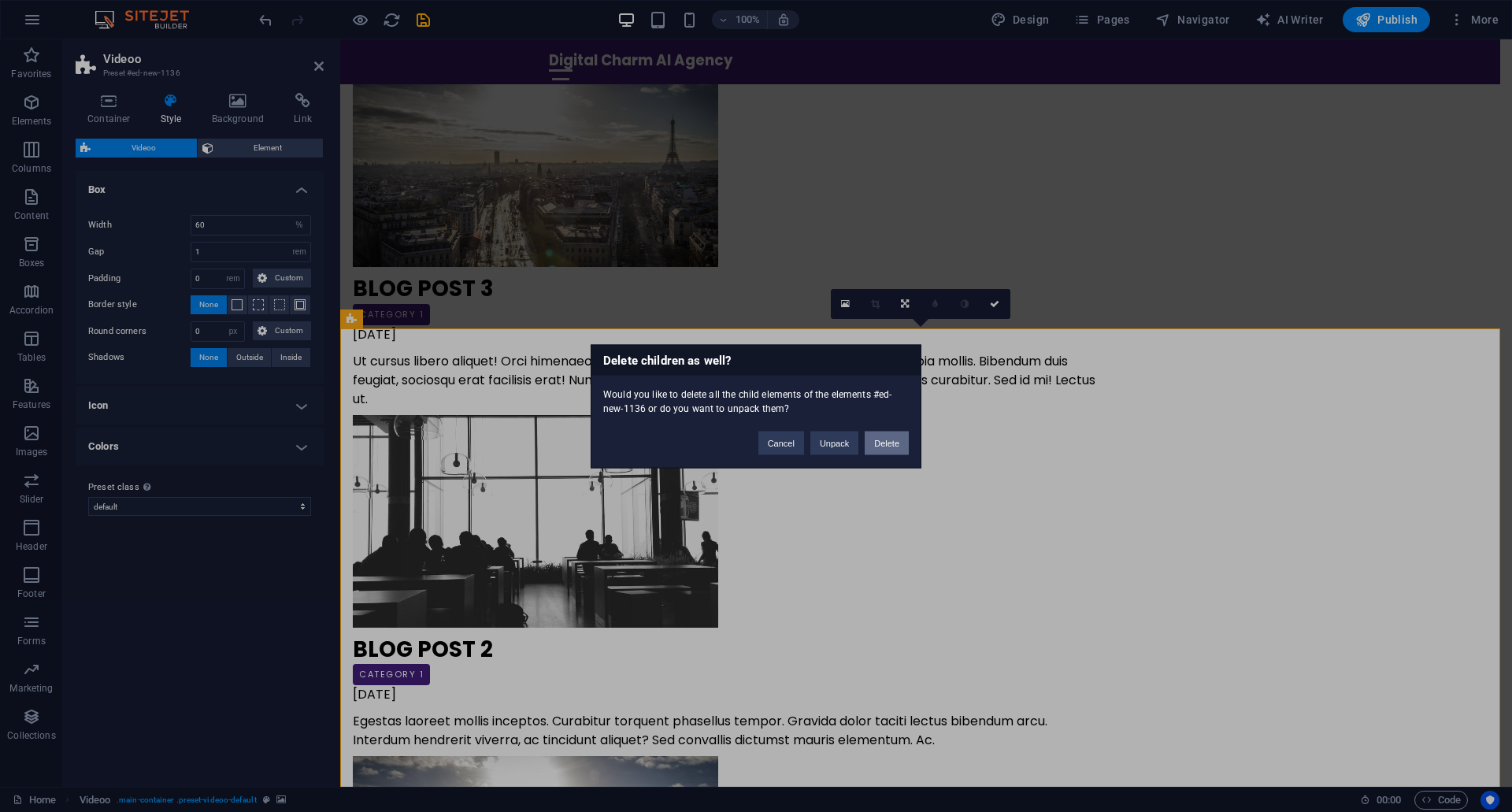
click at [883, 451] on button "Delete" at bounding box center [887, 443] width 44 height 24
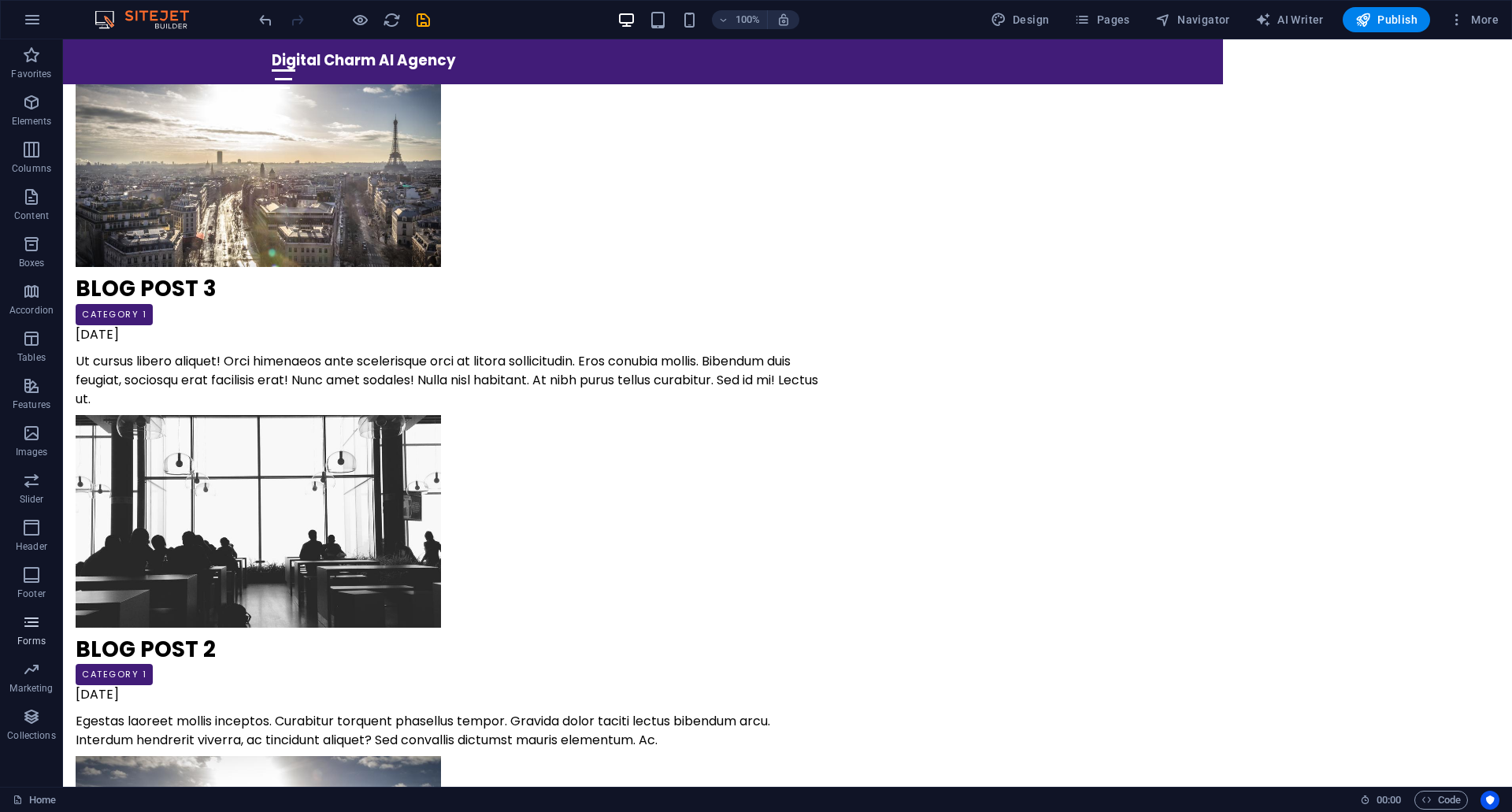
click at [39, 632] on span "Forms" at bounding box center [32, 632] width 63 height 37
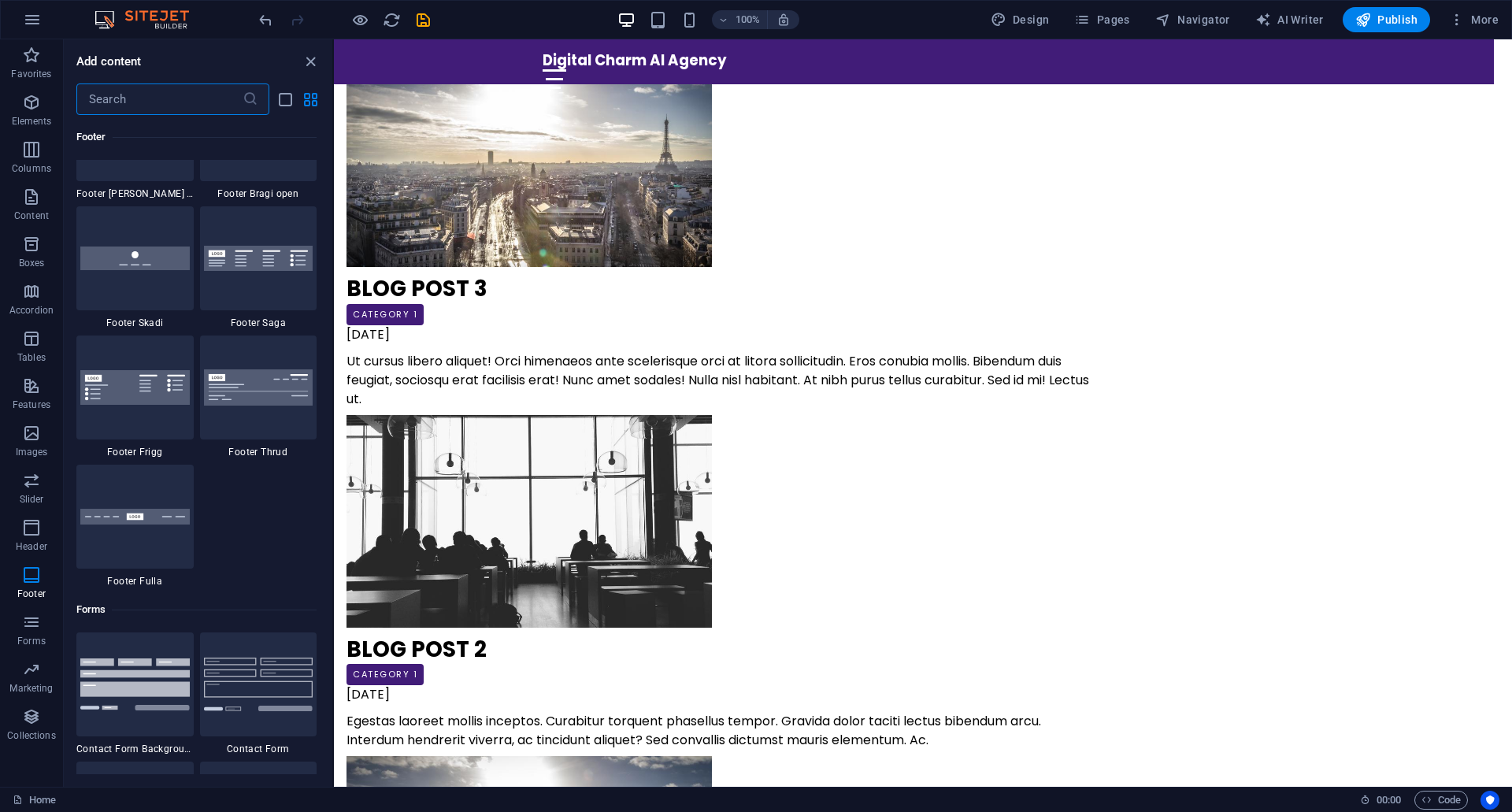
scroll to position [10945, 0]
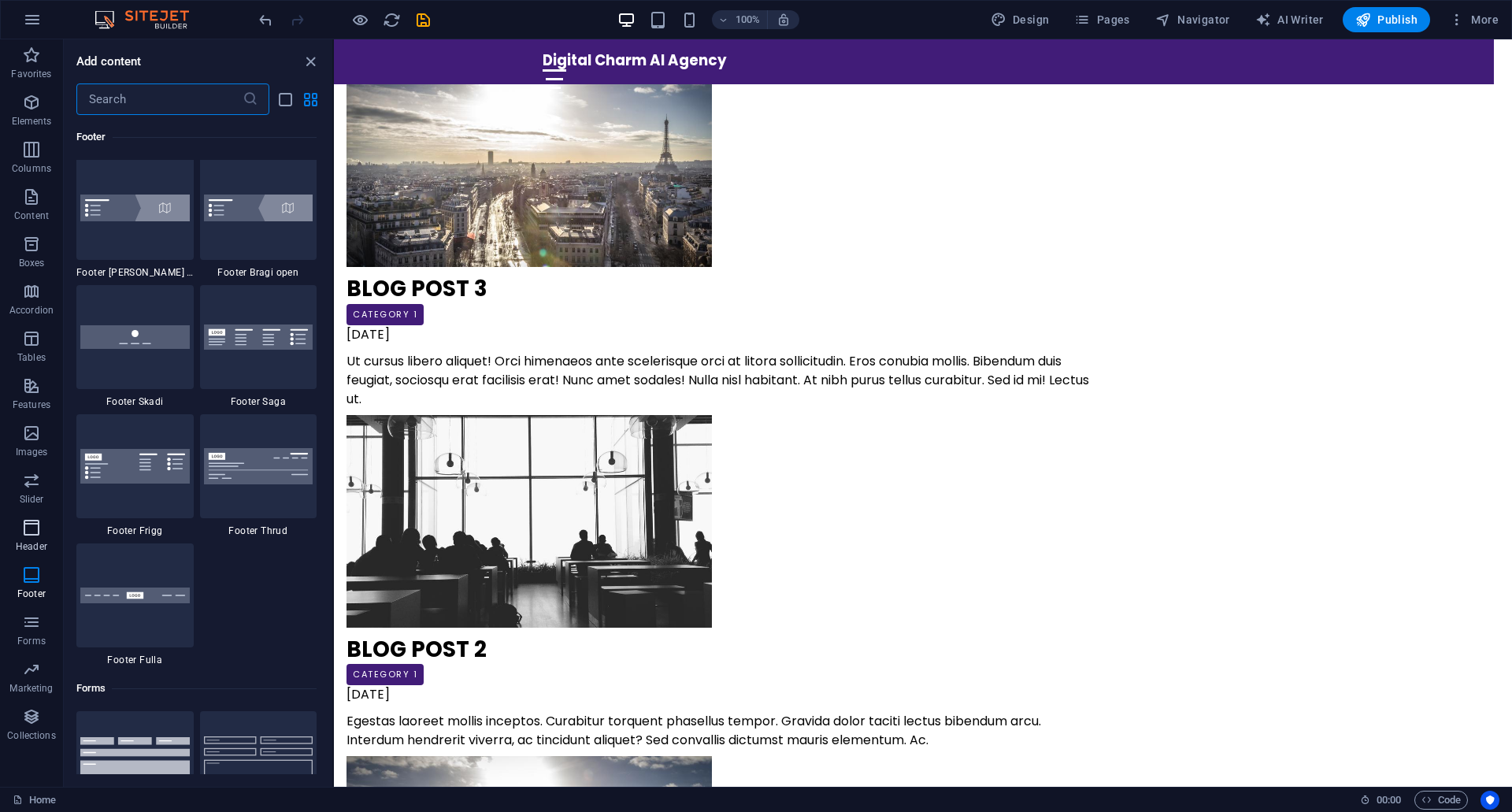
click at [48, 527] on span "Header" at bounding box center [32, 537] width 63 height 37
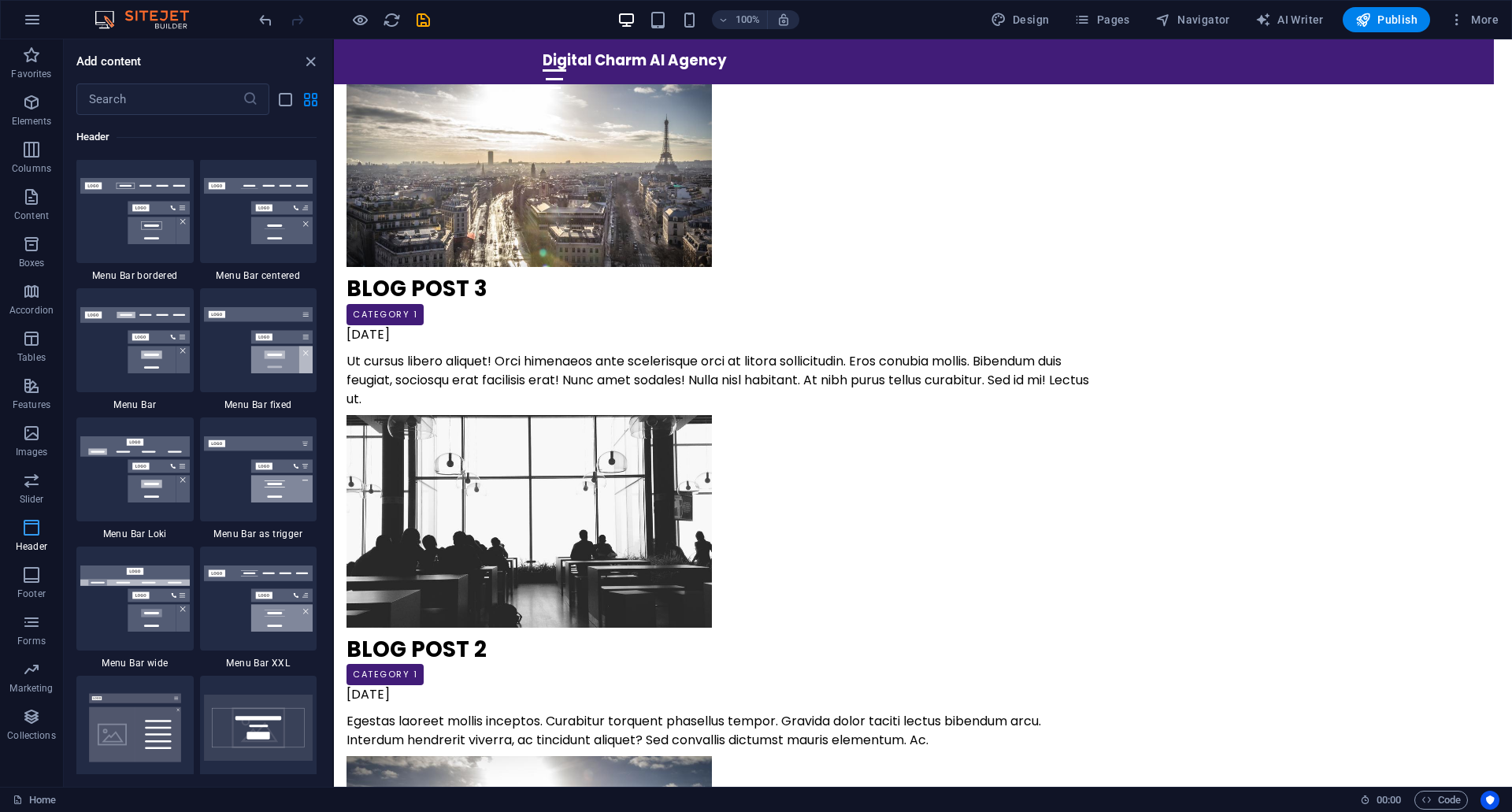
scroll to position [9482, 0]
click at [32, 715] on icon "button" at bounding box center [32, 717] width 19 height 19
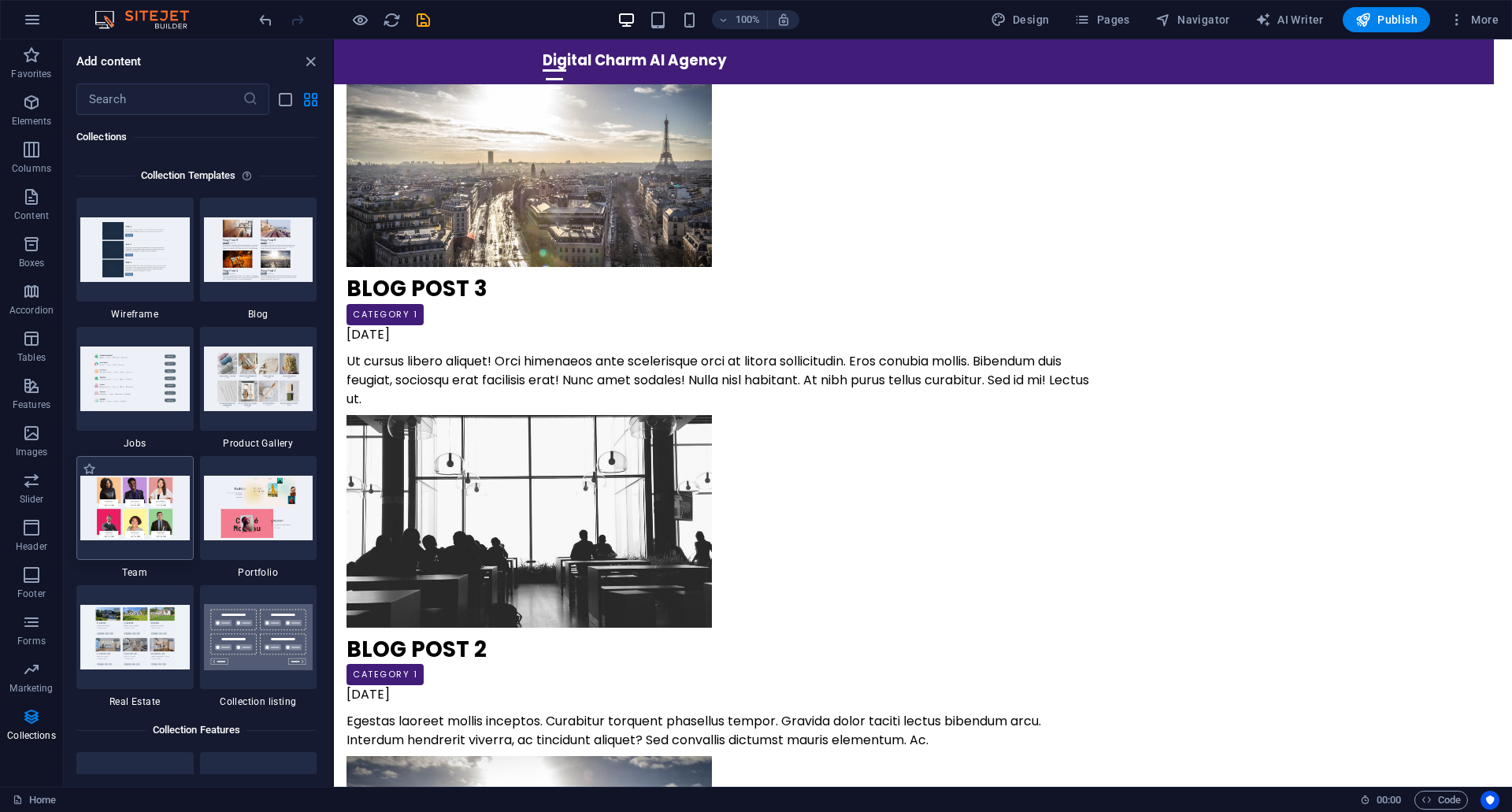
scroll to position [14965, 0]
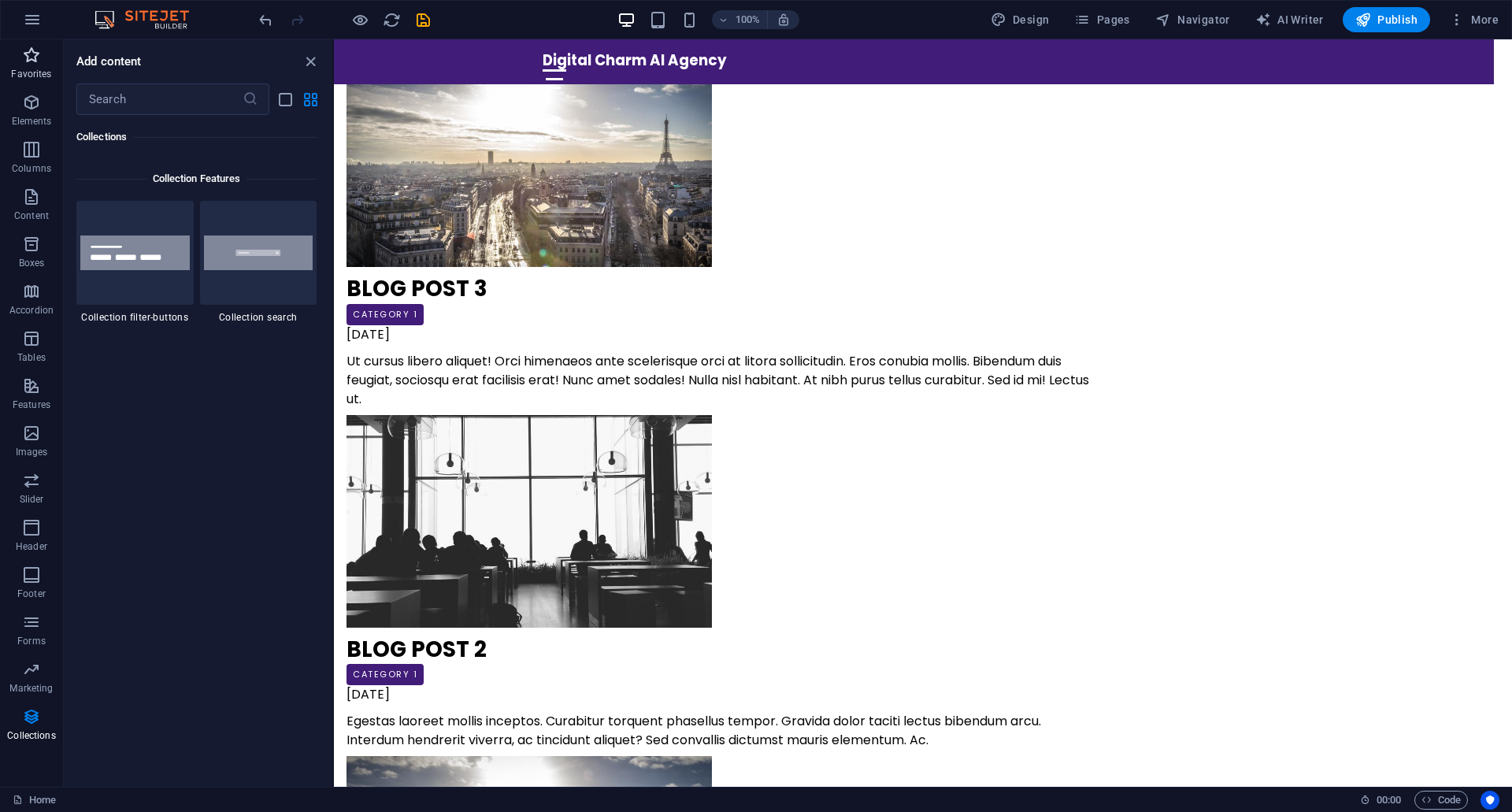
click at [43, 68] on p "Favorites" at bounding box center [31, 74] width 40 height 13
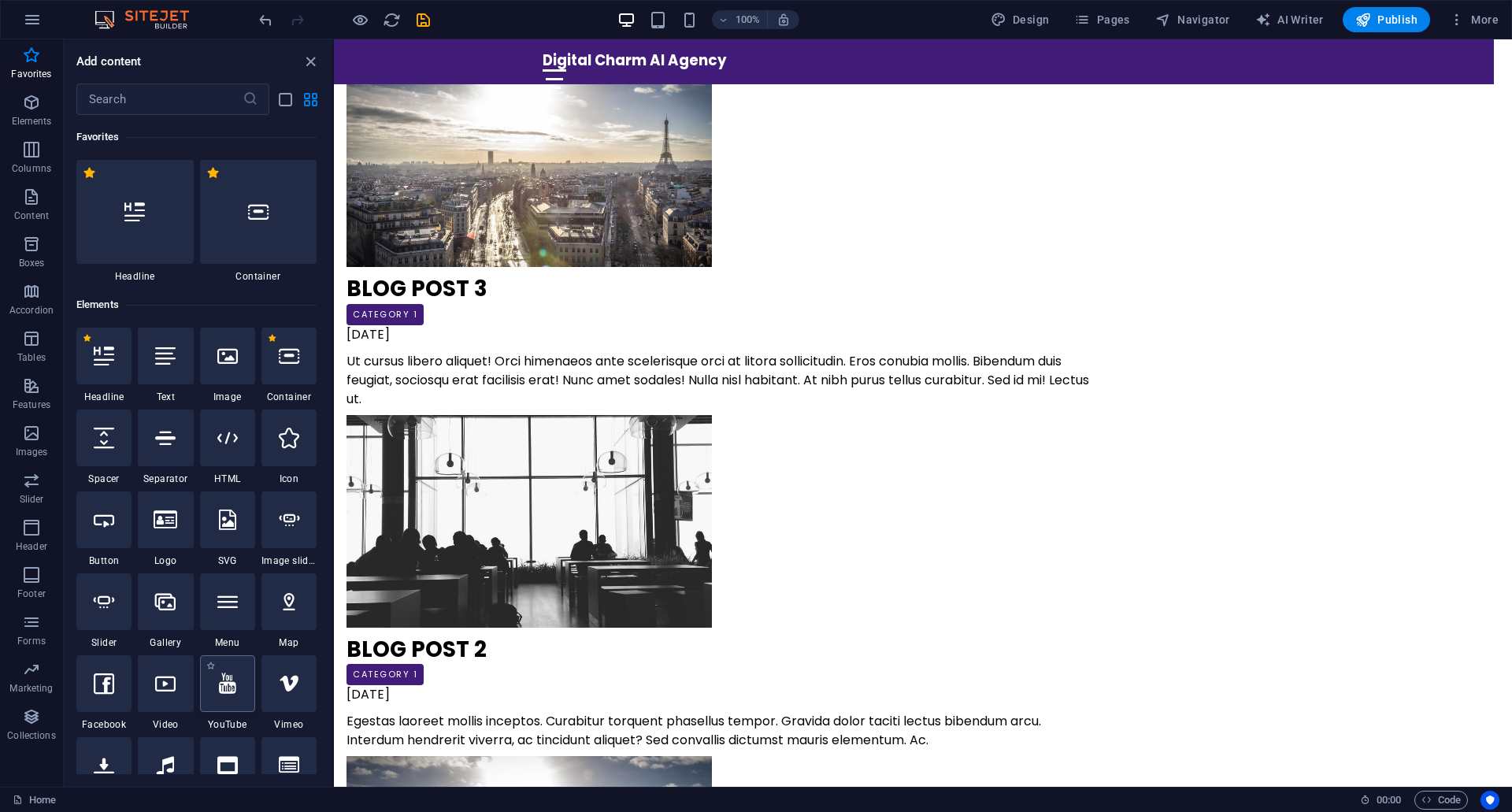
scroll to position [157, 0]
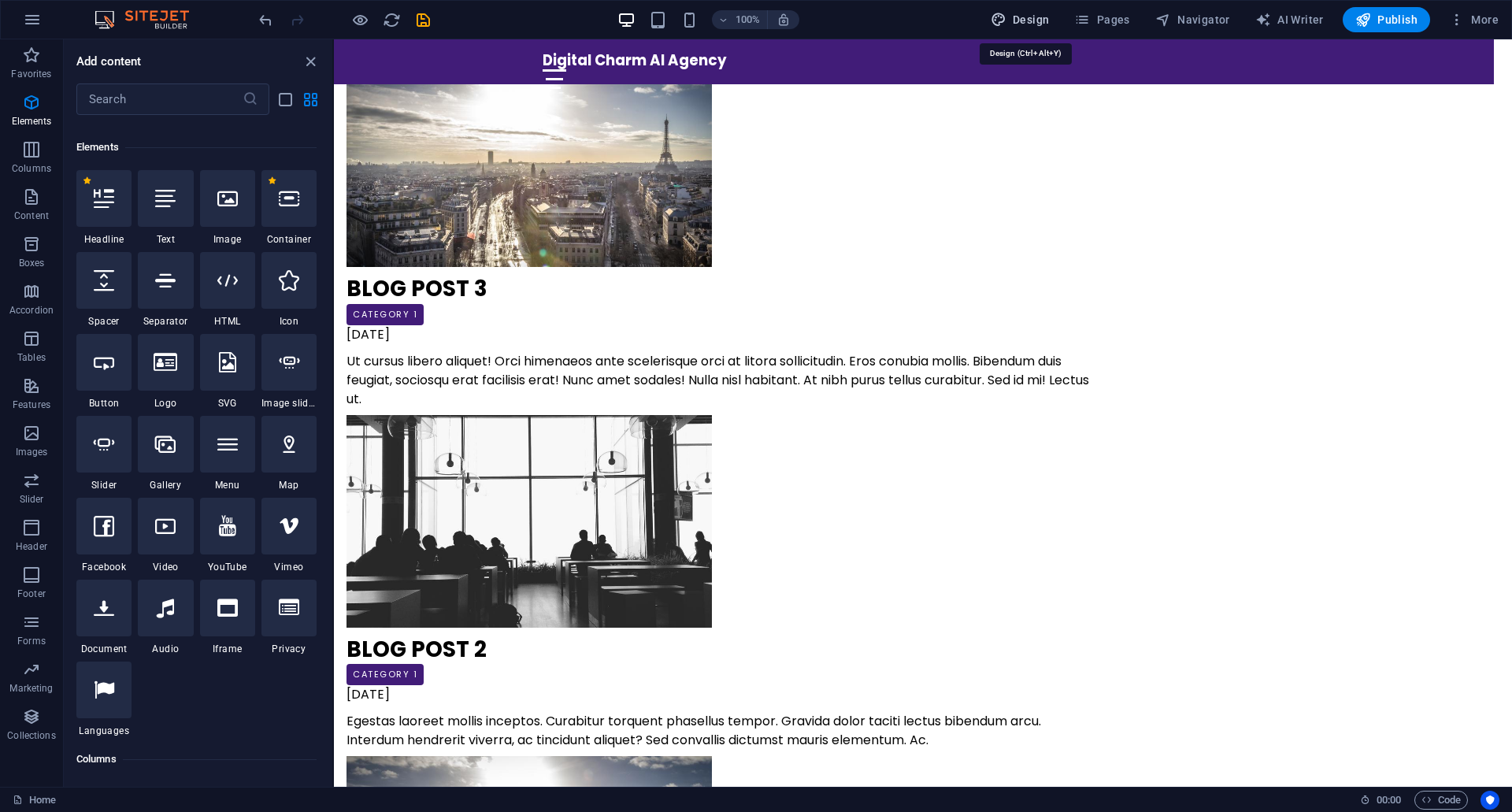
drag, startPoint x: 1028, startPoint y: 19, endPoint x: 530, endPoint y: 279, distance: 561.8
click at [1028, 19] on span "Design" at bounding box center [1020, 20] width 59 height 16
select select "200"
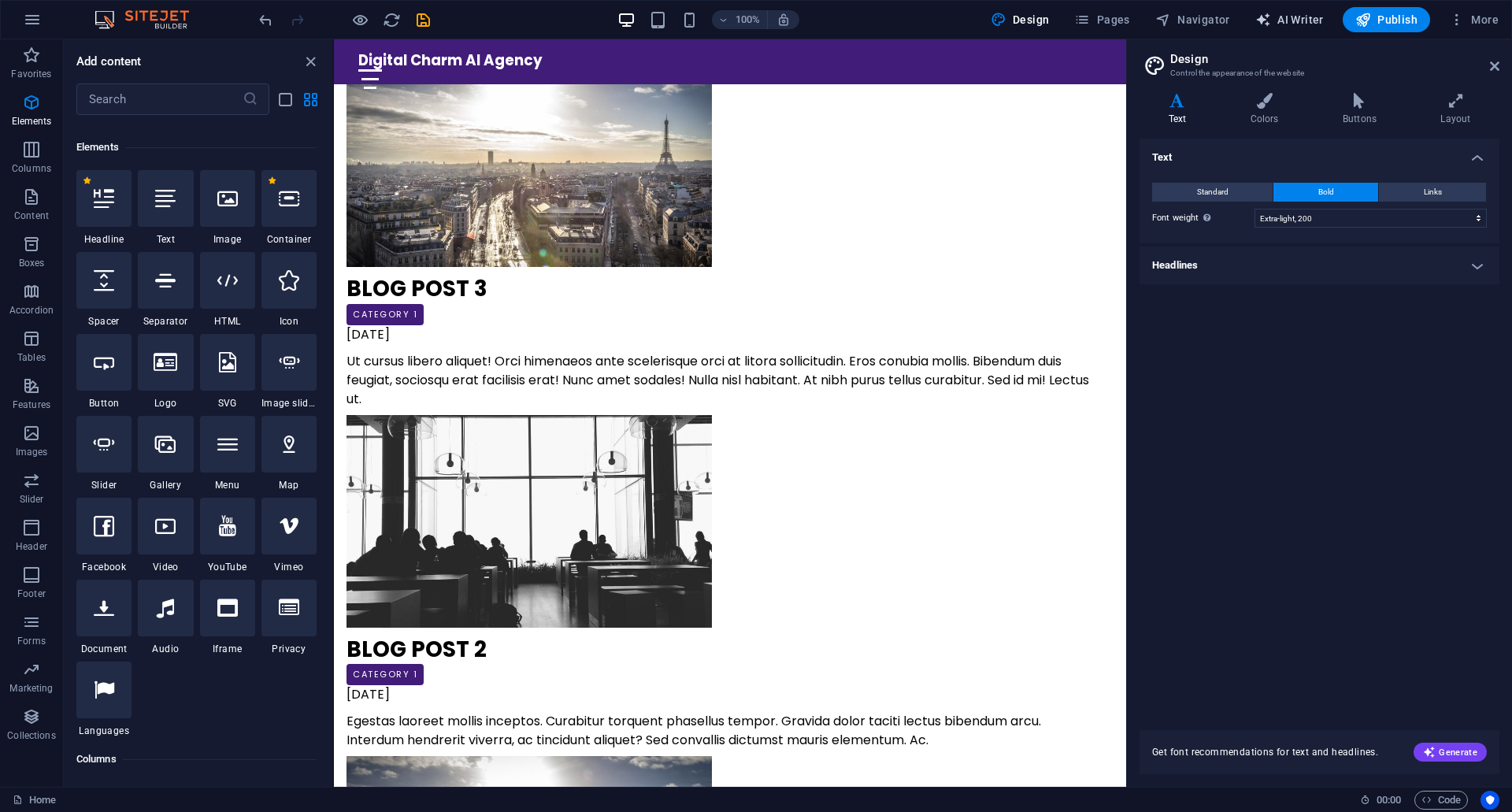
scroll to position [6372, 0]
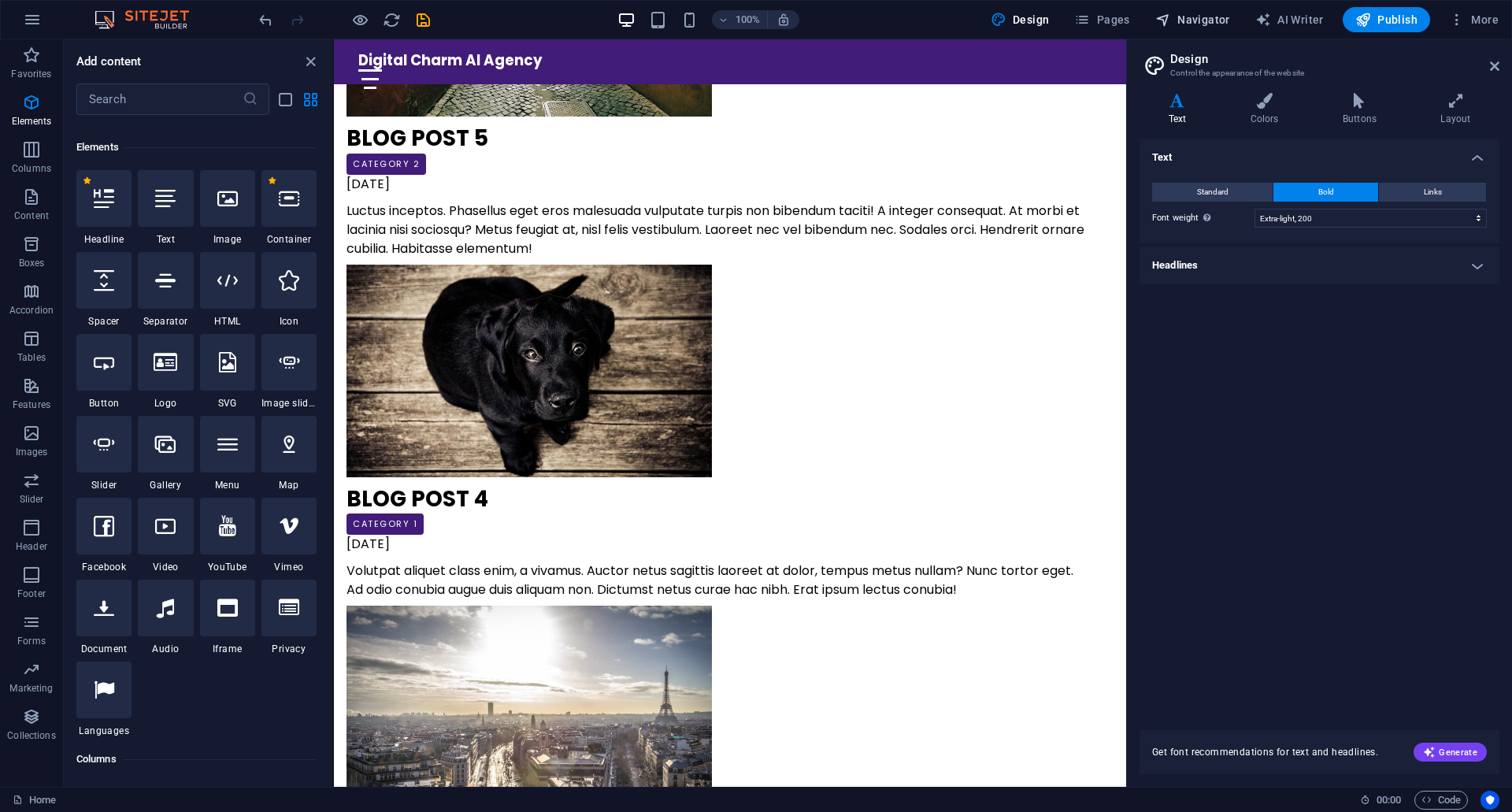
click at [1218, 22] on span "Navigator" at bounding box center [1193, 20] width 75 height 16
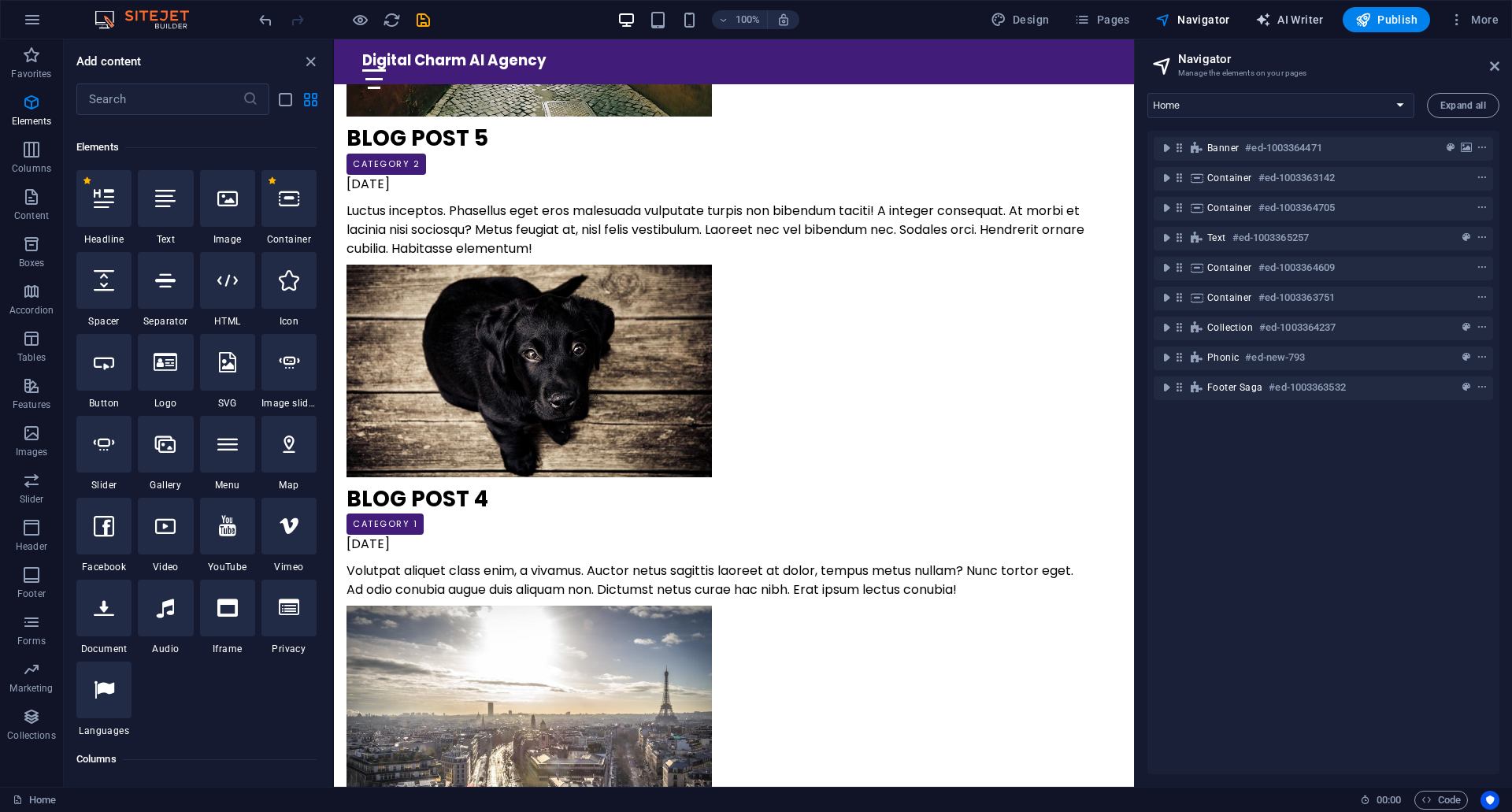
click at [1283, 19] on span "AI Writer" at bounding box center [1290, 20] width 68 height 16
select select "English"
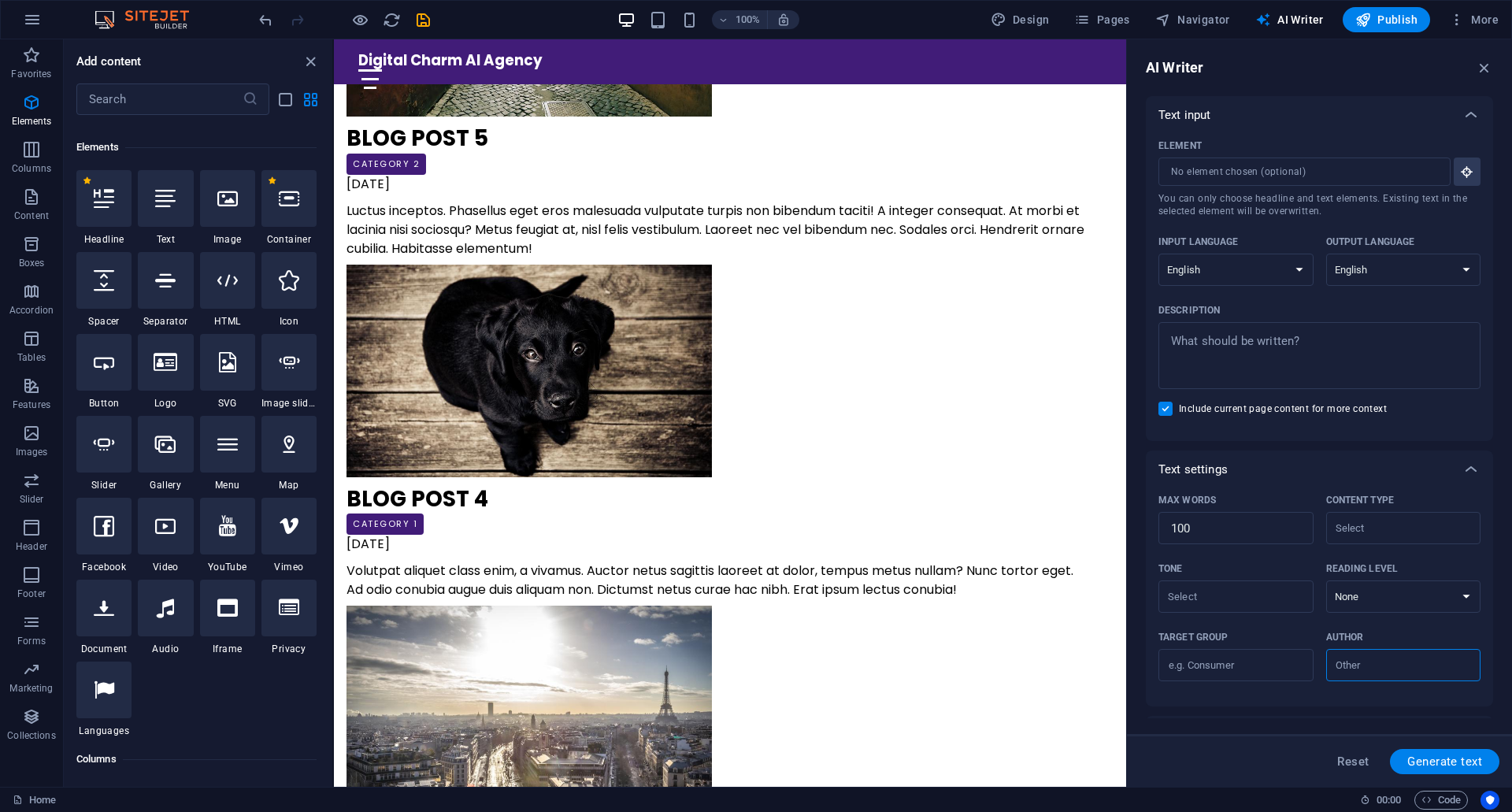
click at [1257, 300] on div "Element ​ You can only choose headline and text elements. Existing text in the …" at bounding box center [1320, 281] width 322 height 294
click at [1314, 126] on div "Text input" at bounding box center [1320, 115] width 347 height 37
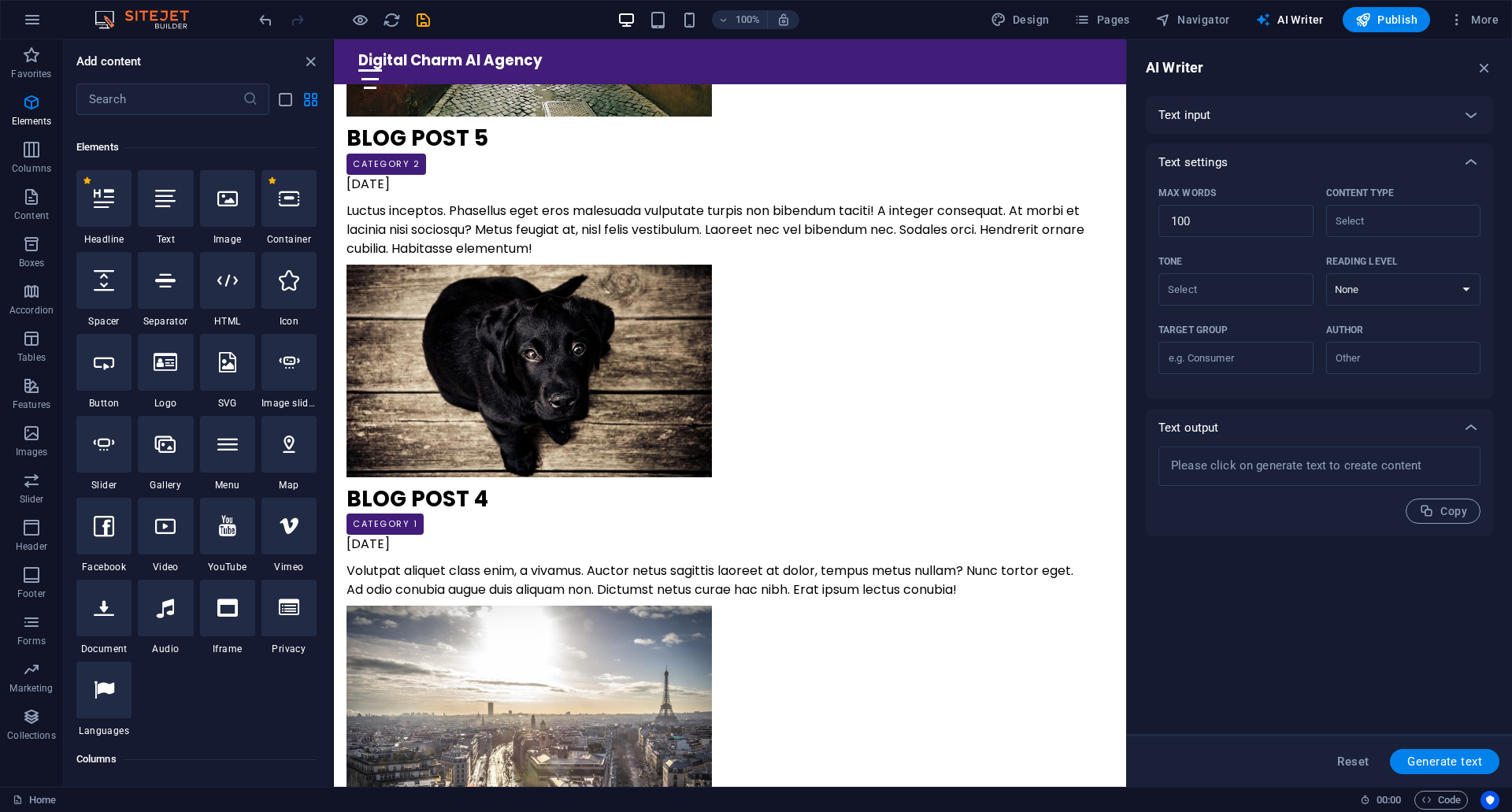
click at [1314, 131] on div "Text input" at bounding box center [1320, 115] width 347 height 37
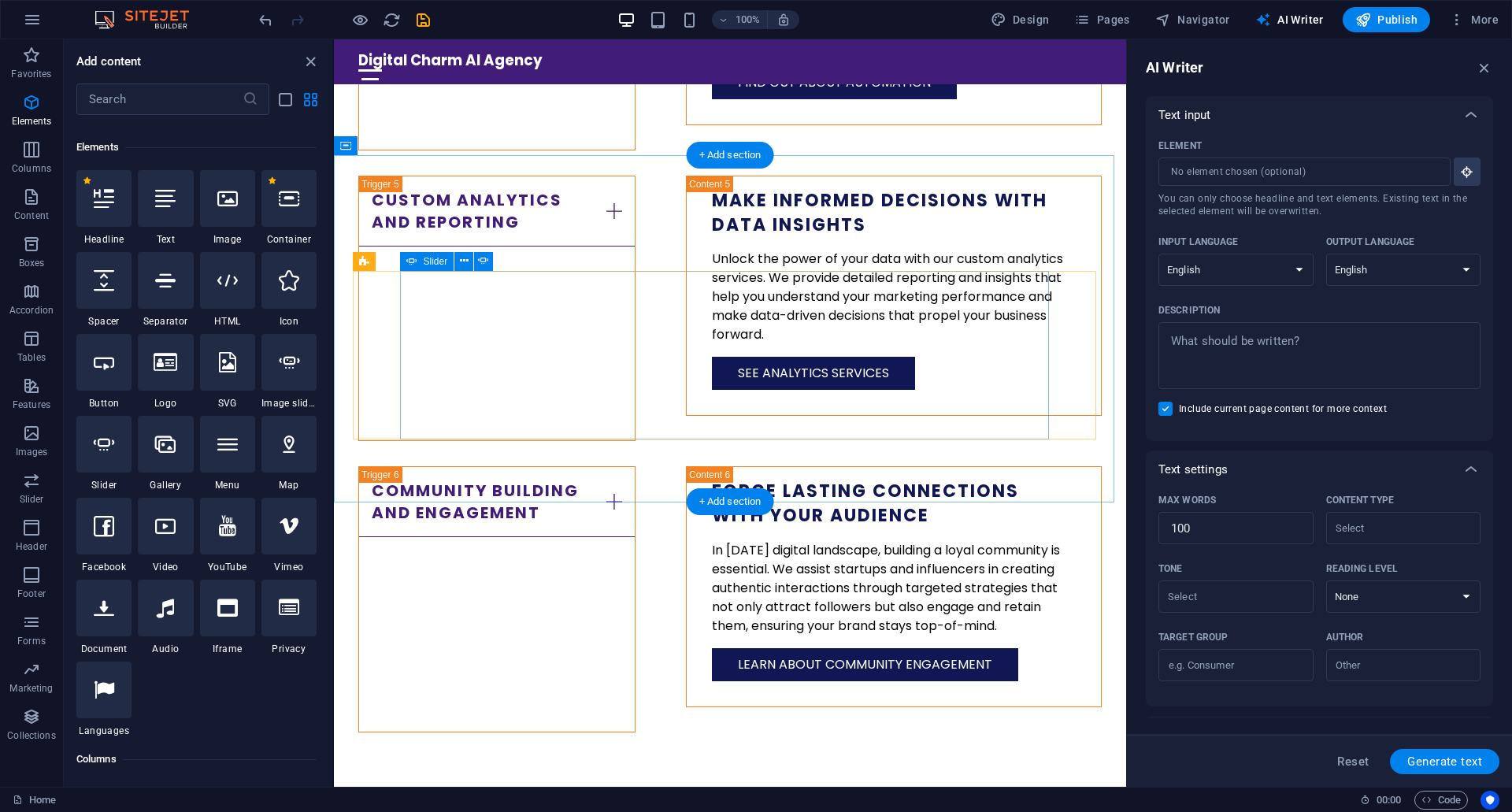
scroll to position [3616, 0]
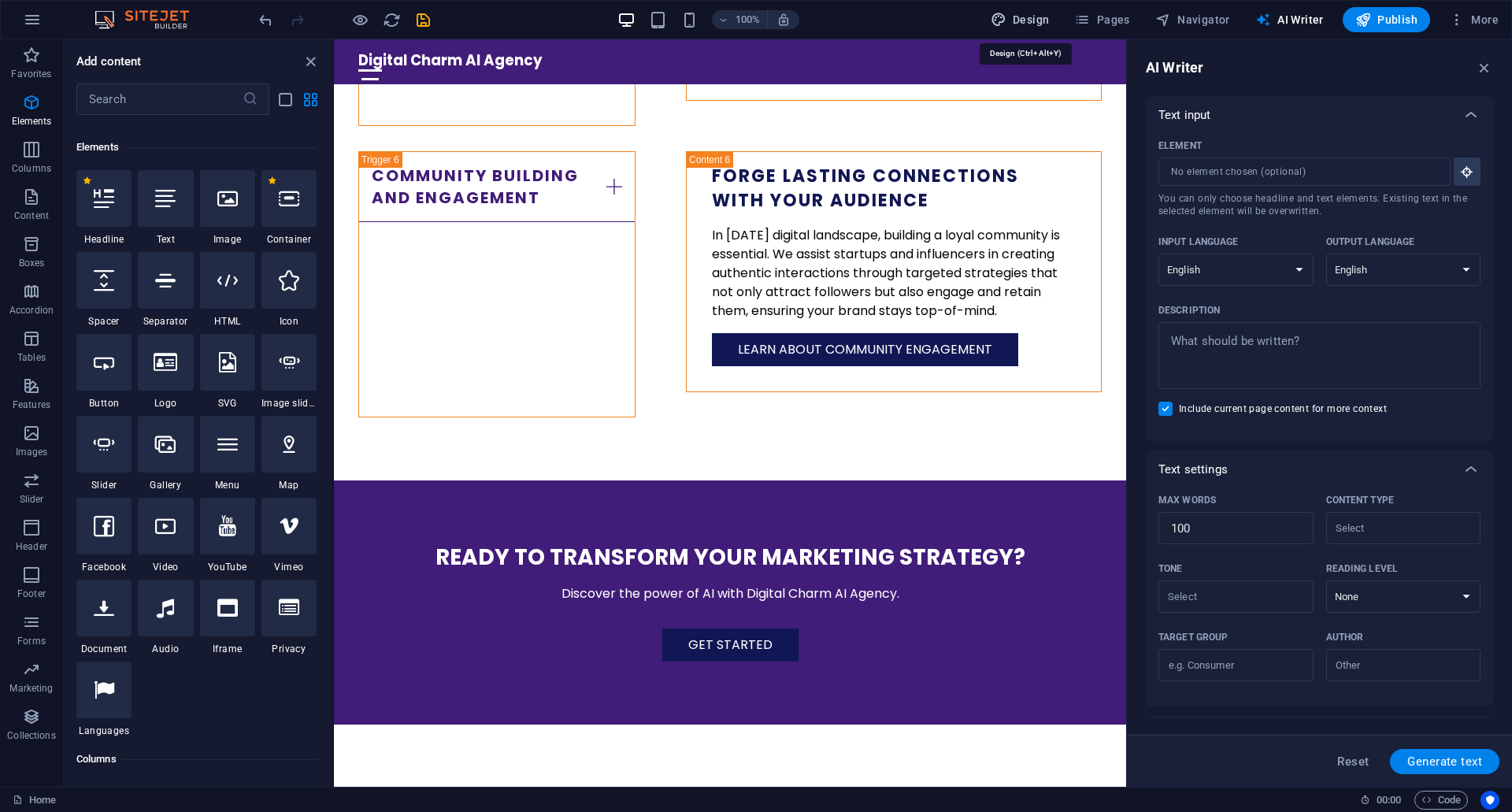
click at [1006, 14] on icon "button" at bounding box center [999, 20] width 16 height 16
select select "200"
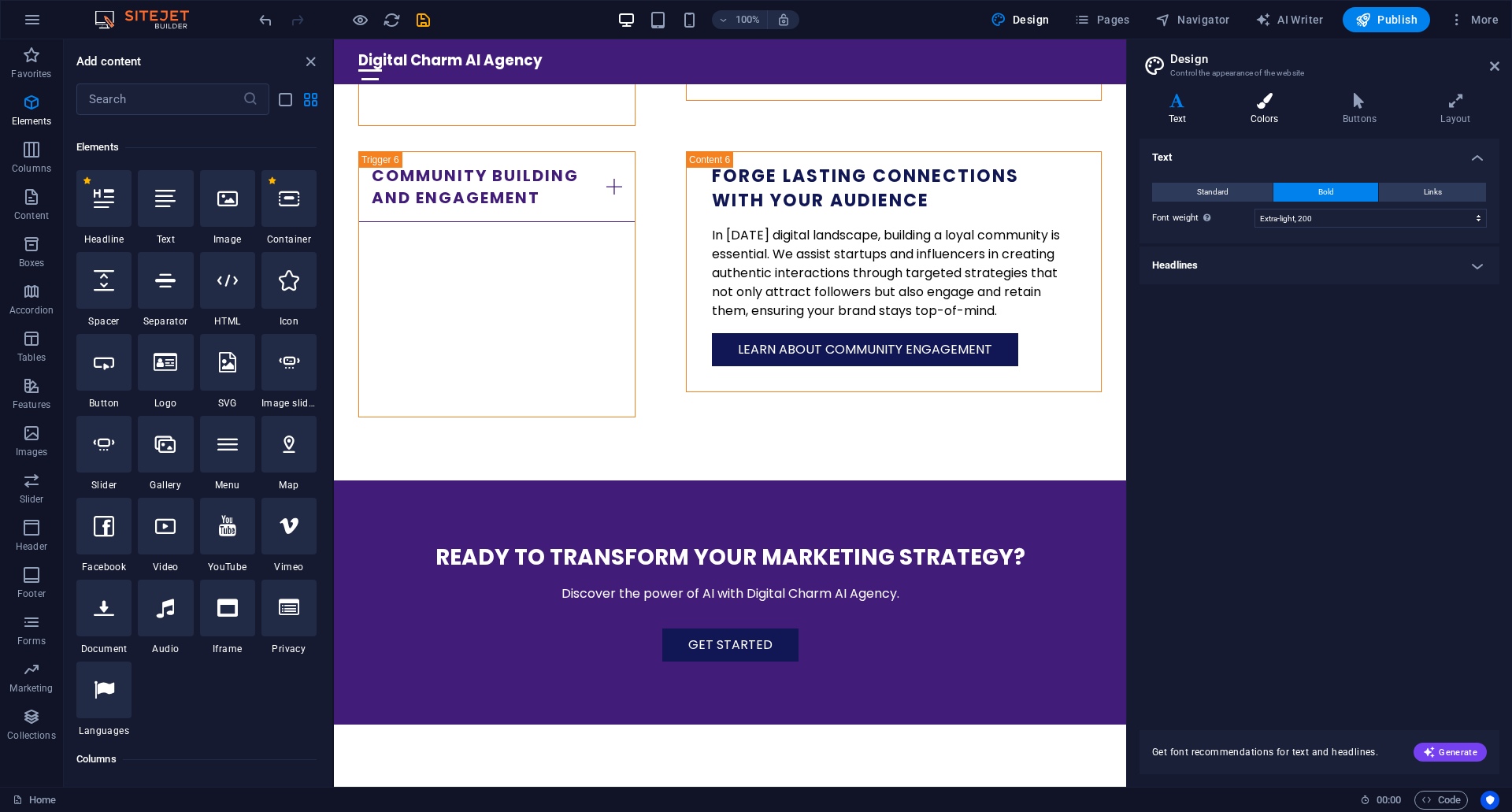
click at [1270, 102] on icon at bounding box center [1264, 100] width 86 height 16
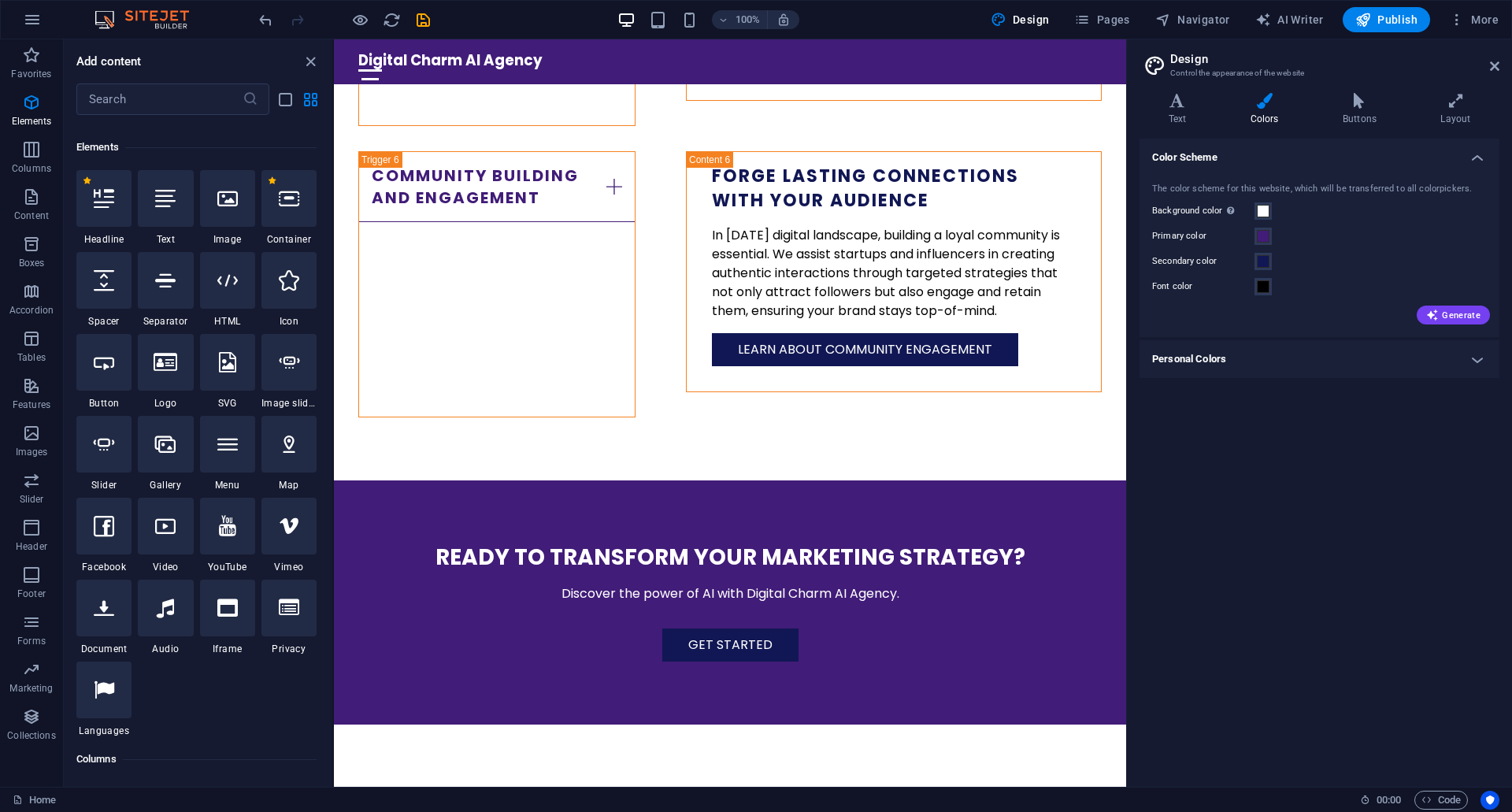
click at [1278, 385] on div "Color Scheme The color scheme for this website, which will be transferred to al…" at bounding box center [1320, 456] width 360 height 636
click at [1272, 357] on h4 "Personal Colors" at bounding box center [1320, 359] width 360 height 37
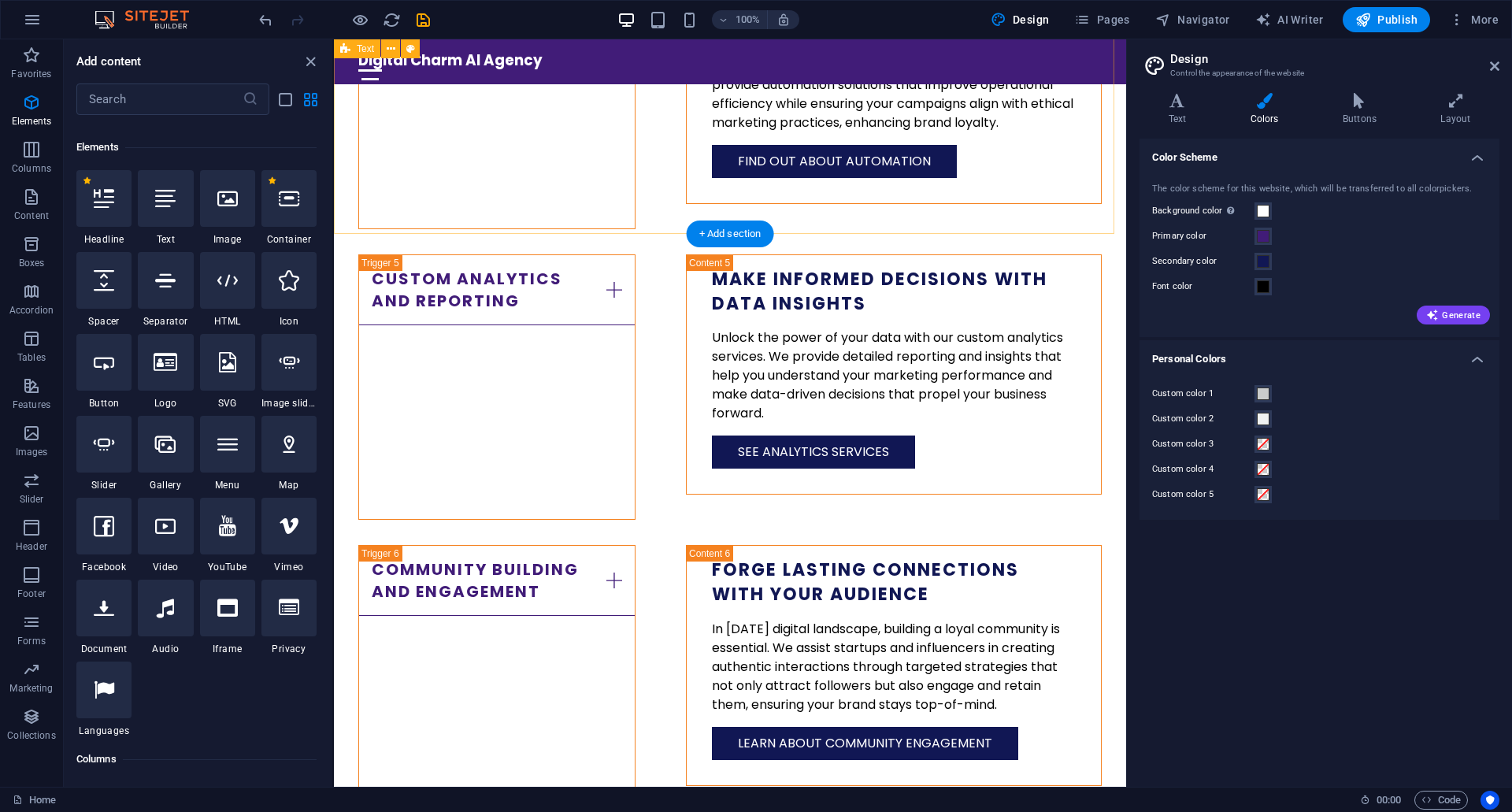
scroll to position [2986, 0]
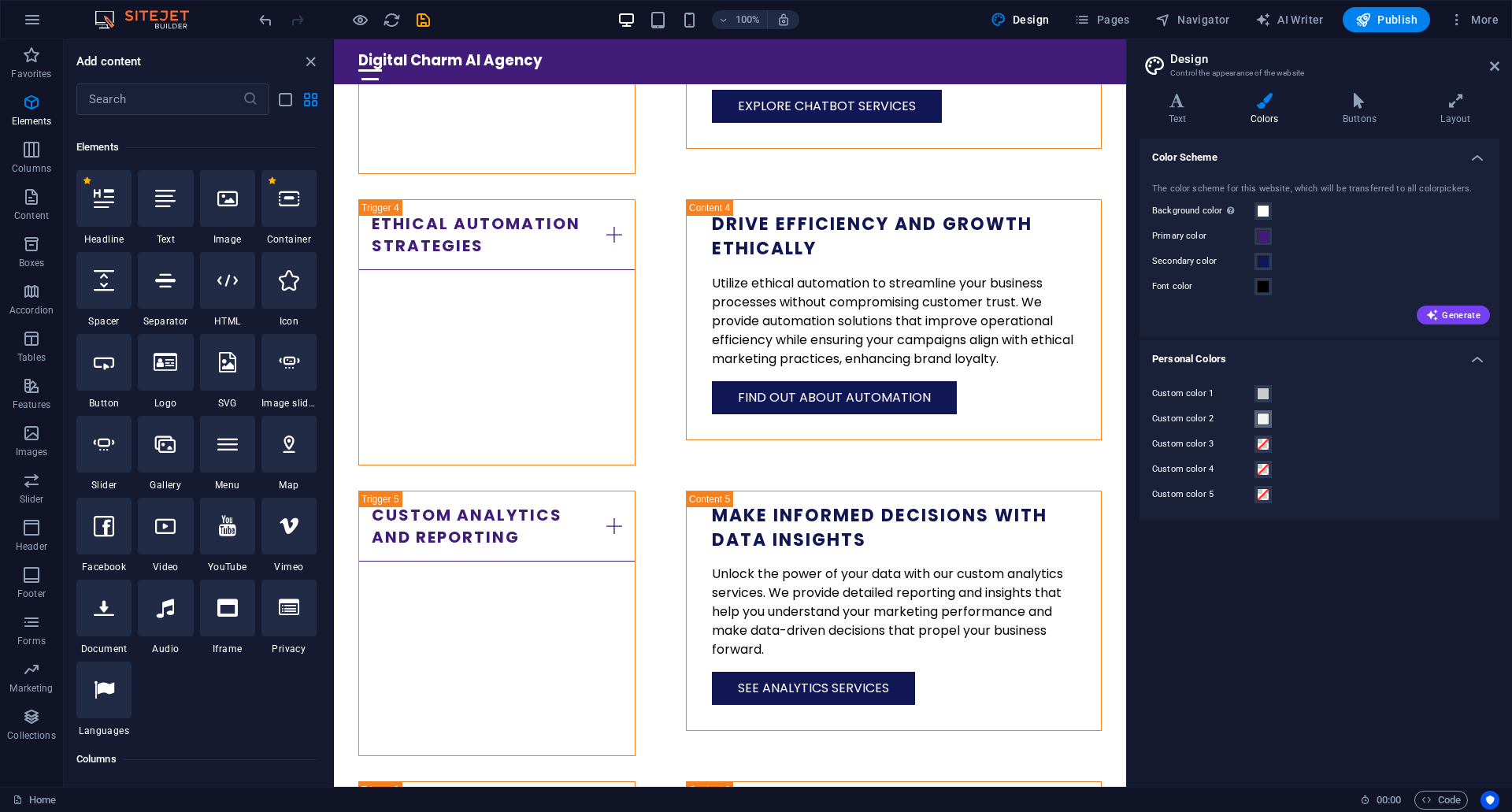
click at [1267, 422] on span at bounding box center [1263, 419] width 13 height 13
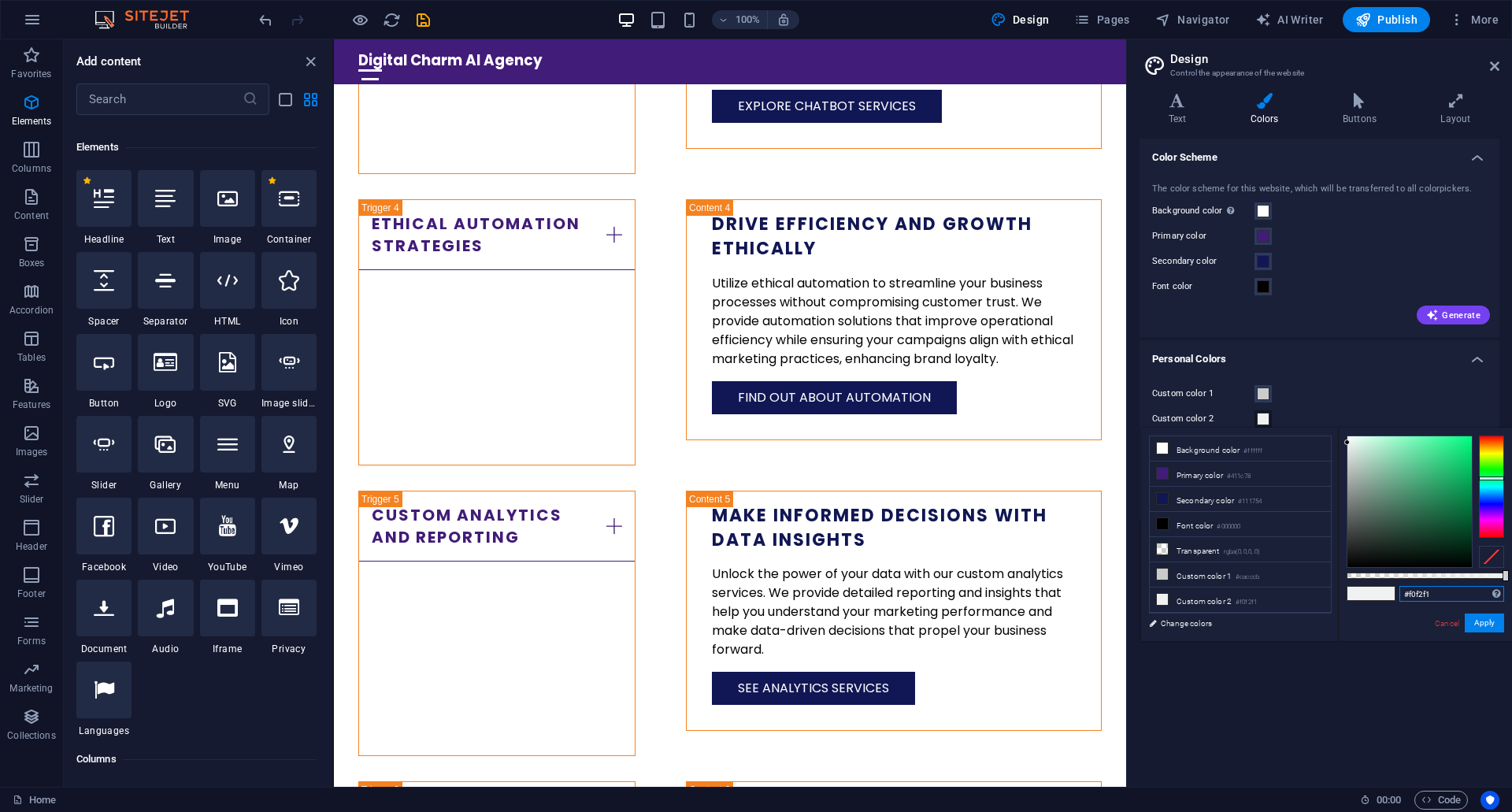
drag, startPoint x: 1429, startPoint y: 592, endPoint x: 1342, endPoint y: 602, distance: 87.6
click at [1342, 602] on div "#f0f2f1 Supported formats #0852ed rgb(8, 82, 237) rgba(8, 82, 237, 90%) hsv(221…" at bounding box center [1425, 648] width 174 height 442
paste input "ef5f0"
type input "#fef5f0"
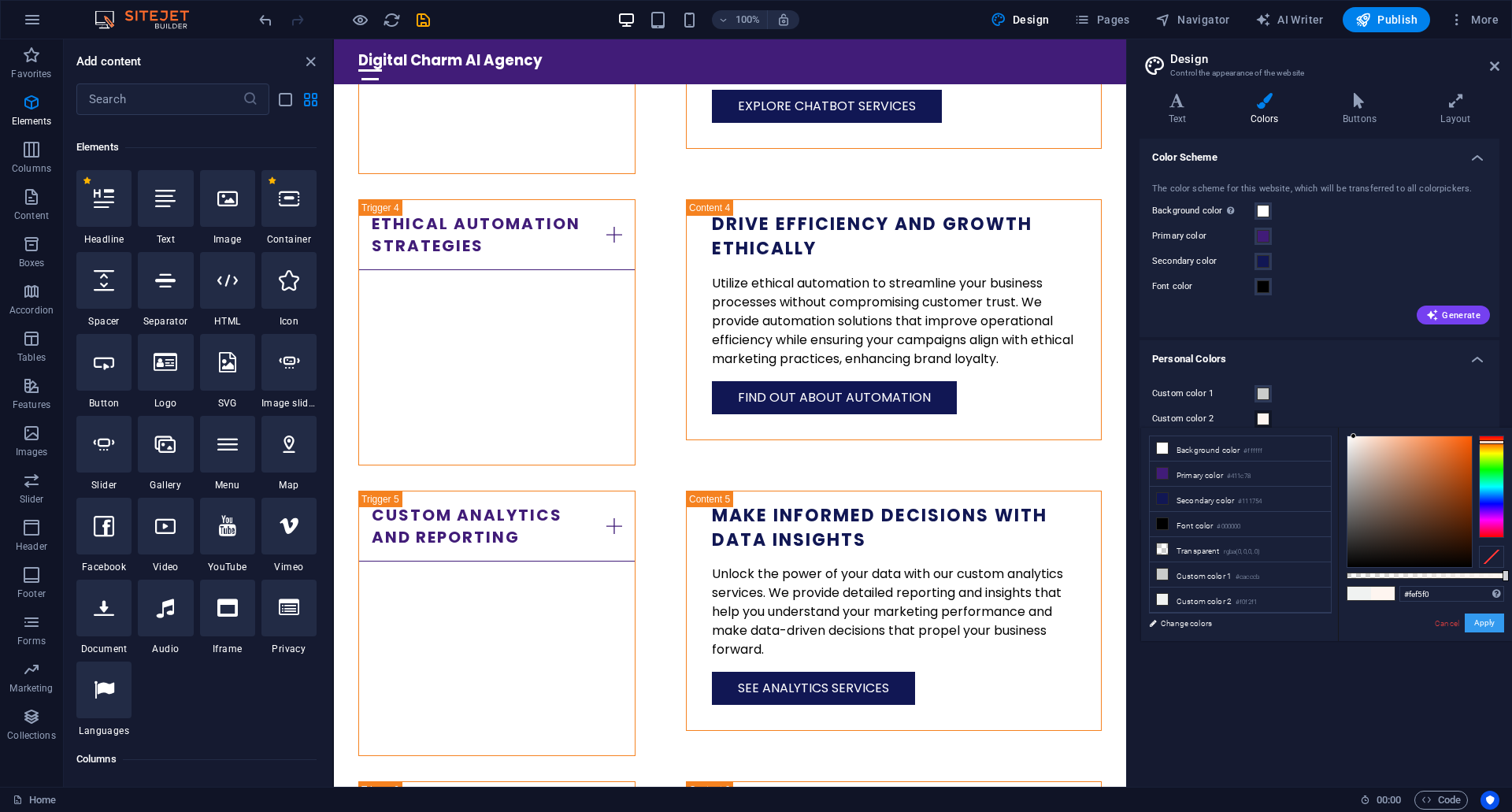
click at [1485, 618] on button "Apply" at bounding box center [1485, 623] width 39 height 19
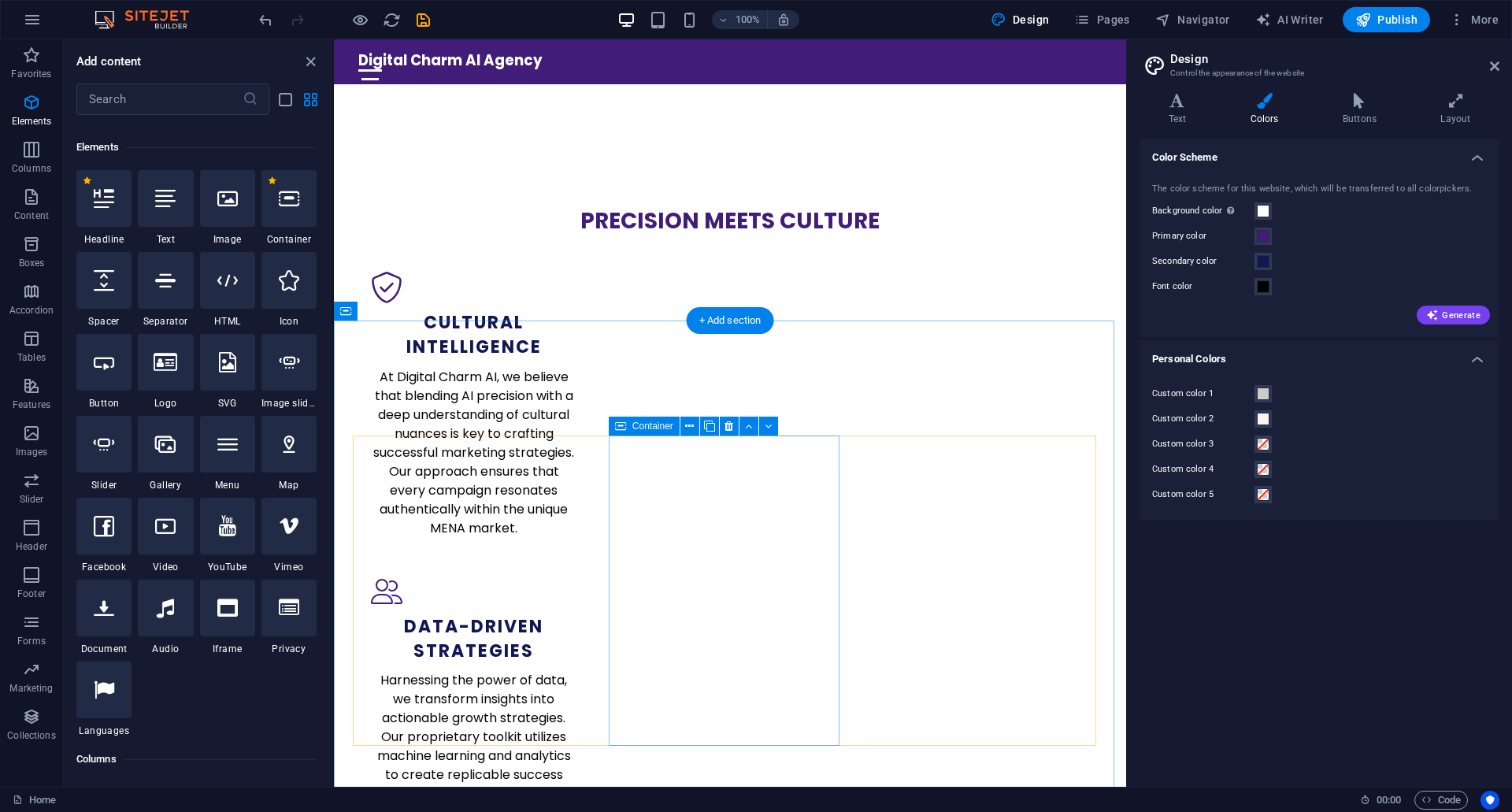
scroll to position [0, 0]
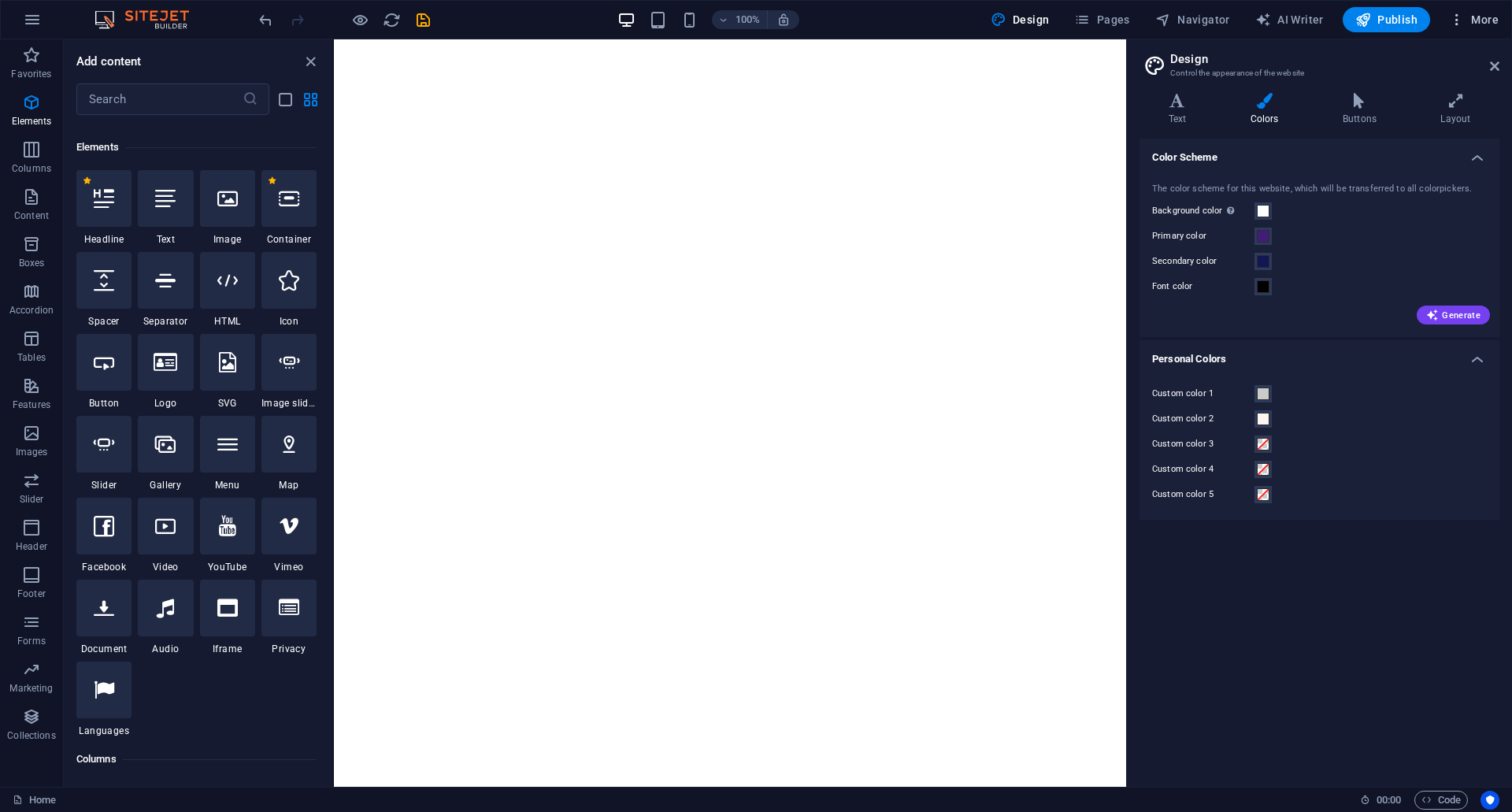
click at [1489, 14] on span "More" at bounding box center [1474, 20] width 49 height 16
click at [1469, 57] on h6 "Website Settings" at bounding box center [1440, 60] width 94 height 19
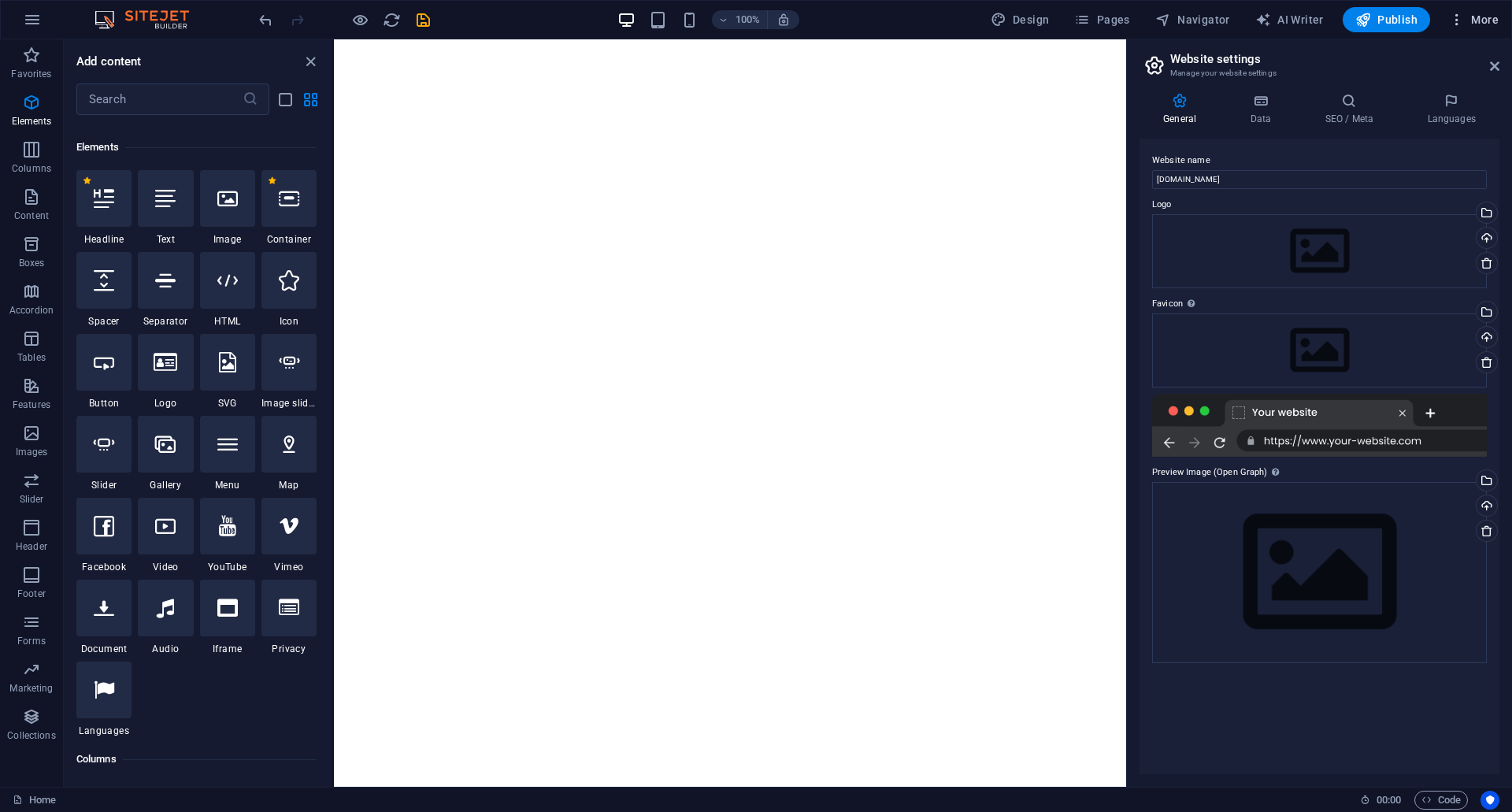
click at [1488, 26] on span "More" at bounding box center [1474, 20] width 49 height 16
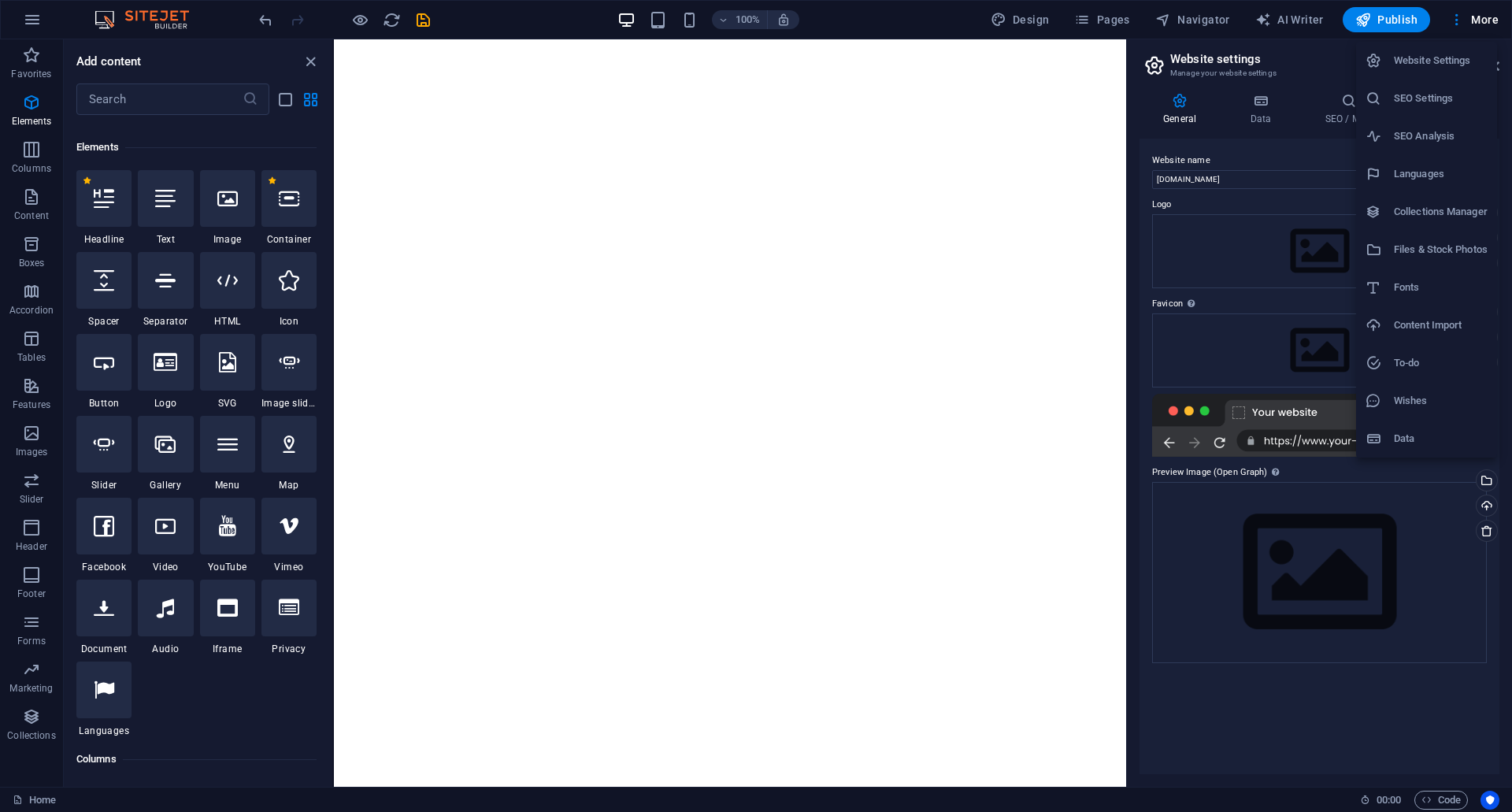
click at [1452, 68] on h6 "Website Settings" at bounding box center [1440, 60] width 94 height 19
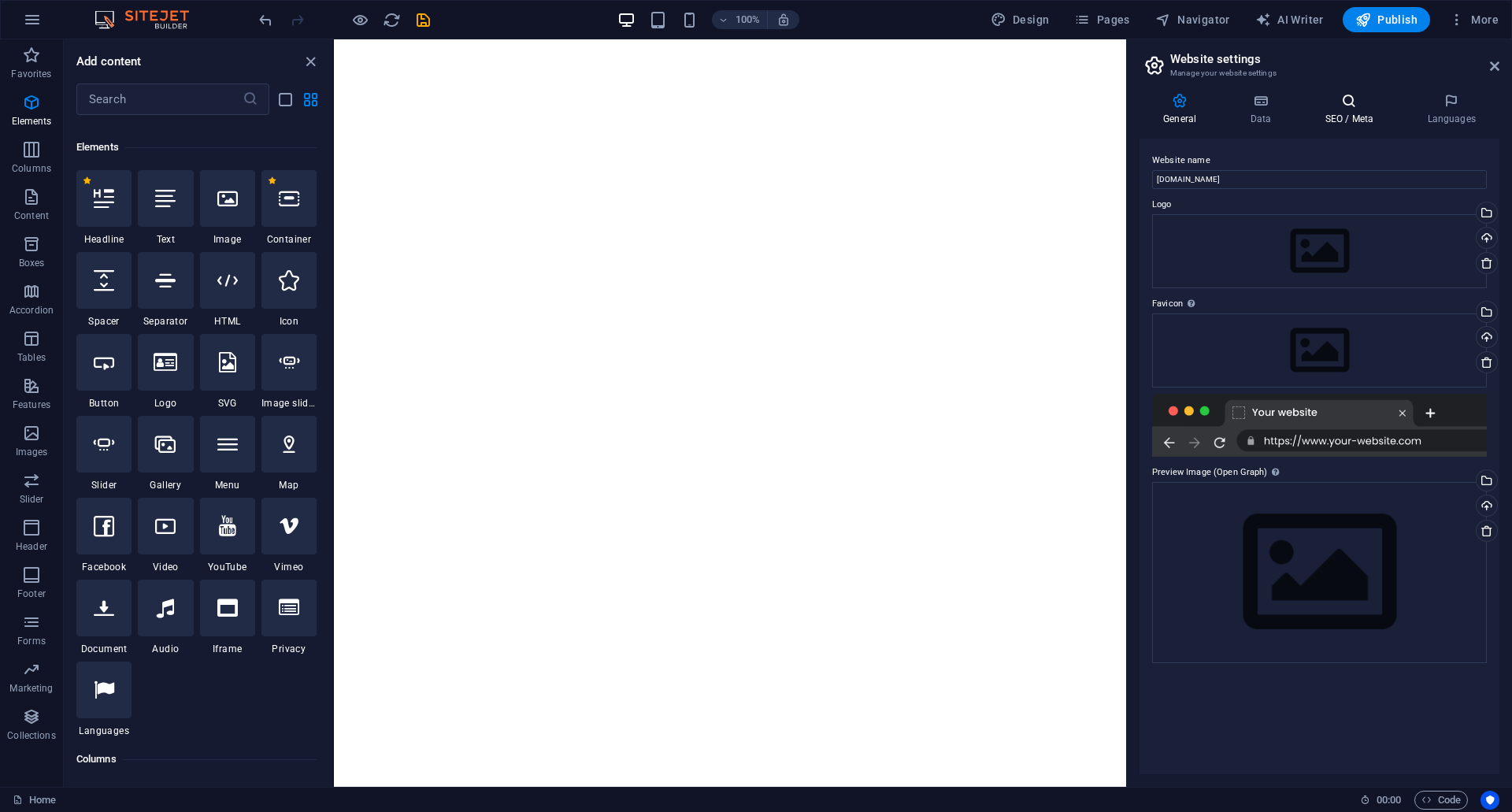
click at [1368, 113] on h4 "SEO / Meta" at bounding box center [1352, 109] width 102 height 33
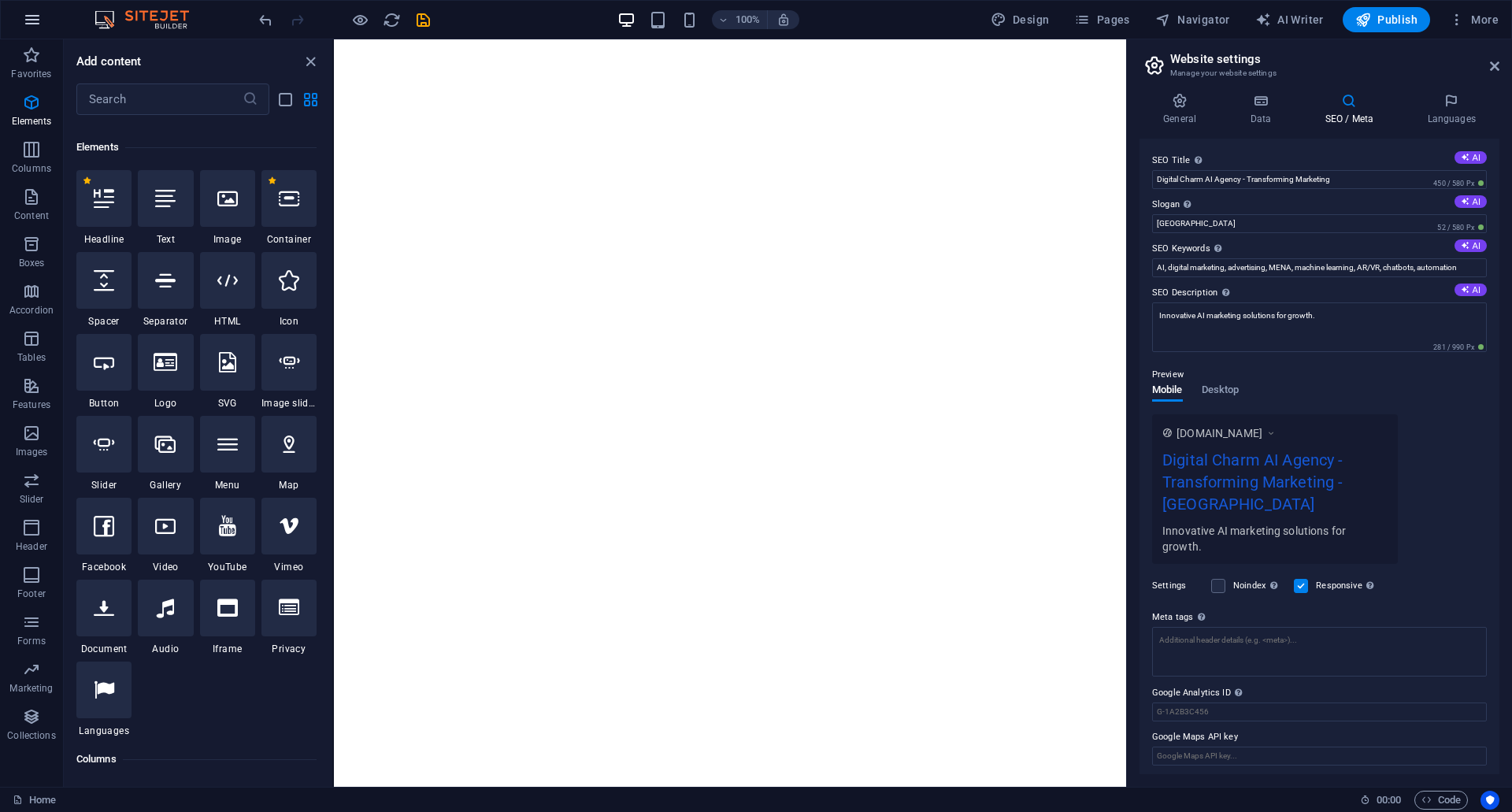
click at [26, 12] on icon "button" at bounding box center [32, 20] width 19 height 19
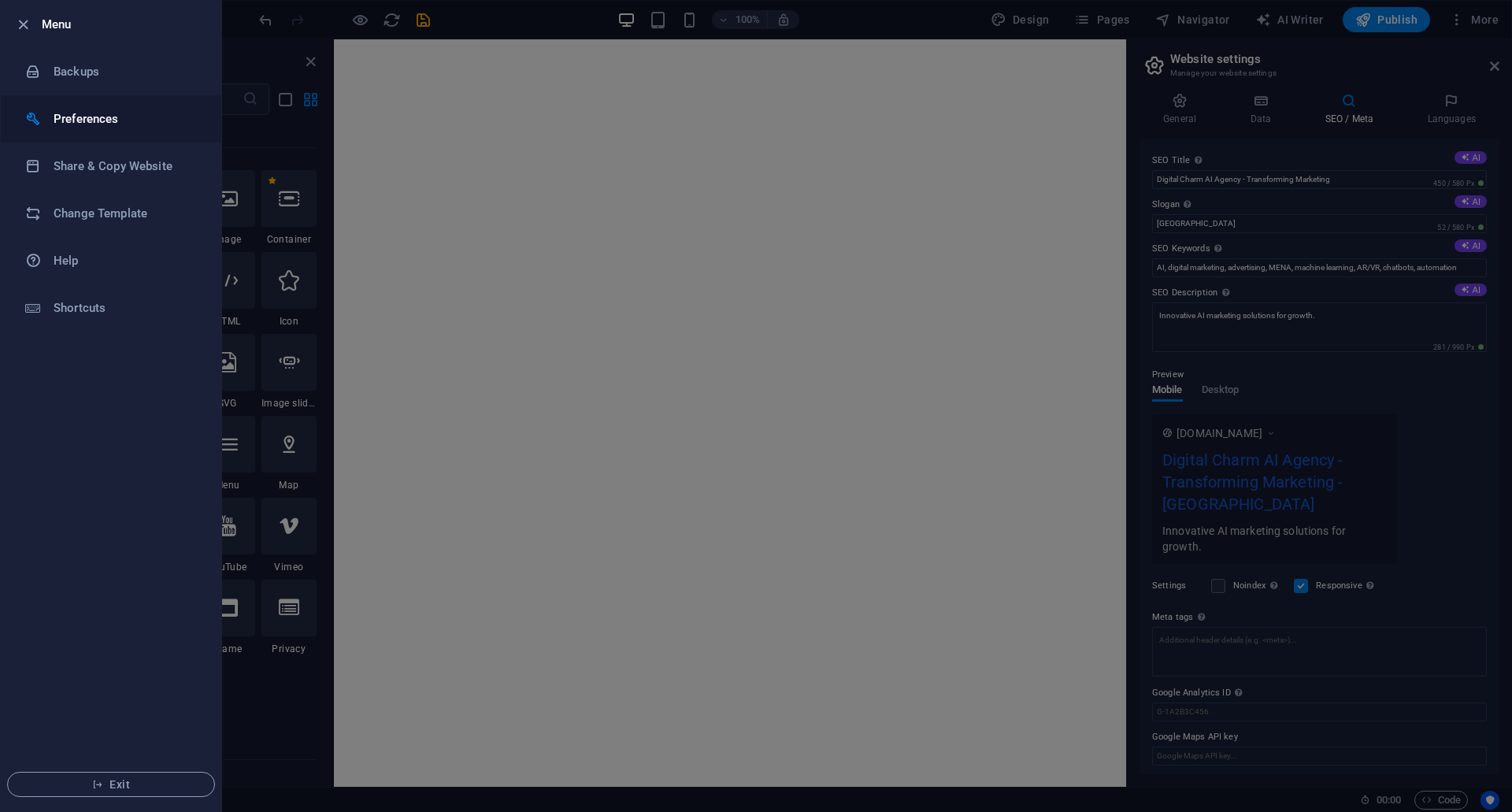
click at [77, 121] on h6 "Preferences" at bounding box center [126, 119] width 146 height 19
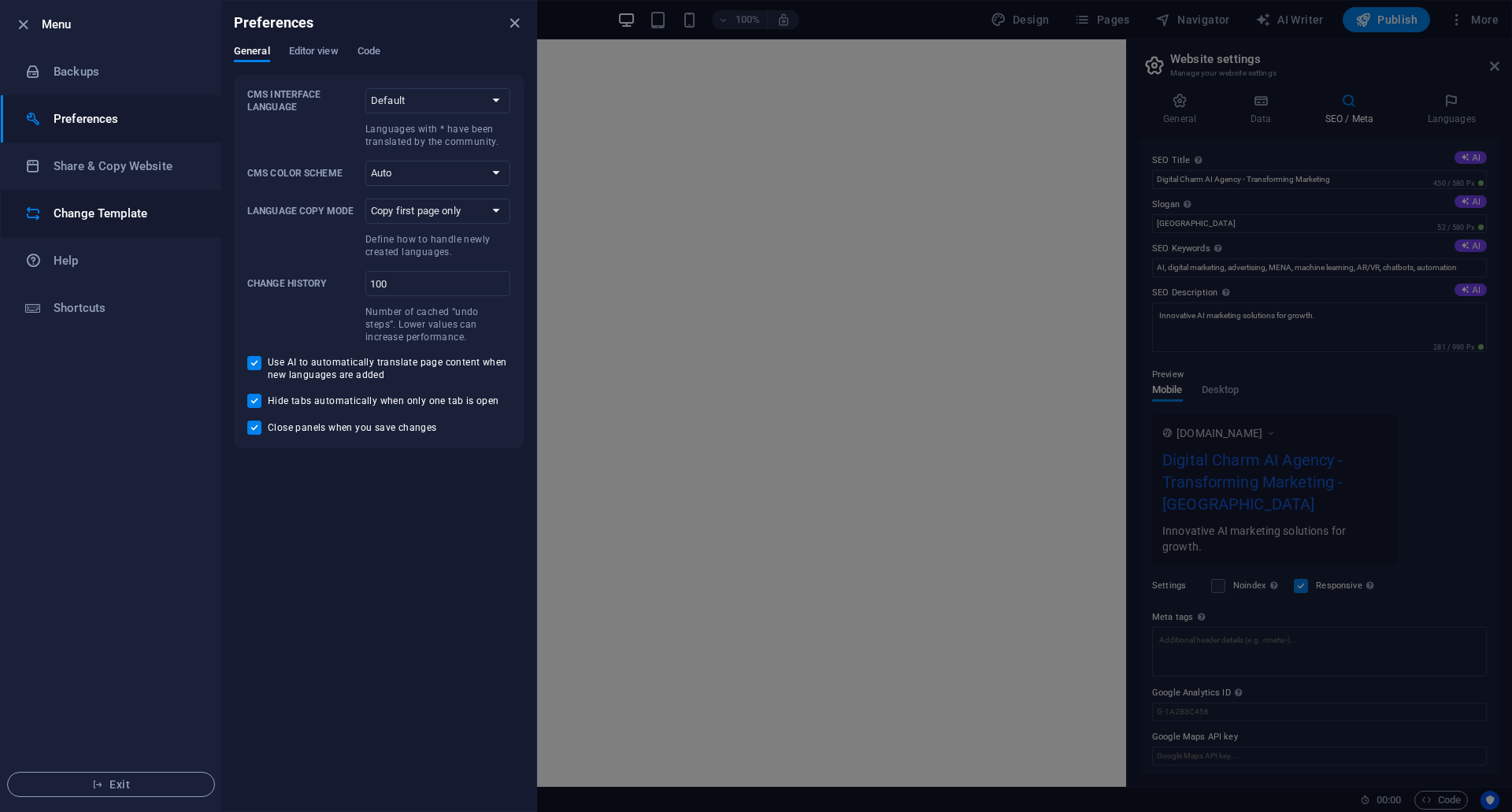
click at [106, 216] on h6 "Change Template" at bounding box center [126, 214] width 146 height 19
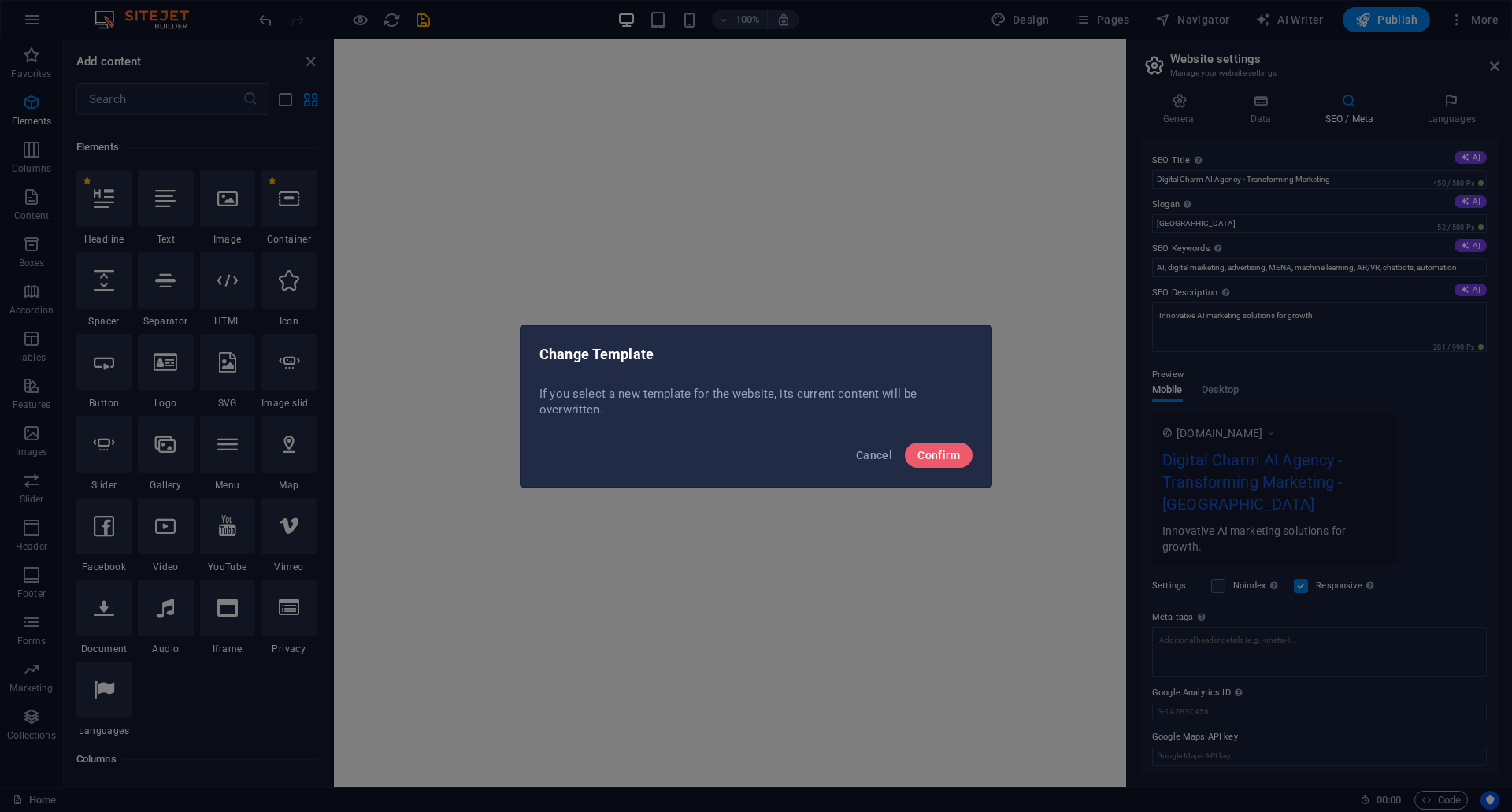
drag, startPoint x: 954, startPoint y: 443, endPoint x: 988, endPoint y: 432, distance: 35.7
click at [980, 435] on div "Cancel Confirm" at bounding box center [755, 460] width 471 height 54
click at [956, 460] on span "Confirm" at bounding box center [939, 455] width 43 height 13
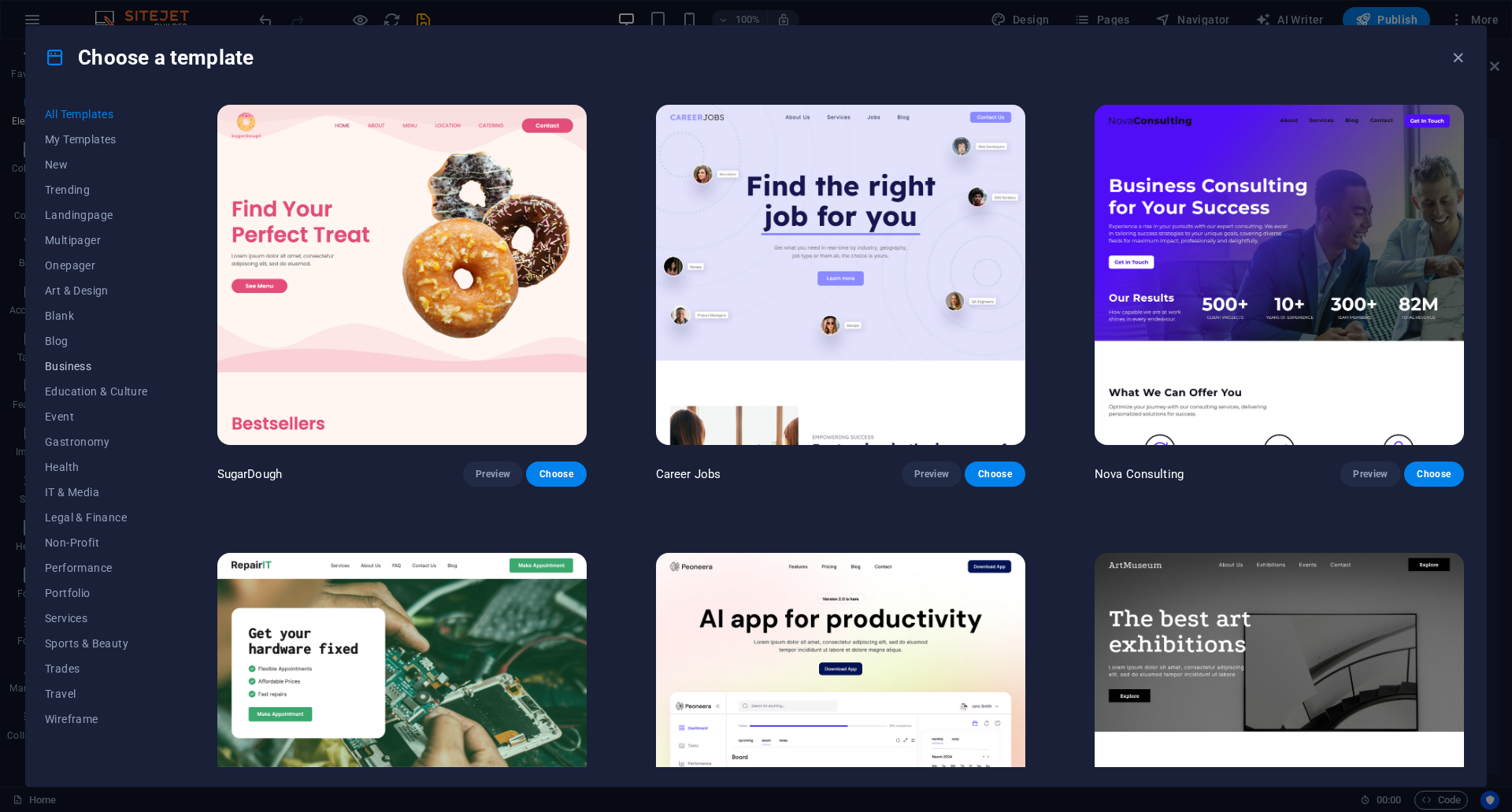
click at [69, 357] on button "Business" at bounding box center [96, 366] width 103 height 26
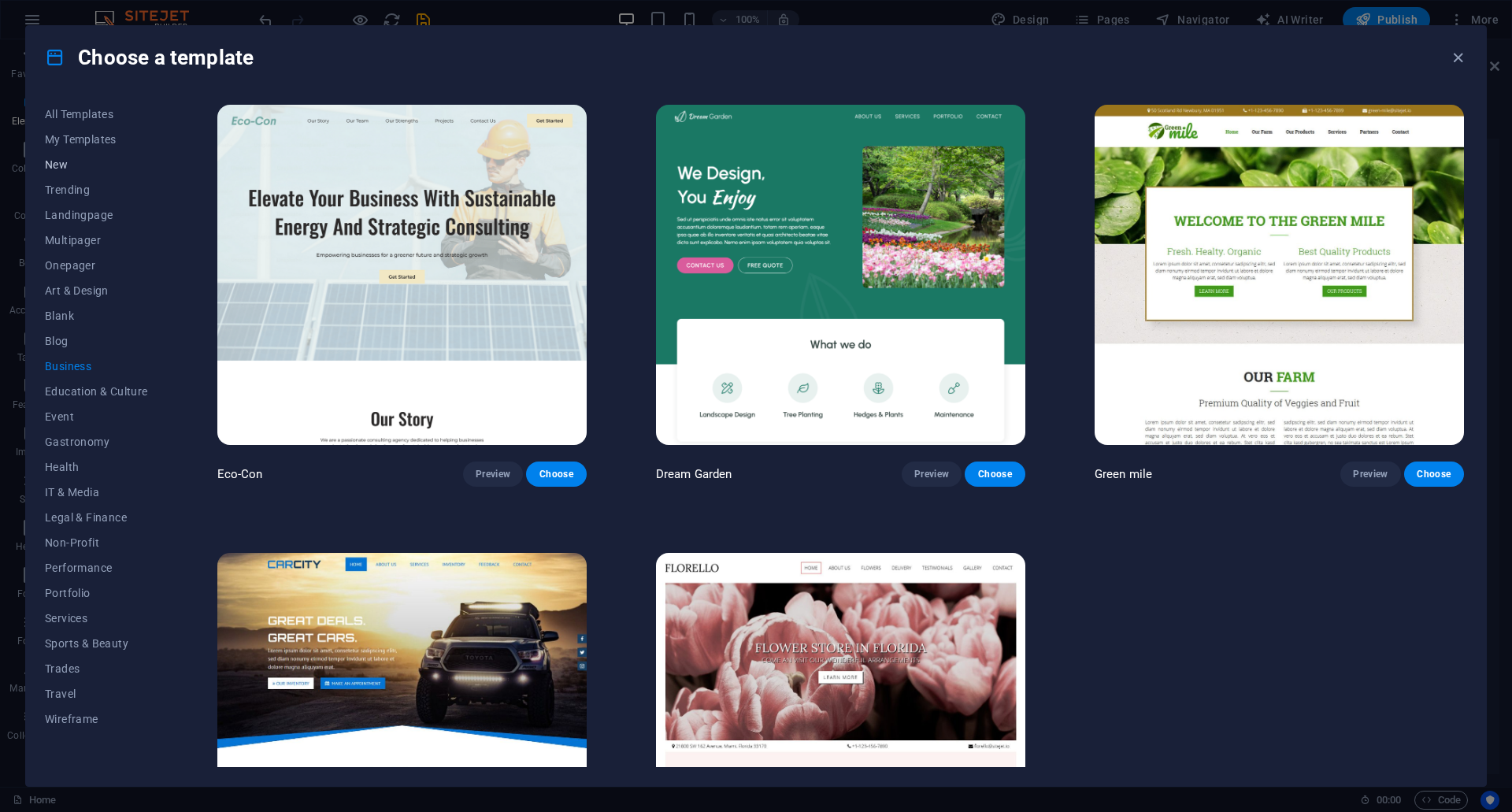
click at [111, 163] on span "New" at bounding box center [96, 164] width 103 height 13
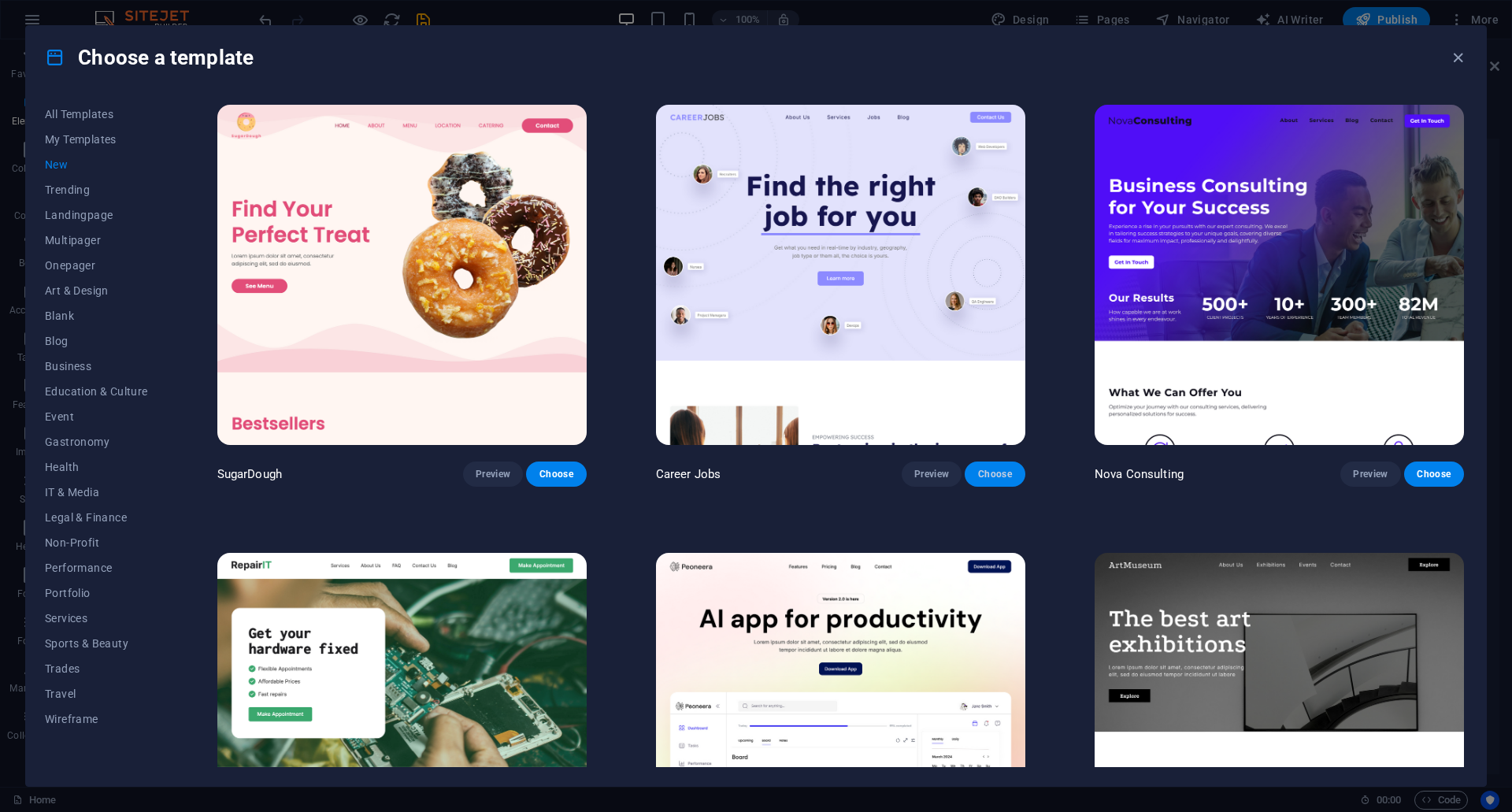
click at [997, 478] on span "Choose" at bounding box center [994, 474] width 35 height 13
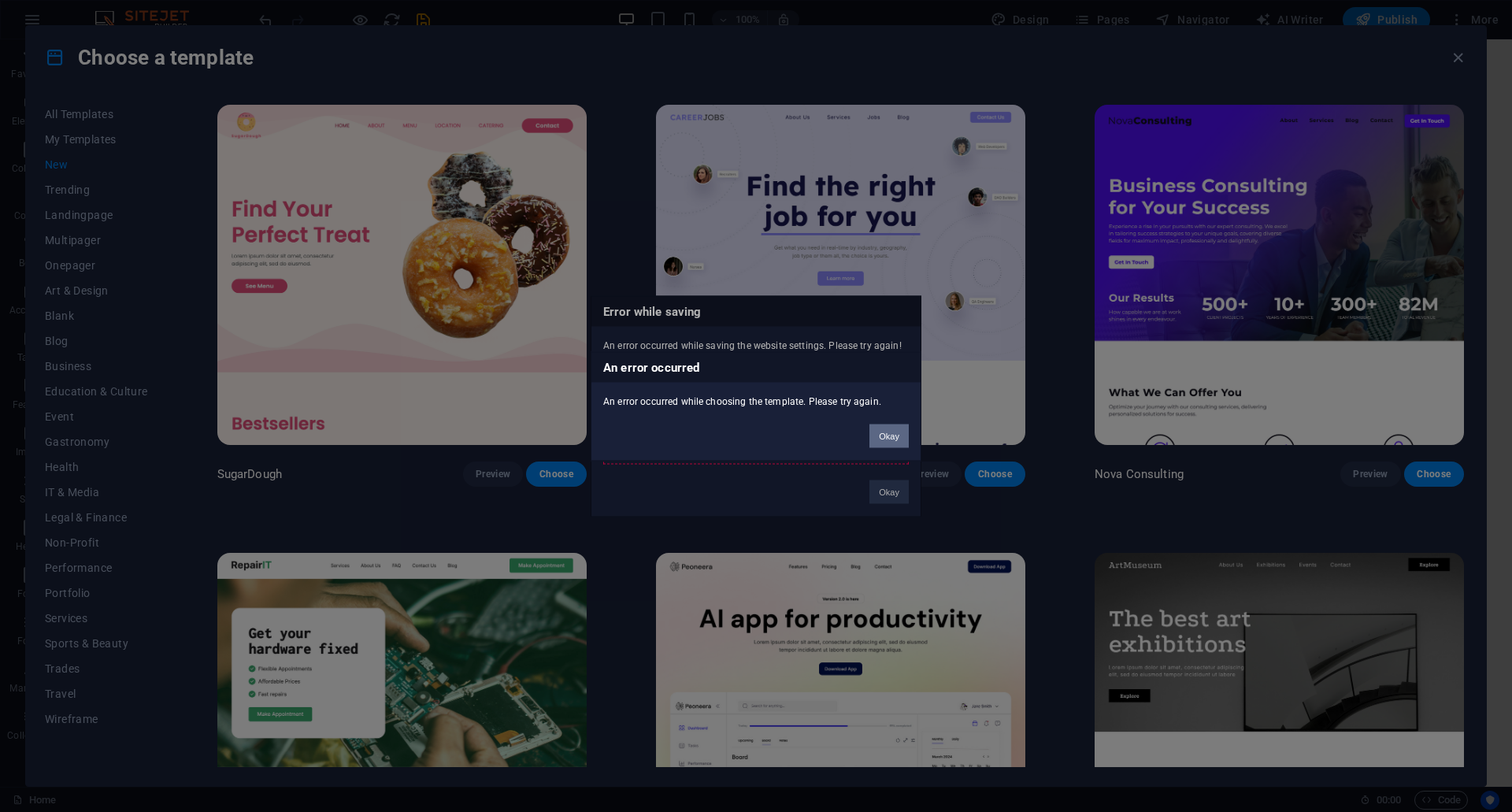
click at [891, 443] on button "Okay" at bounding box center [889, 436] width 39 height 24
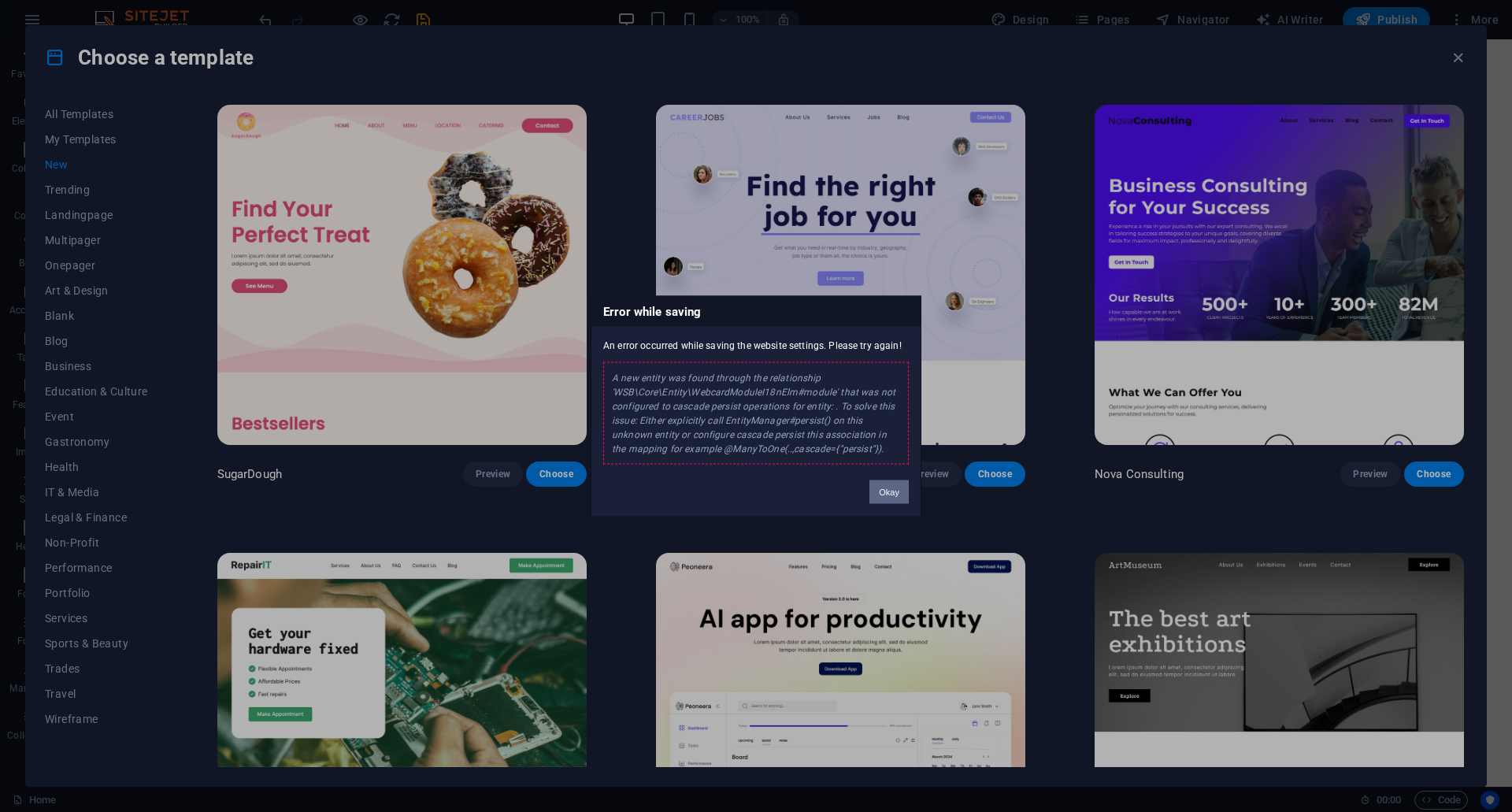
click at [869, 502] on button "Okay" at bounding box center [889, 491] width 39 height 24
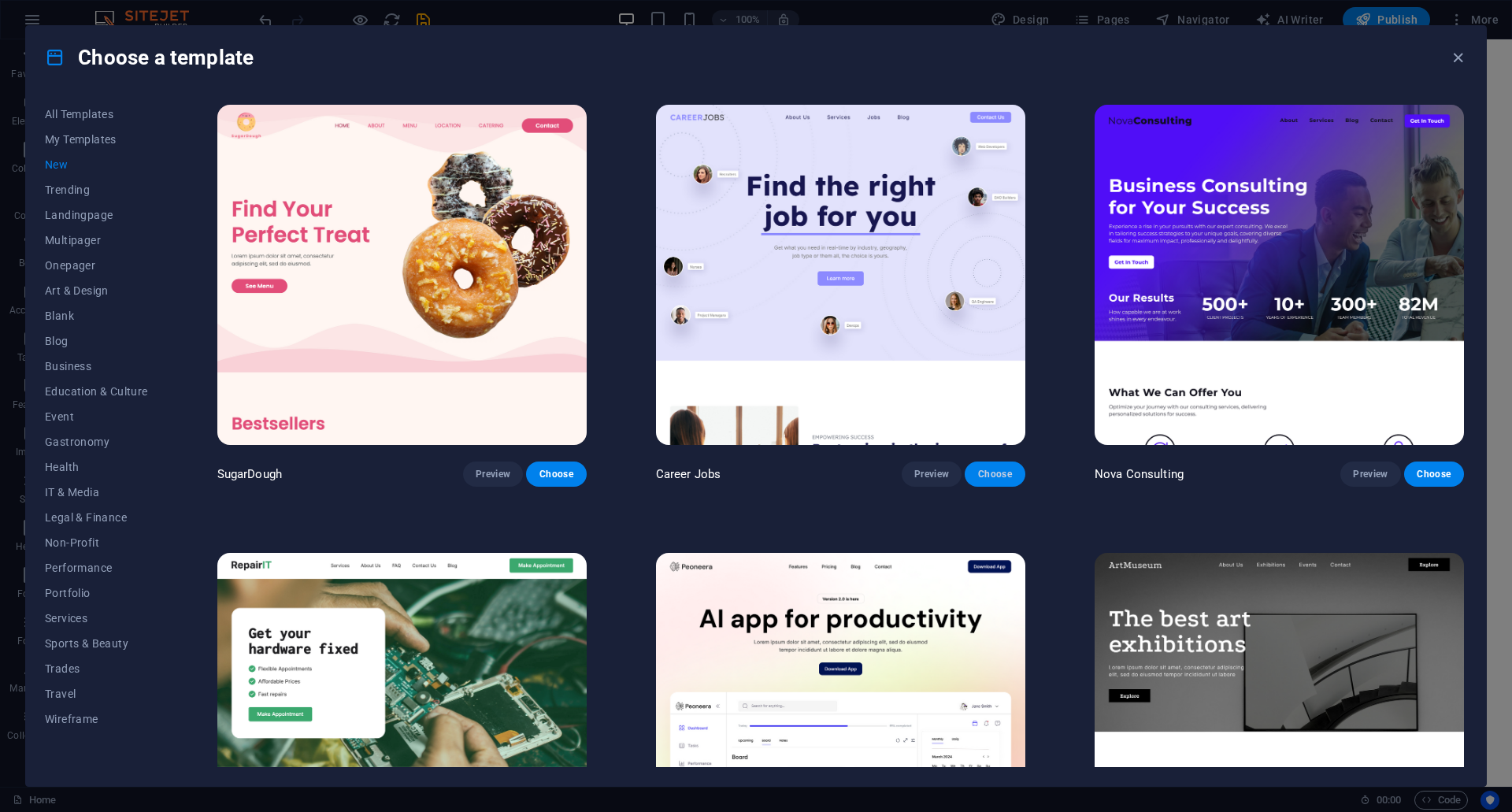
click at [999, 473] on span "Choose" at bounding box center [994, 474] width 35 height 13
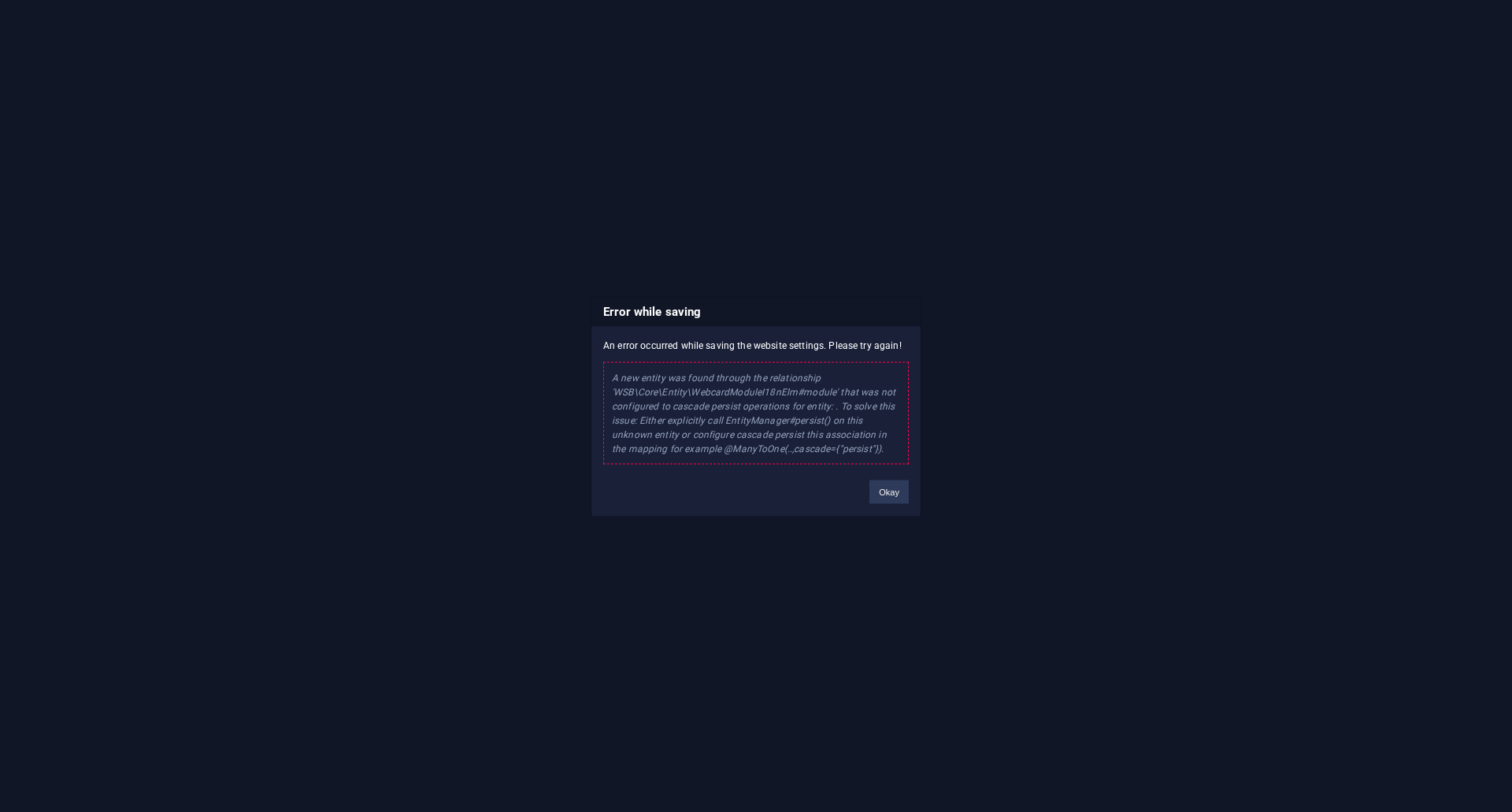
click at [882, 492] on button "Okay" at bounding box center [889, 491] width 39 height 24
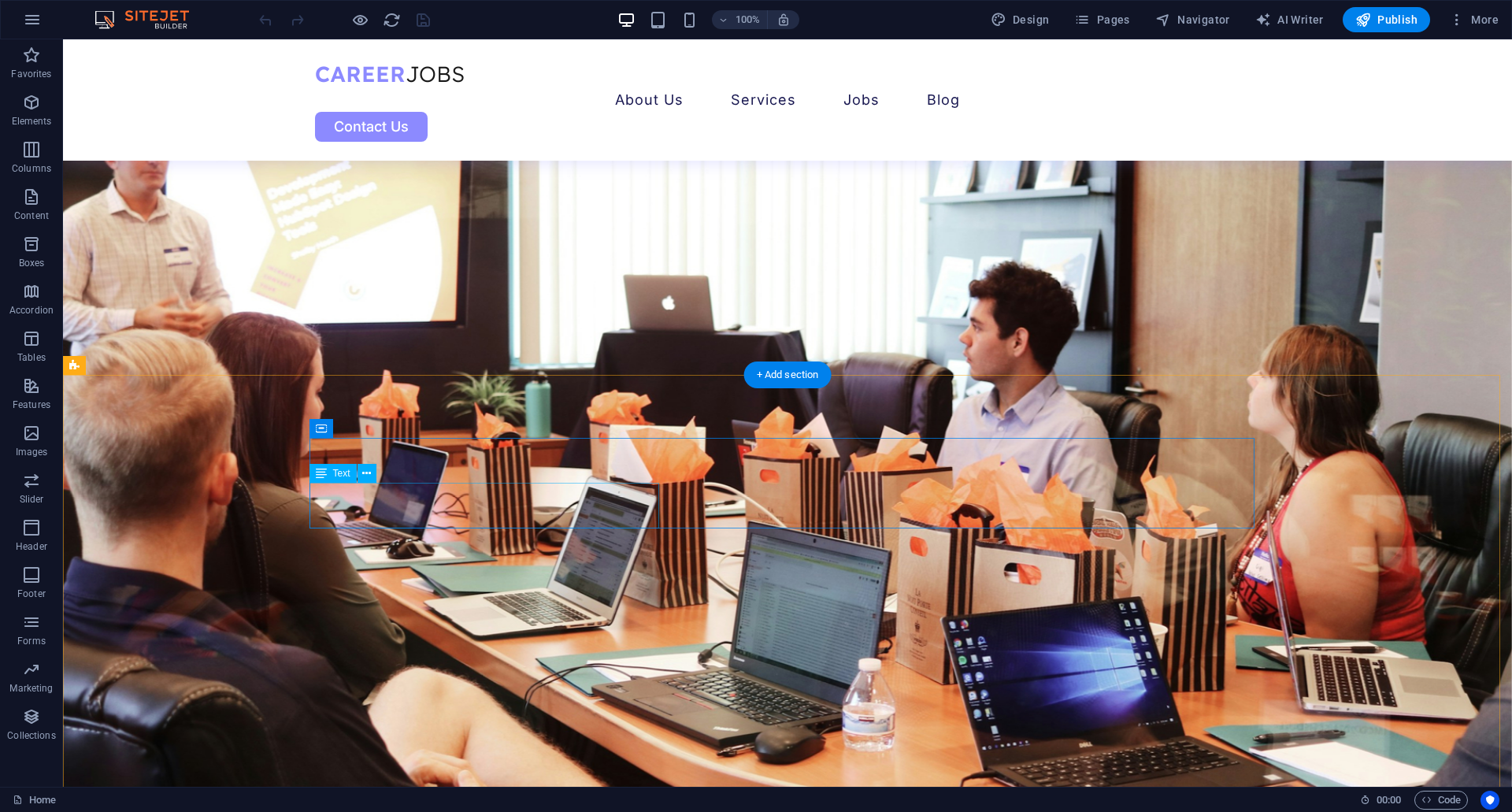
scroll to position [5240, 0]
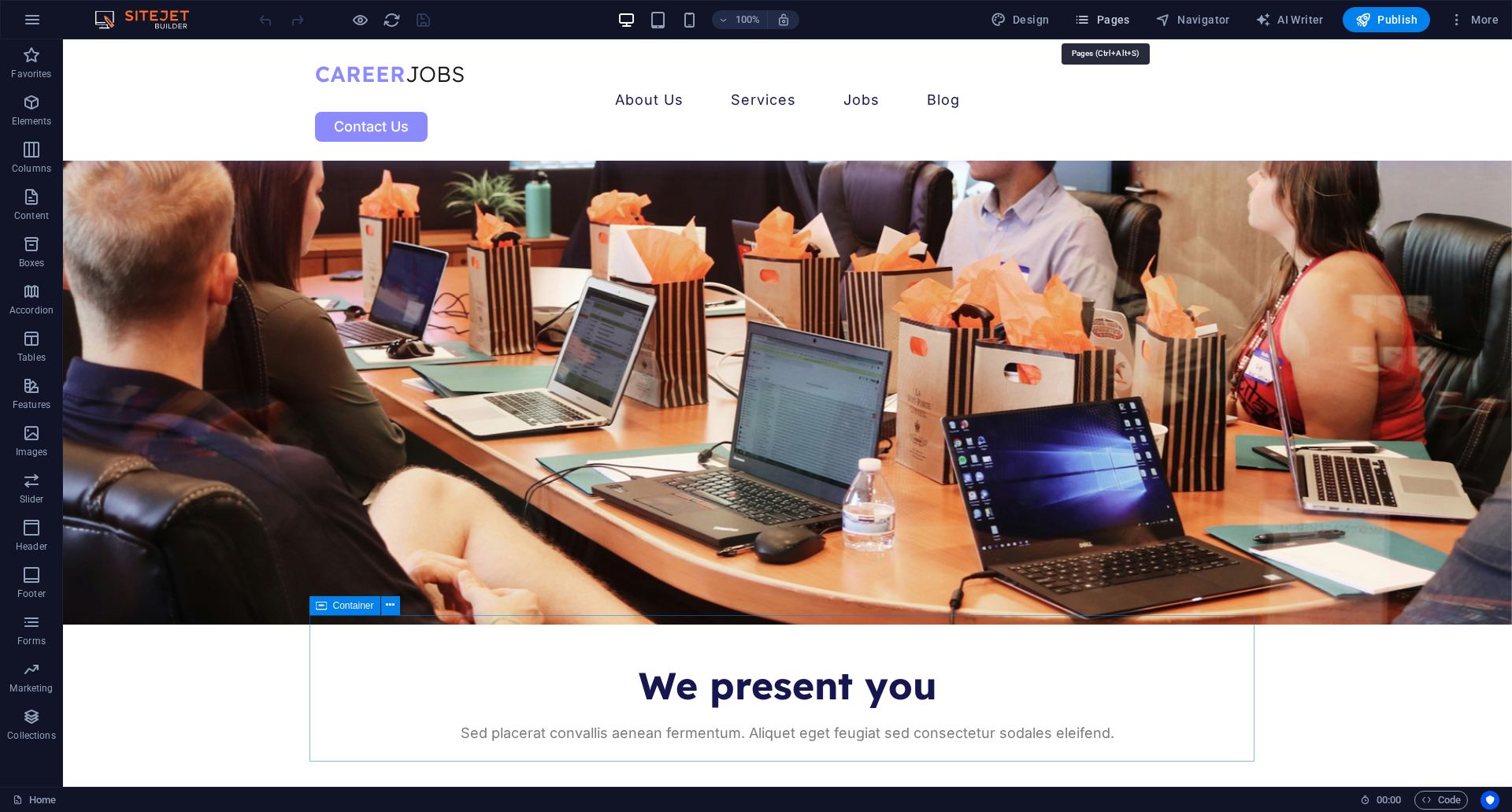
click at [1118, 24] on span "Pages" at bounding box center [1102, 20] width 55 height 16
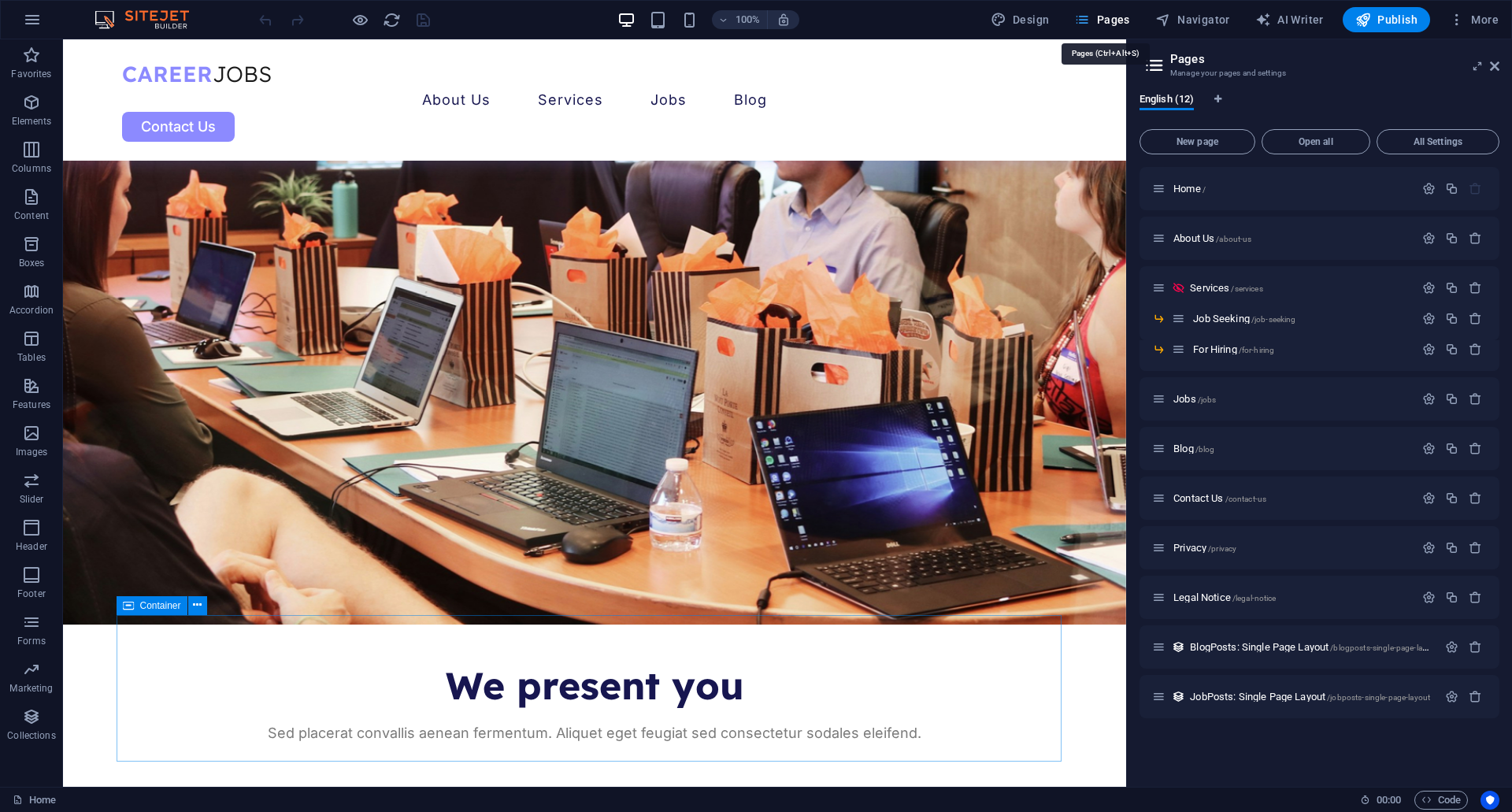
click at [1118, 24] on span "Pages" at bounding box center [1102, 20] width 55 height 16
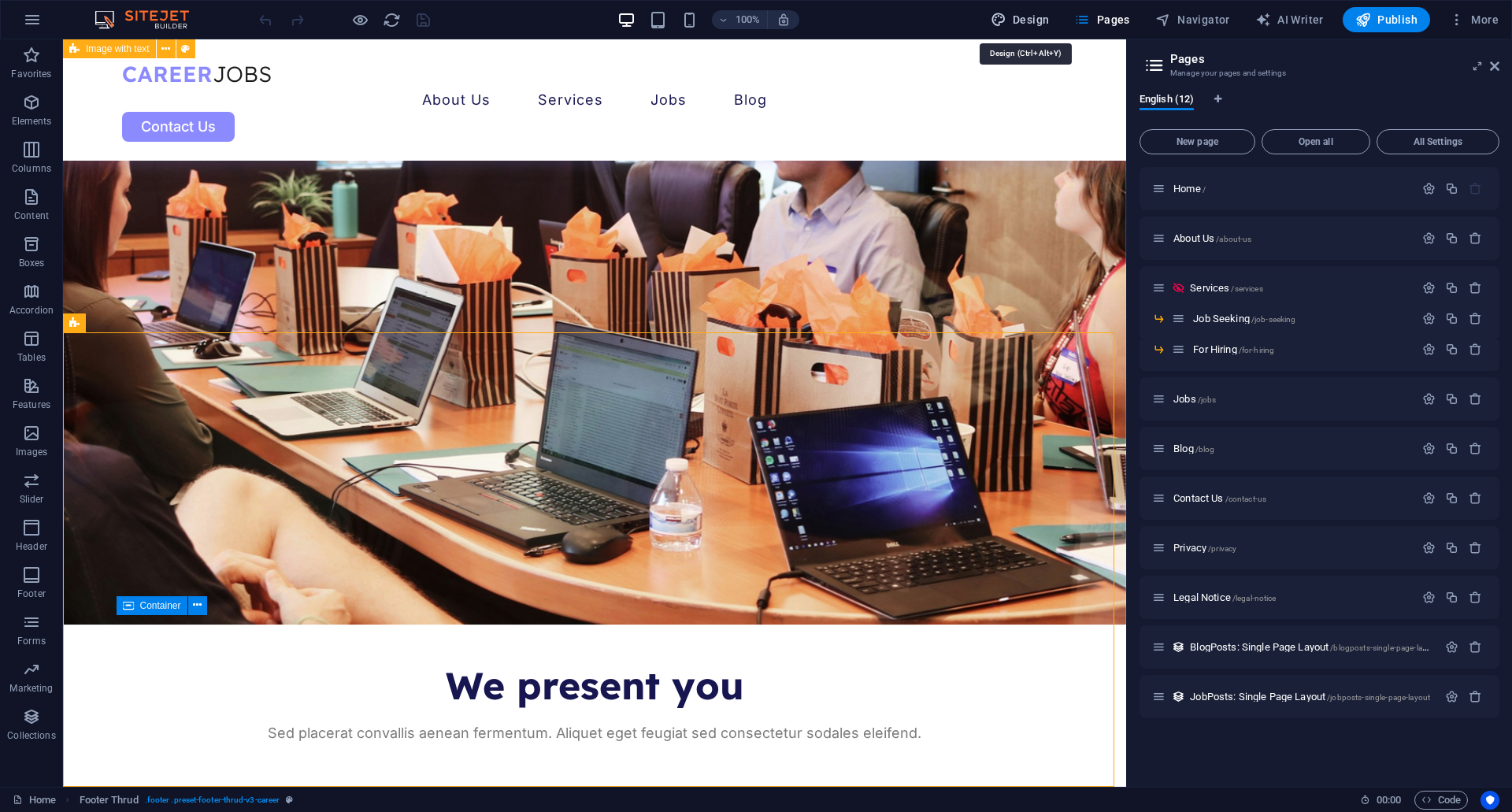
click at [1025, 23] on span "Design" at bounding box center [1020, 20] width 59 height 16
select select "px"
select select "400"
select select "px"
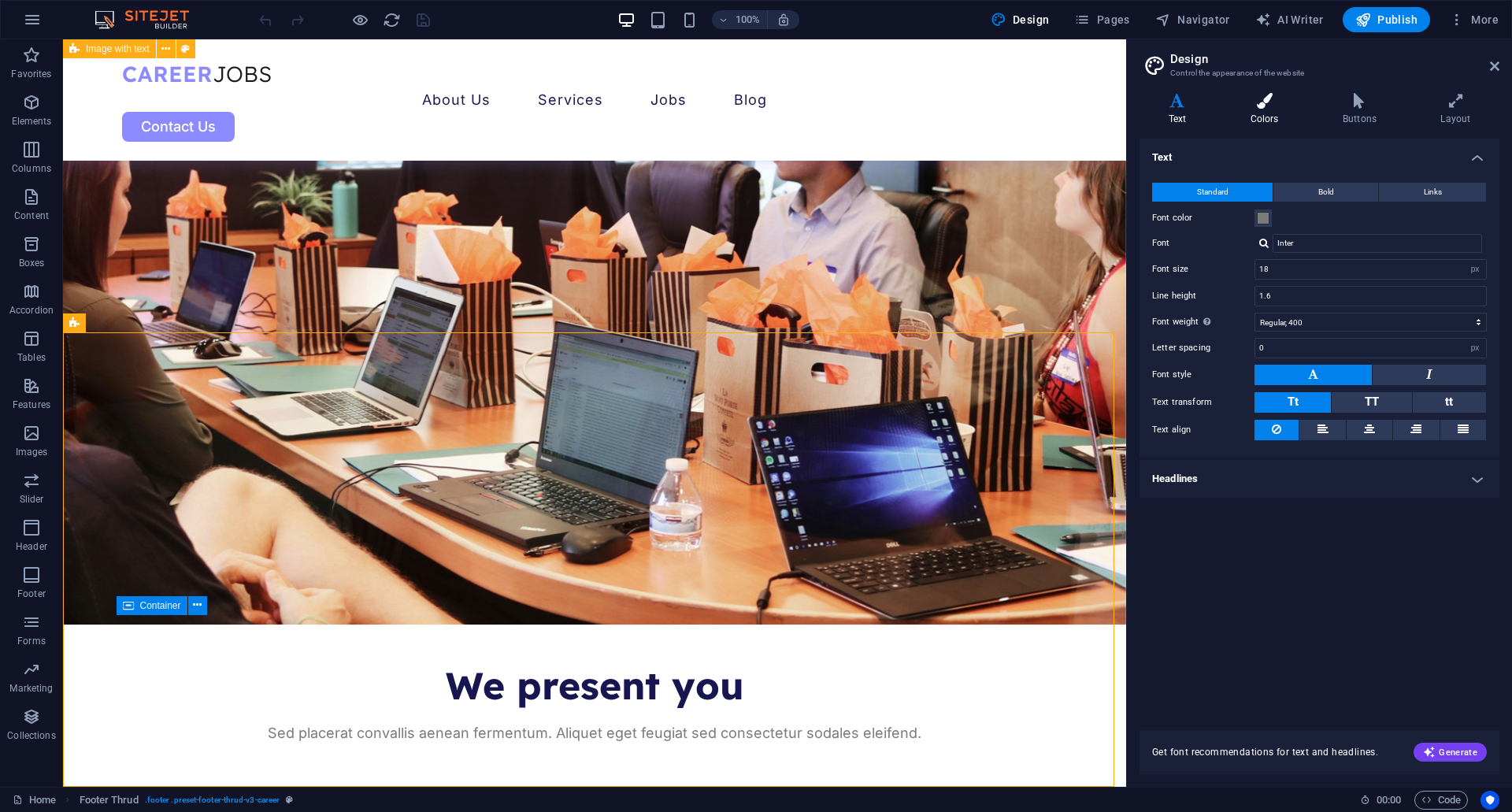
click at [1264, 118] on h4 "Colors" at bounding box center [1268, 109] width 92 height 33
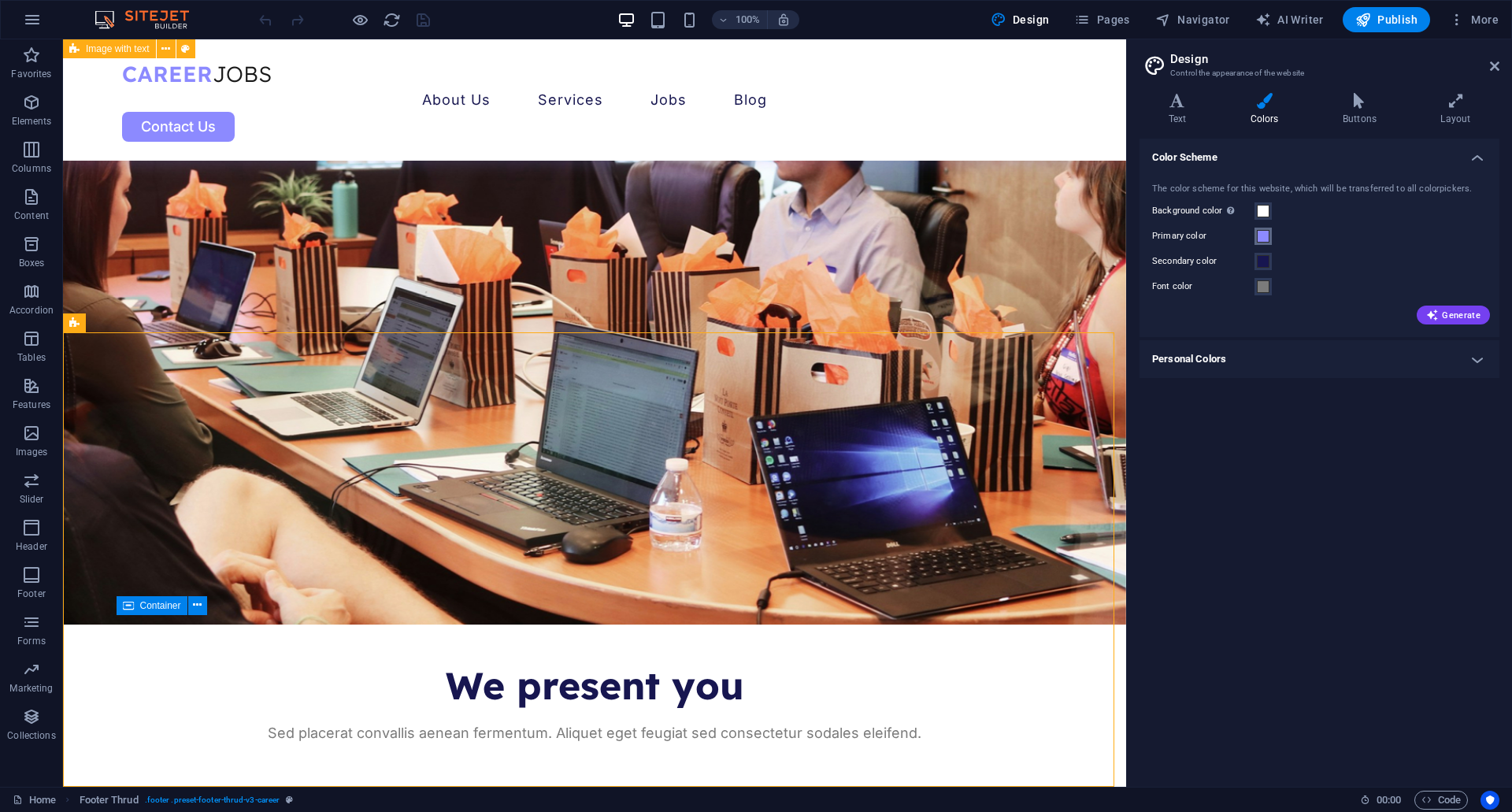
click at [1265, 237] on span at bounding box center [1263, 236] width 13 height 13
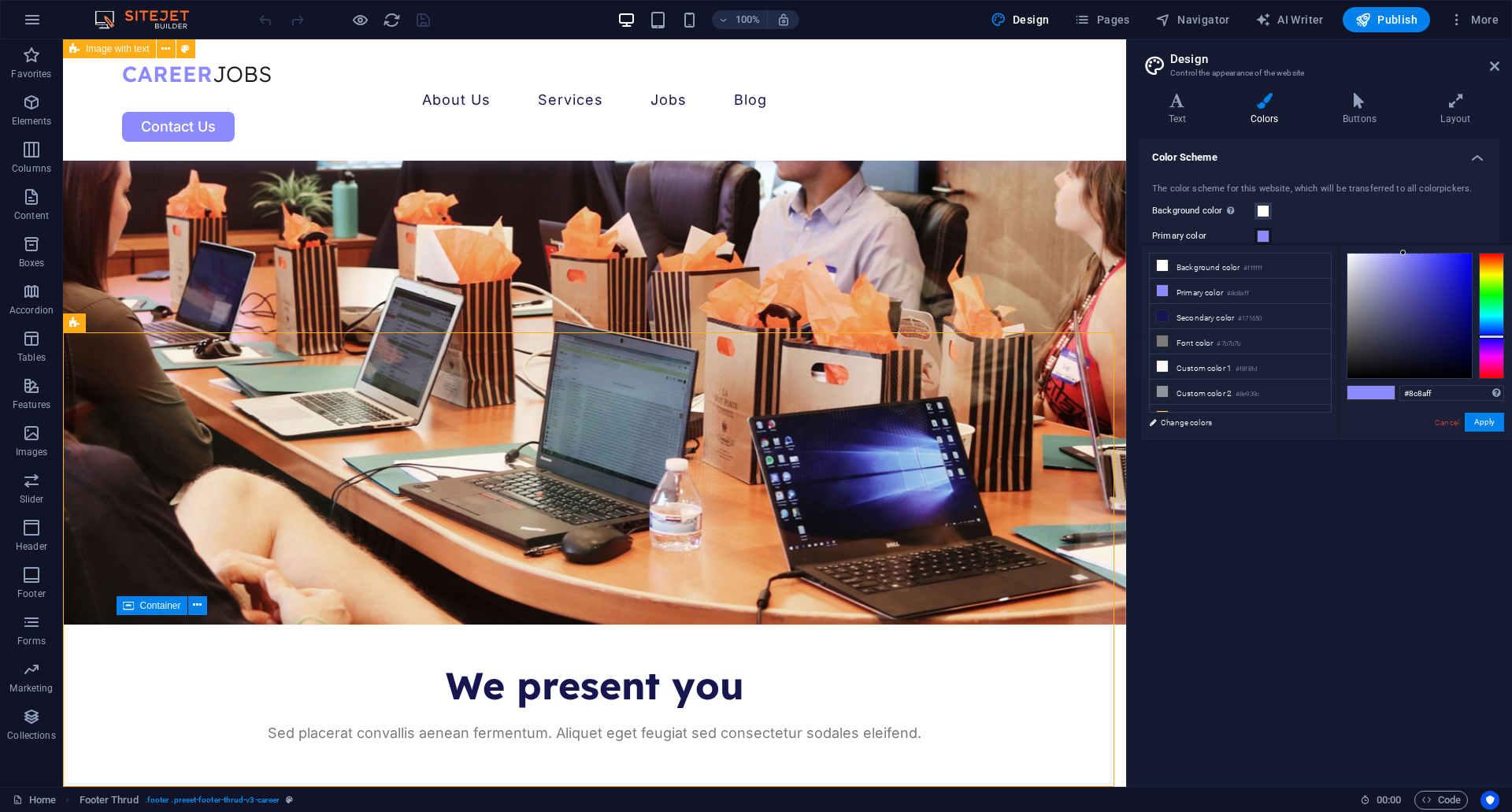
click at [1423, 384] on div "#8c8aff Supported formats #0852ed rgb(8, 82, 237) rgba(8, 82, 237, 90%) hsv(221…" at bounding box center [1425, 457] width 174 height 424
click at [1421, 391] on input "#8c8aff" at bounding box center [1452, 392] width 105 height 16
paste input "411C79"
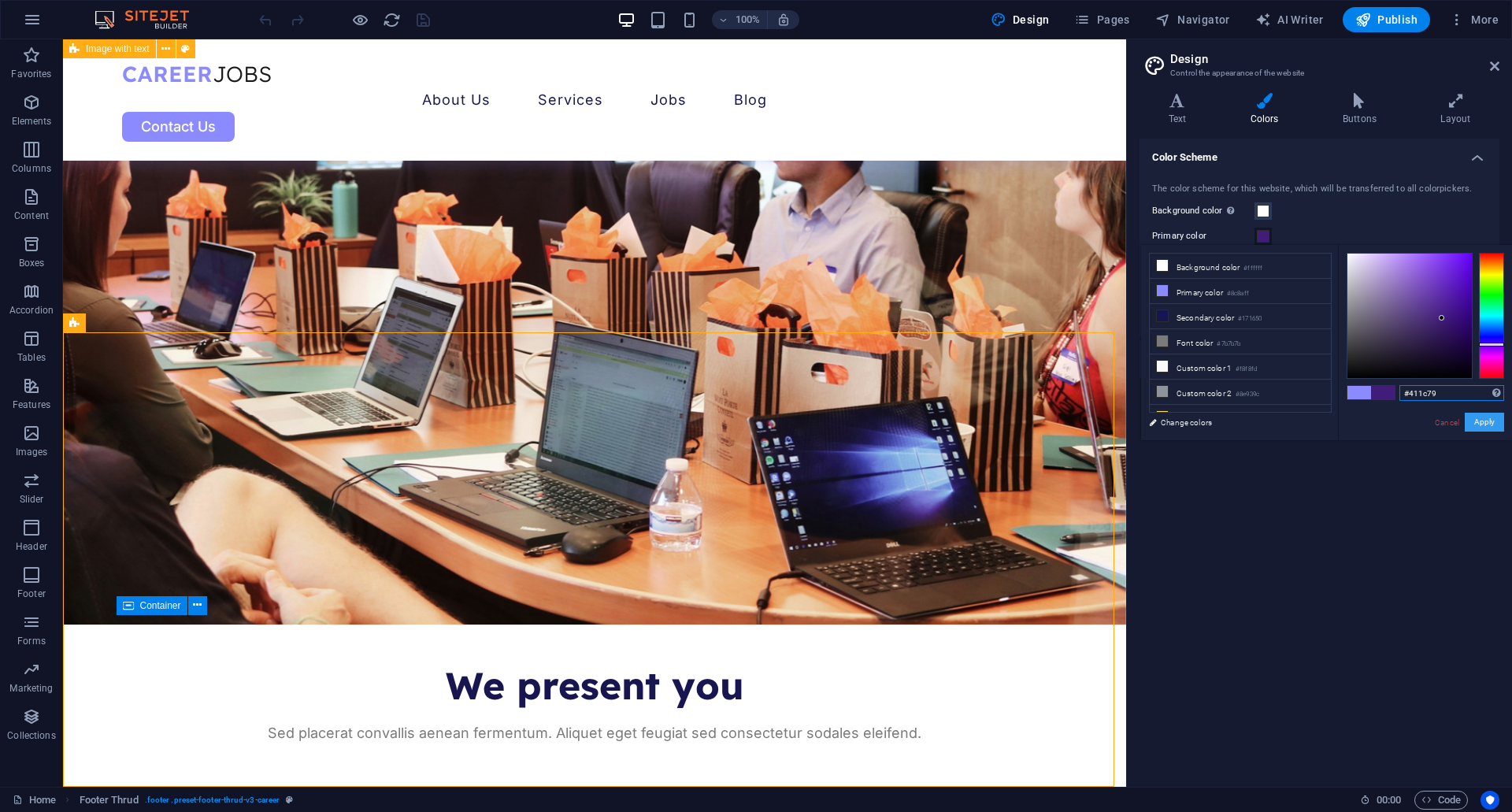
type input "#411c79"
drag, startPoint x: 1495, startPoint y: 427, endPoint x: 1500, endPoint y: 436, distance: 10.3
click at [1496, 429] on button "Apply" at bounding box center [1485, 422] width 39 height 19
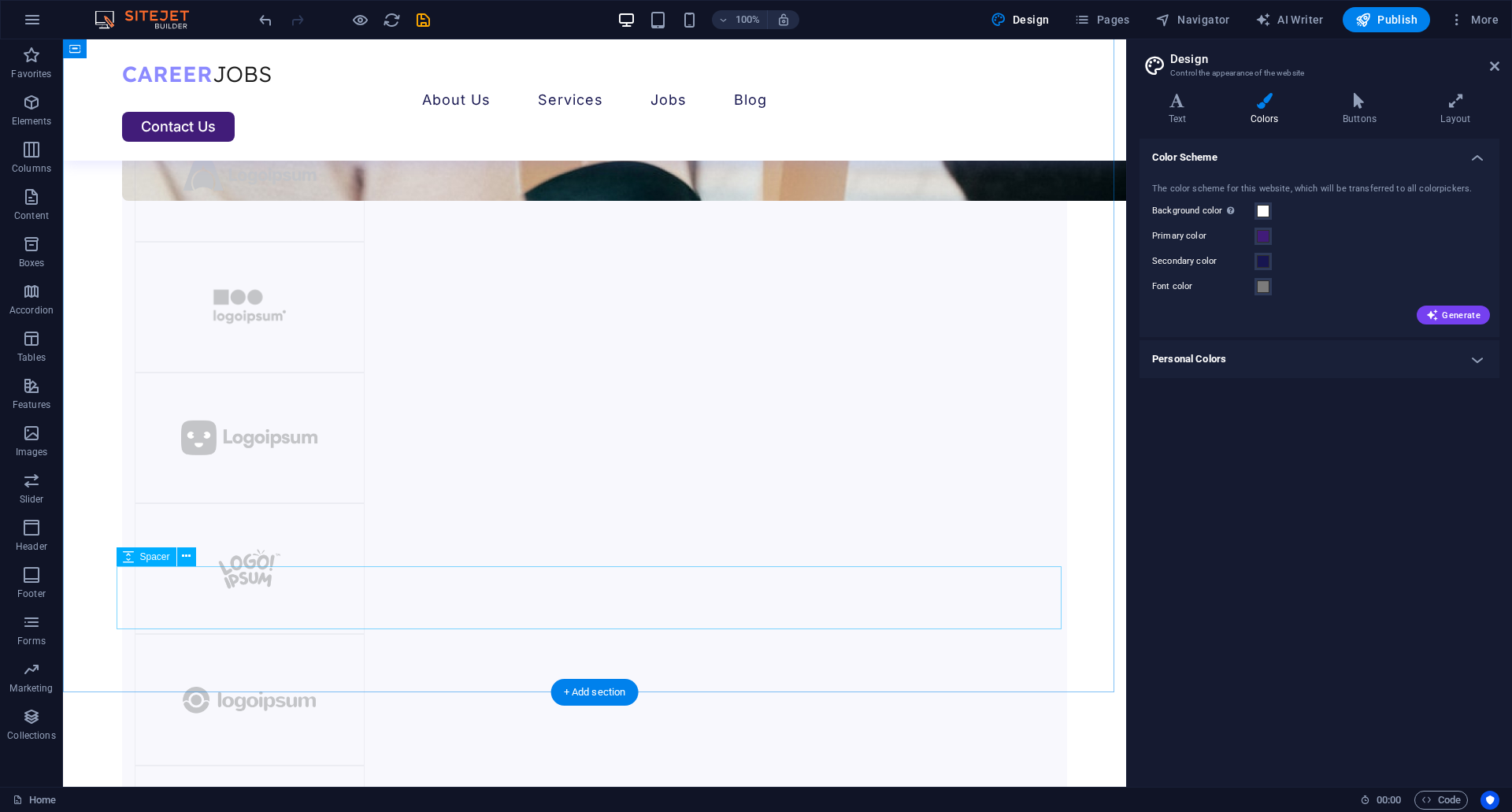
scroll to position [1696, 0]
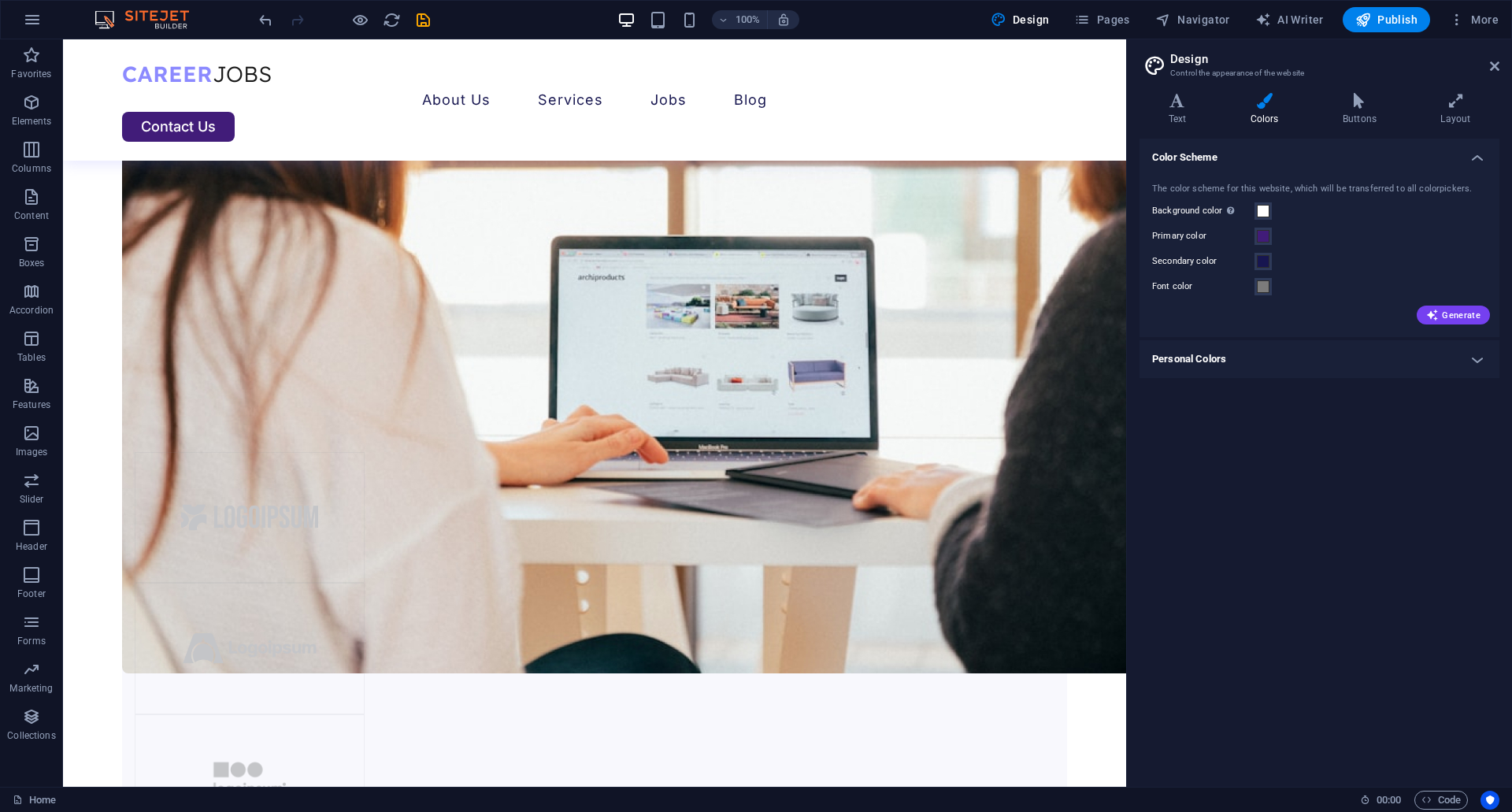
click at [1290, 360] on h4 "Personal Colors" at bounding box center [1320, 359] width 360 height 37
click at [1188, 98] on icon at bounding box center [1177, 100] width 76 height 16
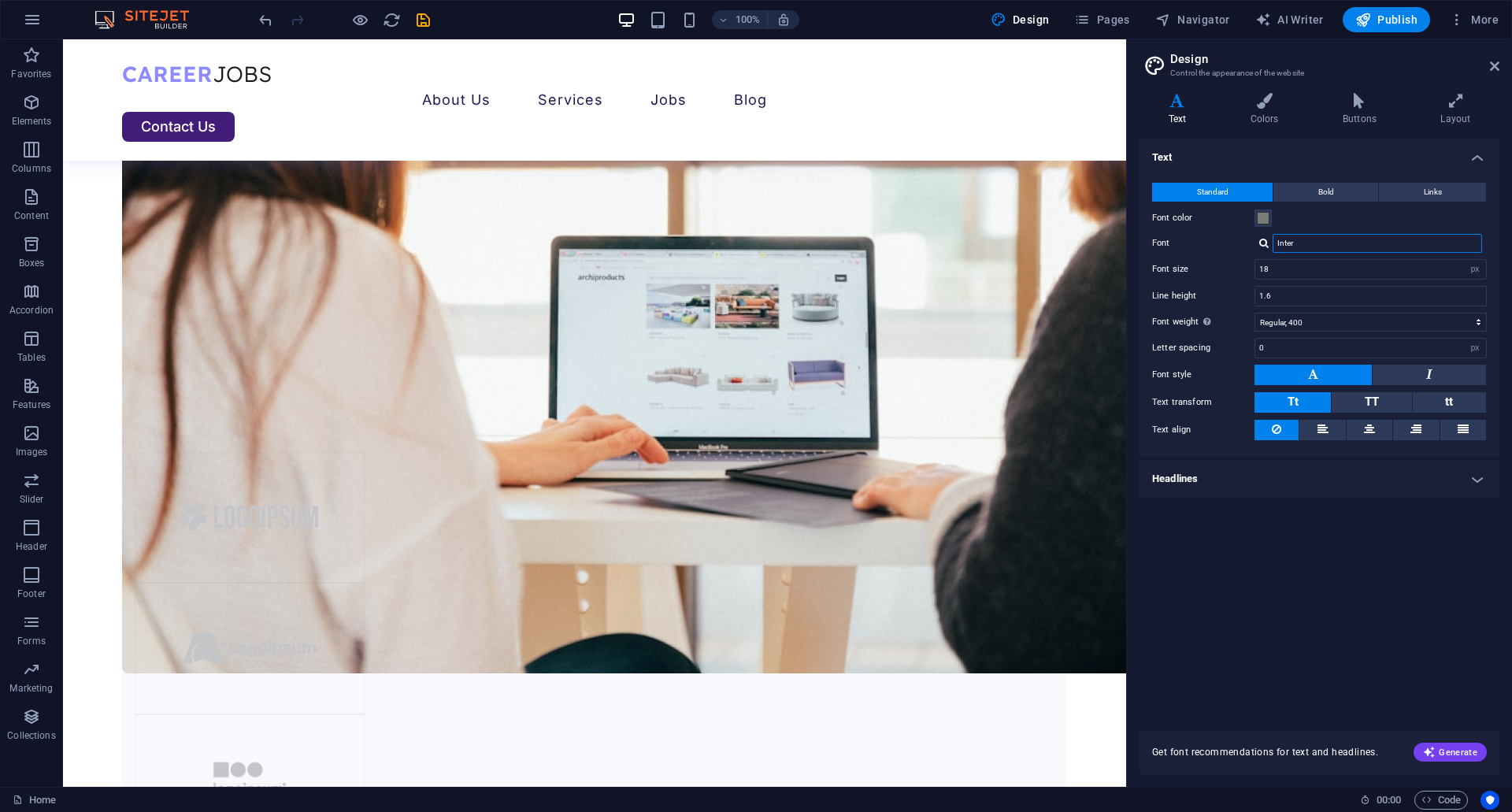
click at [1338, 235] on input "Inter" at bounding box center [1377, 243] width 209 height 19
type input "popp"
click at [1327, 268] on div "Manage fonts →" at bounding box center [1381, 264] width 208 height 16
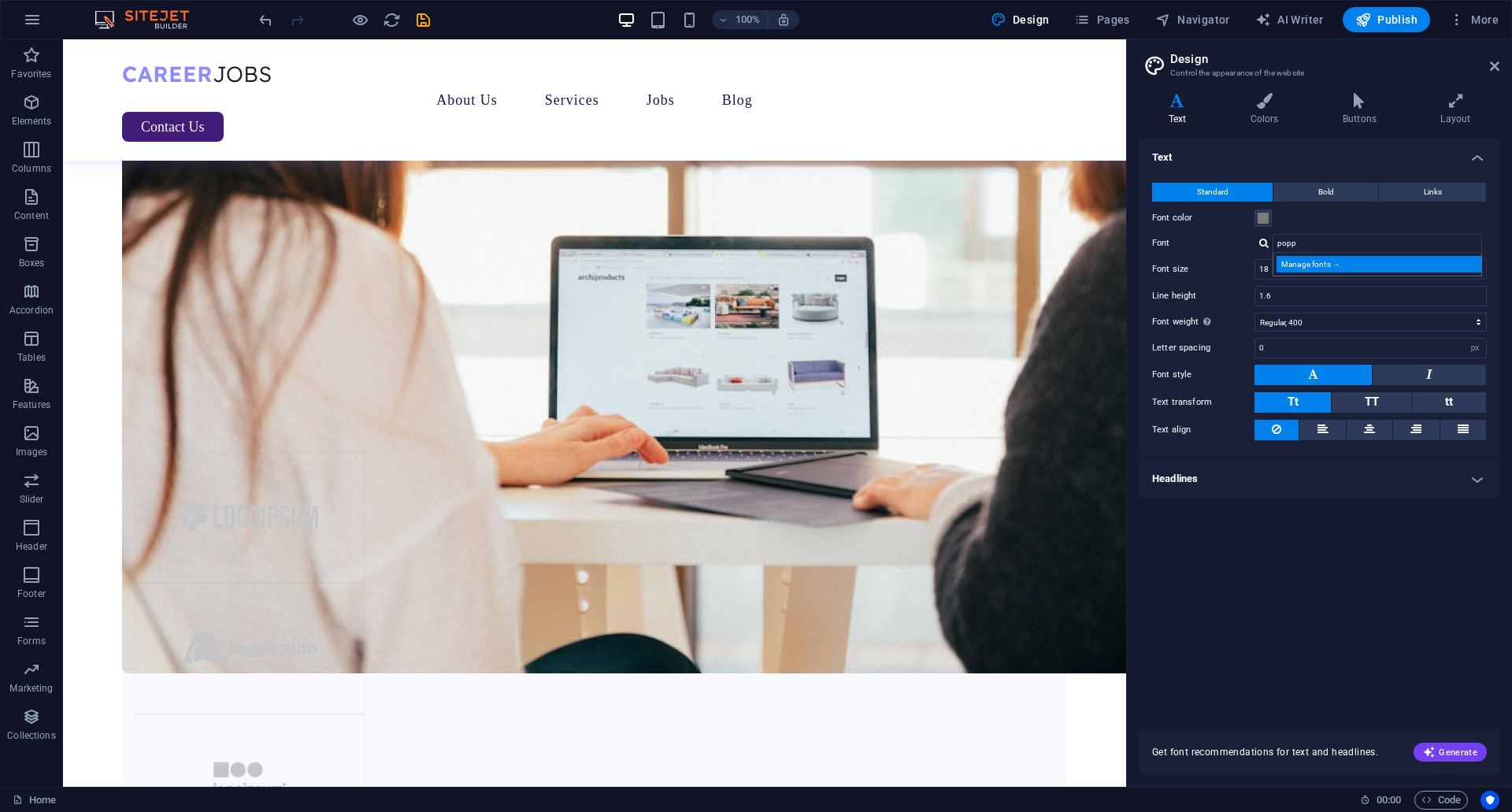
select select "popularity"
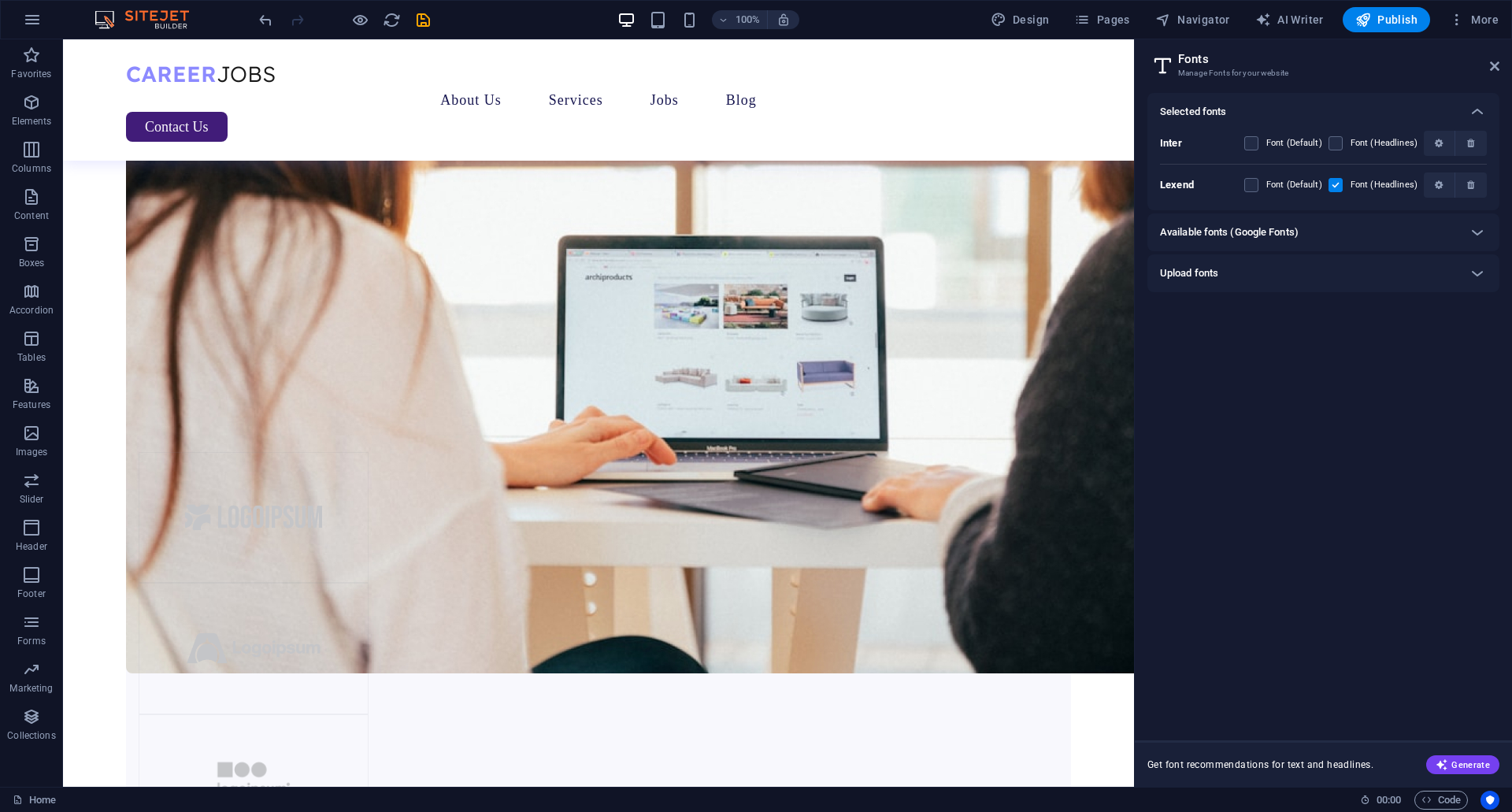
click at [1258, 240] on h6 "Available fonts (Google Fonts)" at bounding box center [1229, 232] width 139 height 19
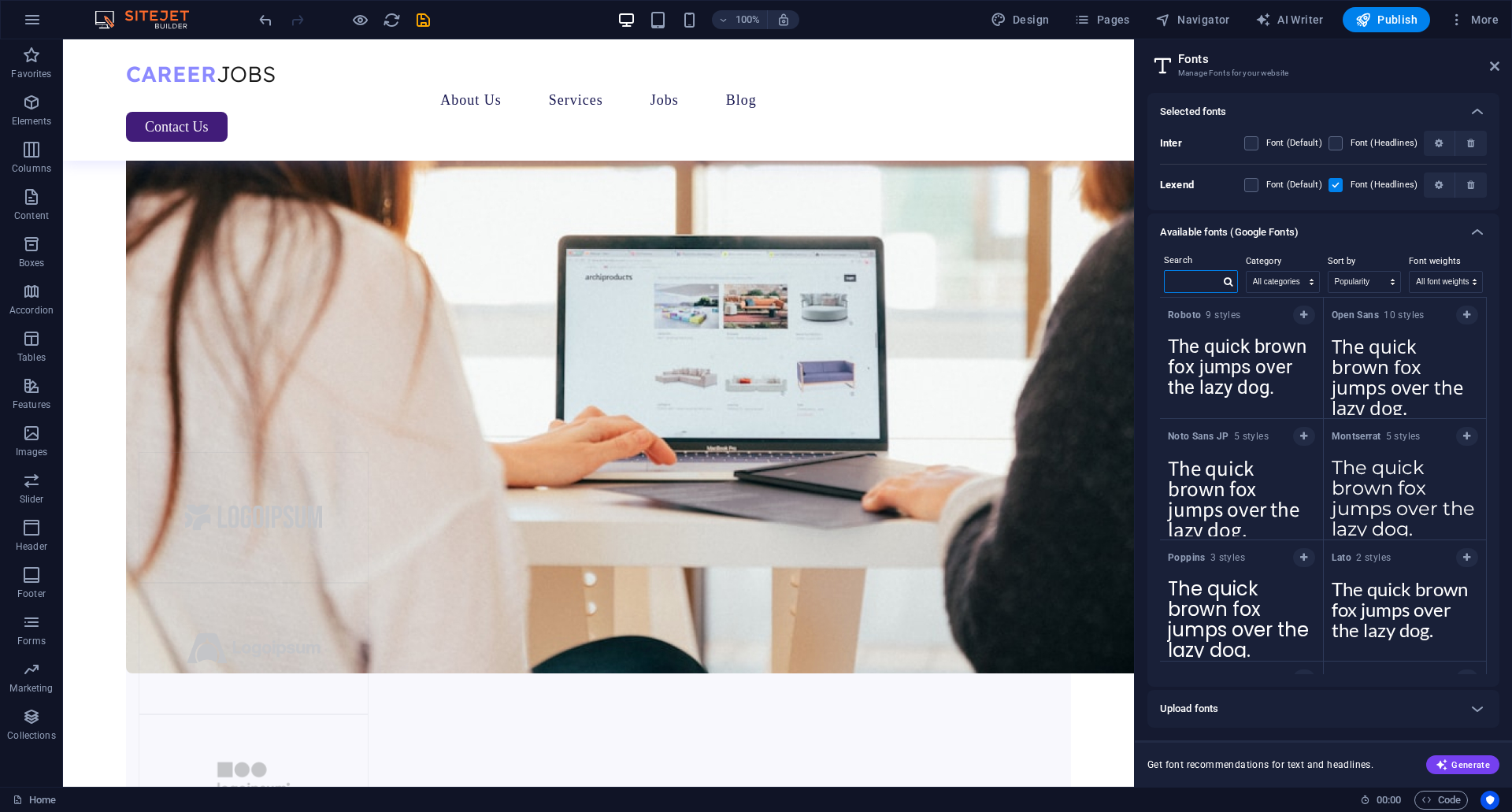
click at [1205, 278] on input "text" at bounding box center [1192, 281] width 55 height 20
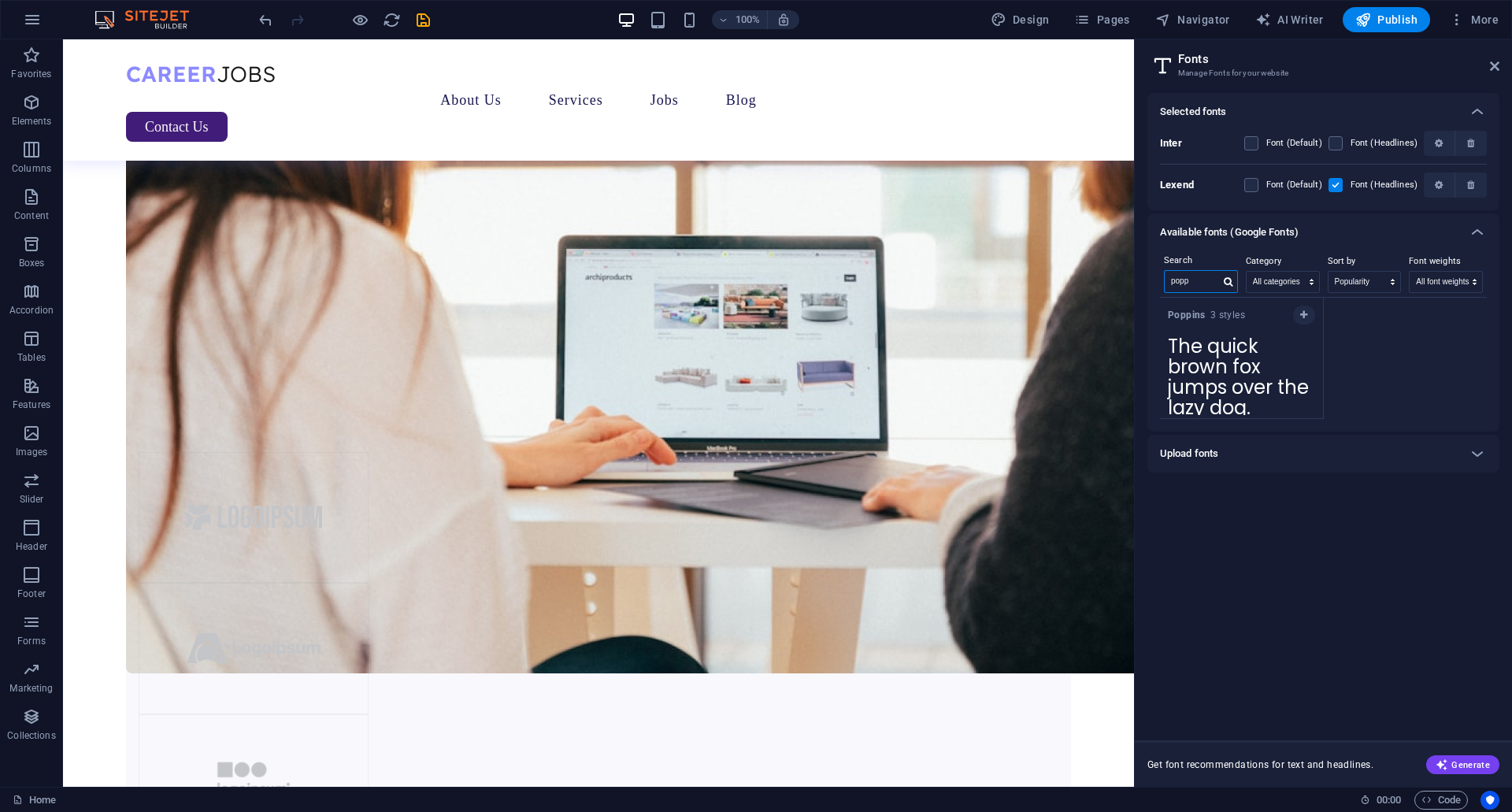
type input "popp"
click at [1239, 418] on div "The quick brown fox jumps over the lazy dog. Copy text to all previews" at bounding box center [1241, 373] width 163 height 89
click at [1301, 317] on icon "button" at bounding box center [1303, 314] width 7 height 9
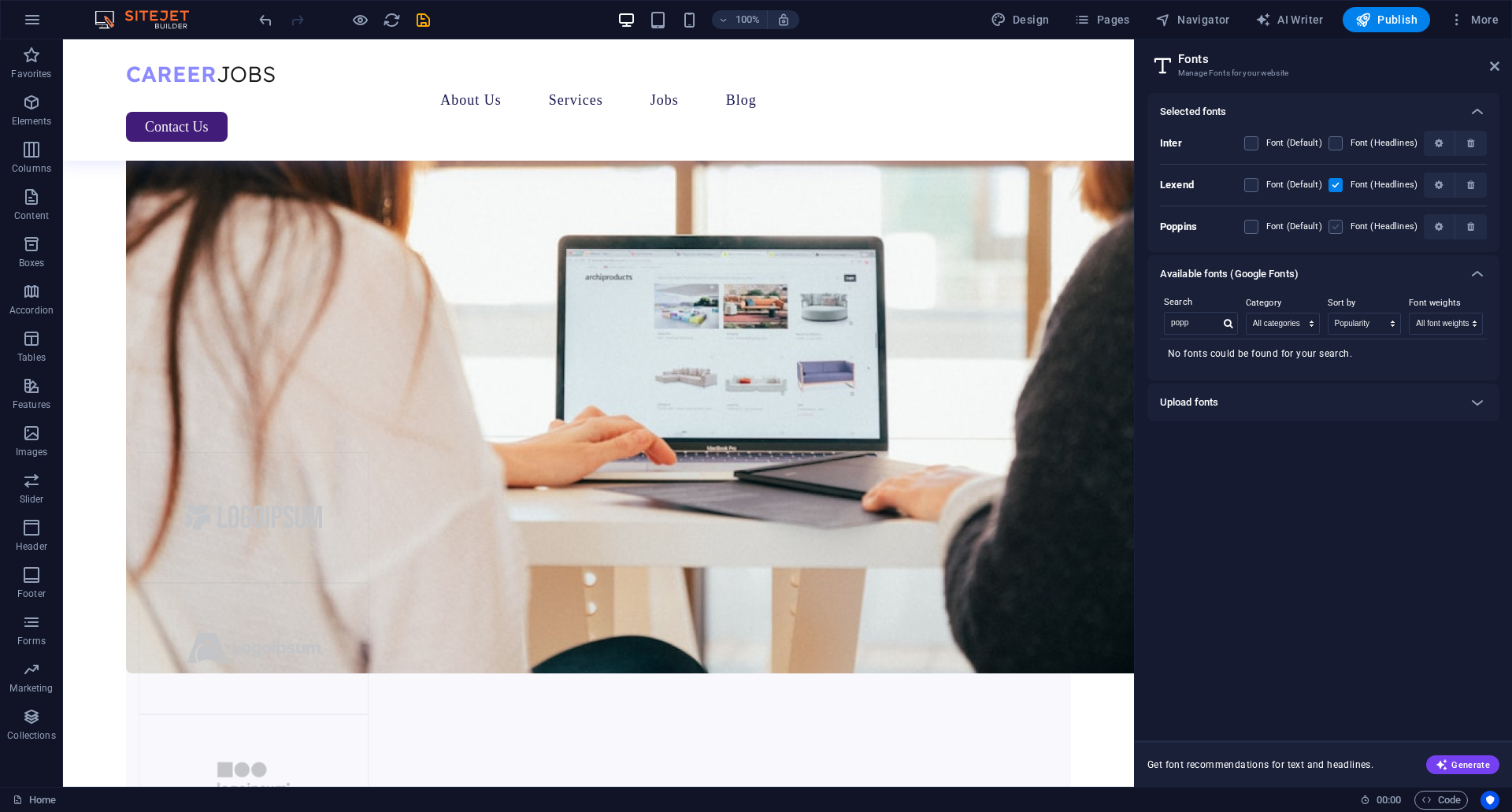
click at [1332, 232] on label at bounding box center [1336, 226] width 14 height 14
click at [0, 0] on input "checkbox" at bounding box center [0, 0] width 0 height 0
click at [1337, 184] on label at bounding box center [1336, 185] width 14 height 14
click at [0, 0] on input "checkbox" at bounding box center [0, 0] width 0 height 0
click at [1479, 186] on span "button" at bounding box center [1471, 185] width 19 height 9
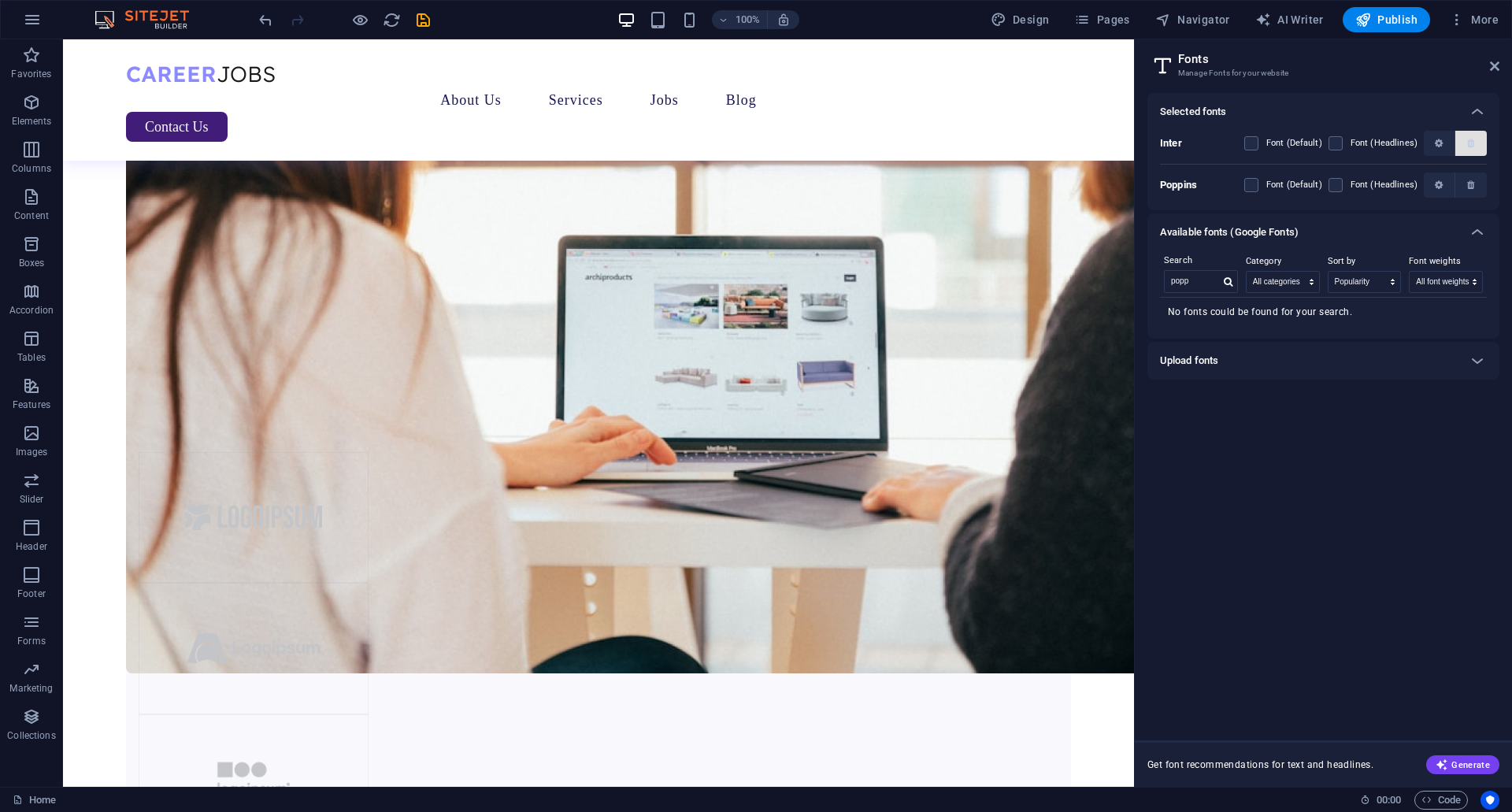
click at [1469, 145] on icon "button" at bounding box center [1470, 143] width 7 height 9
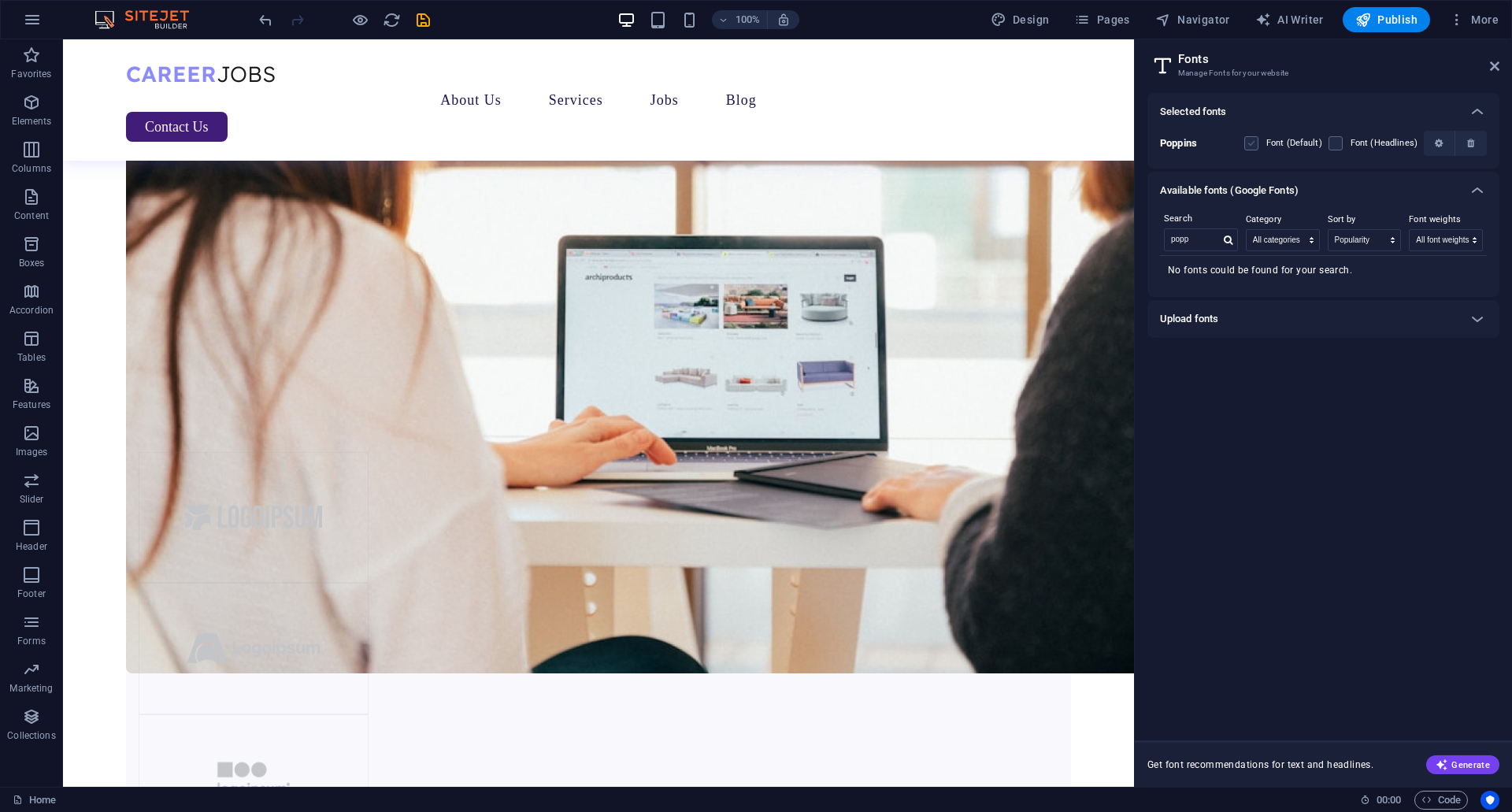
click at [1341, 147] on label at bounding box center [1336, 143] width 14 height 14
click at [0, 0] on input "checkbox" at bounding box center [0, 0] width 0 height 0
click at [1251, 151] on div "Font (Default)" at bounding box center [1284, 143] width 78 height 19
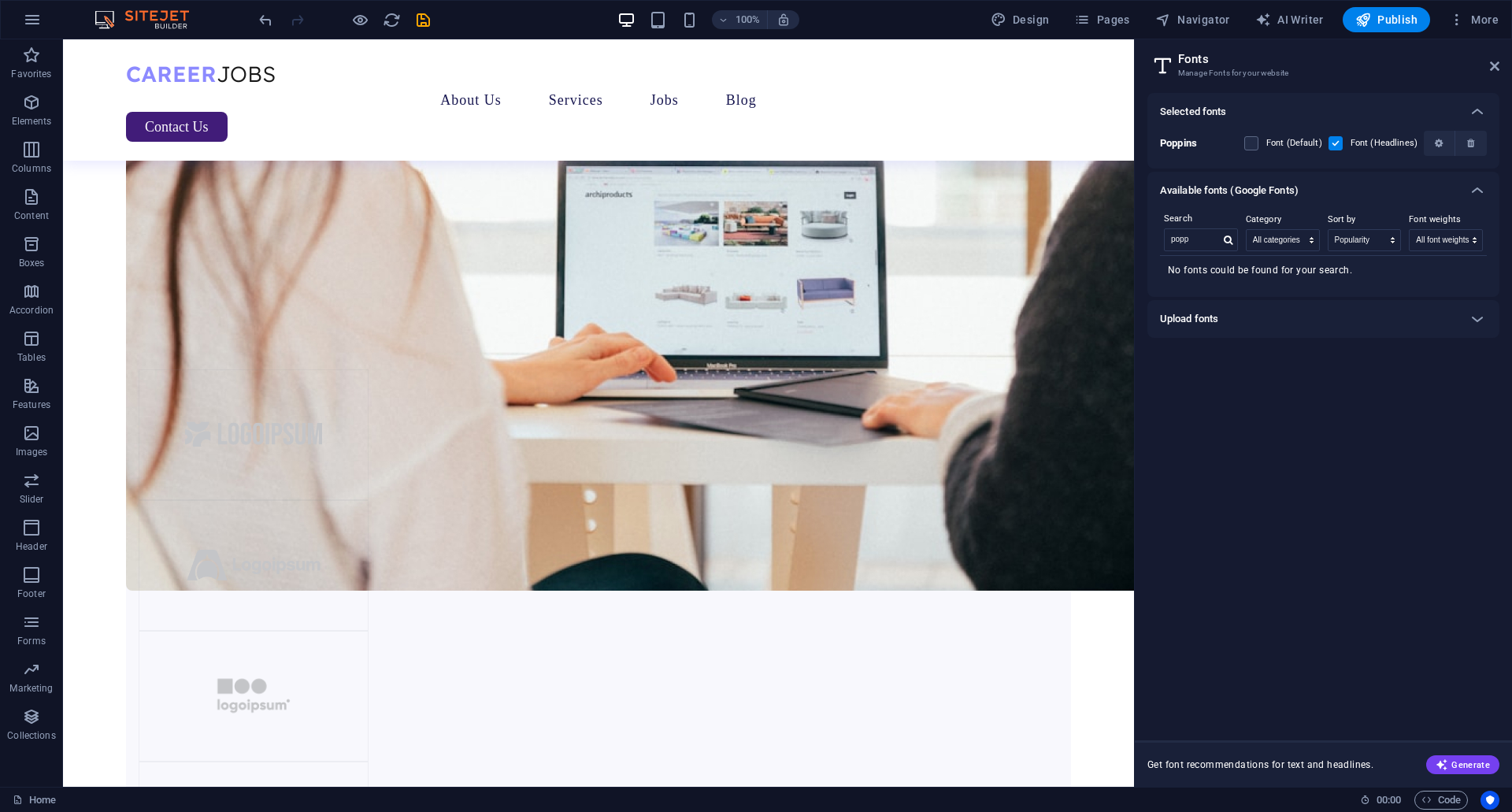
scroll to position [1693, 0]
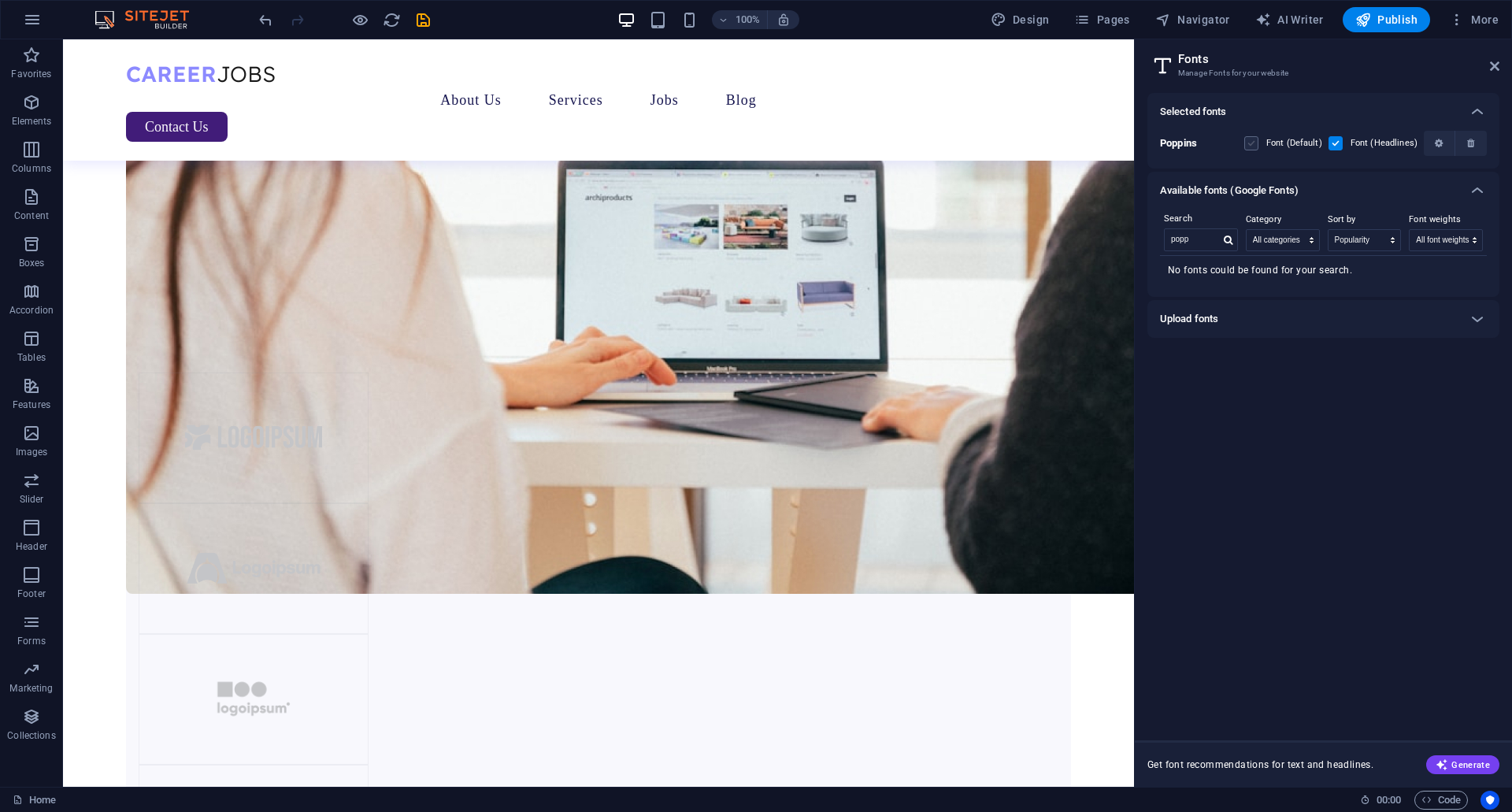
click at [1258, 140] on label at bounding box center [1251, 143] width 14 height 14
click at [0, 0] on input "checkbox" at bounding box center [0, 0] width 0 height 0
click at [1185, 244] on input "popp" at bounding box center [1192, 239] width 55 height 20
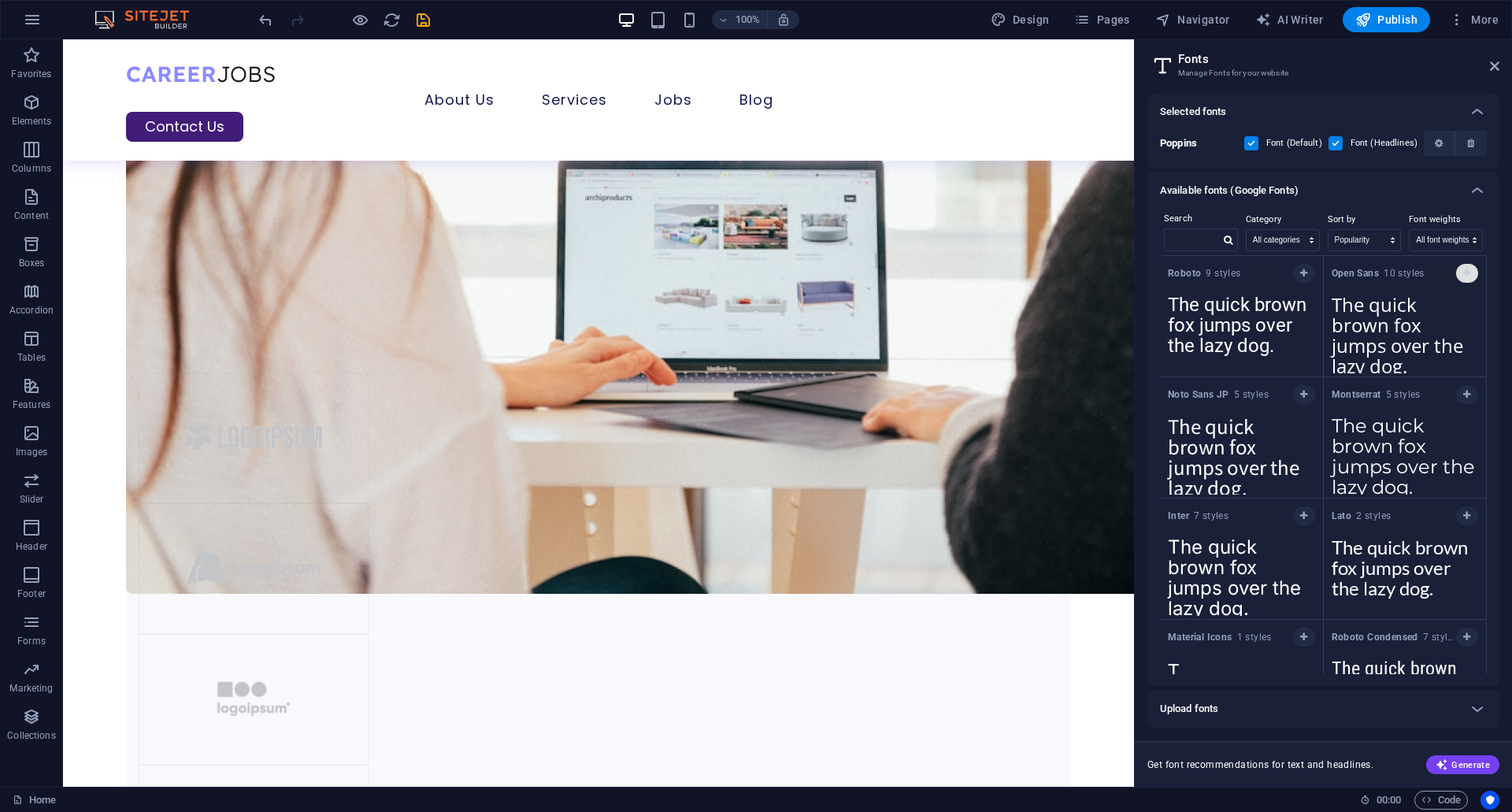
click at [1469, 272] on button "button" at bounding box center [1467, 273] width 22 height 19
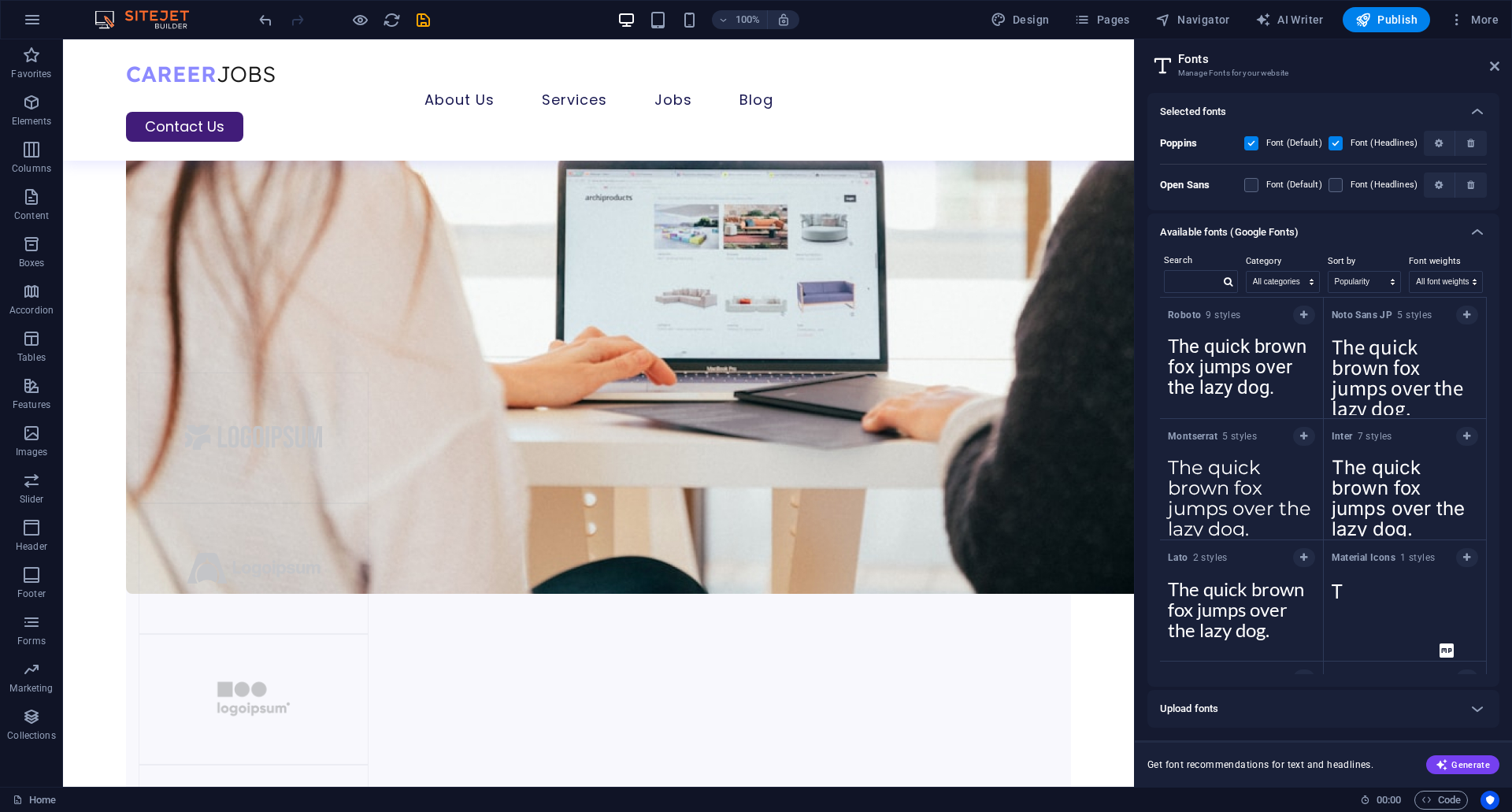
scroll to position [237, 0]
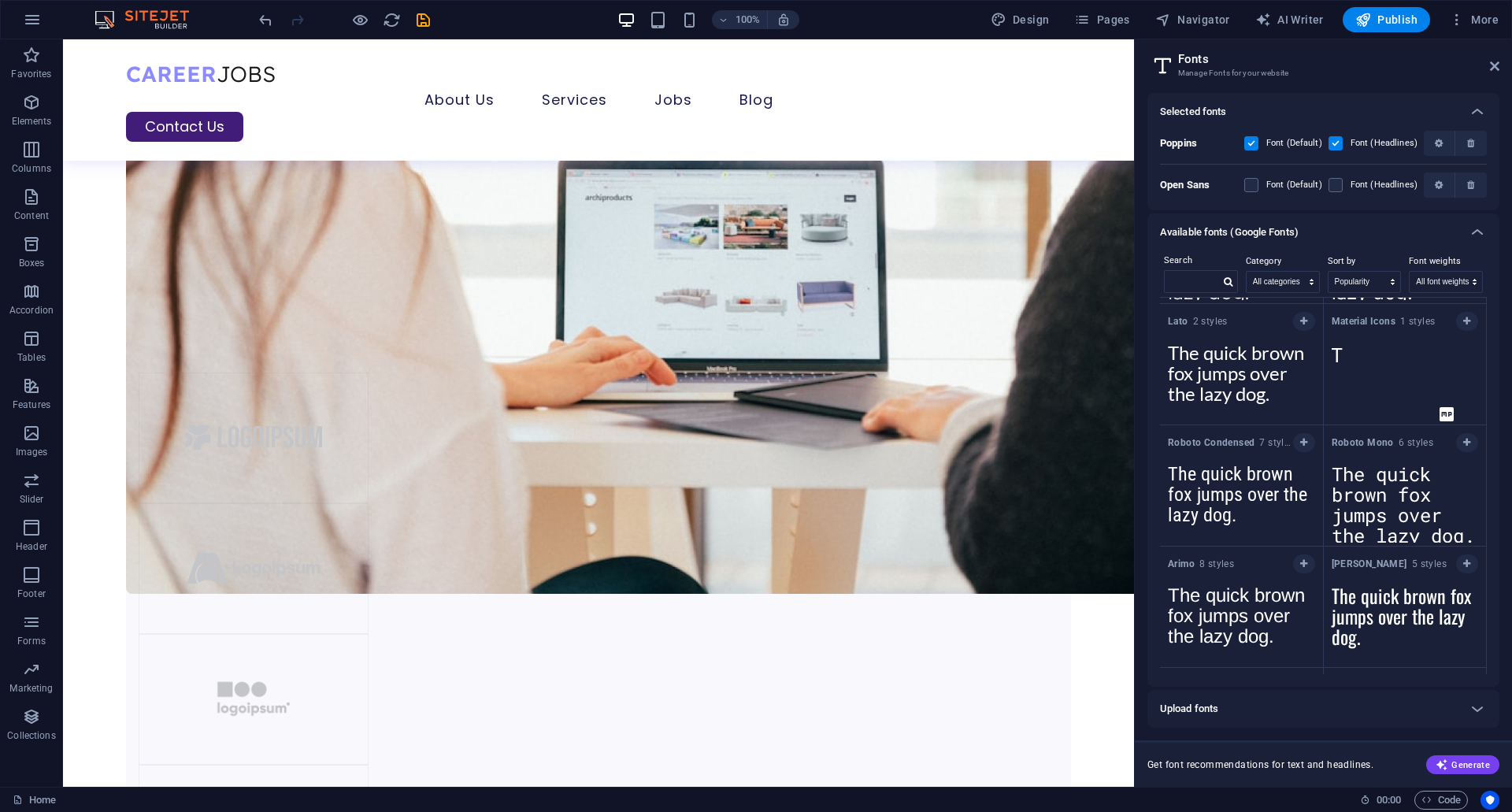
click at [1215, 73] on h3 "Manage Fonts for your website" at bounding box center [1323, 73] width 289 height 14
click at [1400, 21] on span "Publish" at bounding box center [1386, 20] width 62 height 16
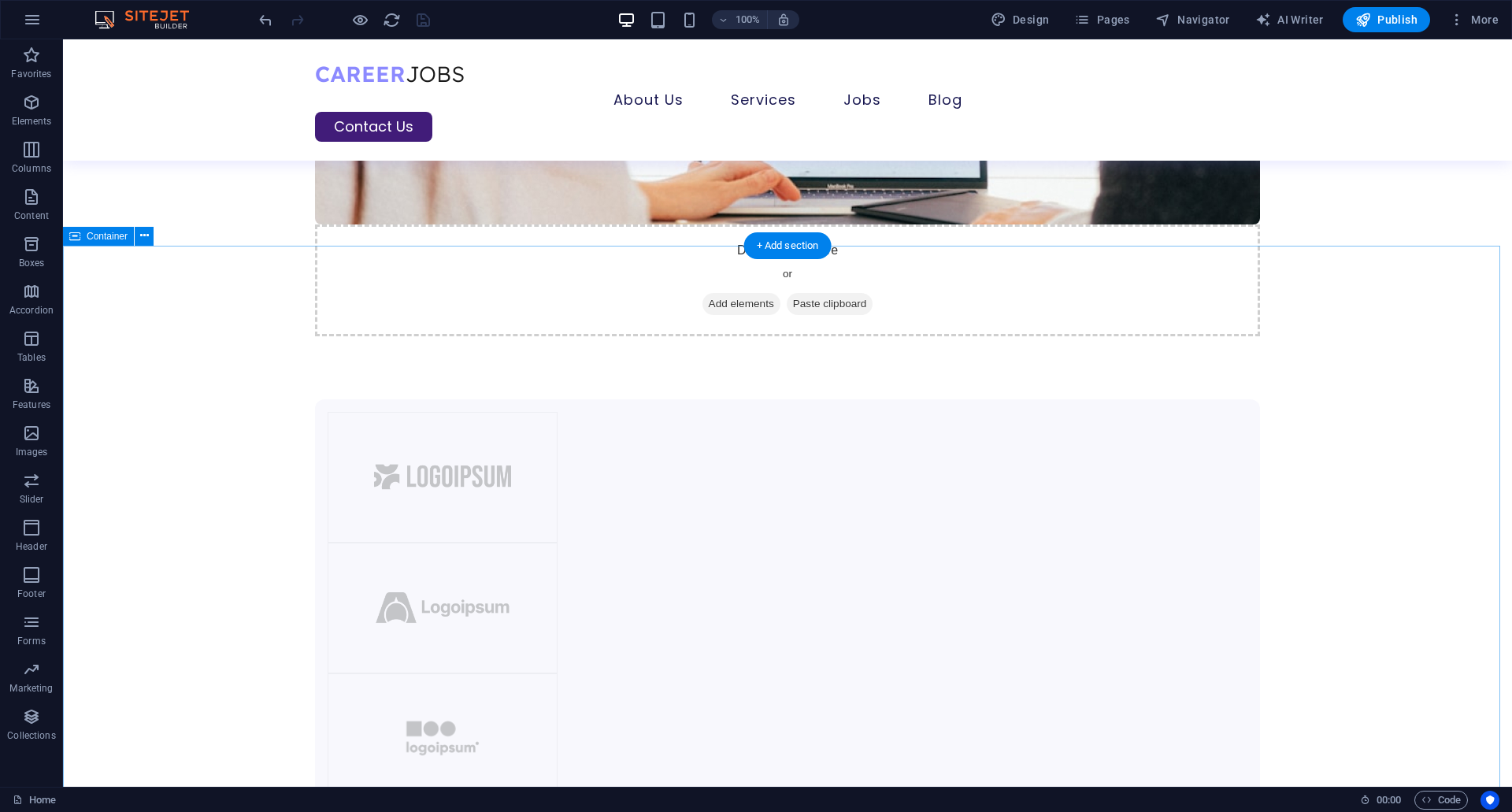
scroll to position [1969, 0]
